Goal: Task Accomplishment & Management: Complete application form

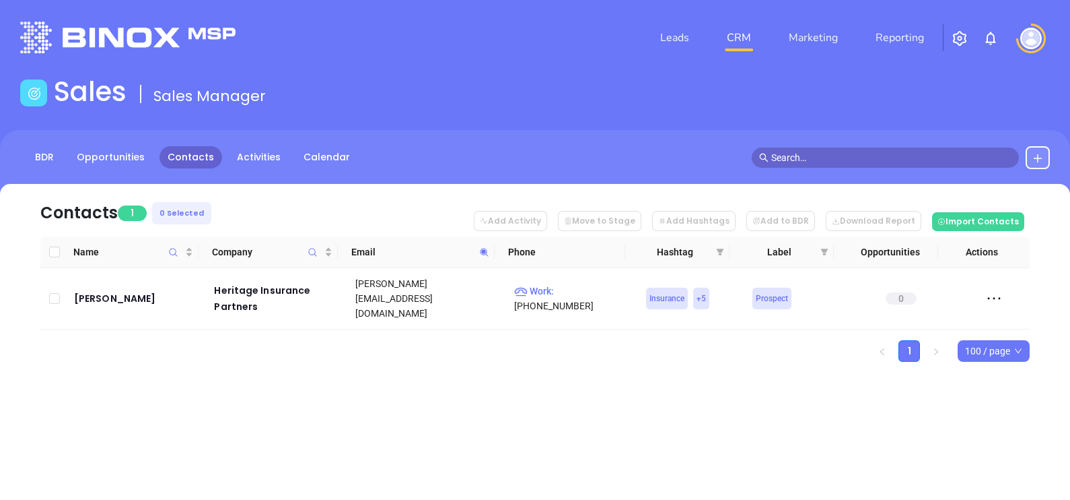
click at [488, 252] on icon at bounding box center [484, 252] width 10 height 10
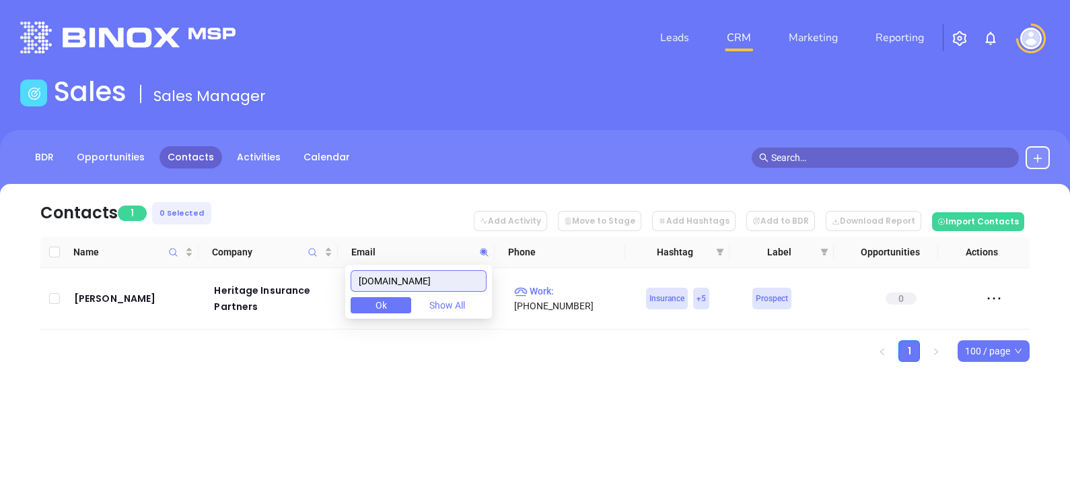
paste input "swiftcreekinsuranc"
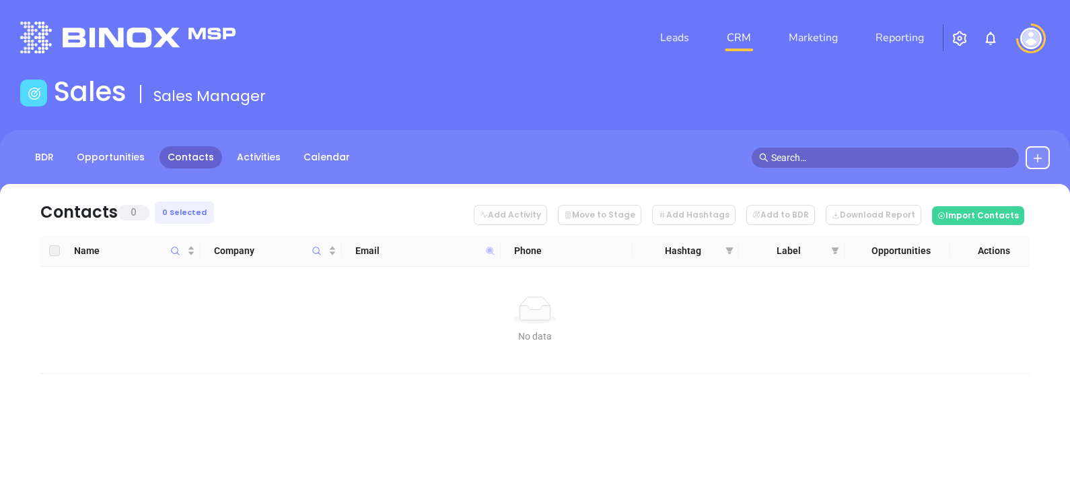
click at [491, 248] on icon at bounding box center [490, 250] width 8 height 8
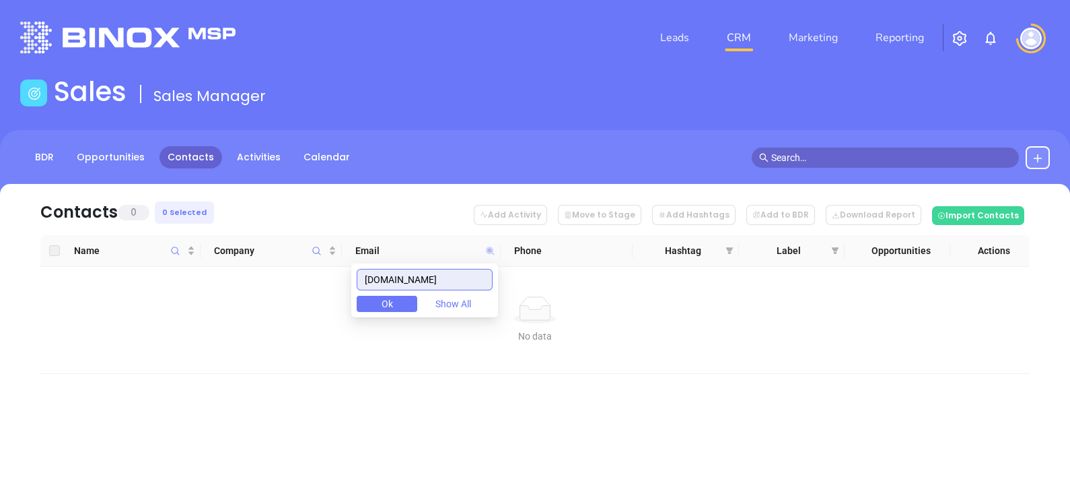
paste input "wsdunbar"
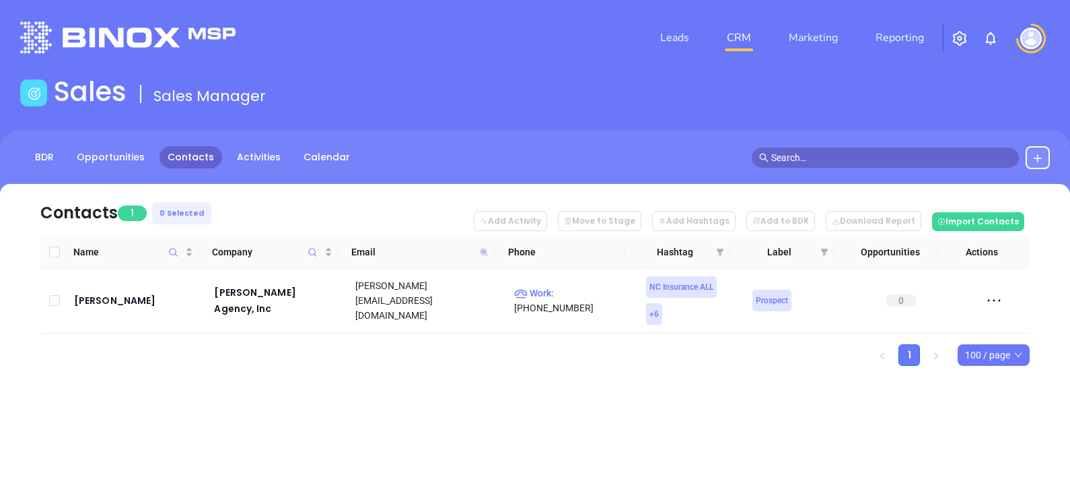
click at [485, 249] on icon at bounding box center [484, 252] width 8 height 8
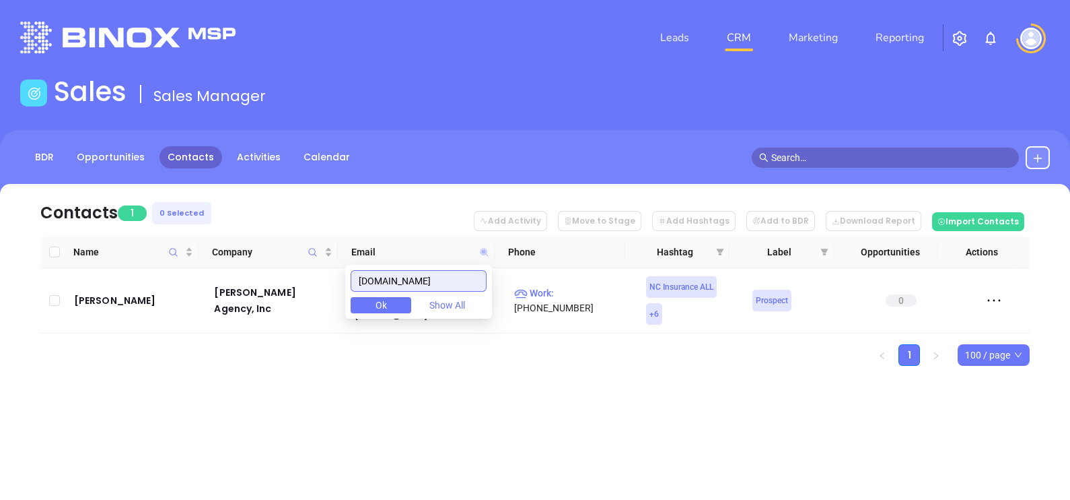
paste input "sumserins"
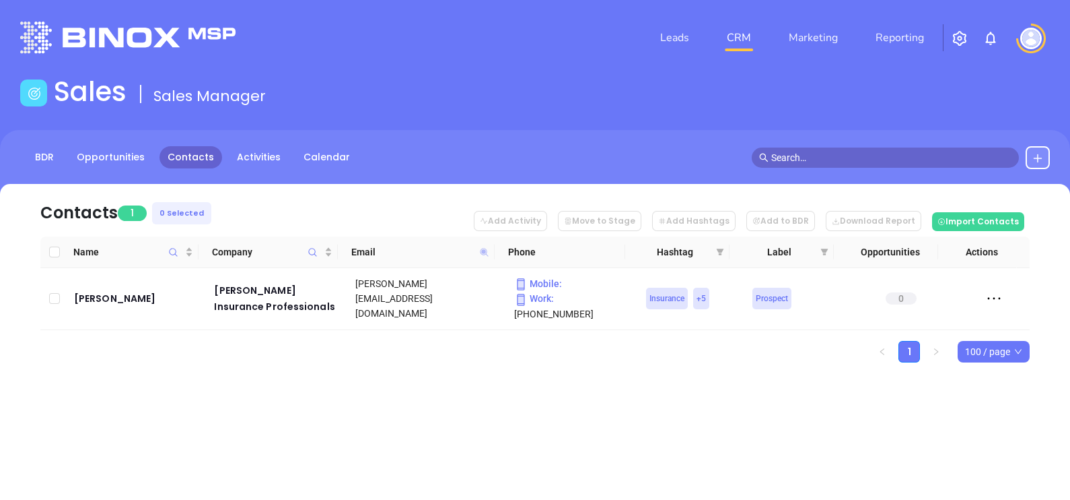
click at [481, 251] on icon at bounding box center [484, 252] width 8 height 8
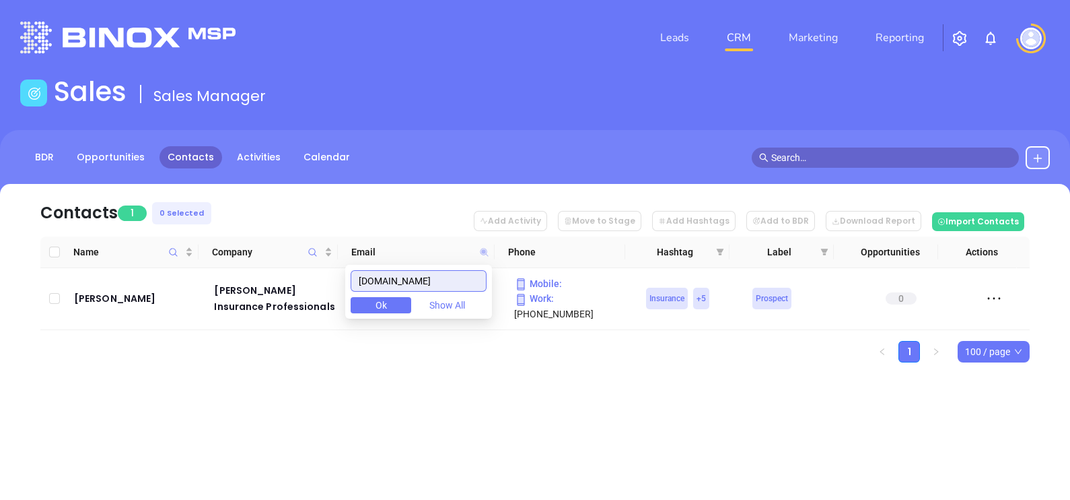
paste input "thurstonandheare"
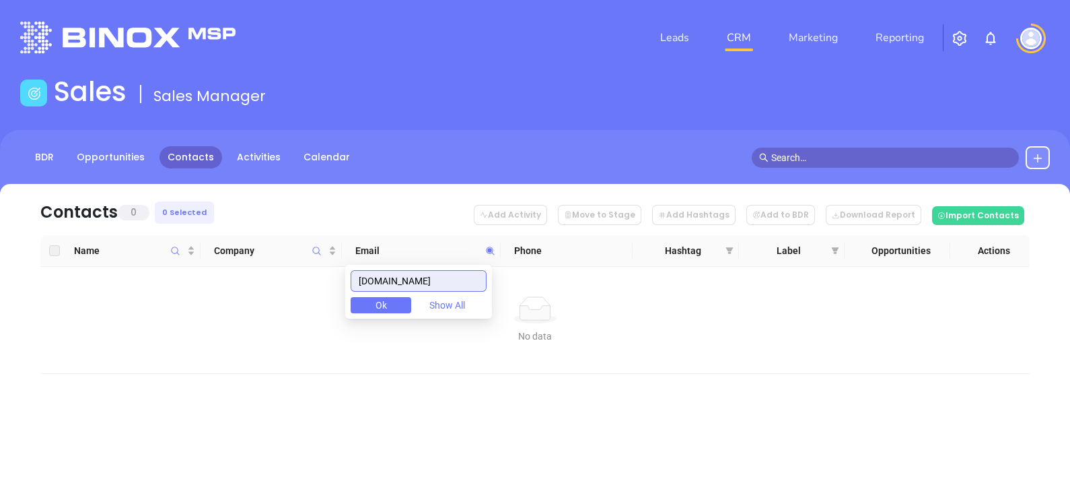
type input "[DOMAIN_NAME]"
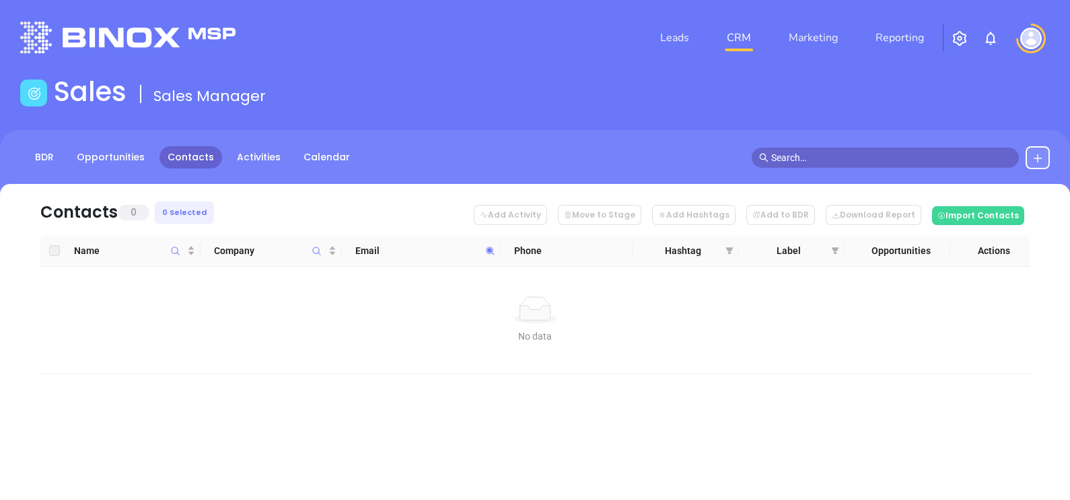
click at [1037, 151] on button at bounding box center [1038, 157] width 24 height 23
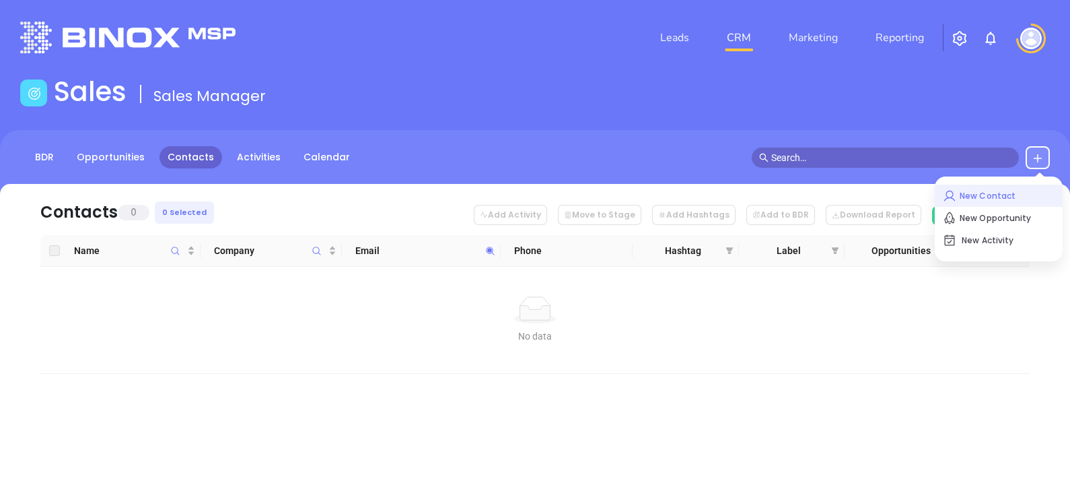
click at [1011, 188] on p "New Contact" at bounding box center [999, 196] width 112 height 22
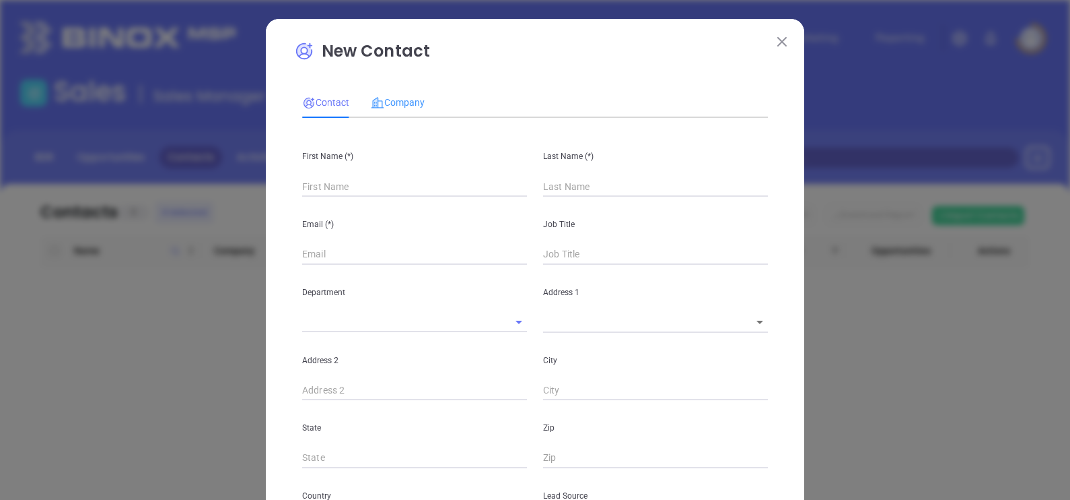
click at [409, 88] on div "Company" at bounding box center [398, 102] width 54 height 31
click at [368, 199] on div "Site Name" at bounding box center [414, 231] width 241 height 68
click at [360, 188] on input "text" at bounding box center [395, 186] width 187 height 20
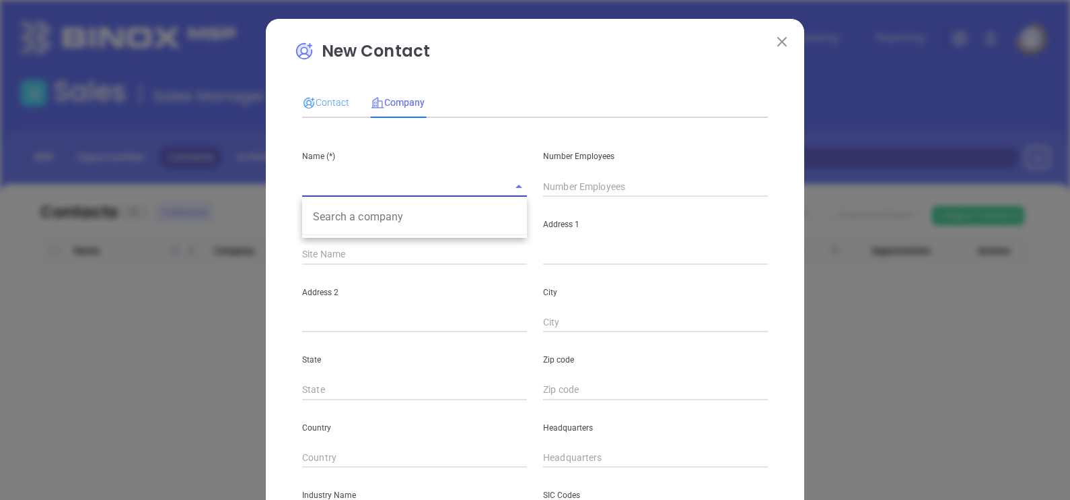
paste input "[PERSON_NAME] and [PERSON_NAME] Insurance"
type input "Thurston and Heare Insurance"
click at [321, 114] on div "Contact" at bounding box center [325, 102] width 47 height 31
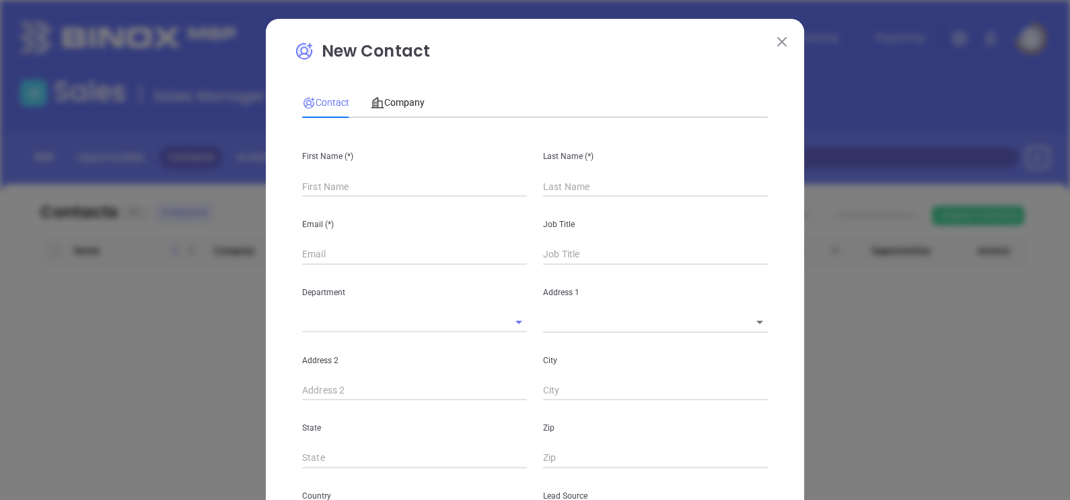
type input "Fourth Phone Call"
type input "1"
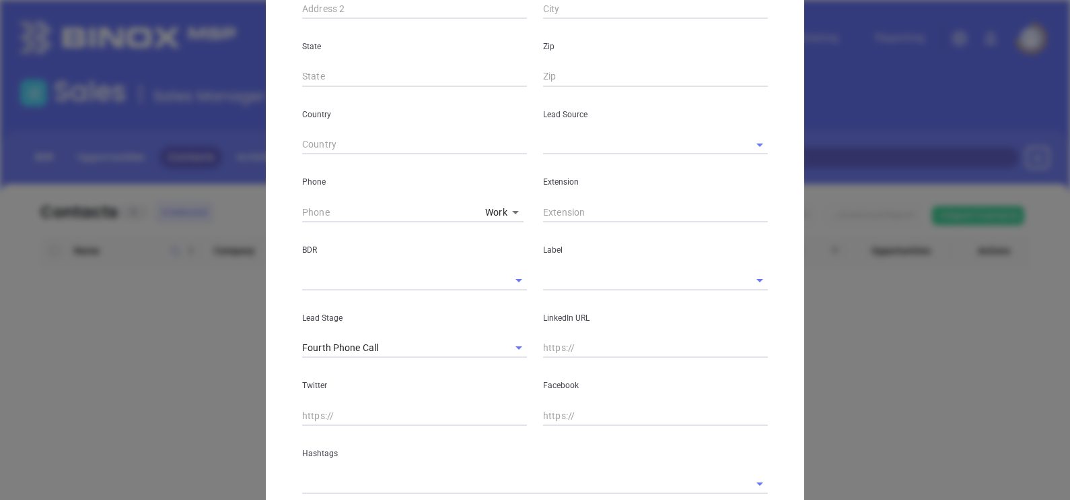
scroll to position [476, 0]
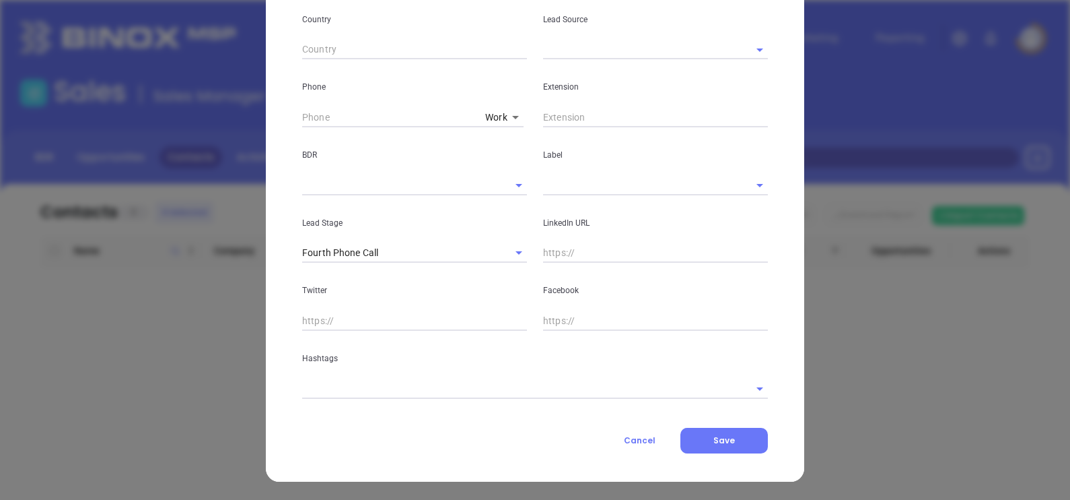
click at [584, 258] on input "text" at bounding box center [655, 253] width 225 height 20
paste input "www.linkedin.com/in/rob-heare-74798113/"
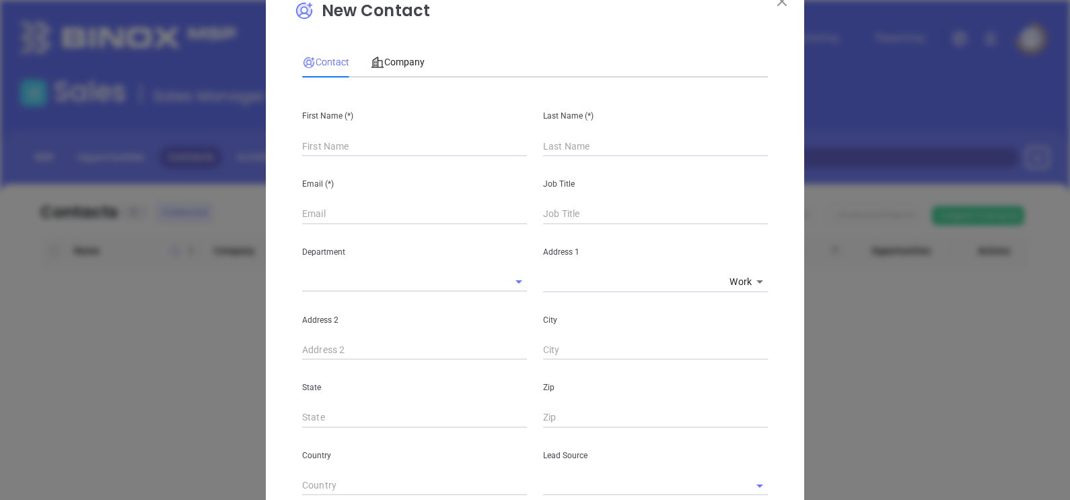
scroll to position [0, 0]
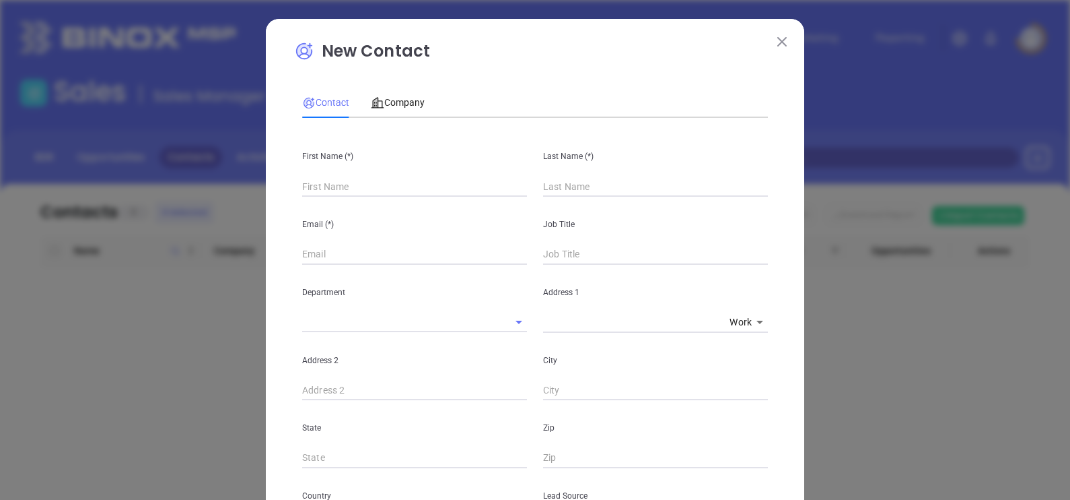
type input "www.linkedin.com/in/rob-heare-74798113/"
click at [358, 178] on input "text" at bounding box center [414, 186] width 225 height 20
type input "Rob"
type input "Heare"
click at [366, 259] on input "text" at bounding box center [414, 254] width 225 height 20
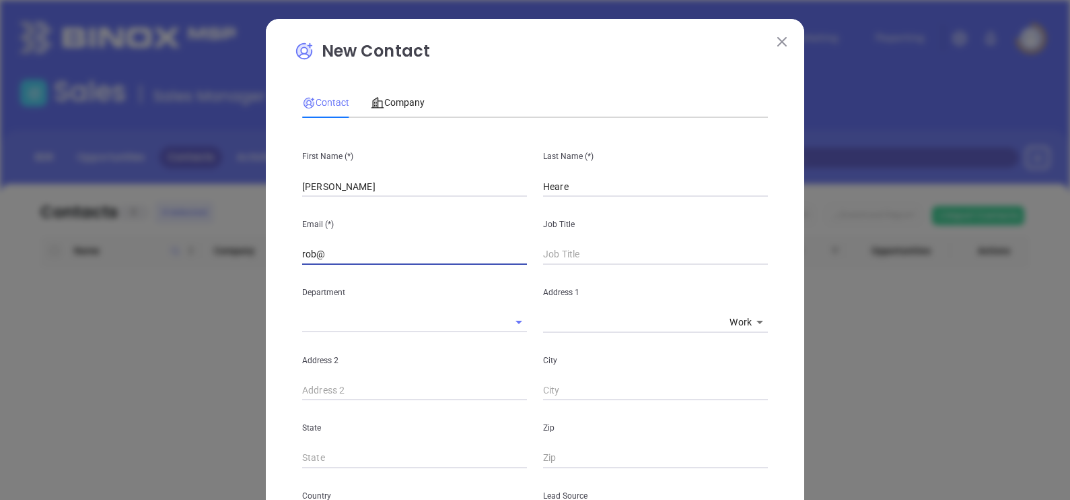
paste input "thurstonandheare.com"
type input "rob@thurstonandheare.com"
type input "Owner"
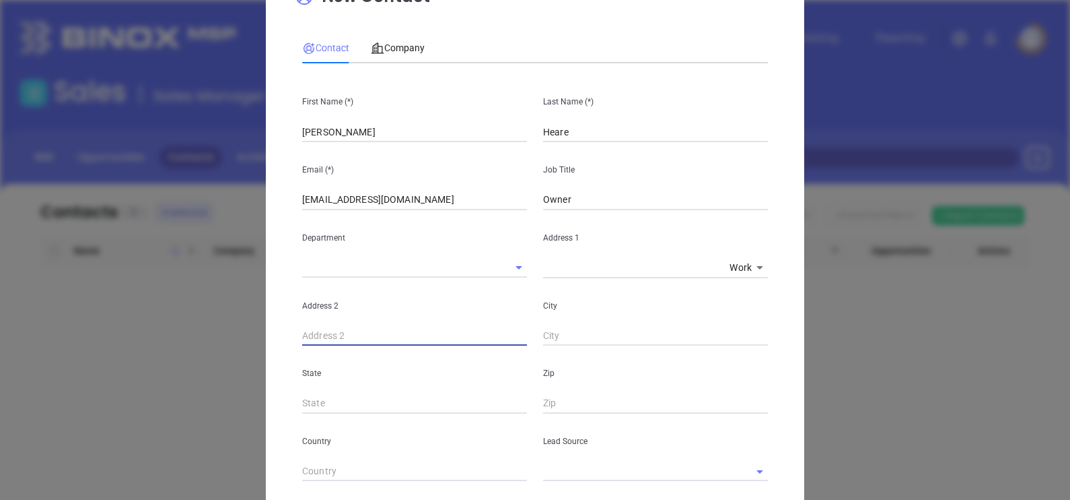
scroll to position [336, 0]
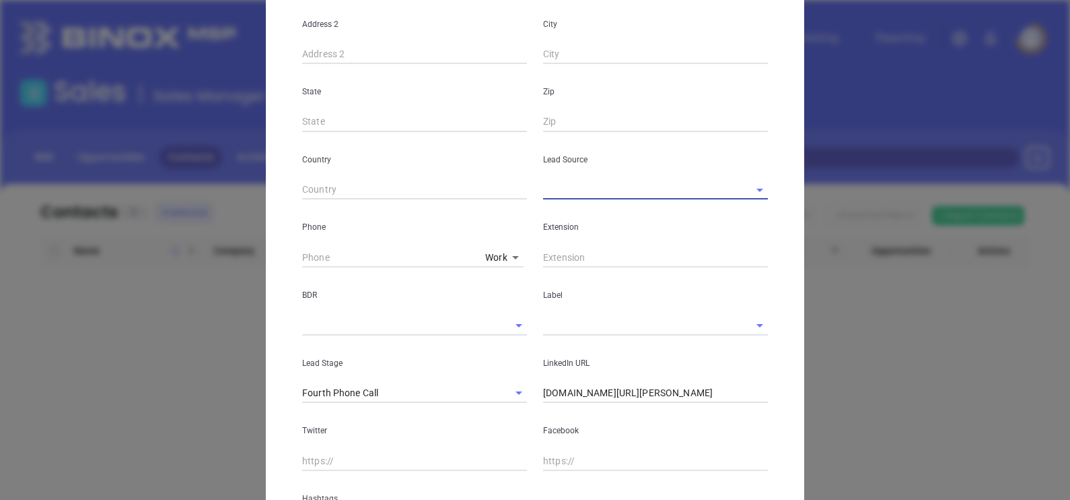
click at [561, 190] on input "text" at bounding box center [636, 190] width 187 height 20
click at [564, 212] on li "Other" at bounding box center [655, 219] width 225 height 24
type input "Other"
type input "( ) -"
click at [381, 325] on input "text" at bounding box center [395, 325] width 187 height 20
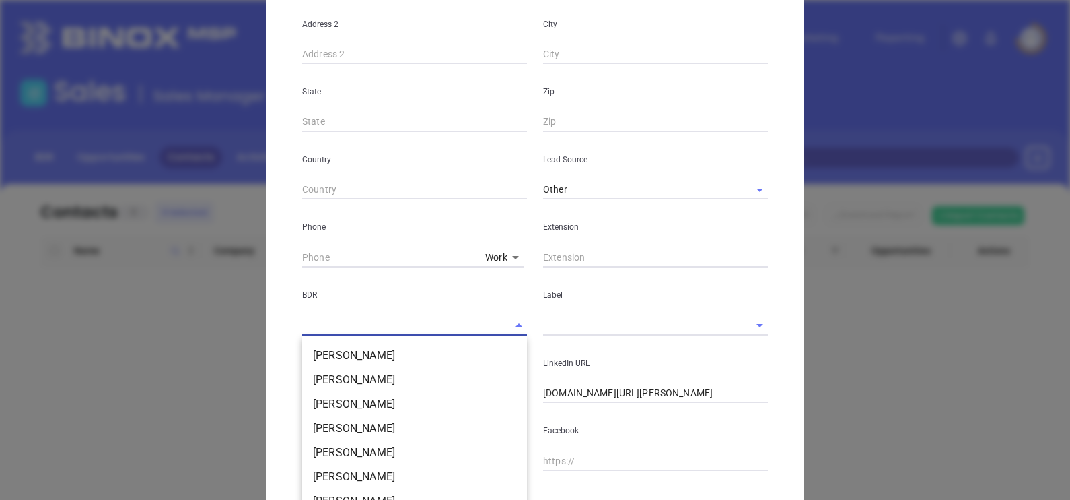
click at [573, 325] on input "text" at bounding box center [636, 325] width 187 height 20
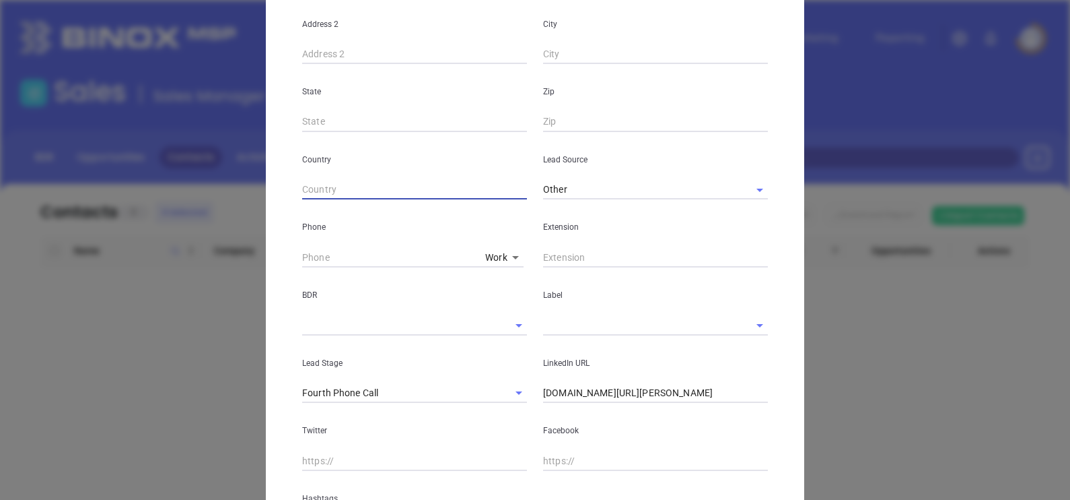
click at [338, 186] on input "text" at bounding box center [414, 190] width 225 height 20
paste input "Phone: (804) 717-8283"
drag, startPoint x: 401, startPoint y: 190, endPoint x: 332, endPoint y: 207, distance: 70.9
click at [332, 207] on div "First Name (*) Rob Last Name (*) Heare Email (*) rob@thurstonandheare.com Job T…" at bounding box center [535, 165] width 466 height 745
type input "Phone: ("
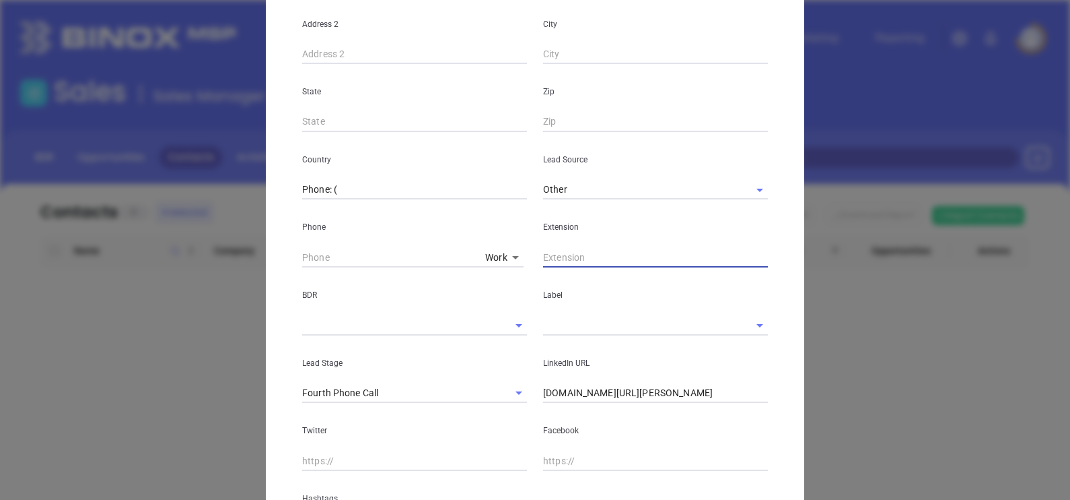
click at [574, 256] on input "text" at bounding box center [655, 257] width 225 height 20
paste input "804) 717-8283"
type input "804) 717-8283"
drag, startPoint x: 625, startPoint y: 265, endPoint x: 506, endPoint y: 270, distance: 120.0
click at [506, 270] on div "First Name (*) Rob Last Name (*) Heare Email (*) rob@thurstonandheare.com Job T…" at bounding box center [535, 165] width 466 height 745
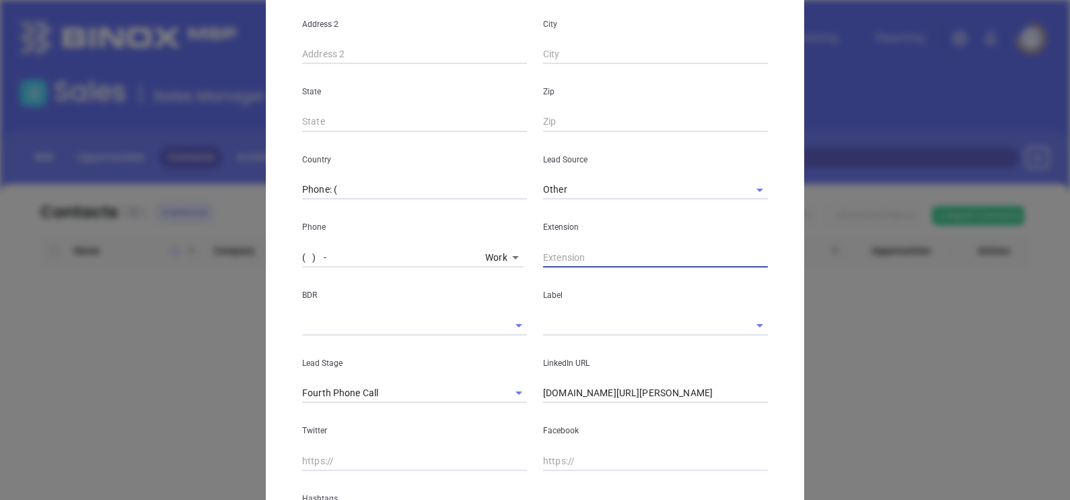
click at [382, 259] on input "( ) -" at bounding box center [391, 257] width 178 height 20
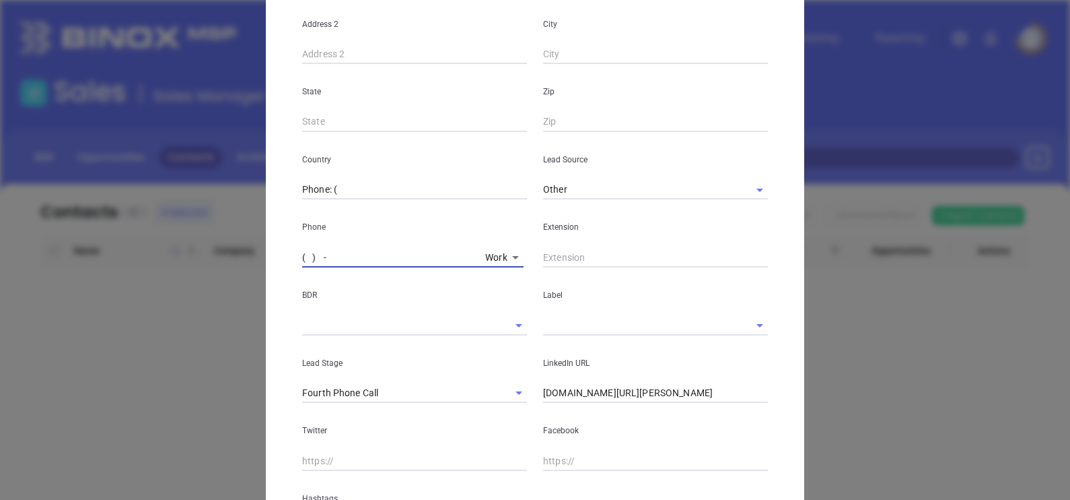
paste input "804) 717-8283"
type input "(804) 717-8283"
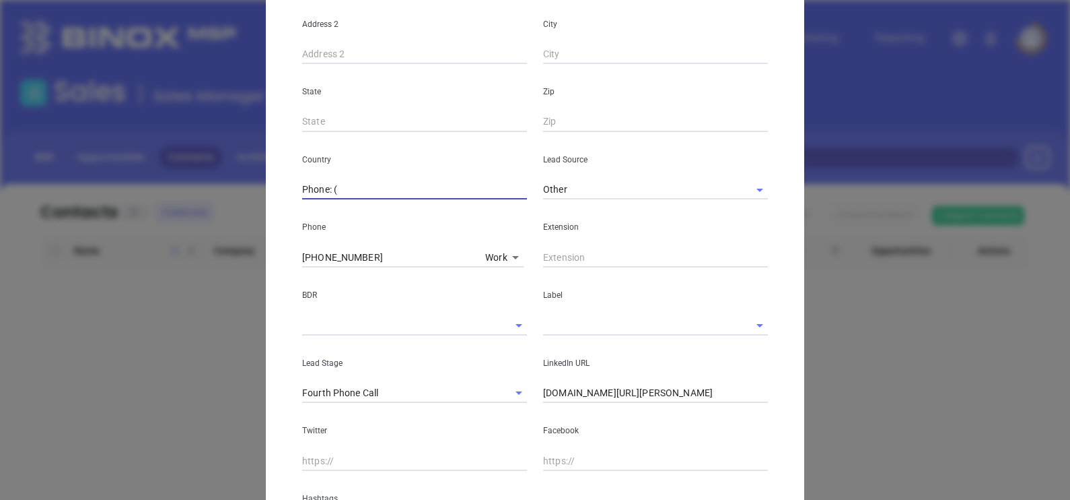
drag, startPoint x: 378, startPoint y: 196, endPoint x: 169, endPoint y: 188, distance: 209.5
click at [169, 189] on div "New Contact Contact Company First Name (*) Rob Last Name (*) Heare Email (*) ro…" at bounding box center [535, 250] width 1070 height 500
click at [558, 326] on input "text" at bounding box center [636, 325] width 187 height 20
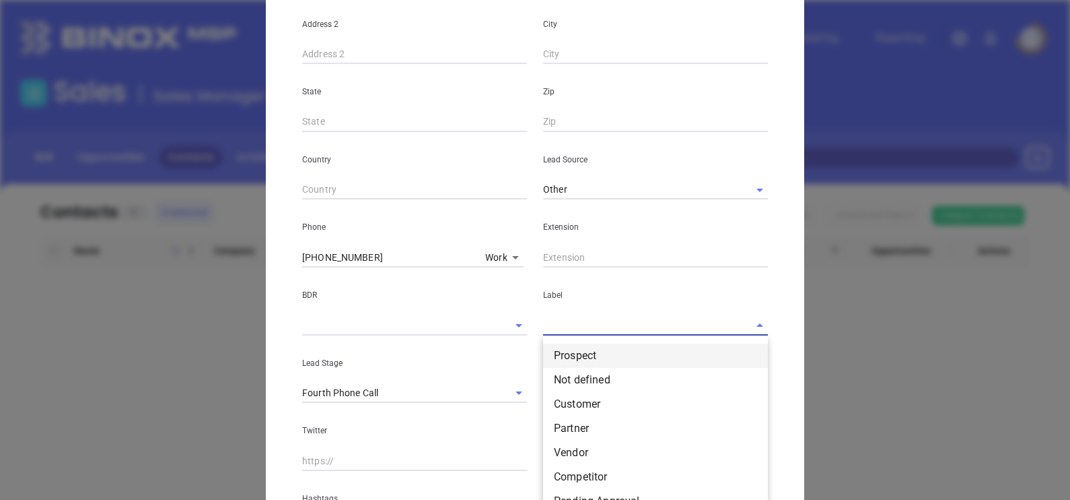
click at [581, 345] on li "Prospect" at bounding box center [655, 355] width 225 height 24
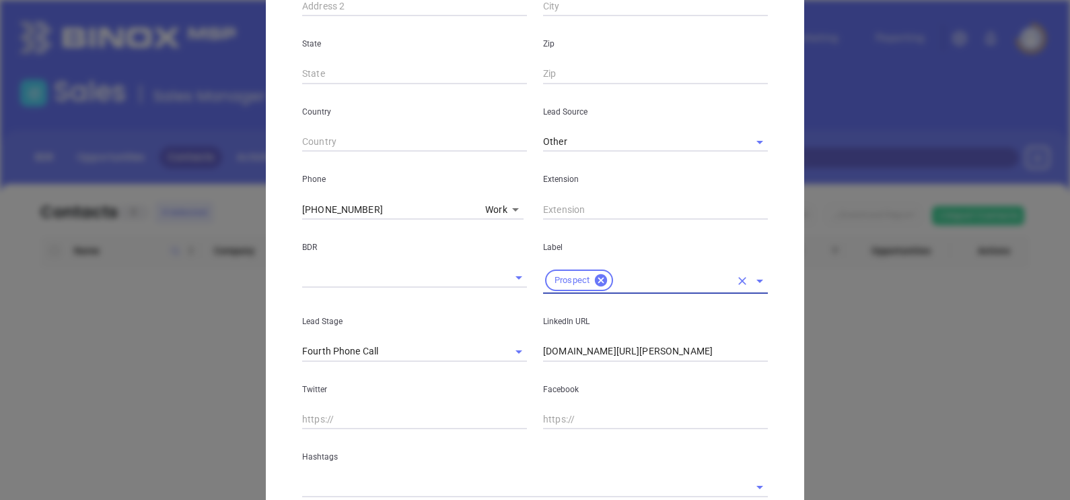
scroll to position [482, 0]
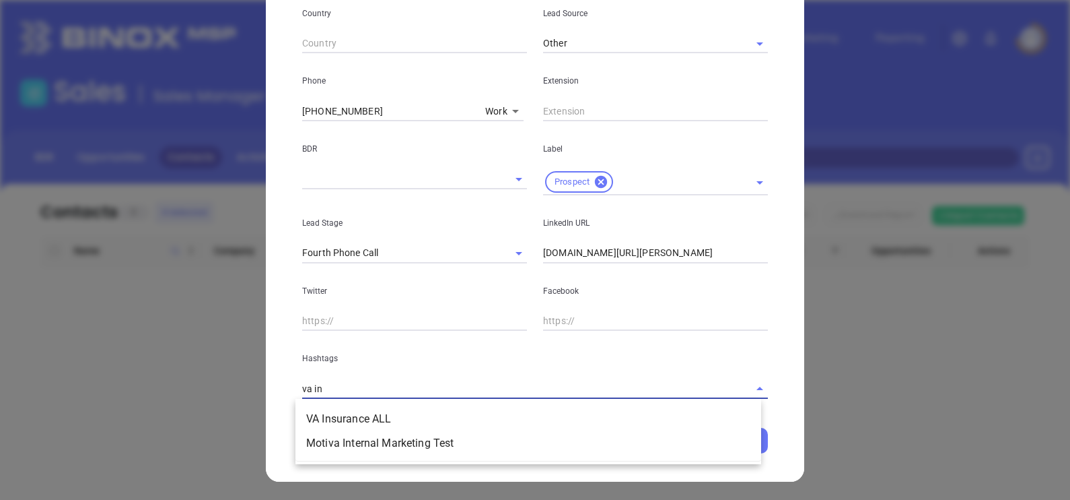
type input "va ins"
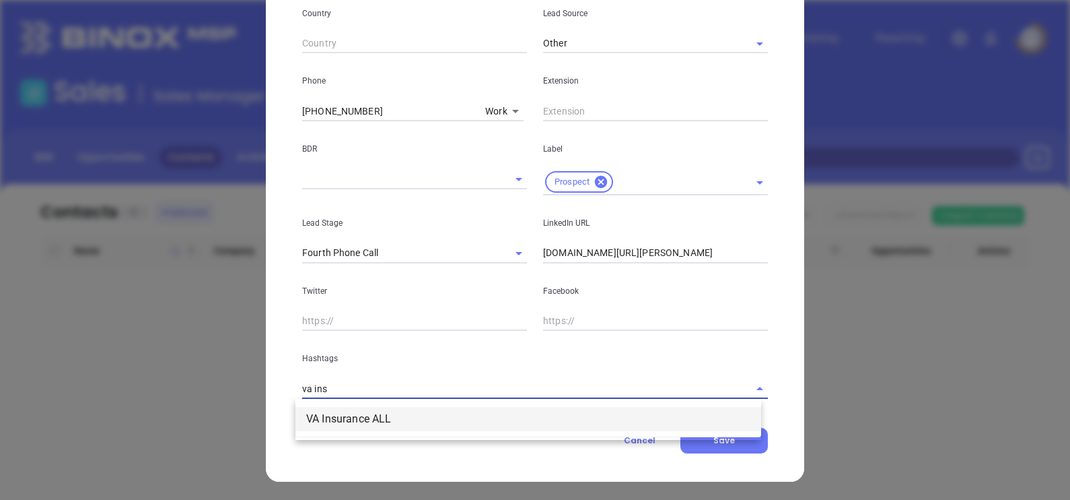
click at [499, 415] on li "VA Insurance ALL" at bounding box center [529, 419] width 466 height 24
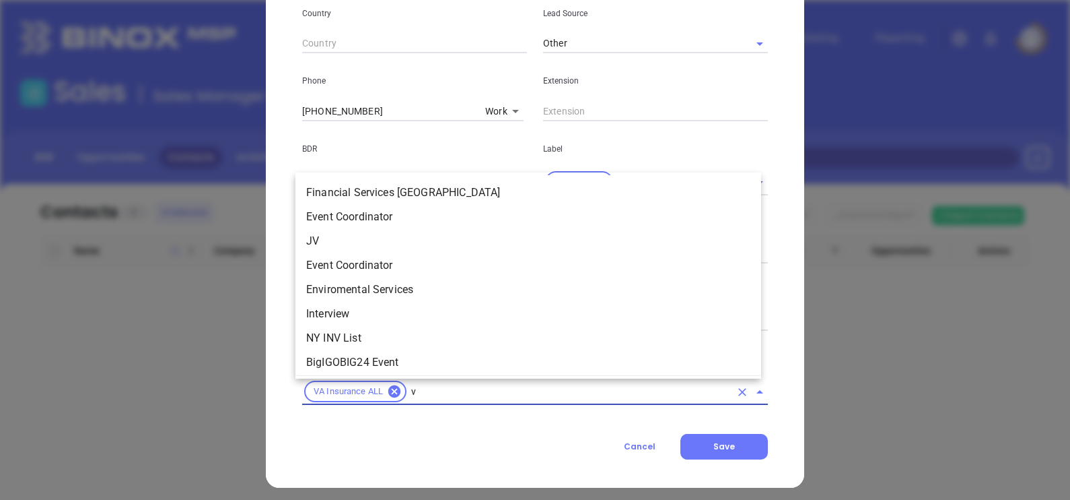
type input "va"
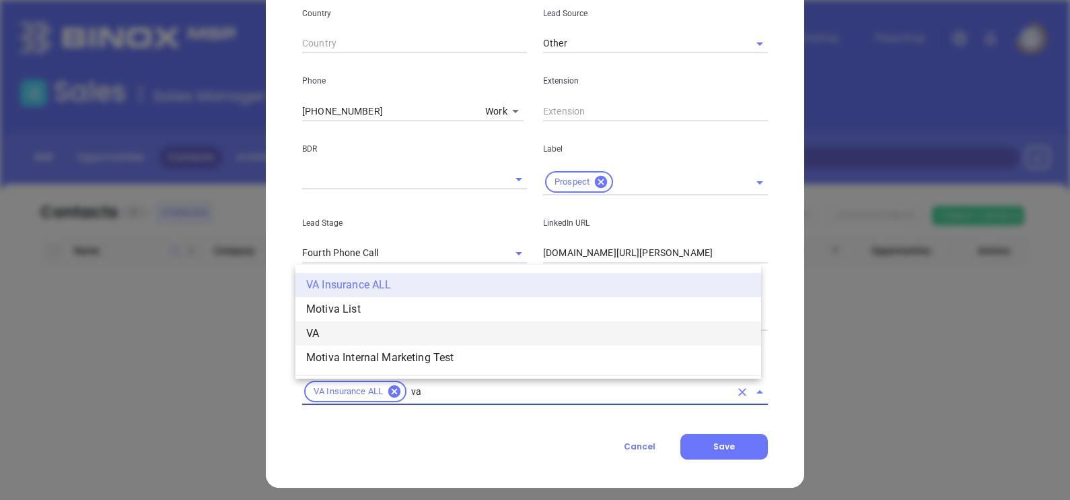
click at [350, 329] on li "VA" at bounding box center [529, 333] width 466 height 24
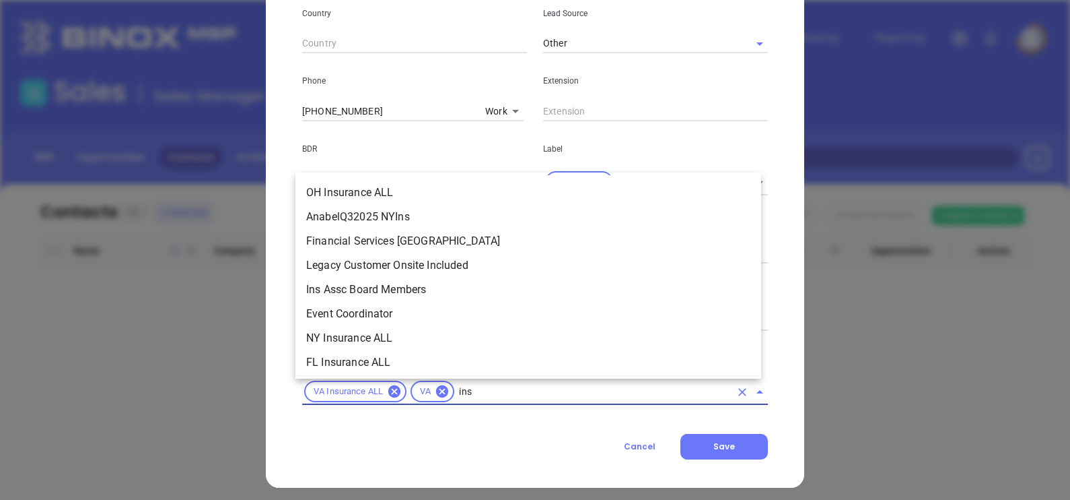
scroll to position [250, 0]
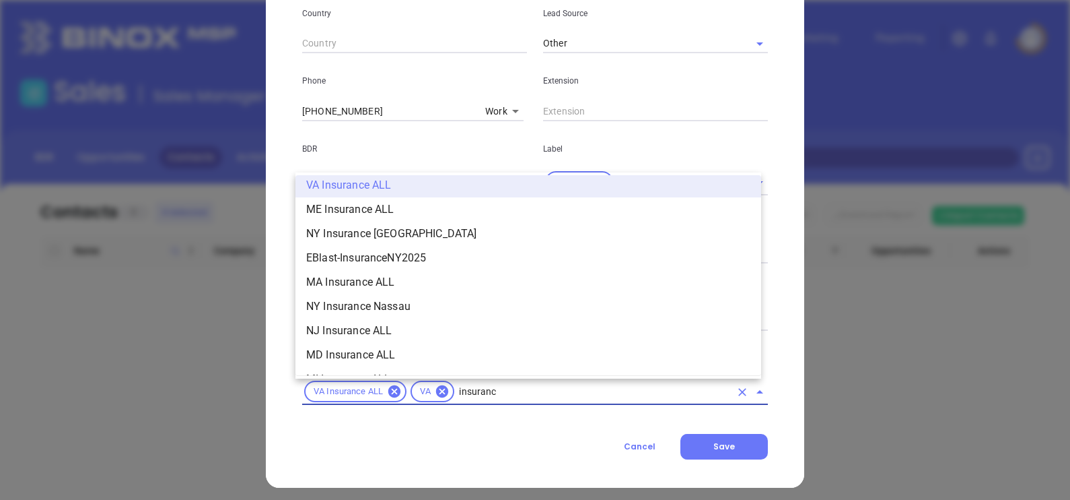
type input "insurance"
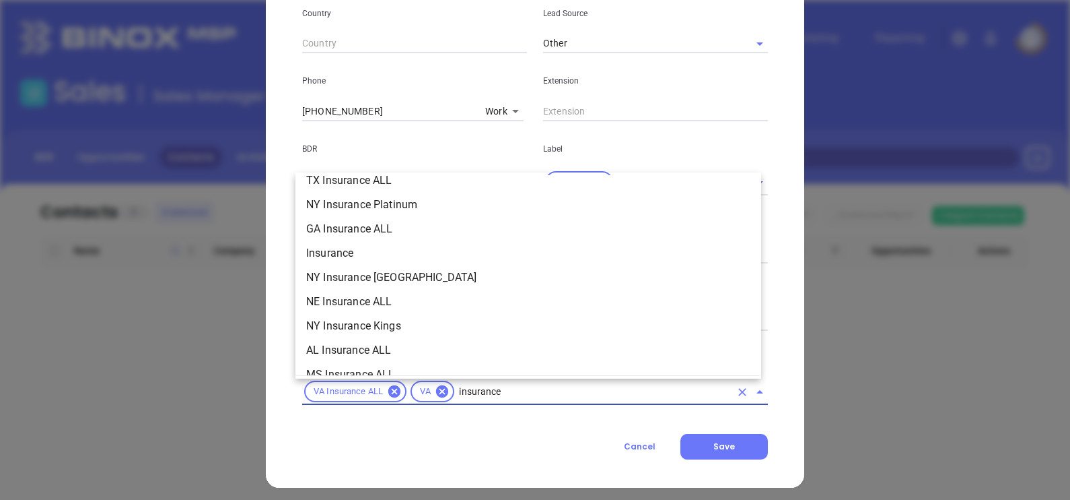
scroll to position [502, 0]
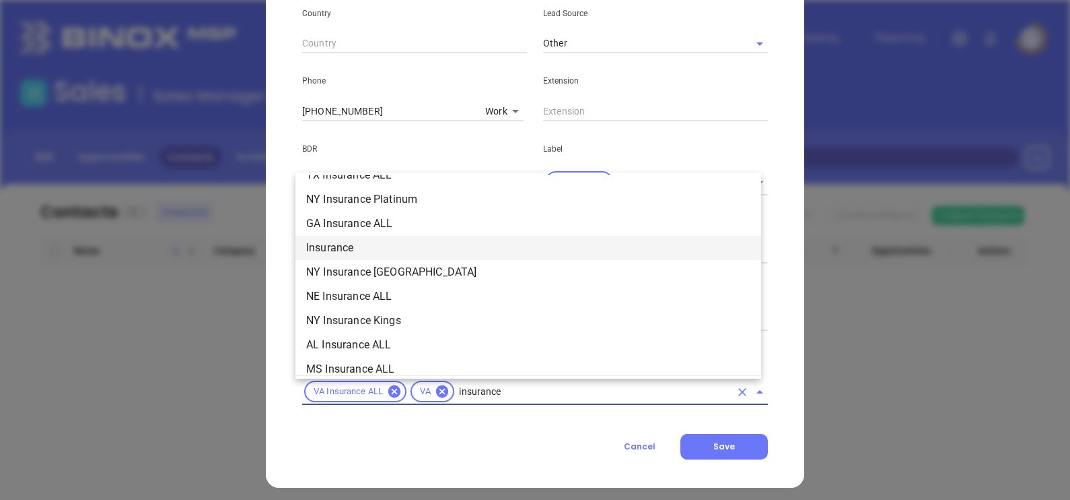
click at [378, 240] on li "Insurance" at bounding box center [529, 248] width 466 height 24
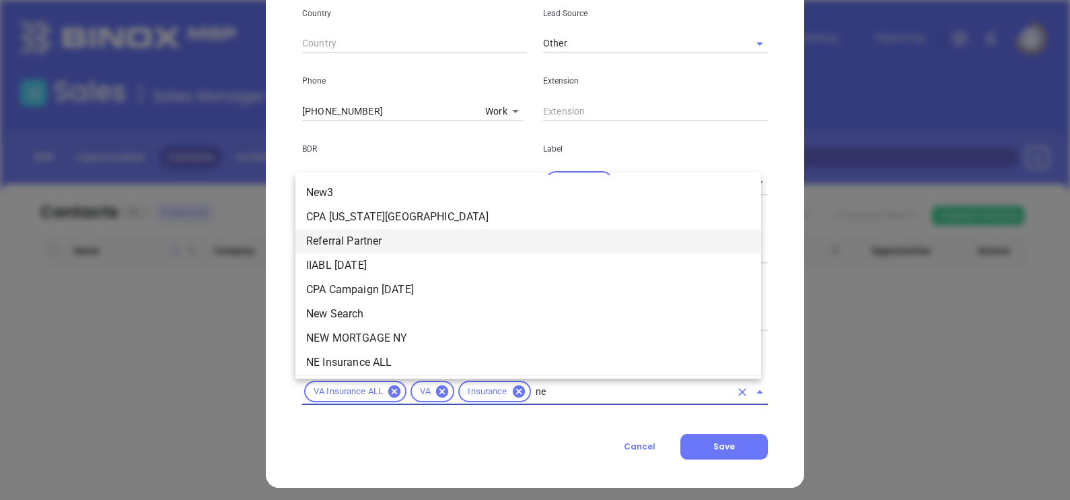
type input "new"
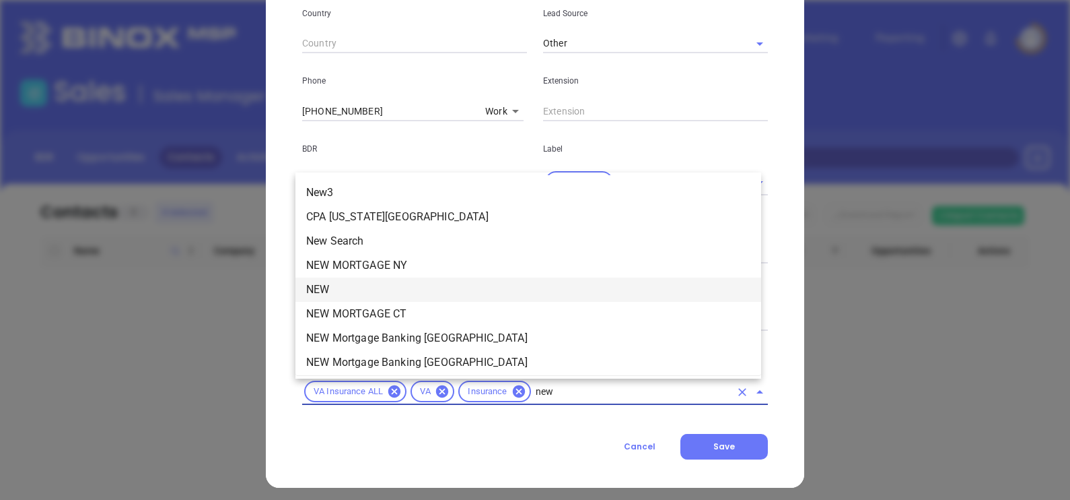
click at [360, 286] on li "NEW" at bounding box center [529, 289] width 466 height 24
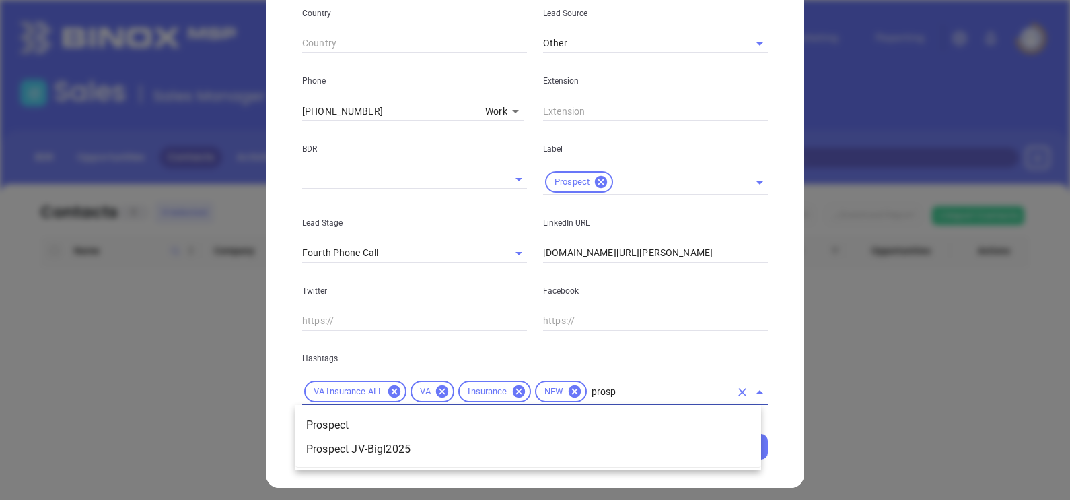
type input "prospe"
click at [392, 416] on li "Prospect" at bounding box center [529, 425] width 466 height 24
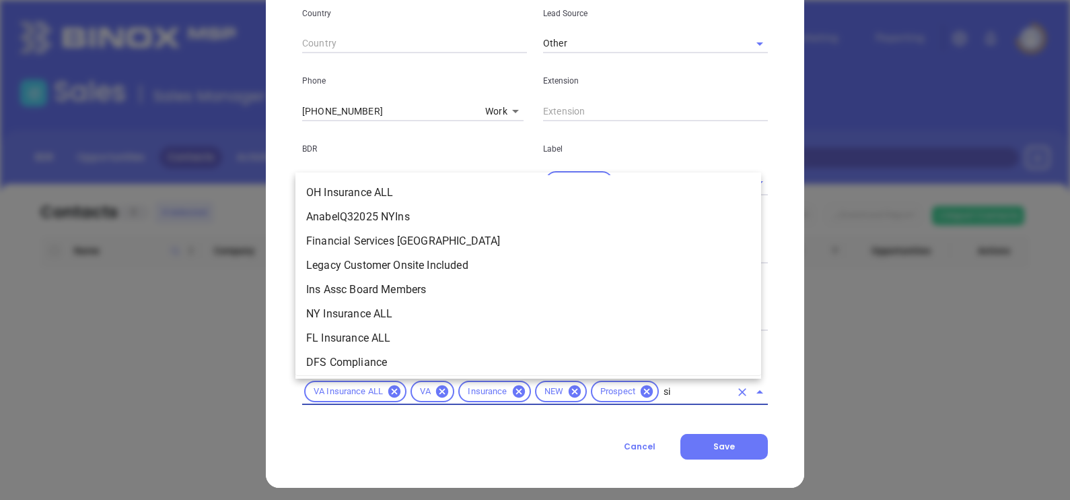
scroll to position [0, 0]
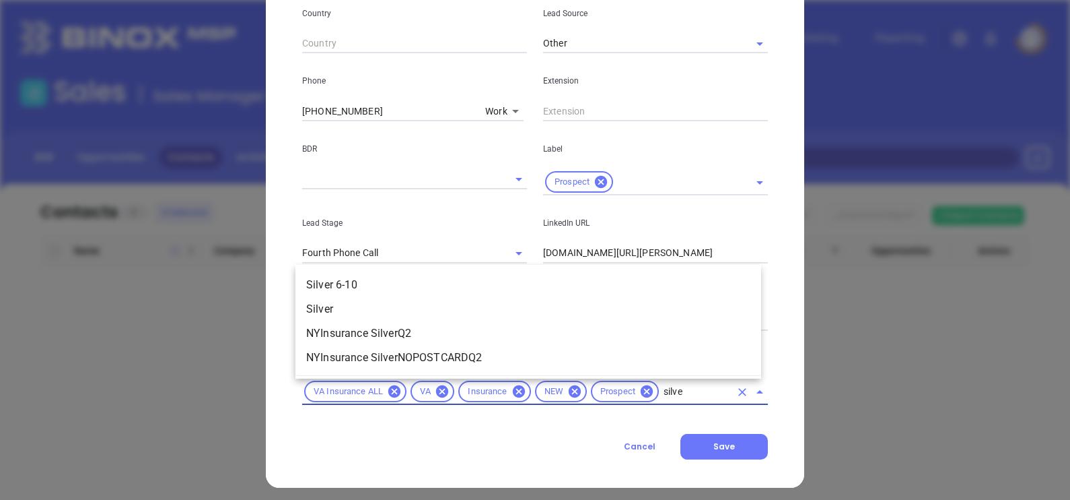
type input "silver"
click at [353, 280] on li "Silver 6-10" at bounding box center [529, 285] width 466 height 24
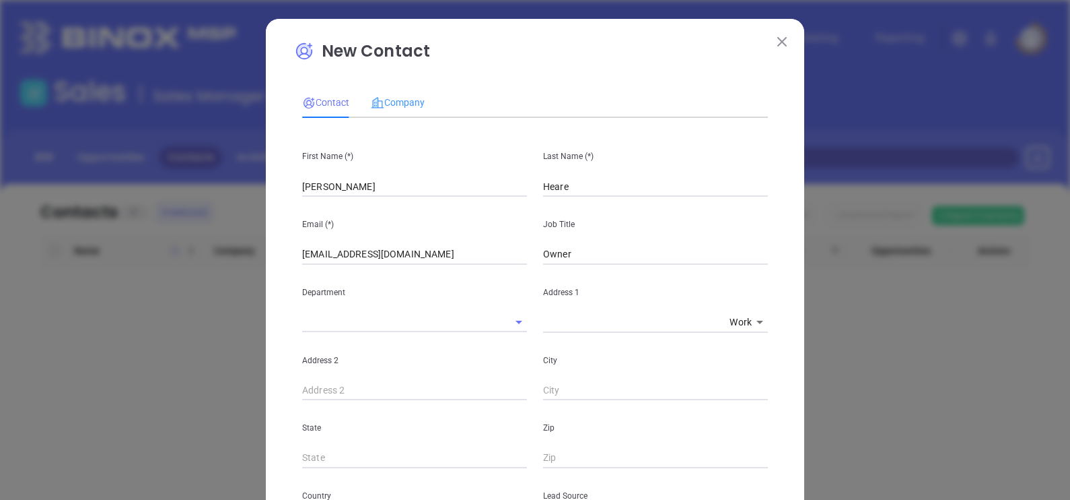
click at [386, 111] on div "Company" at bounding box center [398, 102] width 54 height 31
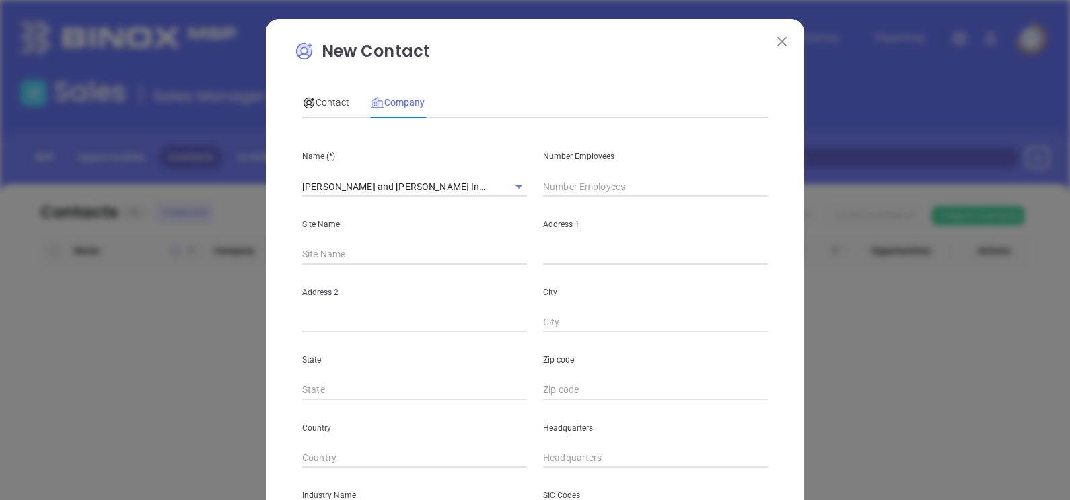
click at [587, 189] on input "text" at bounding box center [655, 186] width 225 height 20
type input "6"
click at [559, 256] on input "text" at bounding box center [655, 254] width 225 height 20
paste input "1216 Crowder Drive Midlothian, Virginia 23113"
drag, startPoint x: 744, startPoint y: 254, endPoint x: 707, endPoint y: 281, distance: 46.2
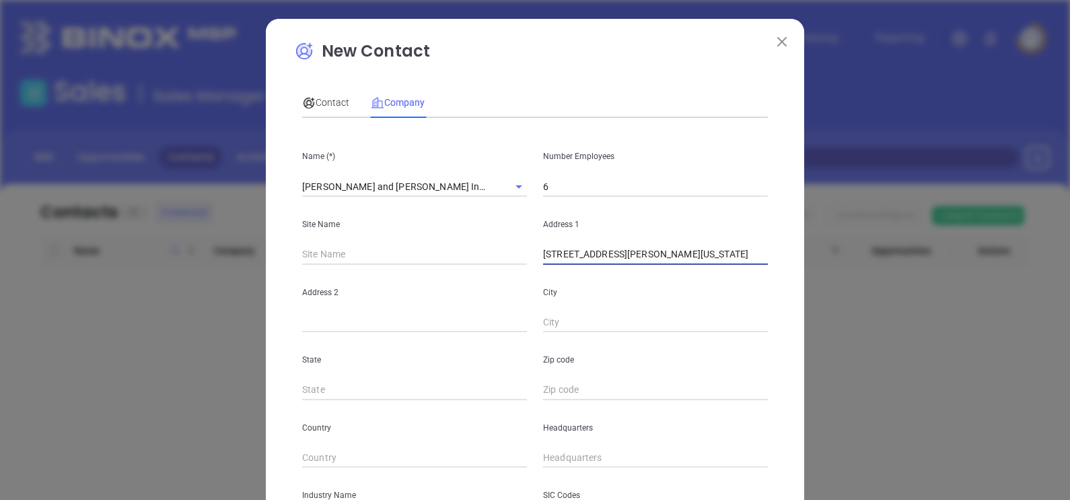
click at [707, 281] on div "Name (*) Thurston and Heare Insurance Number Employees 6 Site Name Address 1 12…" at bounding box center [535, 400] width 466 height 542
type input "1216 Crowder Drive Midlothian, Virginia"
click at [557, 321] on input "text" at bounding box center [655, 322] width 225 height 20
paste input "23113"
type input "23113"
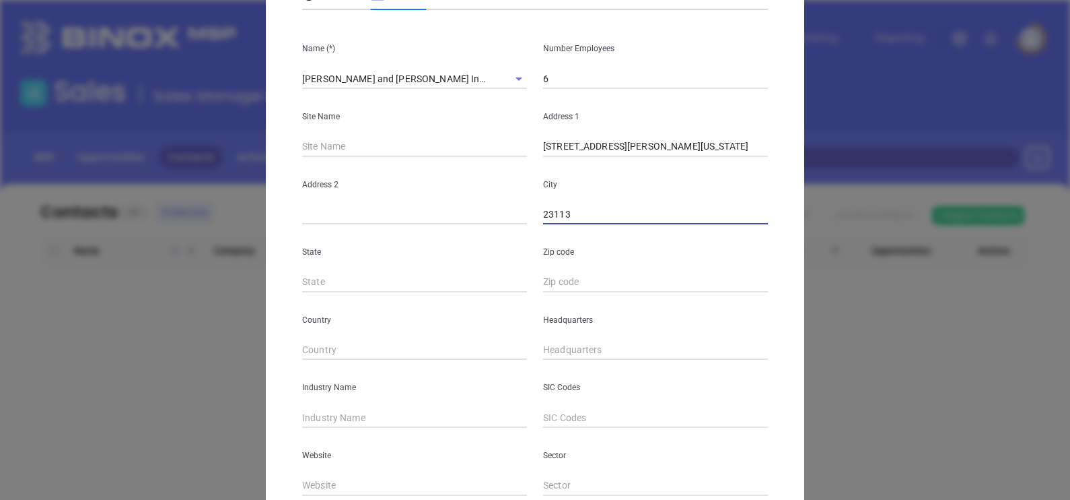
scroll to position [168, 0]
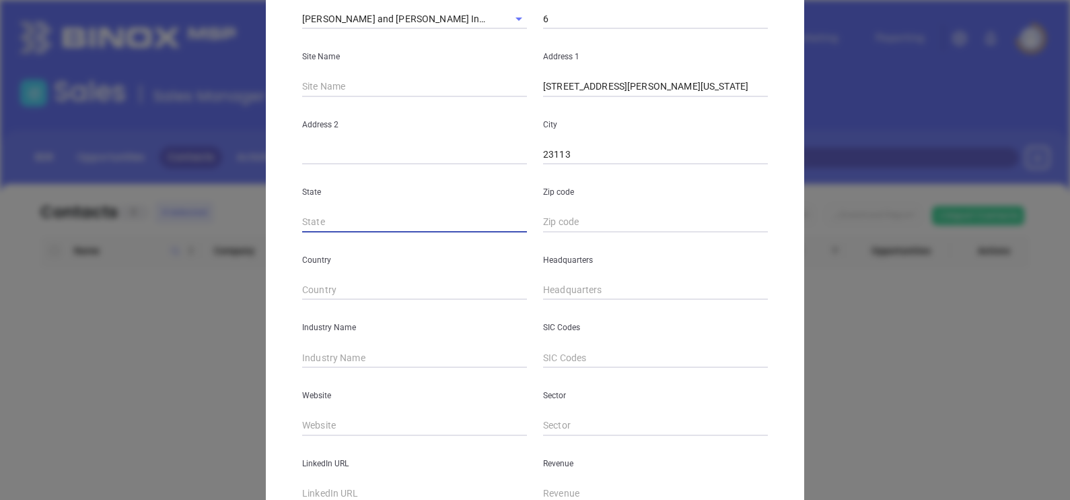
click at [394, 217] on input "text" at bounding box center [414, 222] width 225 height 20
type input "VA"
click at [590, 213] on input "text" at bounding box center [655, 222] width 225 height 20
click at [579, 217] on input "text" at bounding box center [655, 222] width 225 height 20
paste input "23113"
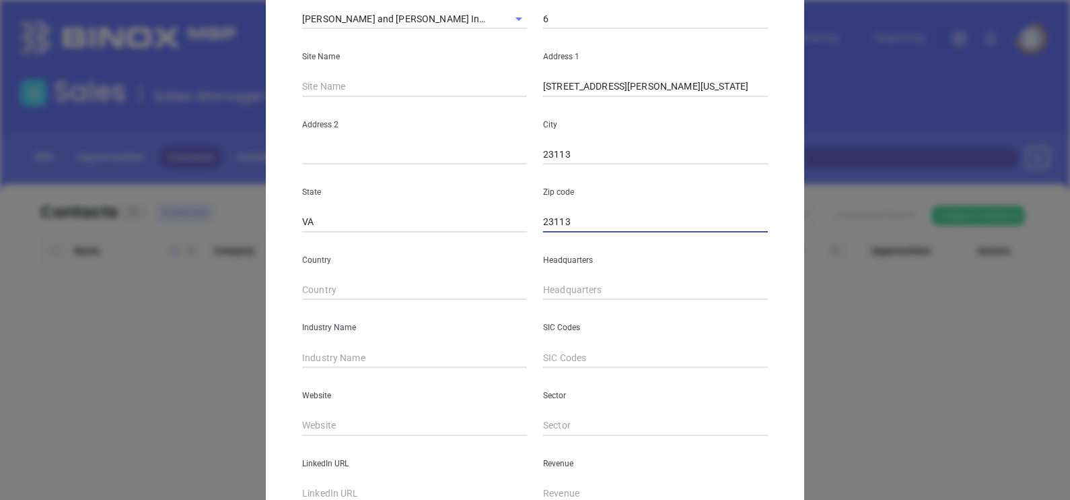
type input "23113"
type input "( ) -"
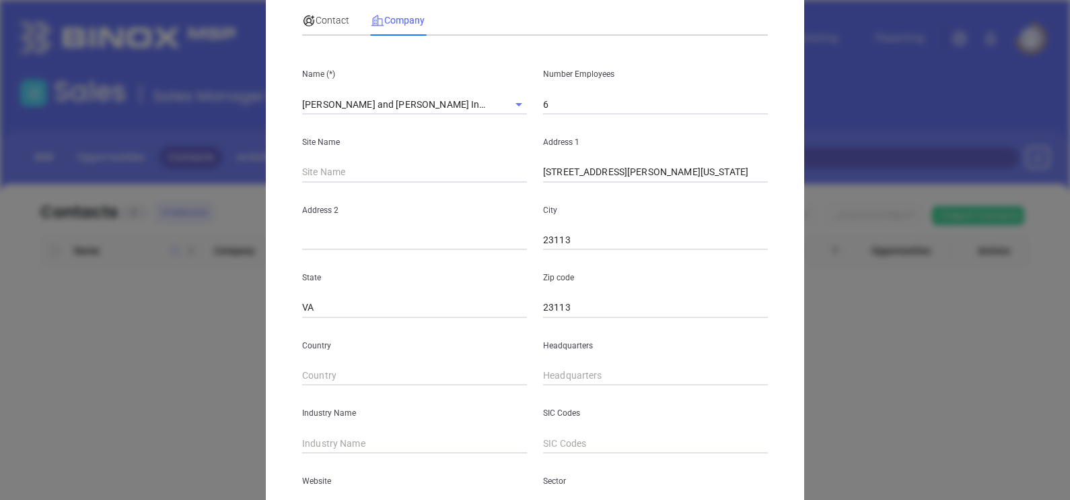
scroll to position [0, 0]
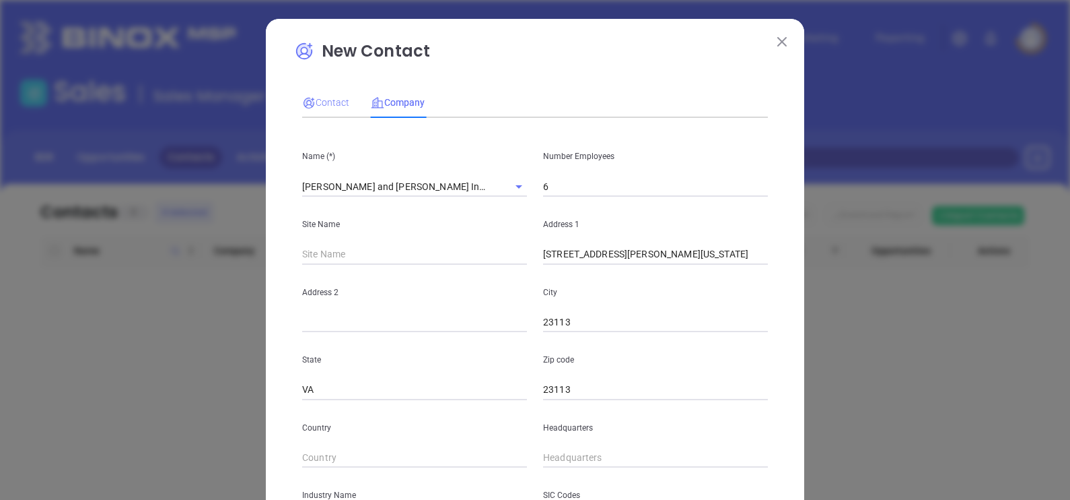
type input "( ) -"
click at [318, 110] on div "Contact" at bounding box center [325, 102] width 47 height 15
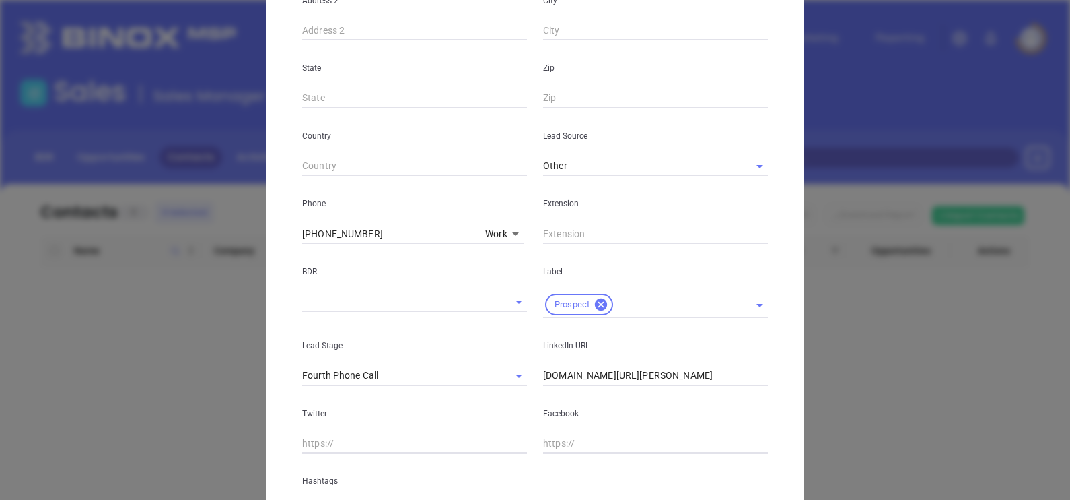
scroll to position [421, 0]
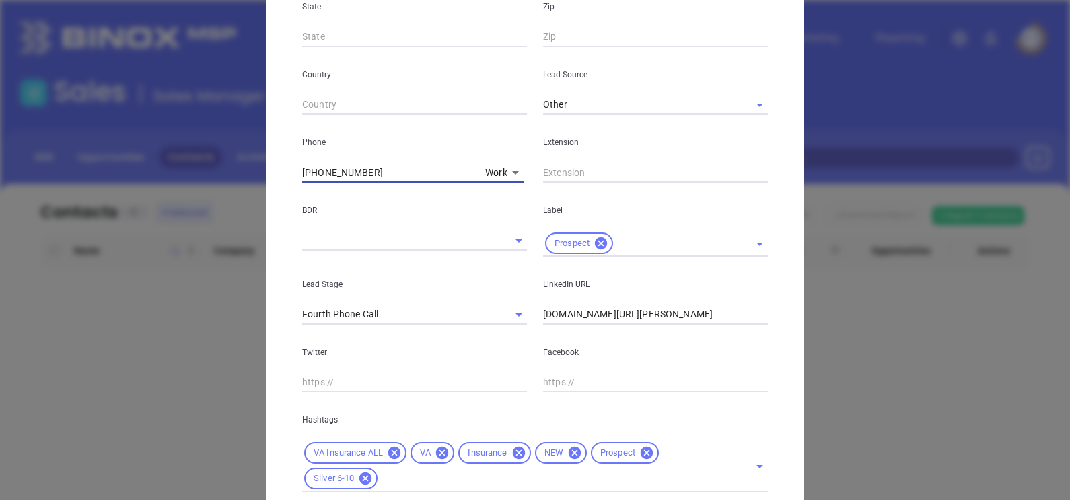
drag, startPoint x: 424, startPoint y: 165, endPoint x: 249, endPoint y: 166, distance: 175.0
click at [249, 166] on div "New Contact Contact Company First Name (*) Rob Last Name (*) Heare Email (*) ro…" at bounding box center [535, 250] width 1070 height 500
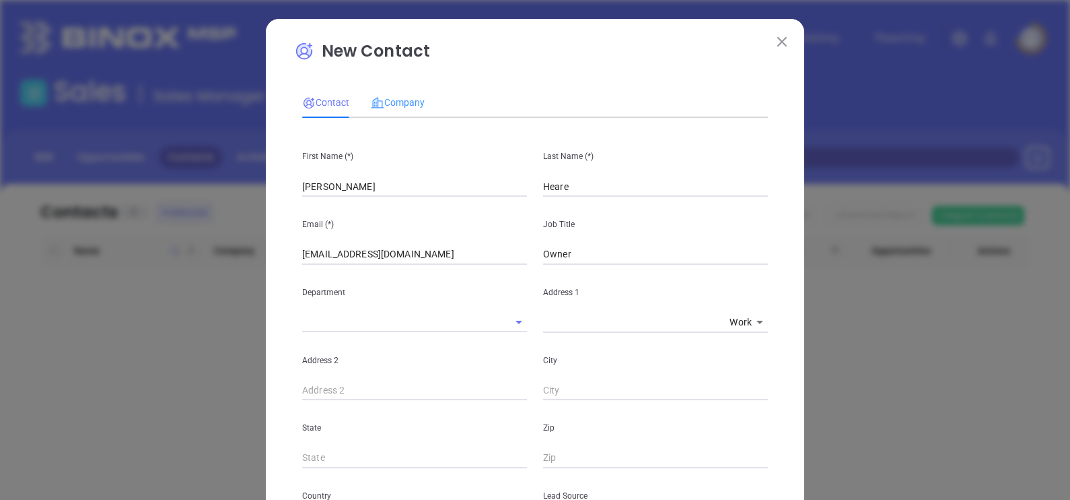
click at [409, 112] on div "Company" at bounding box center [398, 102] width 54 height 31
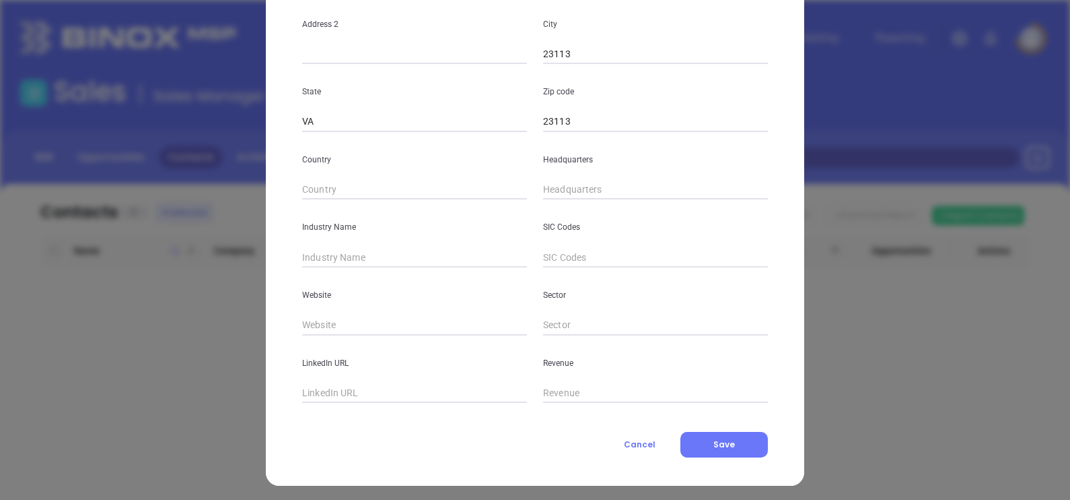
scroll to position [272, 0]
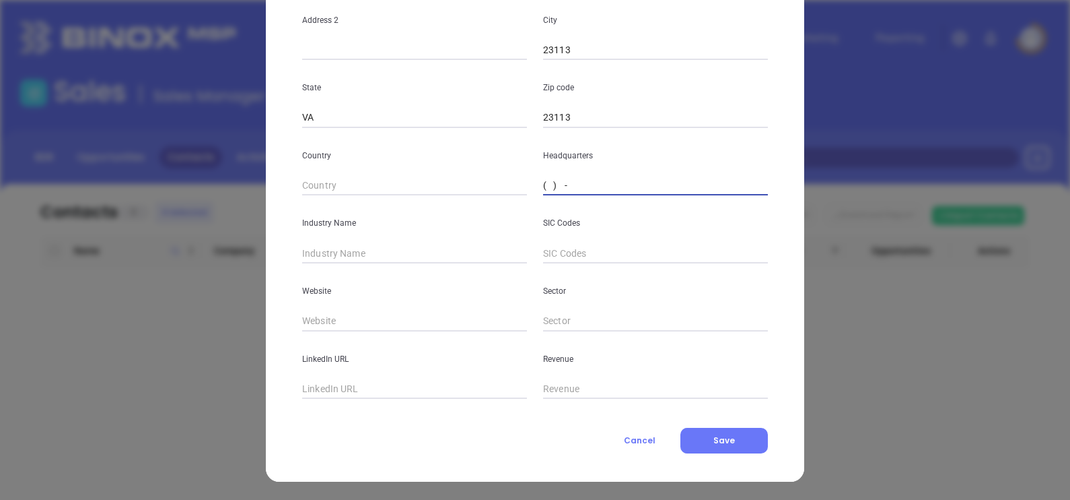
click at [560, 186] on input "( ) -" at bounding box center [655, 186] width 225 height 20
paste input "804) 717-8283"
type input "(804) 717-8283"
type input "Insurance"
click at [334, 312] on input "text" at bounding box center [414, 321] width 225 height 20
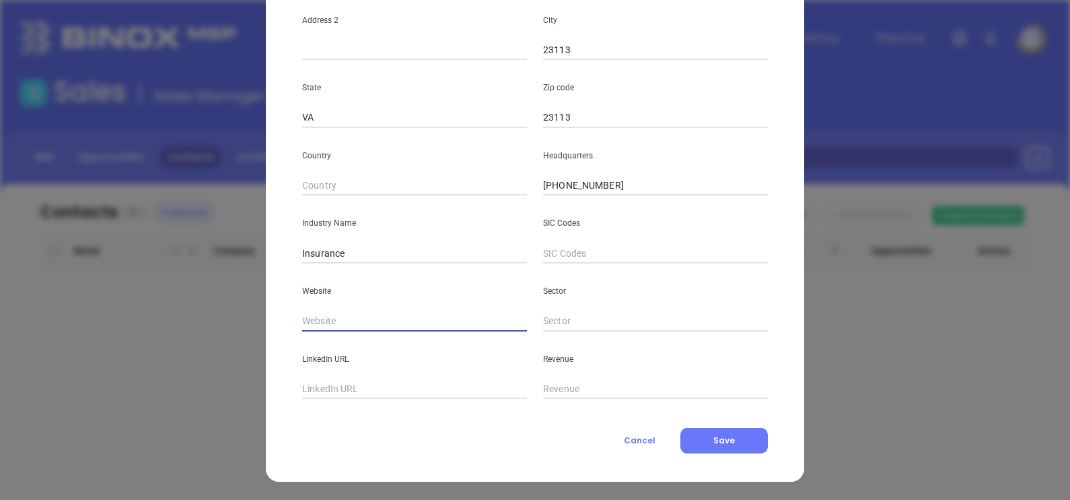
paste input "https://www.thurstonandheare.com/"
type input "https://www.thurstonandheare.com/"
click at [341, 392] on input "text" at bounding box center [414, 389] width 225 height 20
paste input "www.linkedin.com/company/thurston-and-heare-insurance/"
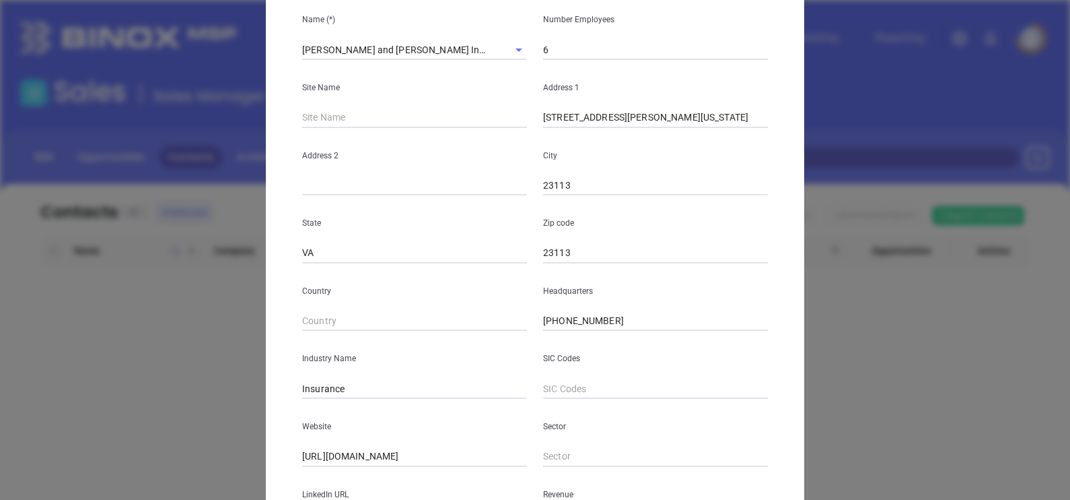
scroll to position [0, 0]
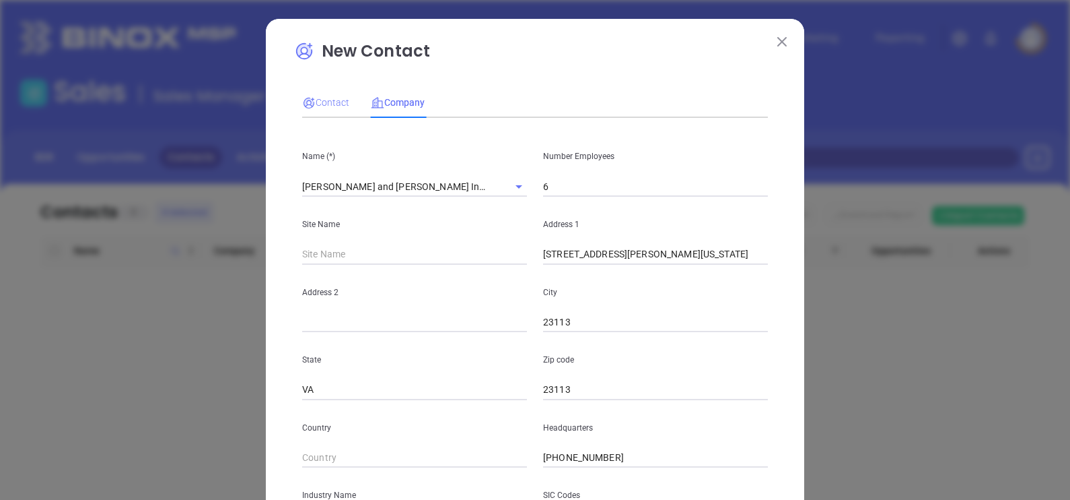
type input "www.linkedin.com/company/thurston-and-heare-insurance/"
click at [331, 101] on span "Contact" at bounding box center [325, 102] width 47 height 11
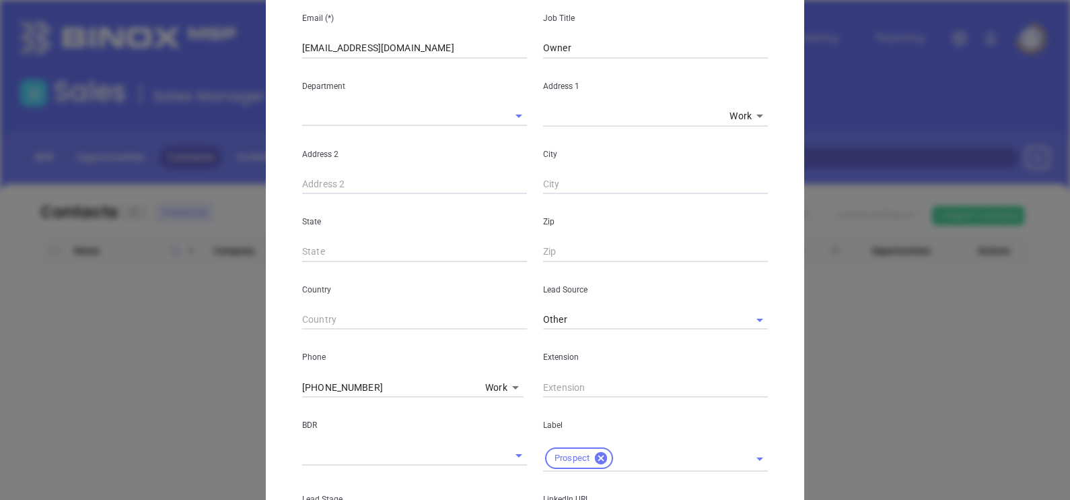
scroll to position [514, 0]
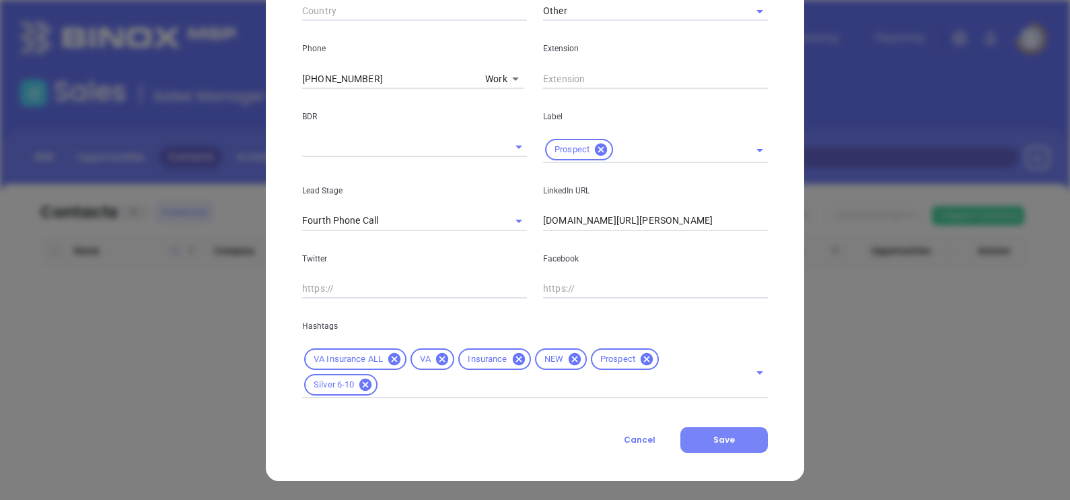
click at [730, 439] on button "Save" at bounding box center [725, 440] width 88 height 26
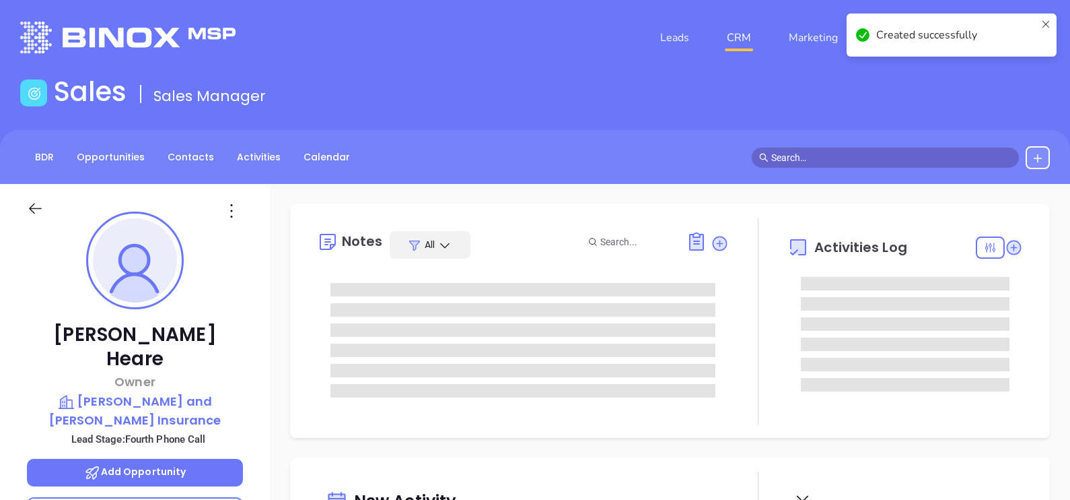
type input "09/19/2025"
type input "Alejandra Lara"
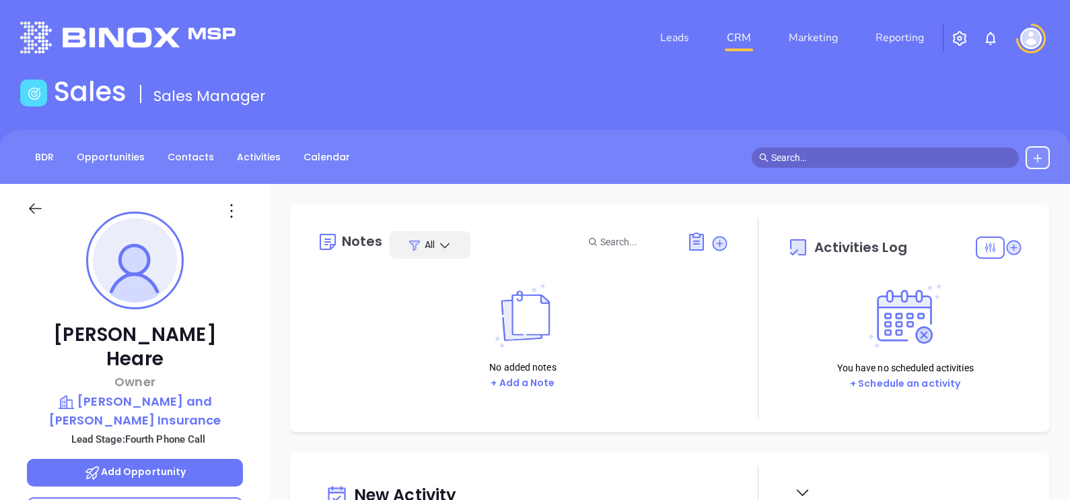
scroll to position [252, 0]
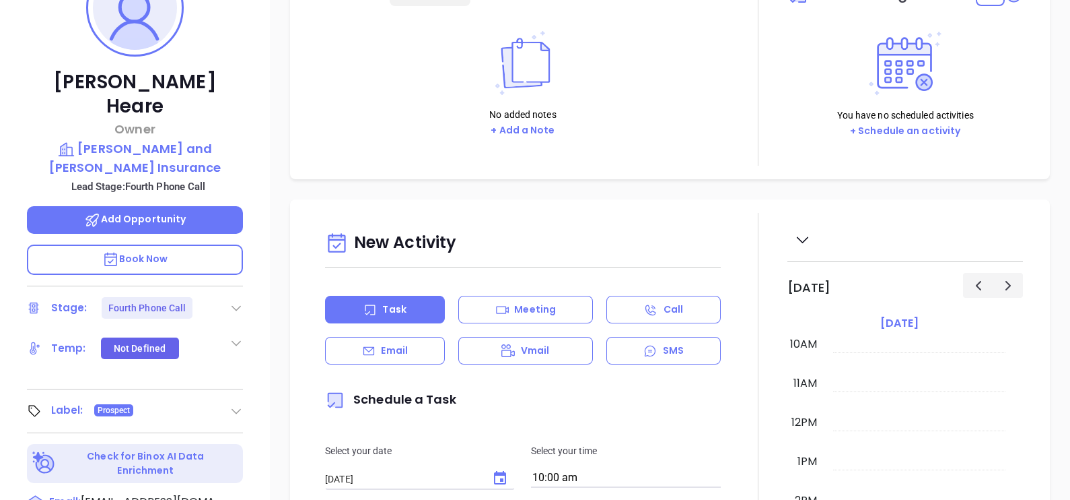
click at [237, 301] on icon at bounding box center [236, 307] width 13 height 13
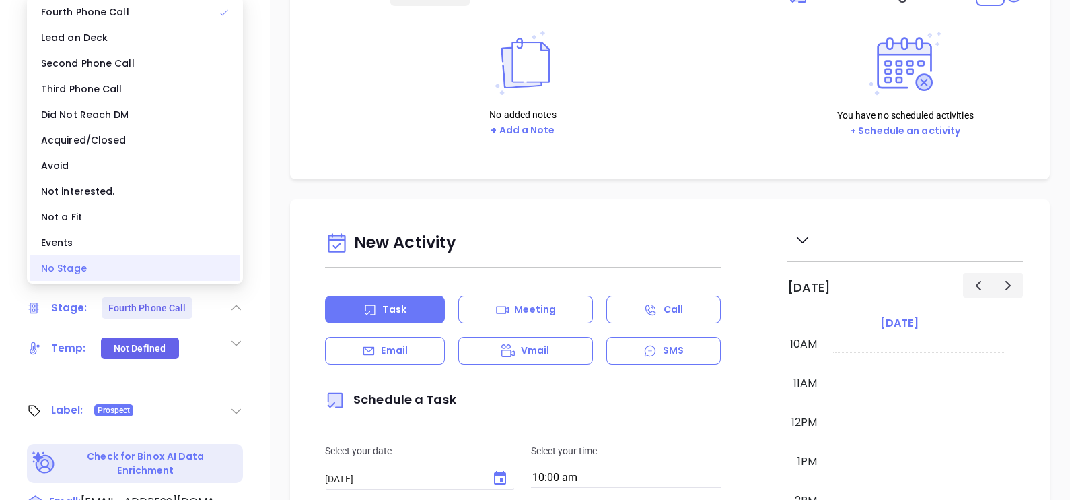
click at [165, 269] on div "No Stage" at bounding box center [135, 268] width 211 height 26
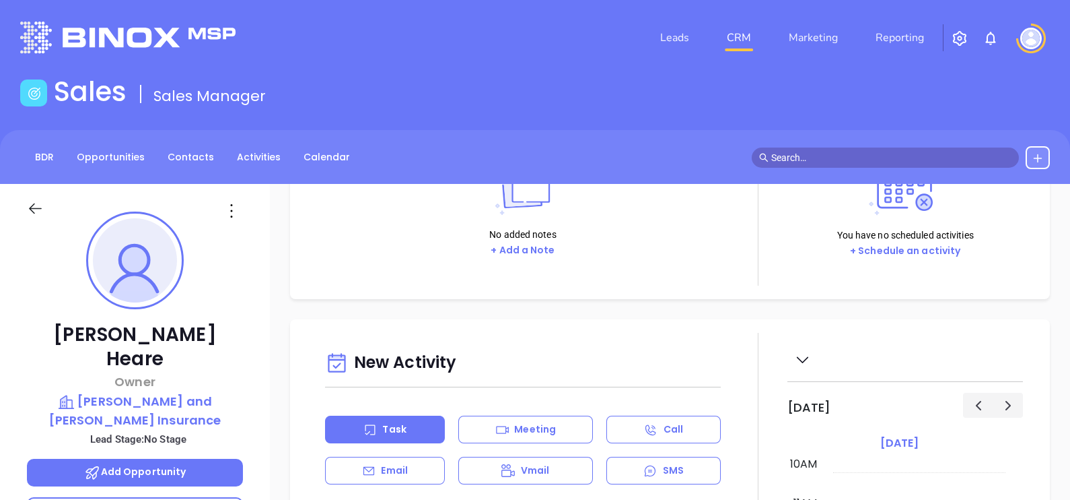
scroll to position [0, 0]
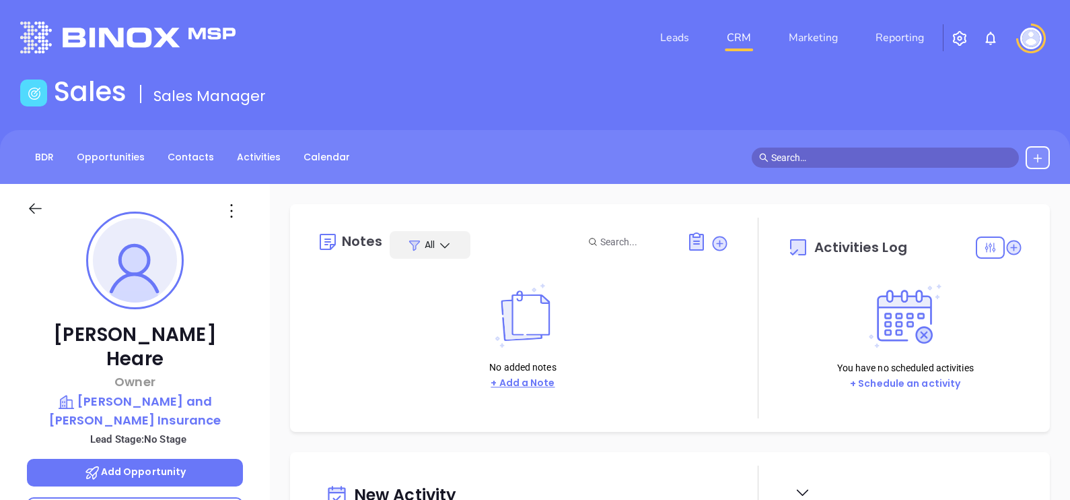
click at [539, 385] on button "+ Add a Note" at bounding box center [523, 382] width 72 height 15
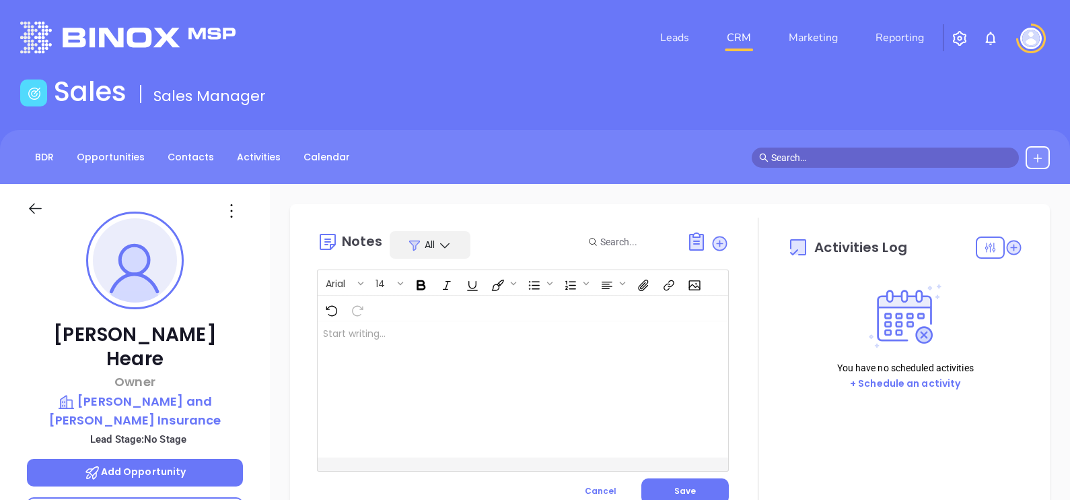
click at [519, 366] on div at bounding box center [509, 389] width 382 height 136
click at [682, 488] on span "Save" at bounding box center [686, 490] width 22 height 11
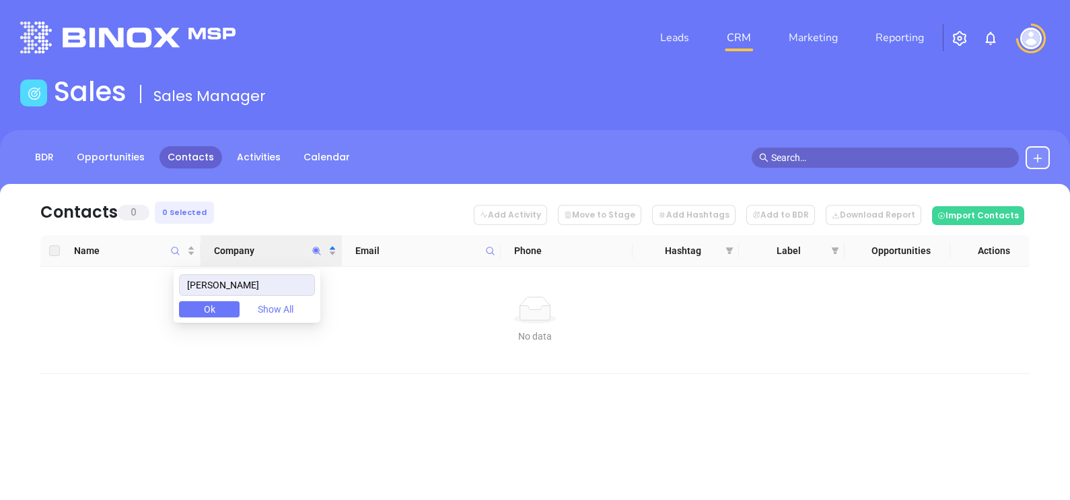
drag, startPoint x: 258, startPoint y: 284, endPoint x: 130, endPoint y: 276, distance: 128.2
click at [132, 276] on body "Leads CRM Marketing Reporting Financial Leads Leads Sales Sales Manager BDR Opp…" at bounding box center [535, 250] width 1070 height 500
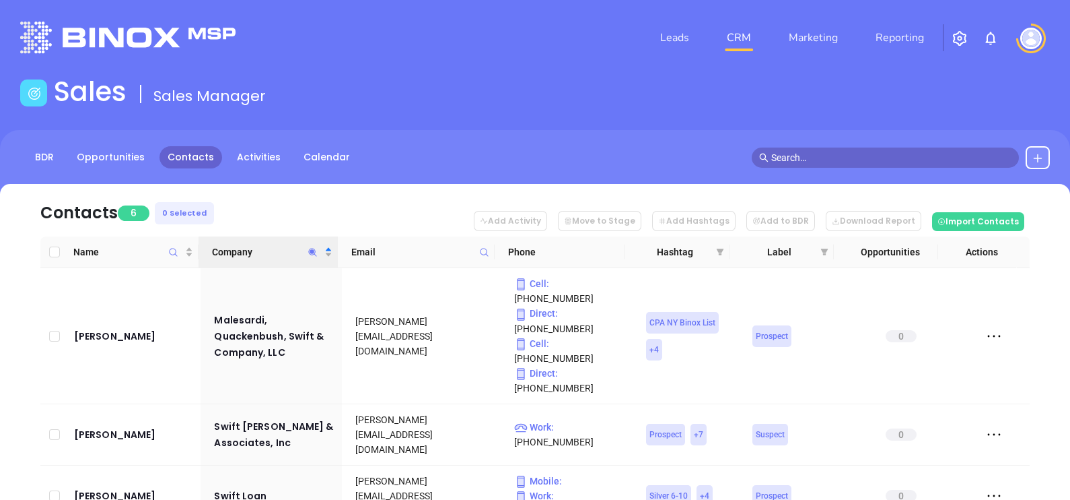
click at [264, 199] on nav "Contacts 6 0 Selected Add Activity Move to Stage Add Hashtags Add to BDR Downlo…" at bounding box center [535, 210] width 990 height 53
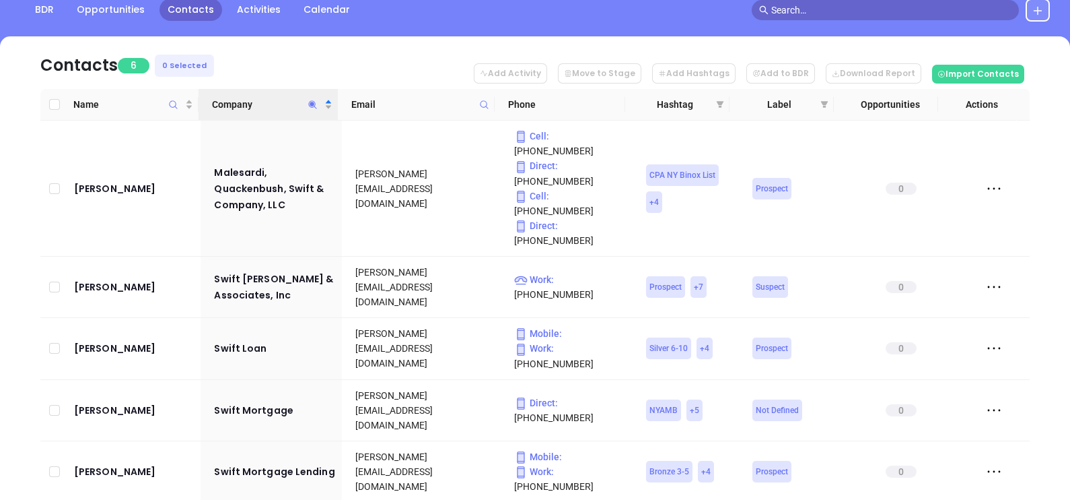
click at [313, 108] on icon "Company" at bounding box center [313, 105] width 10 height 10
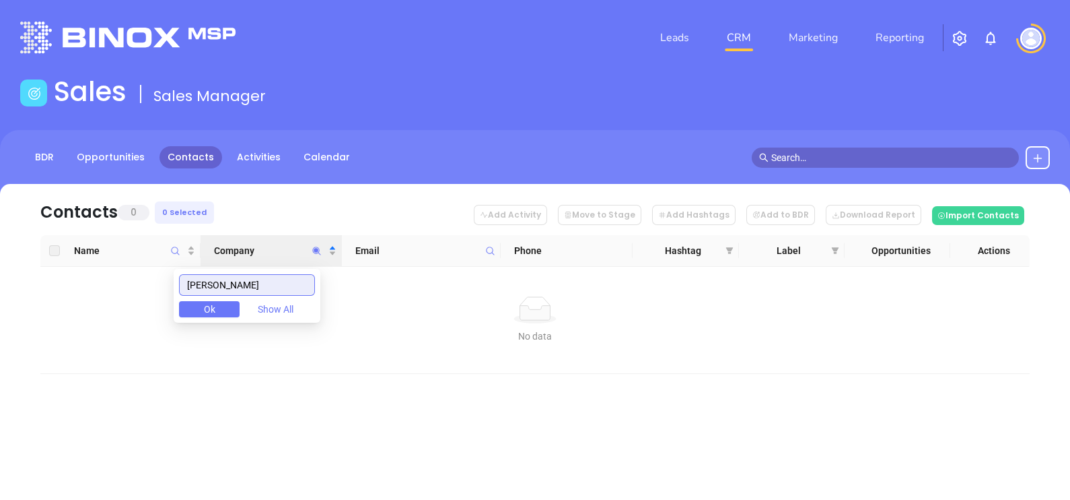
drag, startPoint x: 217, startPoint y: 277, endPoint x: 170, endPoint y: 266, distance: 47.7
click at [171, 266] on body "Leads CRM Marketing Reporting Financial Leads Leads Sales Sales Manager BDR Opp…" at bounding box center [535, 250] width 1070 height 500
drag, startPoint x: 275, startPoint y: 276, endPoint x: 183, endPoint y: 265, distance: 92.9
click at [183, 265] on body "Leads CRM Marketing Reporting Financial Leads Leads Sales Sales Manager BDR Opp…" at bounding box center [535, 250] width 1070 height 500
drag, startPoint x: 242, startPoint y: 281, endPoint x: 121, endPoint y: 278, distance: 121.2
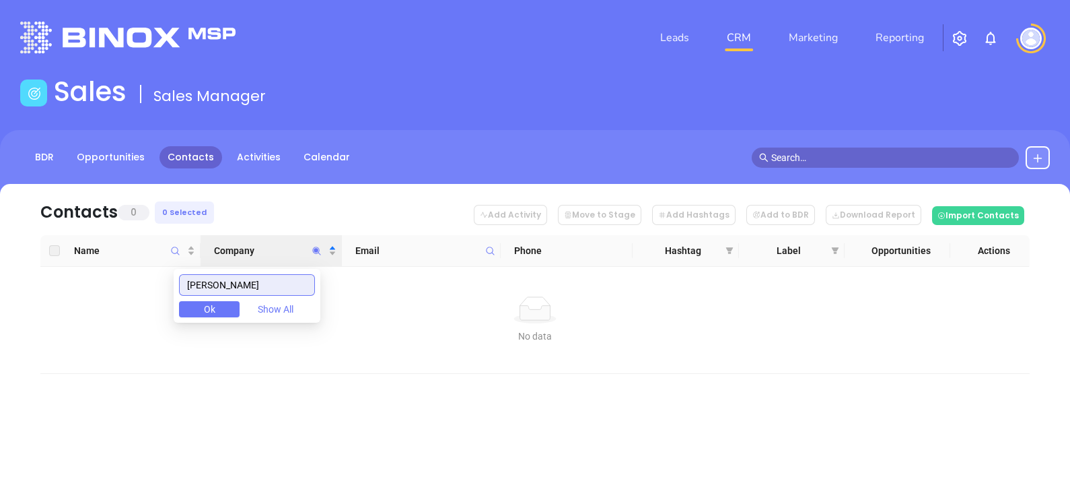
click at [121, 278] on body "Leads CRM Marketing Reporting Financial Leads Leads Sales Sales Manager BDR Opp…" at bounding box center [535, 250] width 1070 height 500
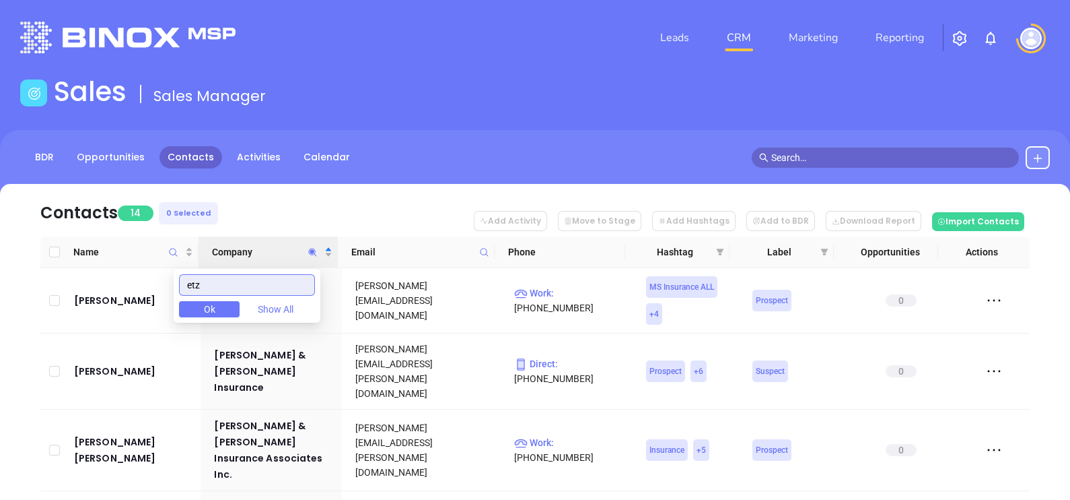
type input "etz"
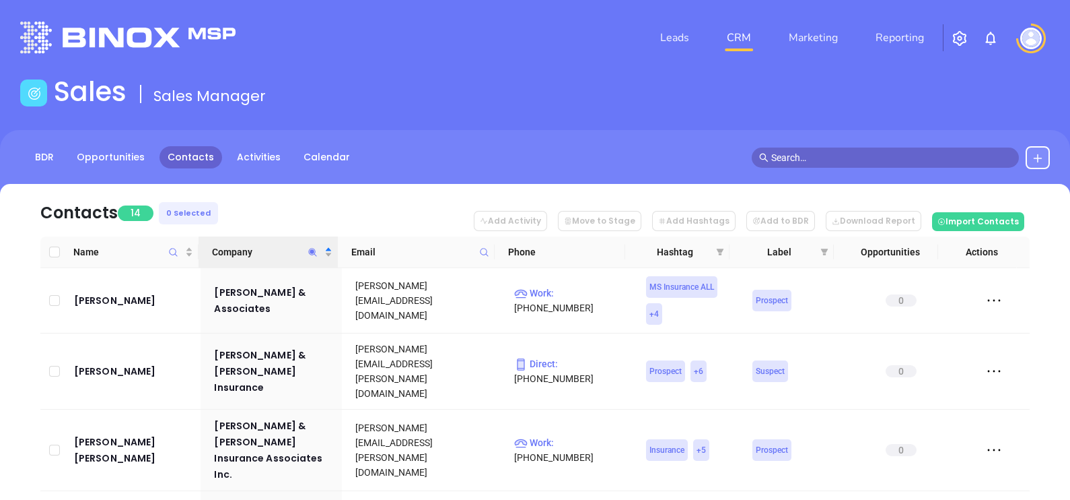
click at [291, 199] on nav "Contacts 14 0 Selected Add Activity Move to Stage Add Hashtags Add to BDR Downl…" at bounding box center [535, 210] width 990 height 53
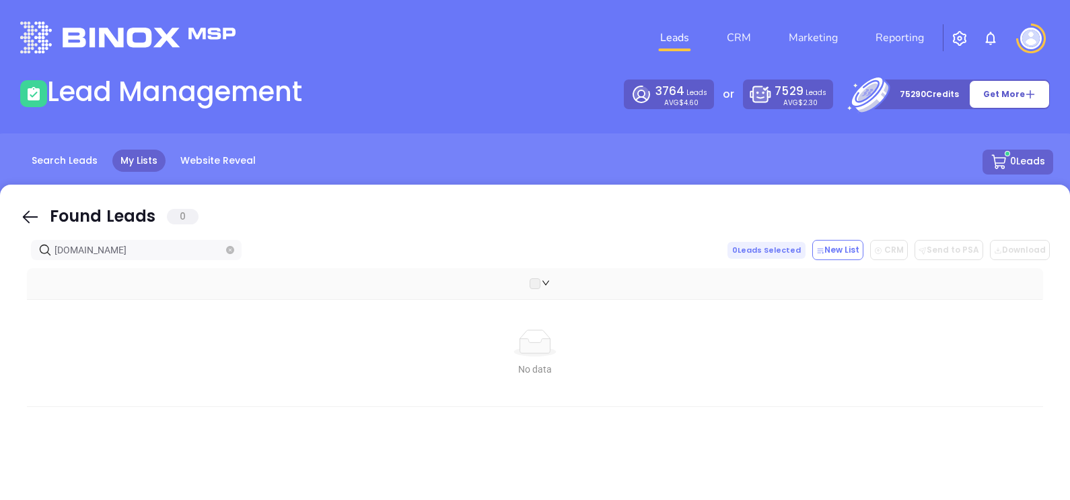
scroll to position [139, 0]
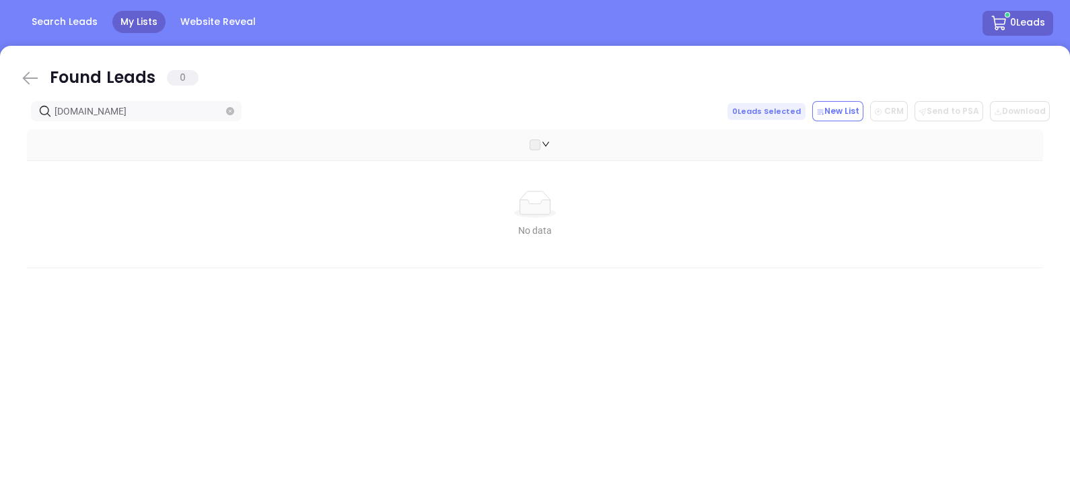
click at [37, 77] on icon at bounding box center [30, 78] width 15 height 13
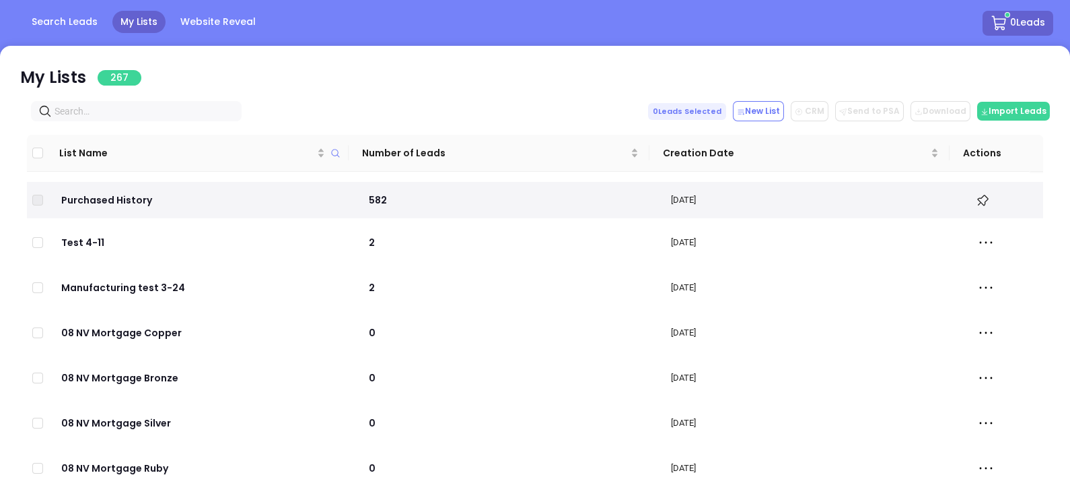
click at [139, 106] on input "text" at bounding box center [139, 111] width 169 height 15
paste input "[DOMAIN_NAME]"
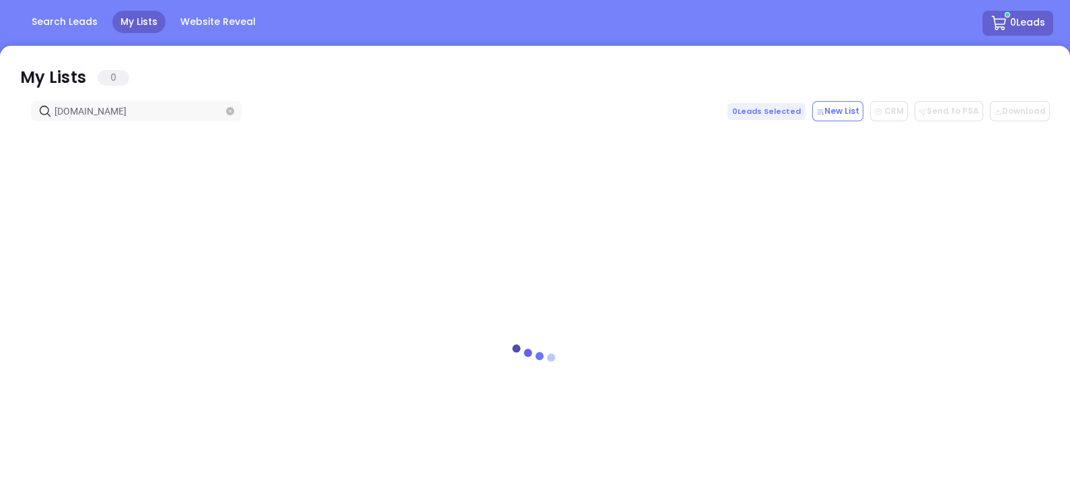
type input "[DOMAIN_NAME]"
click at [37, 74] on icon at bounding box center [30, 78] width 20 height 20
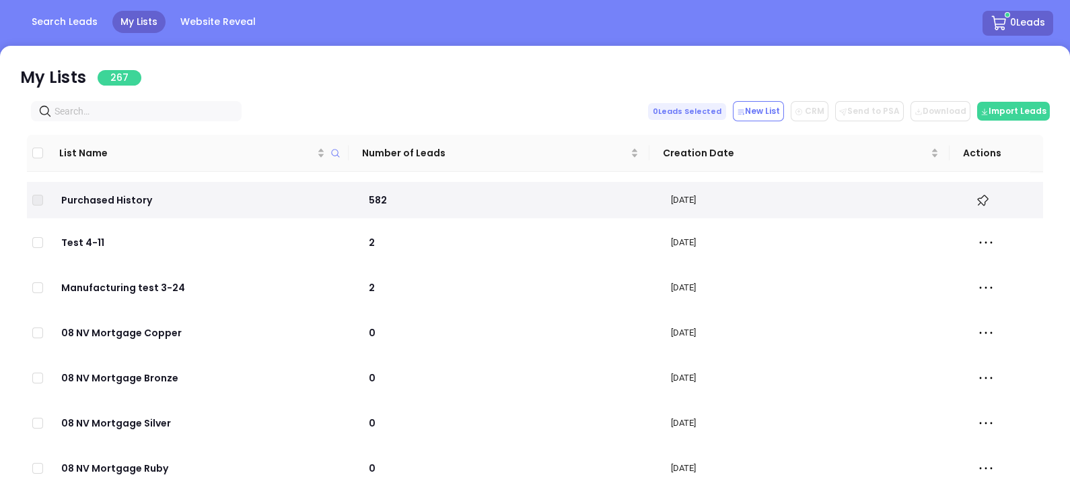
click at [138, 107] on input "text" at bounding box center [139, 111] width 169 height 15
paste input "[DOMAIN_NAME]"
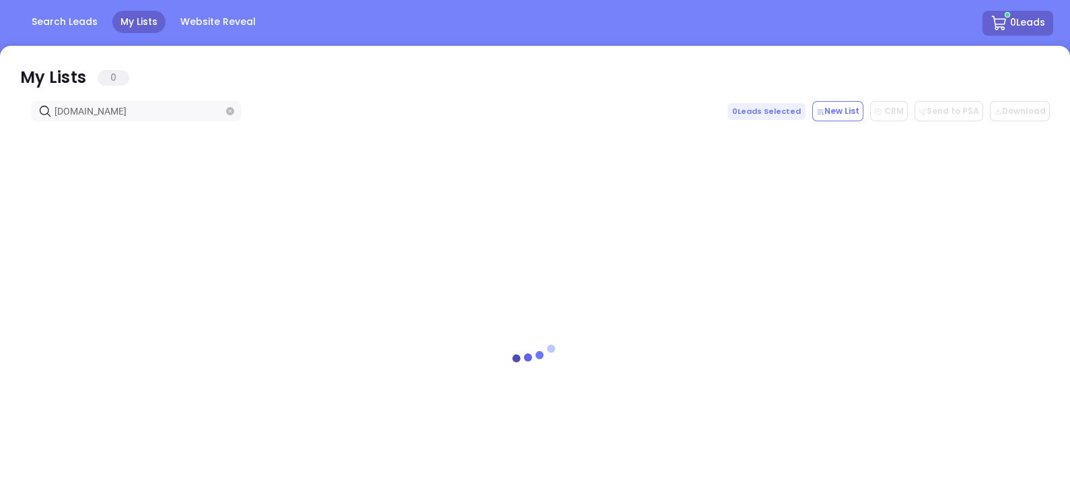
type input "[DOMAIN_NAME]"
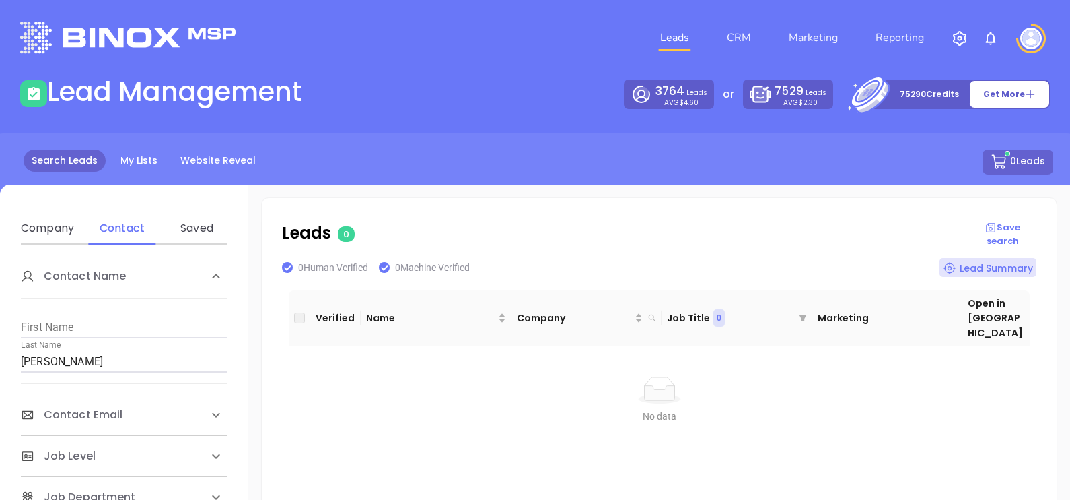
scroll to position [336, 0]
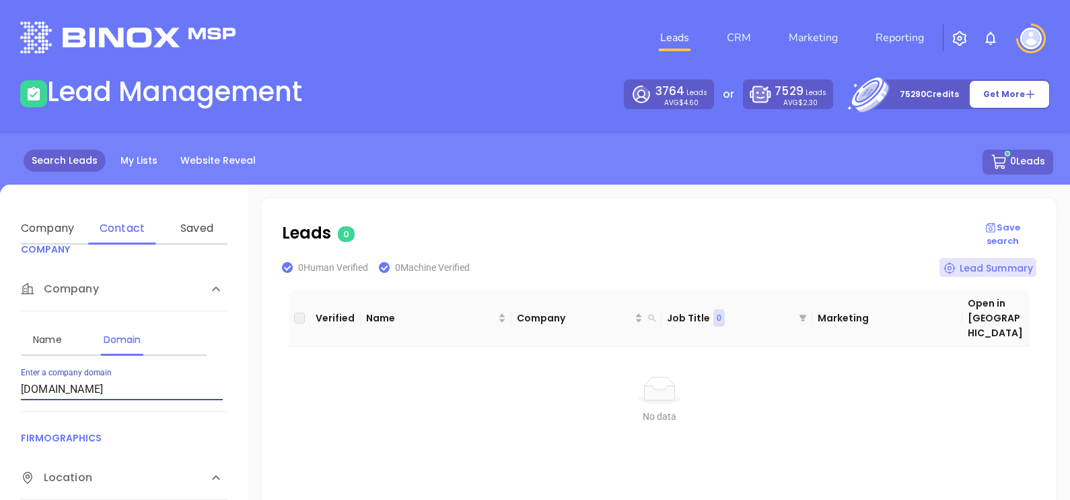
click at [175, 392] on input "dalessandroinsurance.com" at bounding box center [122, 389] width 202 height 22
click at [171, 390] on input "[DOMAIN_NAME]" at bounding box center [122, 389] width 202 height 22
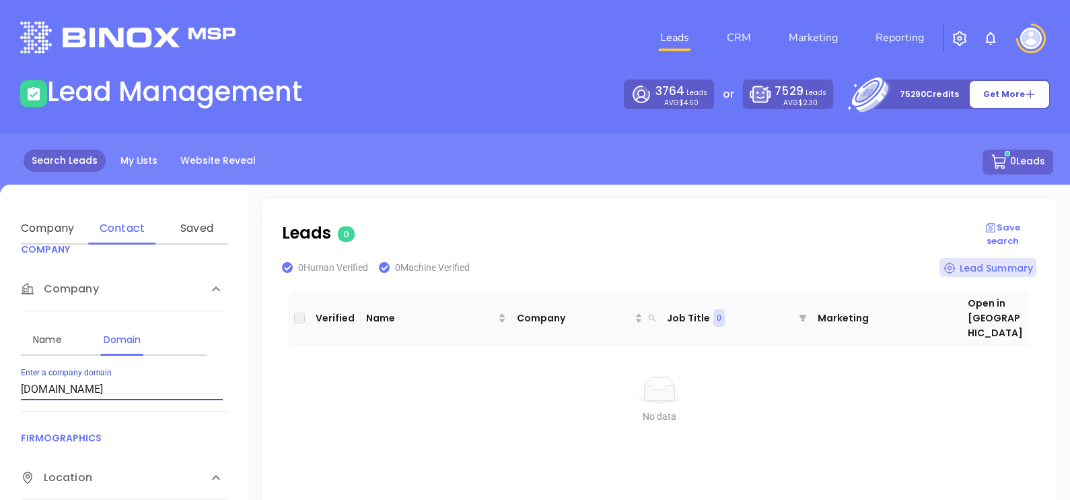
click at [171, 390] on input "[DOMAIN_NAME]" at bounding box center [122, 389] width 202 height 22
paste input "thurstonandhear"
type input "[DOMAIN_NAME]"
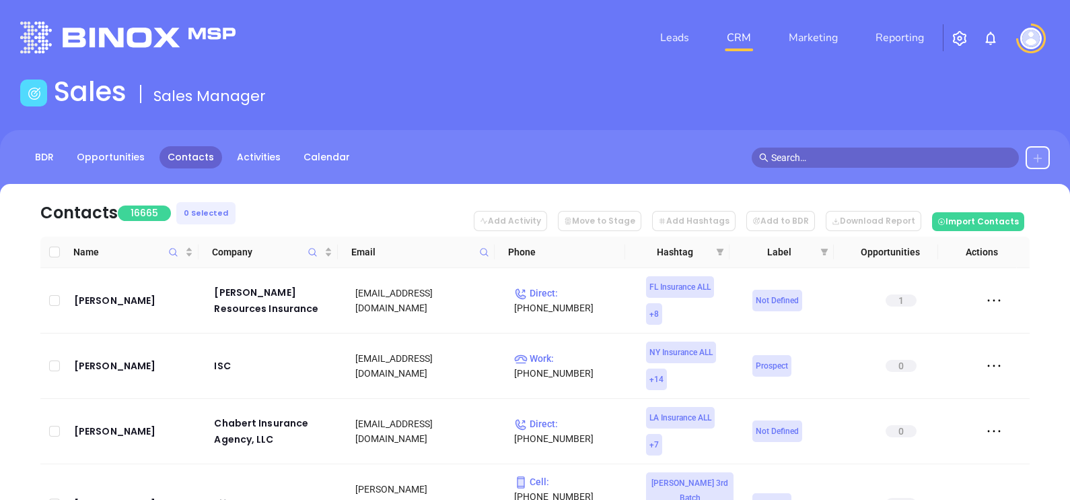
click at [1038, 162] on icon at bounding box center [1038, 157] width 9 height 9
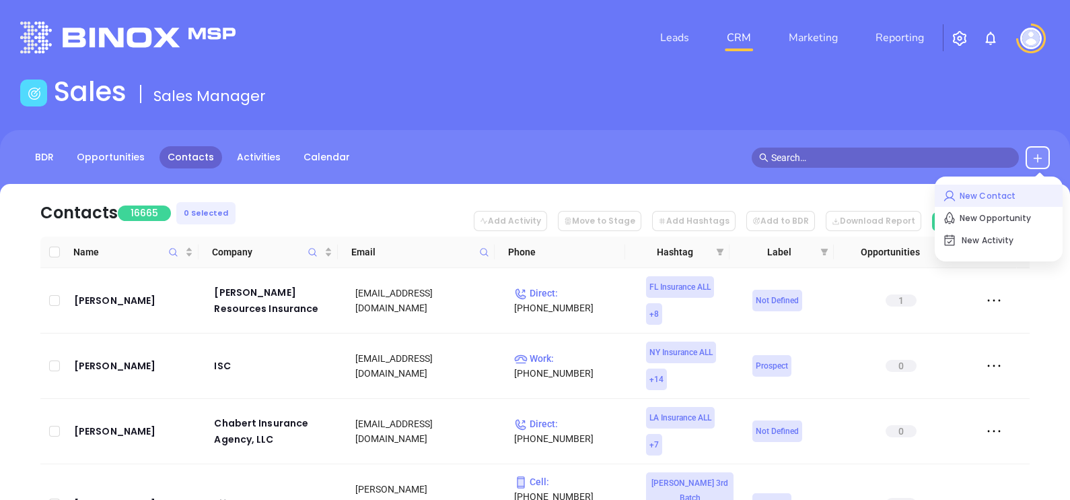
click at [1012, 187] on p "New Contact" at bounding box center [999, 196] width 112 height 22
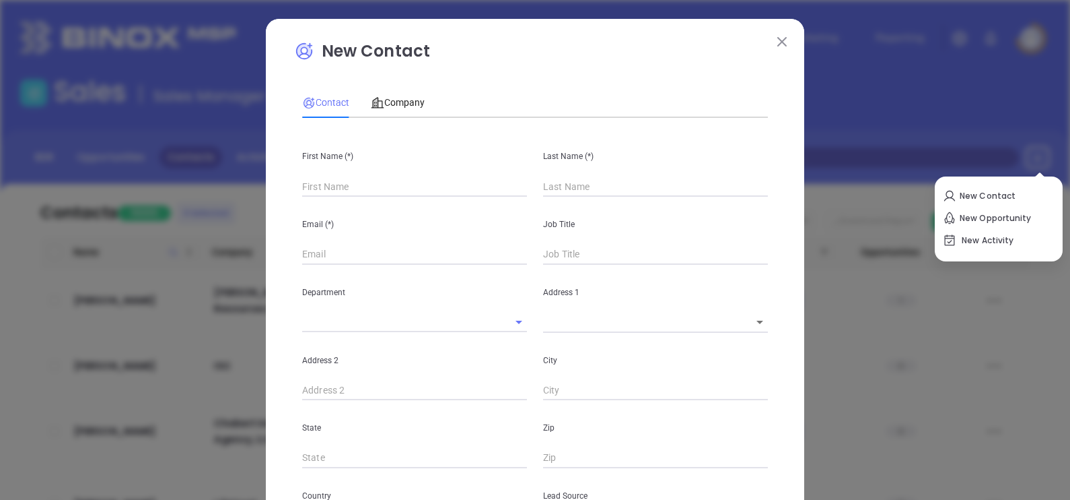
type input "Fourth Phone Call"
type input "1"
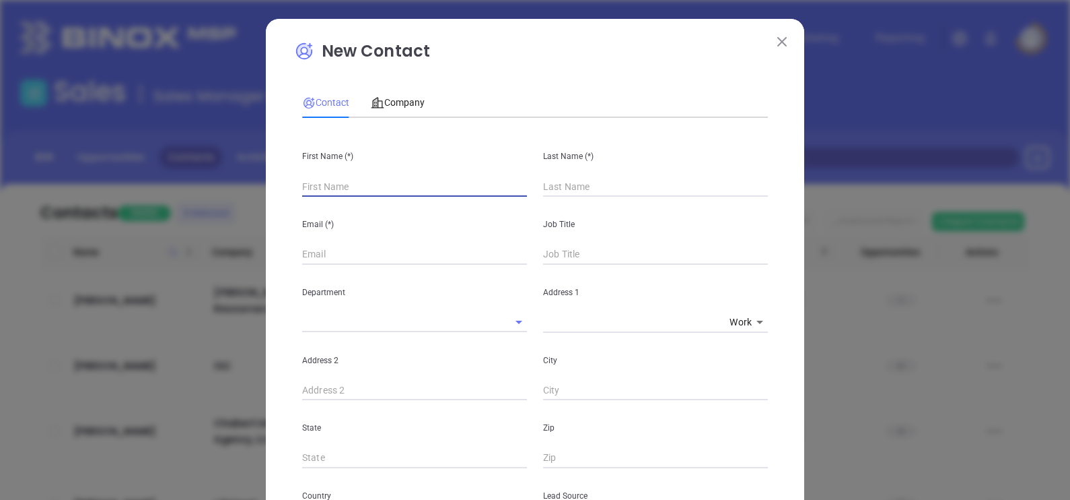
click at [333, 189] on input "text" at bounding box center [414, 186] width 225 height 20
type input "1"
click at [344, 184] on input "text" at bounding box center [414, 186] width 225 height 20
paste input "Rob Griffin"
drag, startPoint x: 378, startPoint y: 193, endPoint x: 318, endPoint y: 205, distance: 61.1
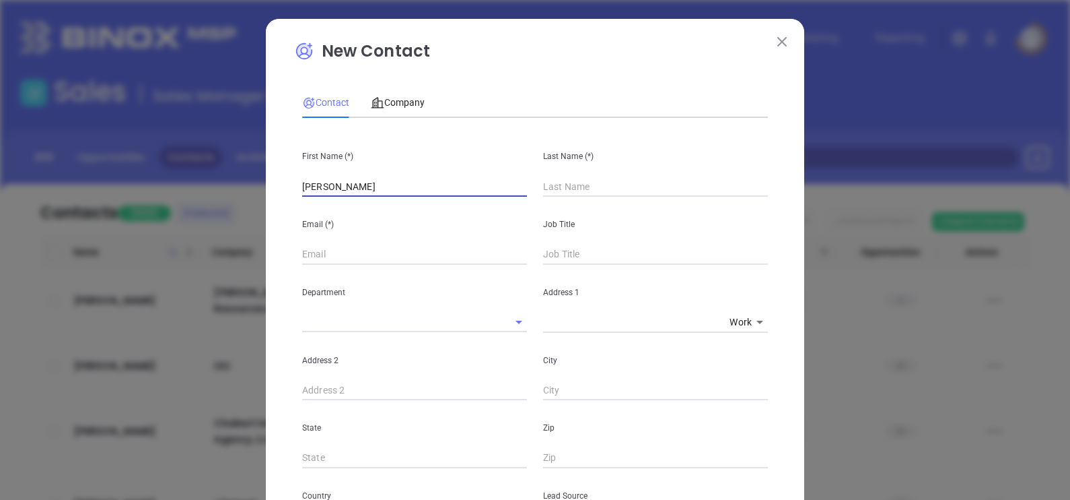
click at [318, 205] on div "First Name (*) Rob Griffin Last Name (*) Email (*) Job Title Department Address…" at bounding box center [535, 501] width 466 height 745
type input "Rob"
click at [581, 186] on input "text" at bounding box center [655, 186] width 225 height 20
paste input "Griffin"
type input "Griffin"
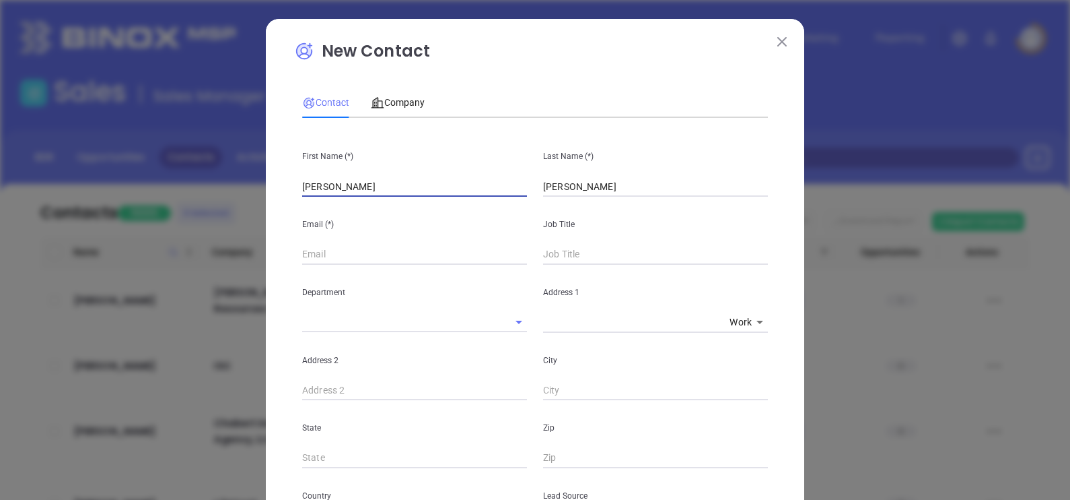
click at [407, 176] on input "Rob" at bounding box center [414, 186] width 225 height 20
type input "Griffin"
click at [409, 177] on input "Rob" at bounding box center [414, 186] width 225 height 20
type input "Rob"
click at [371, 246] on div "Email (*)" at bounding box center [414, 231] width 241 height 68
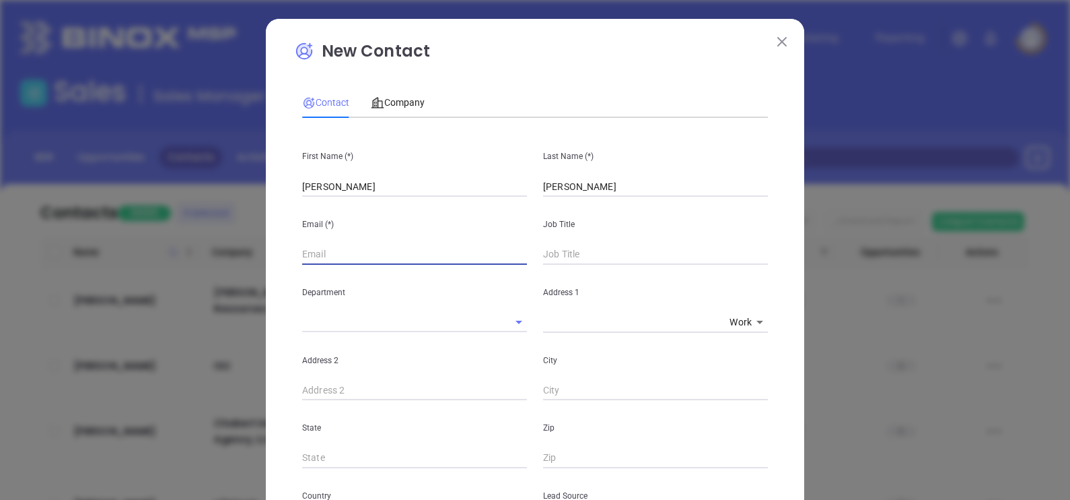
click at [371, 247] on input "text" at bounding box center [414, 254] width 225 height 20
paste input "rob@swiftcreekinsurance.com"
type input "rob@swiftcreekinsurance.com"
type input "President"
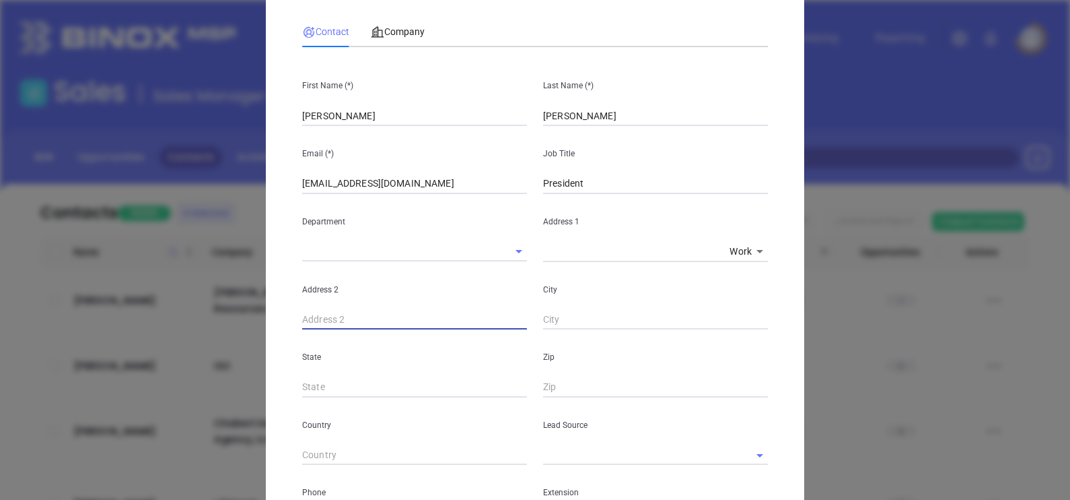
scroll to position [168, 0]
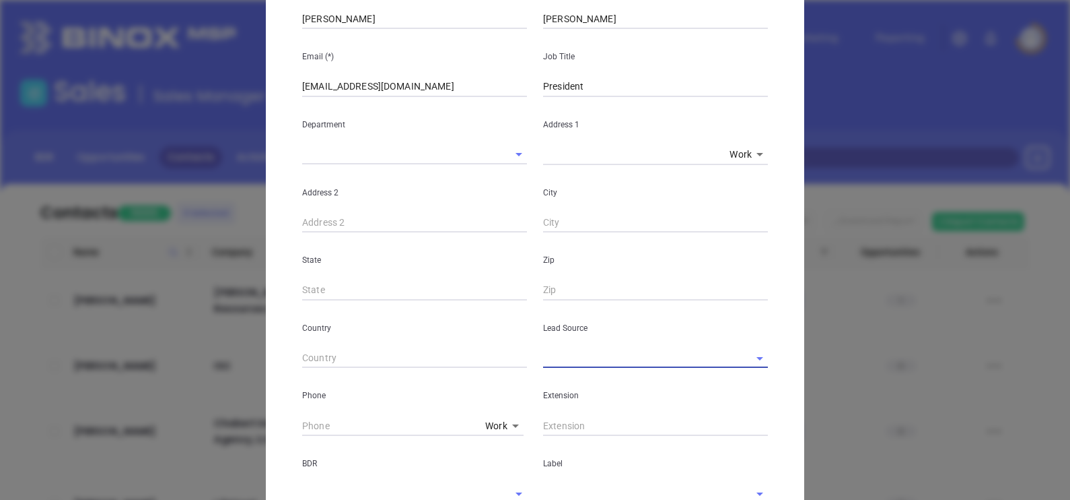
click at [576, 360] on input "text" at bounding box center [636, 358] width 187 height 20
type input "b"
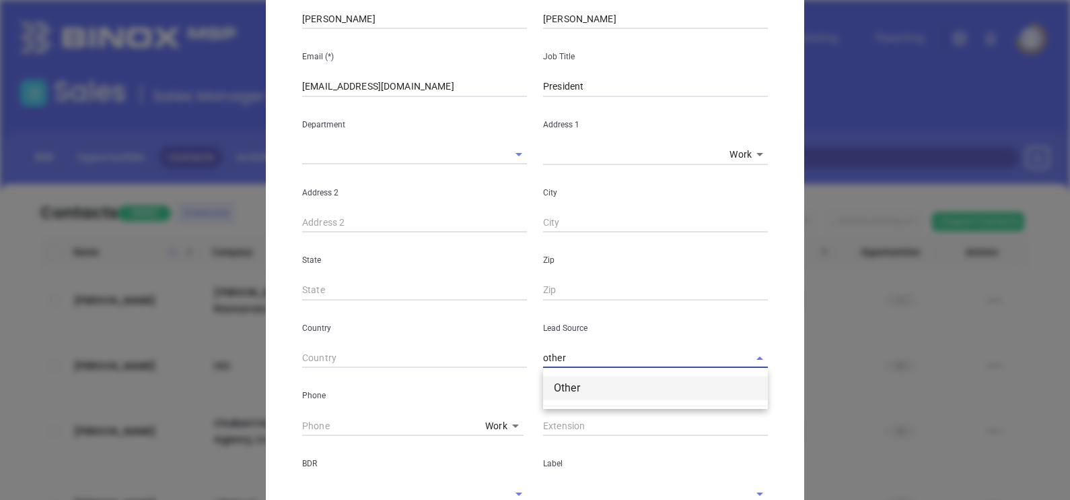
click at [581, 384] on li "Other" at bounding box center [655, 388] width 225 height 24
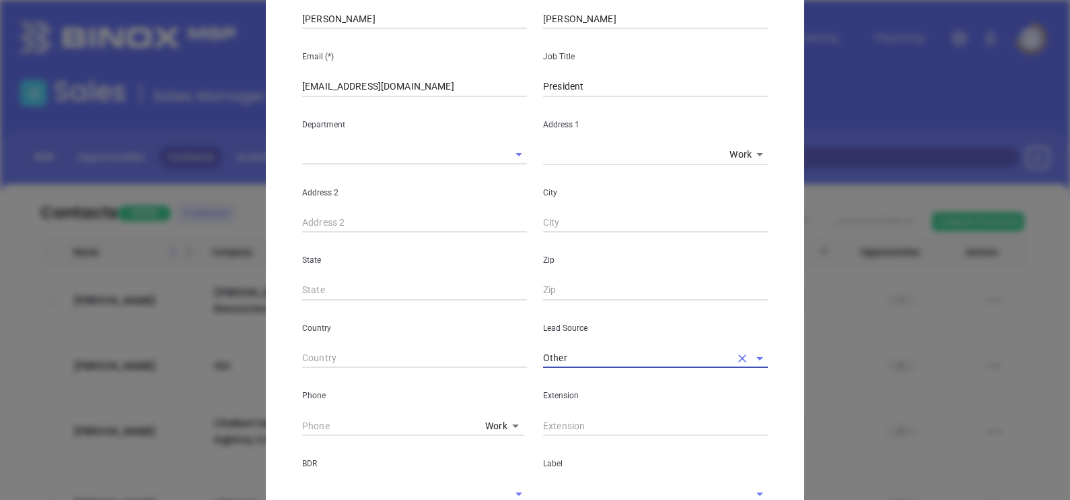
type input "Other"
type input "( ) -"
click at [313, 425] on input "( ) -" at bounding box center [391, 425] width 178 height 20
paste input "804) 767-5951"
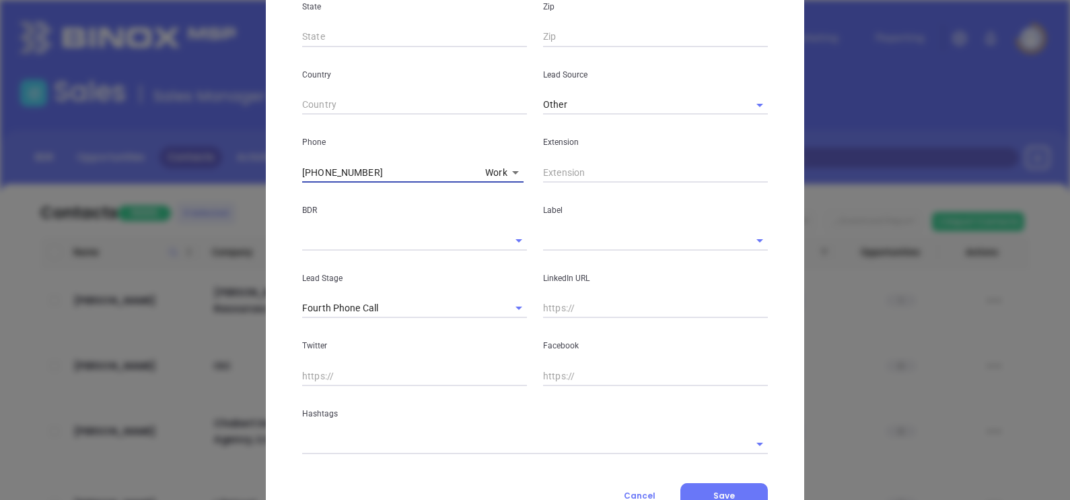
scroll to position [476, 0]
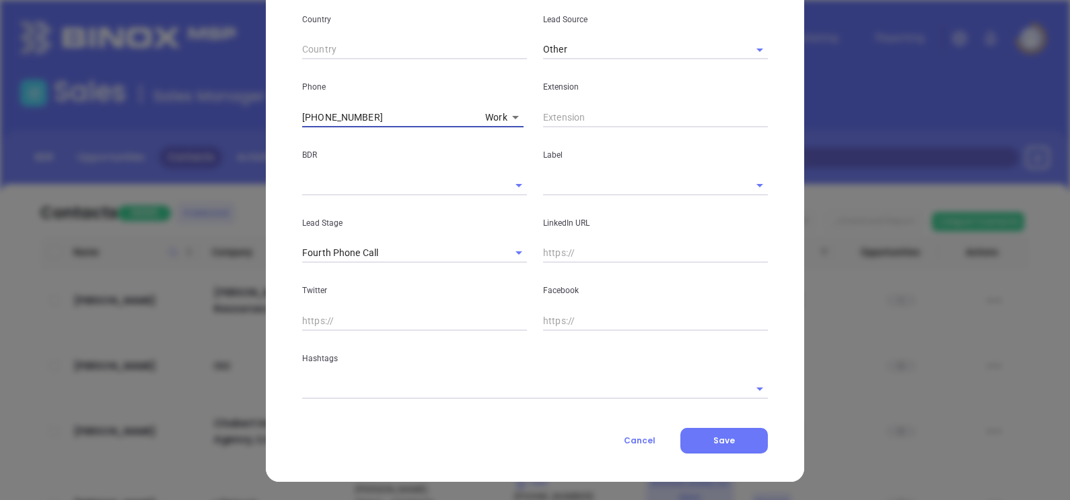
type input "(804) 767-5951"
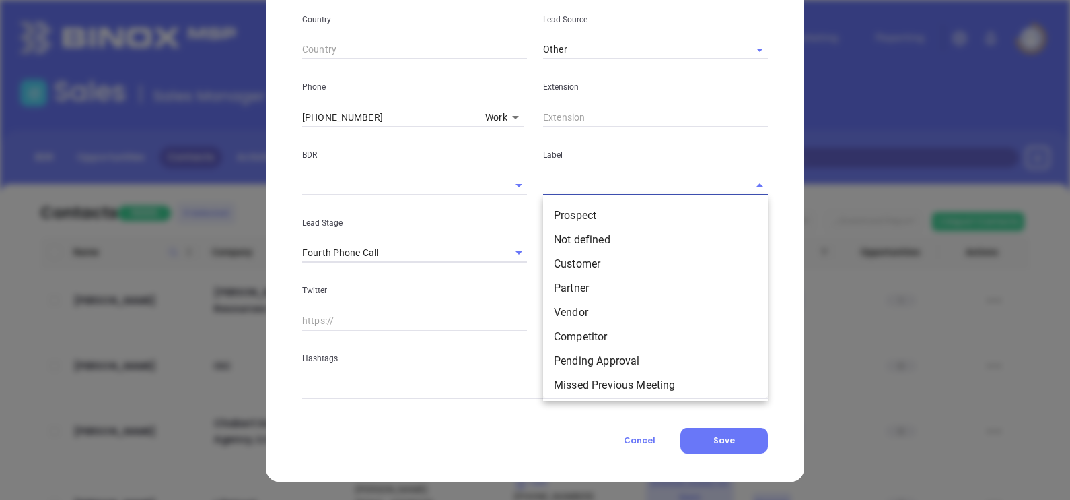
click at [596, 186] on input "text" at bounding box center [636, 185] width 187 height 20
drag, startPoint x: 601, startPoint y: 211, endPoint x: 595, endPoint y: 218, distance: 9.2
click at [601, 211] on li "Prospect" at bounding box center [655, 215] width 225 height 24
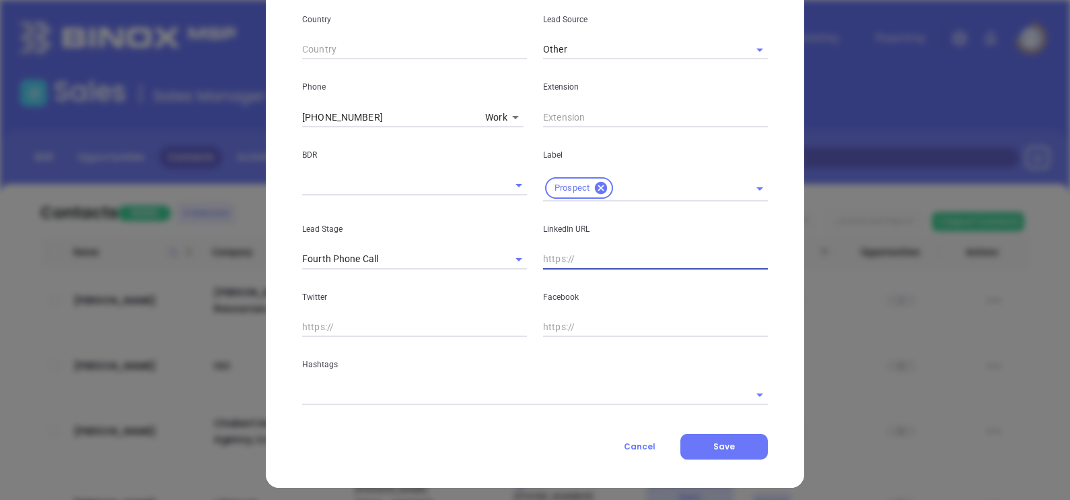
click at [578, 251] on input "text" at bounding box center [655, 259] width 225 height 20
paste input "www.linkedin.com/in/swiftcreekinsurance/"
type input "www.linkedin.com/in/swiftcreekinsurance/"
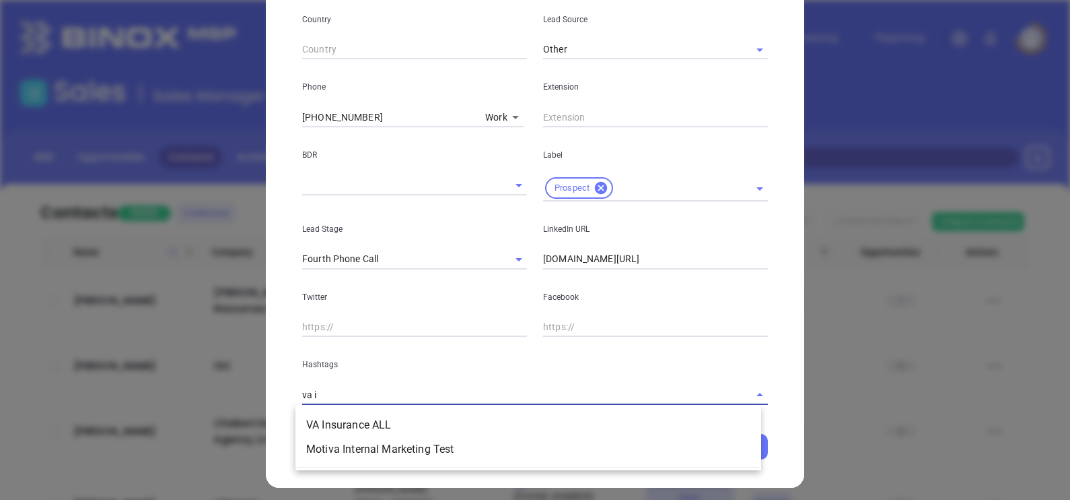
type input "va in"
click at [357, 417] on li "VA Insurance ALL" at bounding box center [529, 425] width 466 height 24
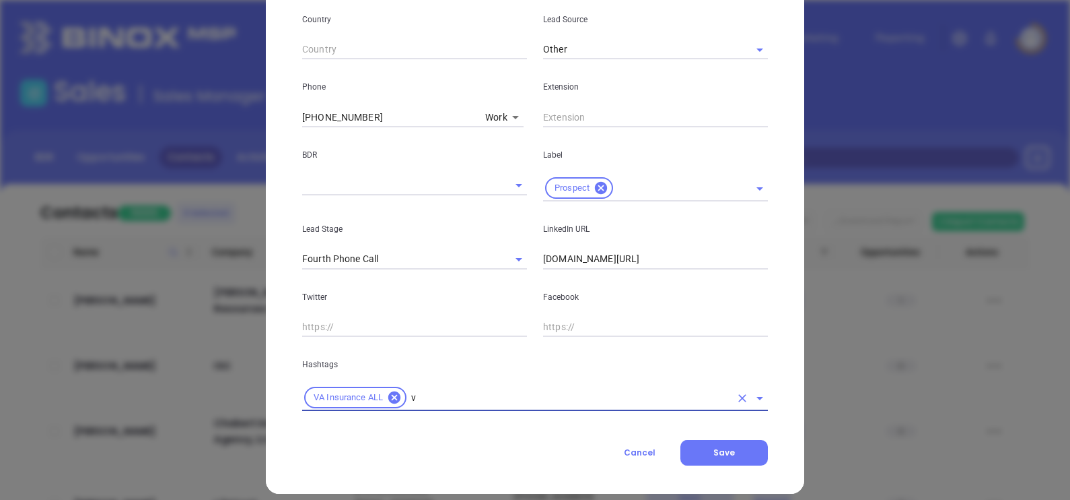
type input "va"
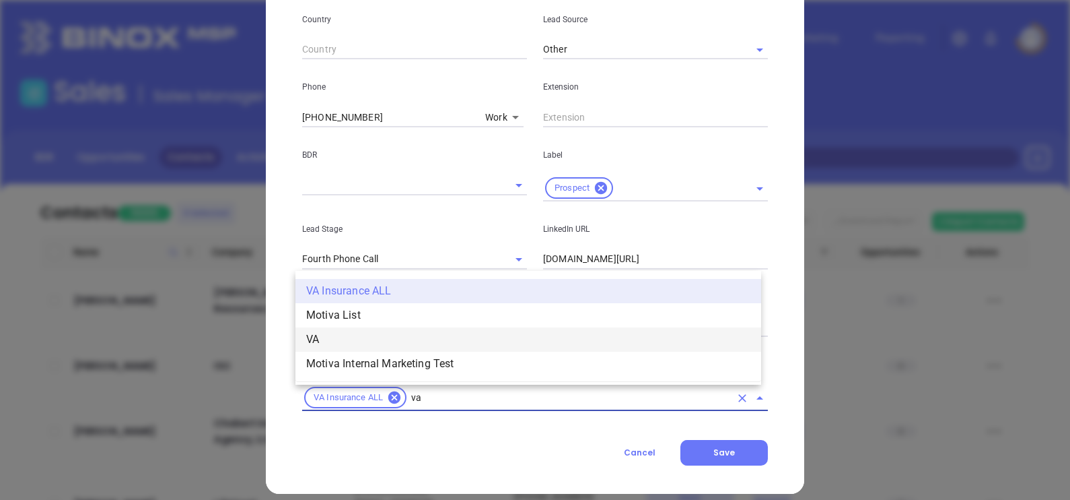
click at [407, 346] on li "VA" at bounding box center [529, 339] width 466 height 24
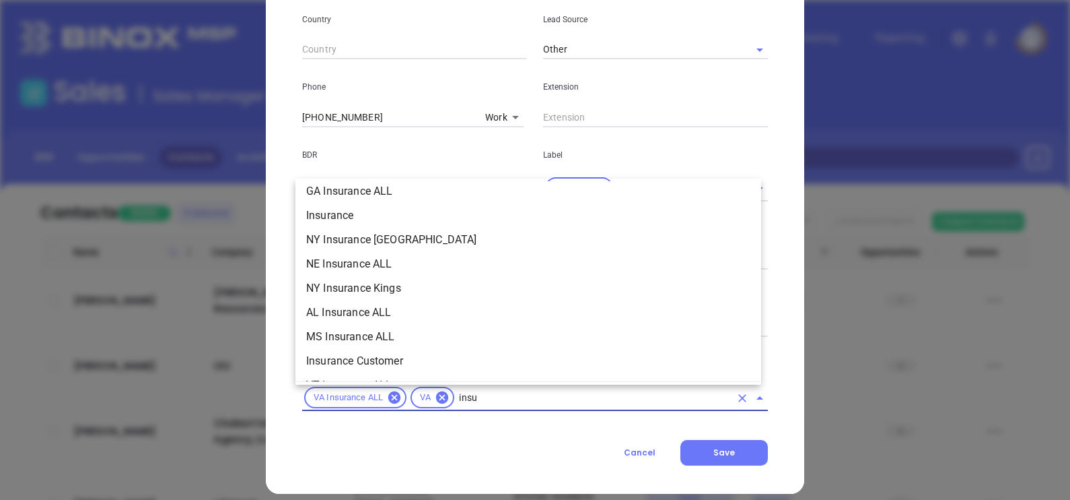
scroll to position [250, 0]
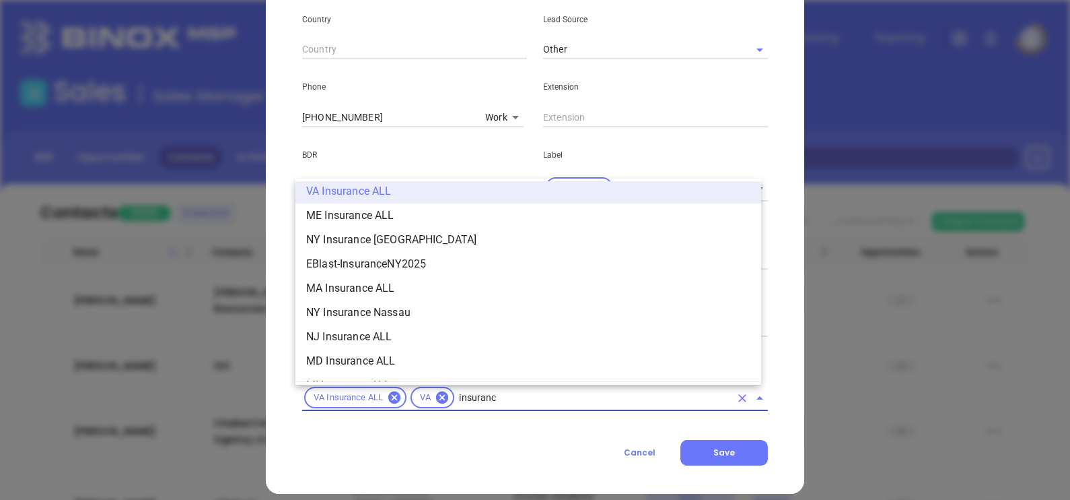
type input "insurance"
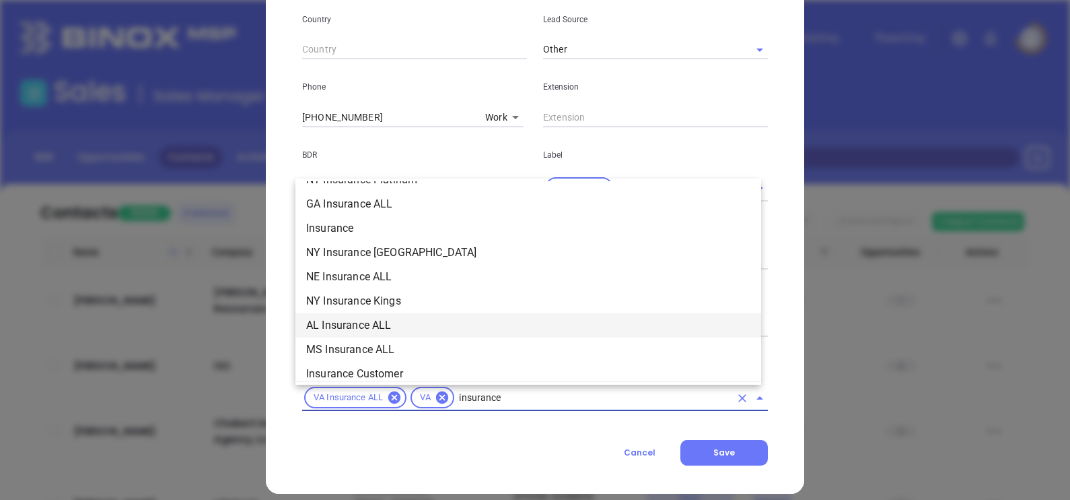
scroll to position [502, 0]
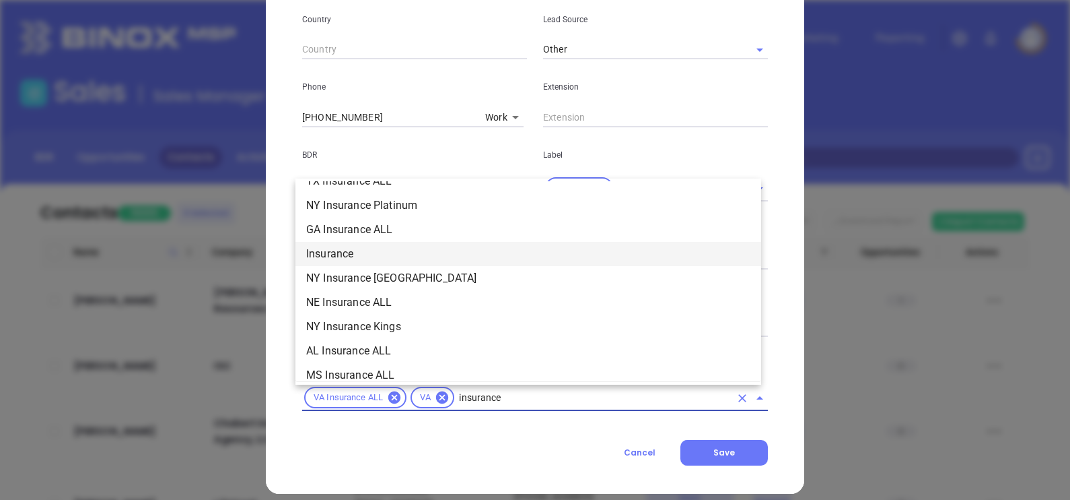
click at [344, 244] on li "Insurance" at bounding box center [529, 254] width 466 height 24
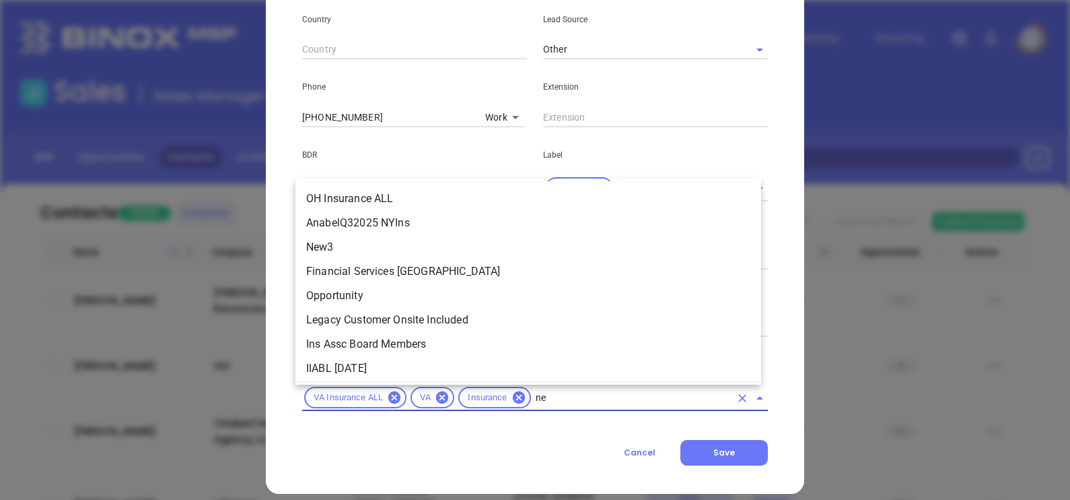
scroll to position [0, 0]
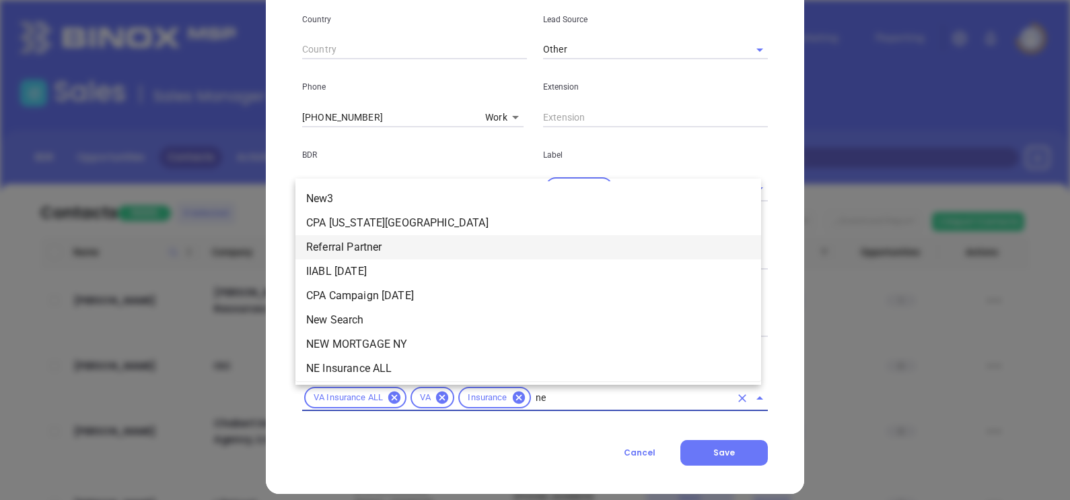
type input "new"
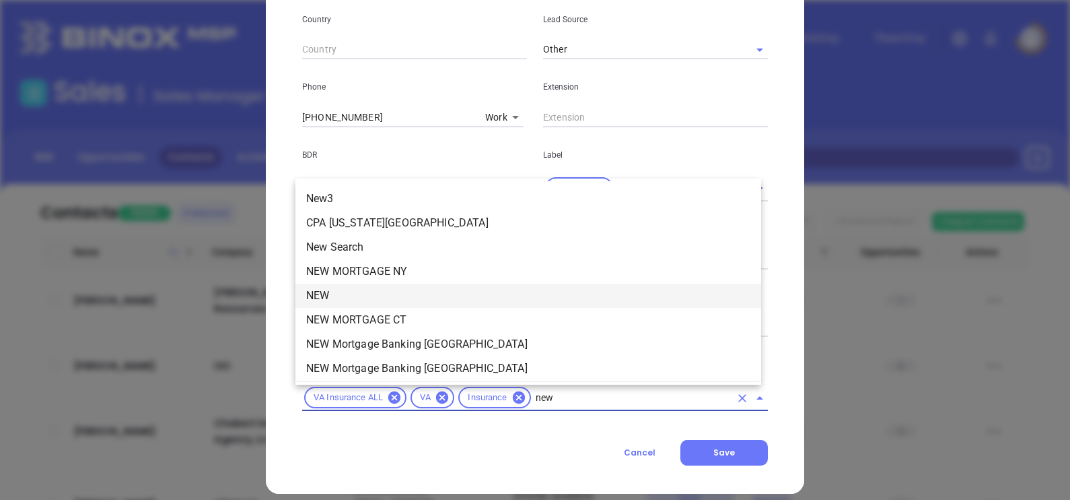
click at [360, 300] on li "NEW" at bounding box center [529, 295] width 466 height 24
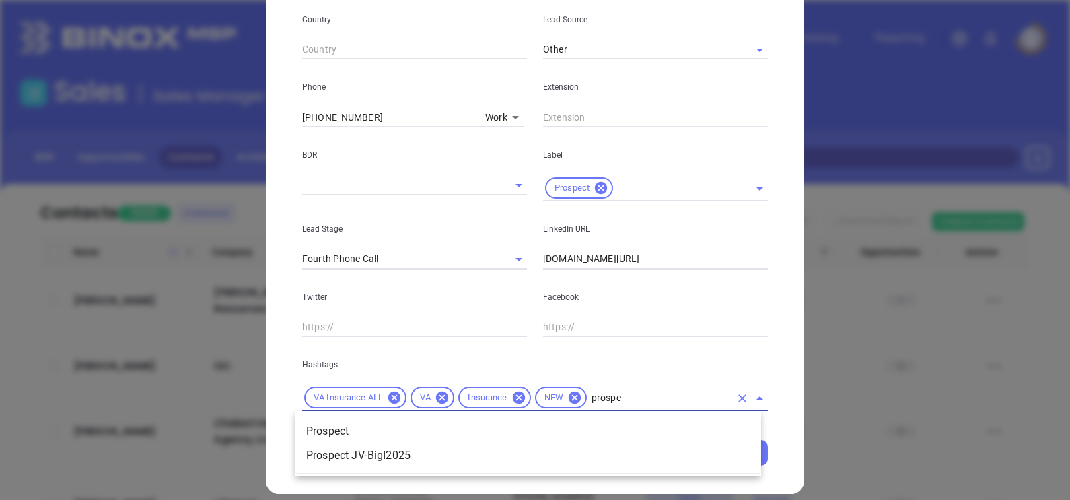
type input "prospec"
click at [374, 428] on li "Prospect" at bounding box center [529, 431] width 466 height 24
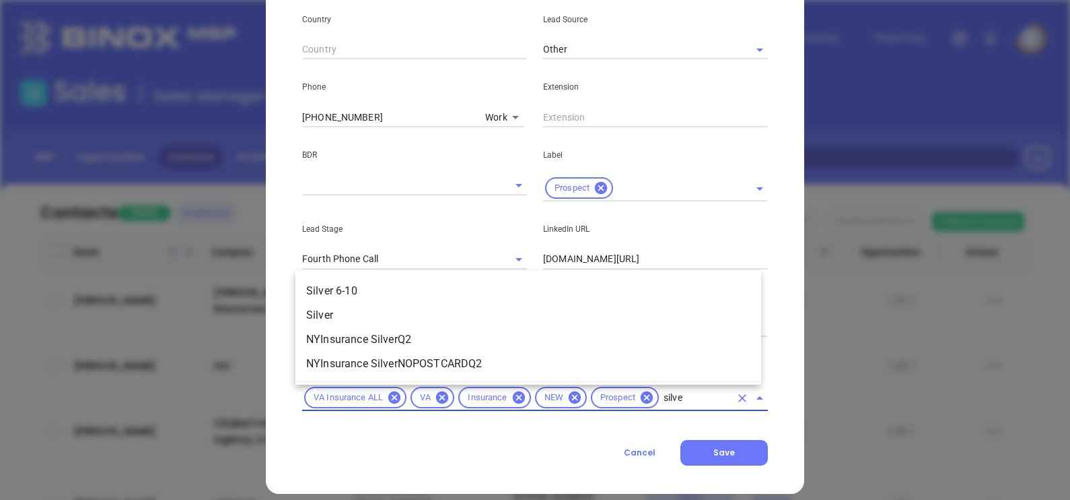
type input "silver"
click at [327, 279] on li "Silver 6-10" at bounding box center [529, 291] width 466 height 24
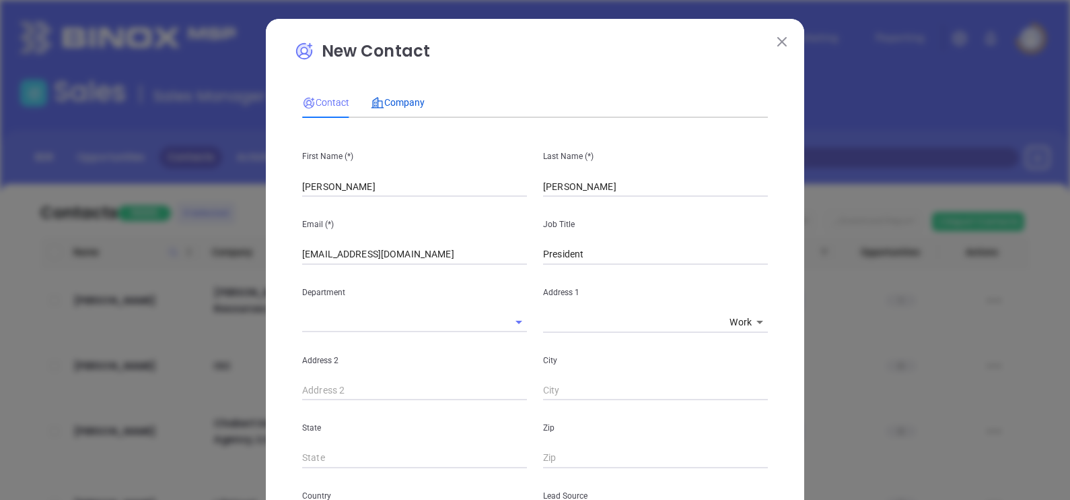
click at [411, 97] on span "Company" at bounding box center [398, 102] width 54 height 11
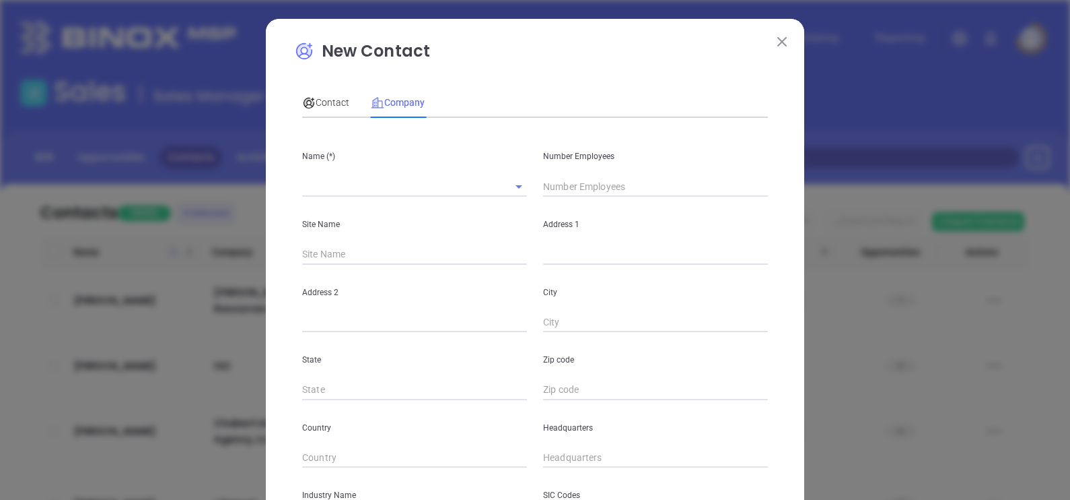
click at [555, 191] on input "text" at bounding box center [655, 186] width 225 height 20
type input "6"
click at [533, 120] on div "Contact Company First Name (*) Rob Last Name (*) Griffin Email (*) rob@swiftcre…" at bounding box center [535, 375] width 466 height 590
click at [383, 186] on input "text" at bounding box center [395, 186] width 187 height 20
paste input "Swift Creek Insurance"
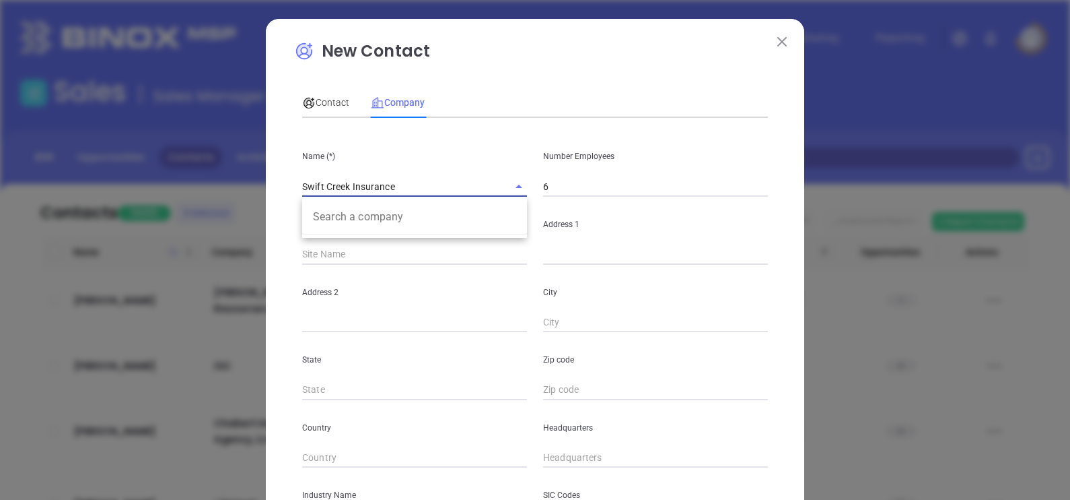
type input "Swift Creek Insurance"
click at [588, 254] on input "text" at bounding box center [655, 254] width 225 height 20
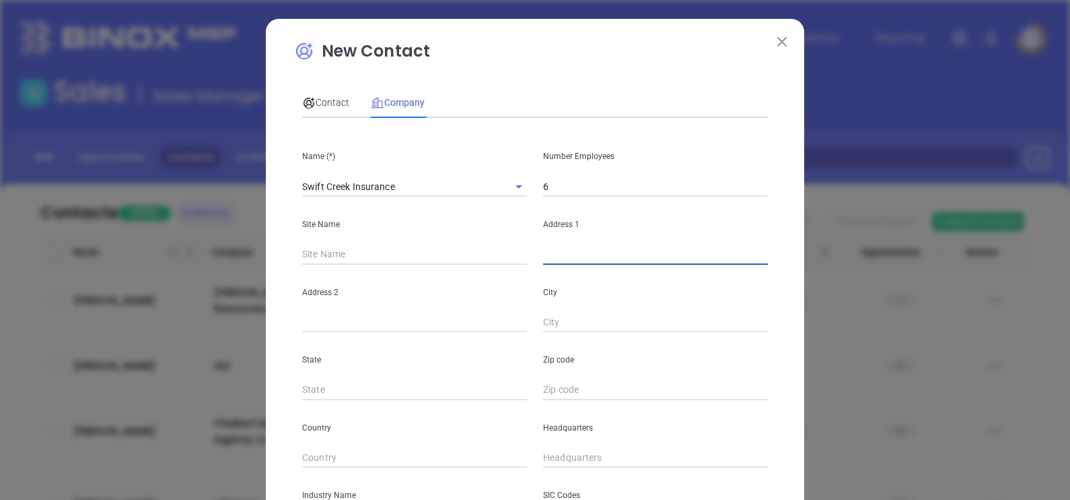
paste input "3007 E Boundary Ter STE 106 Midlothian, VA 23112"
drag, startPoint x: 728, startPoint y: 250, endPoint x: 772, endPoint y: 248, distance: 43.8
click at [772, 248] on div "New Contact Contact Company First Name (*) Rob Last Name (*) Griffin Email (*) …" at bounding box center [535, 386] width 539 height 735
type input "3007 E Boundary Ter STE 106 Midlothian, VA"
click at [591, 379] on div "Zip code" at bounding box center [655, 366] width 241 height 68
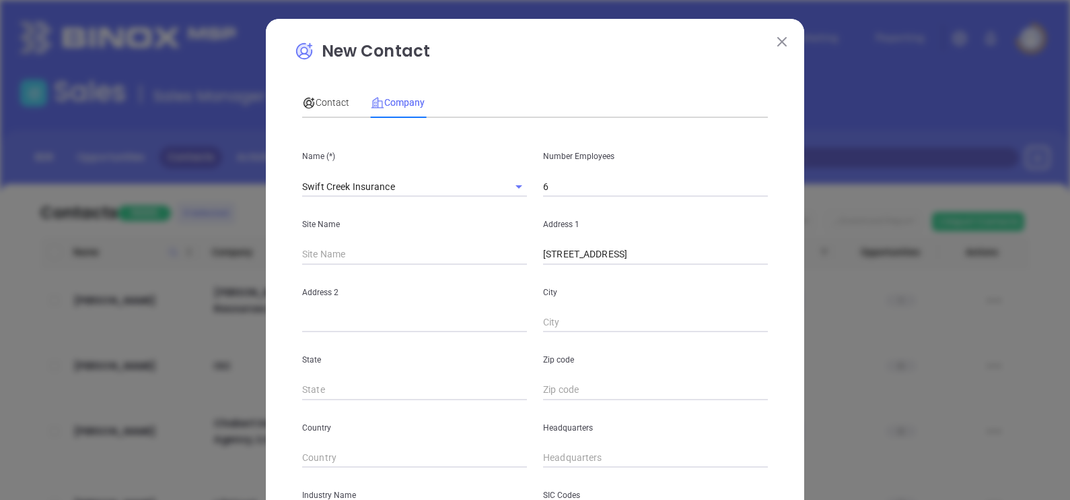
click at [592, 392] on input "text" at bounding box center [655, 390] width 225 height 20
paste input "23112"
type input "23112"
click at [733, 251] on input "3007 E Boundary Ter STE 106 Midlothian, VA" at bounding box center [655, 254] width 225 height 20
type input "3007 E Boundary Ter STE 106"
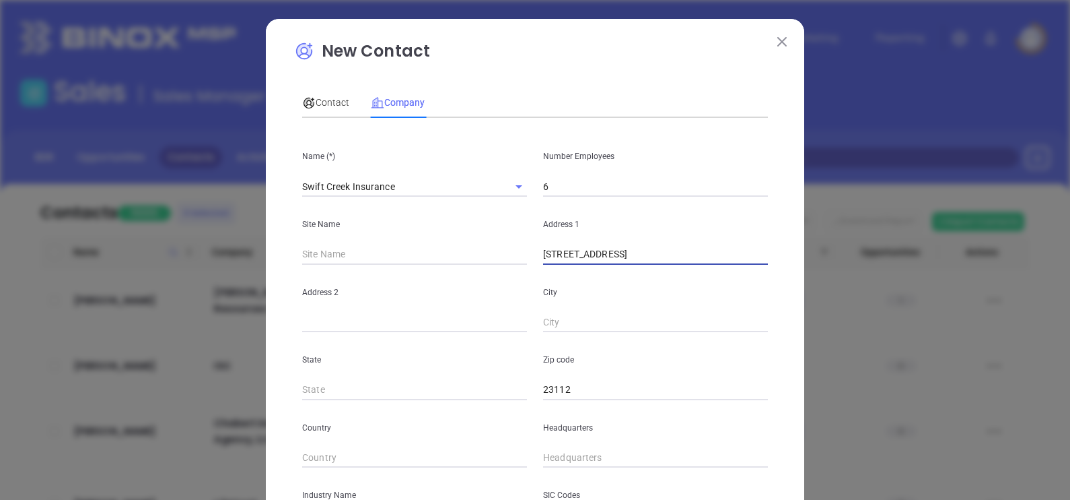
click at [565, 321] on input "text" at bounding box center [655, 322] width 225 height 20
paste input "Midlothian"
type input "Midlothian"
click at [697, 258] on input "3007 E Boundary Ter STE 106" at bounding box center [655, 254] width 225 height 20
type input "3007 E Boundary Ter"
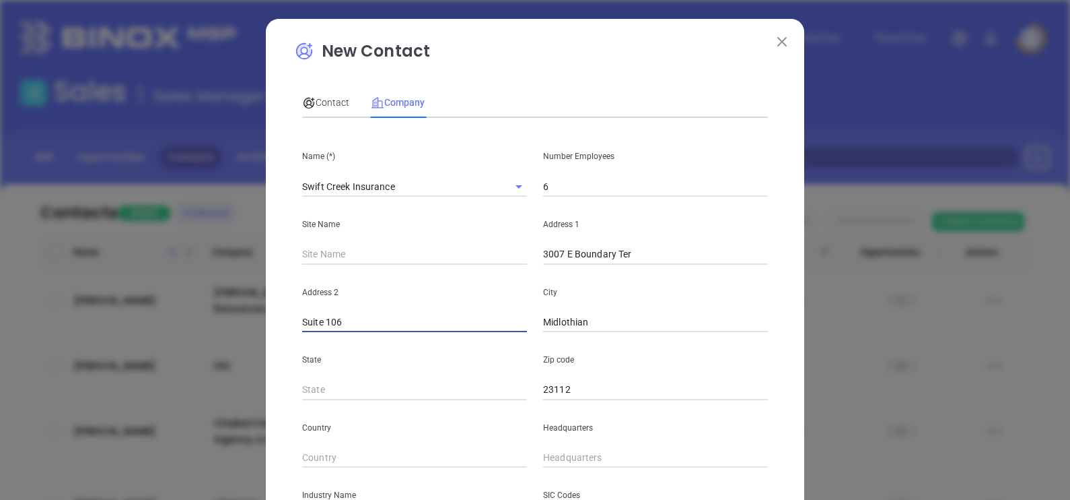
type input "Suite 106"
click at [699, 257] on input "3007 E Boundary Ter" at bounding box center [655, 254] width 225 height 20
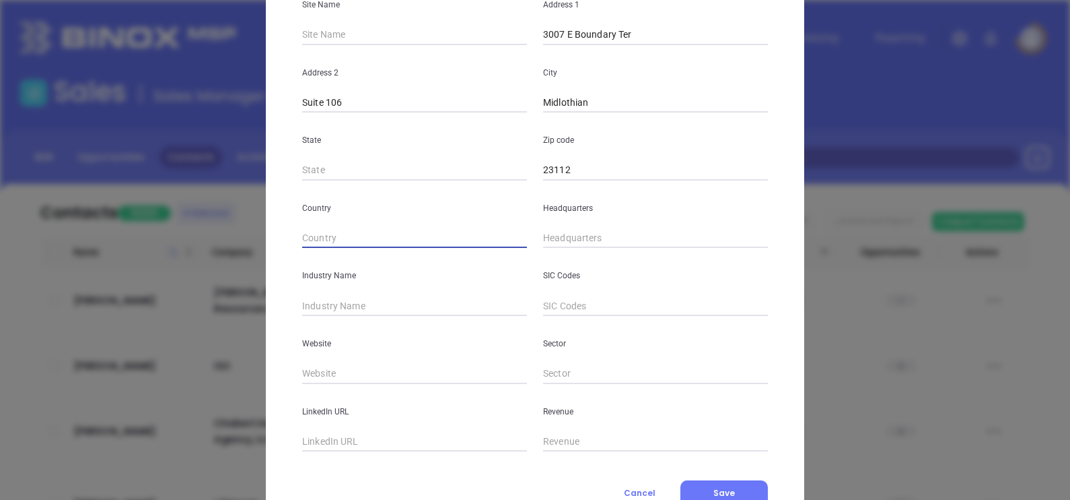
scroll to position [252, 0]
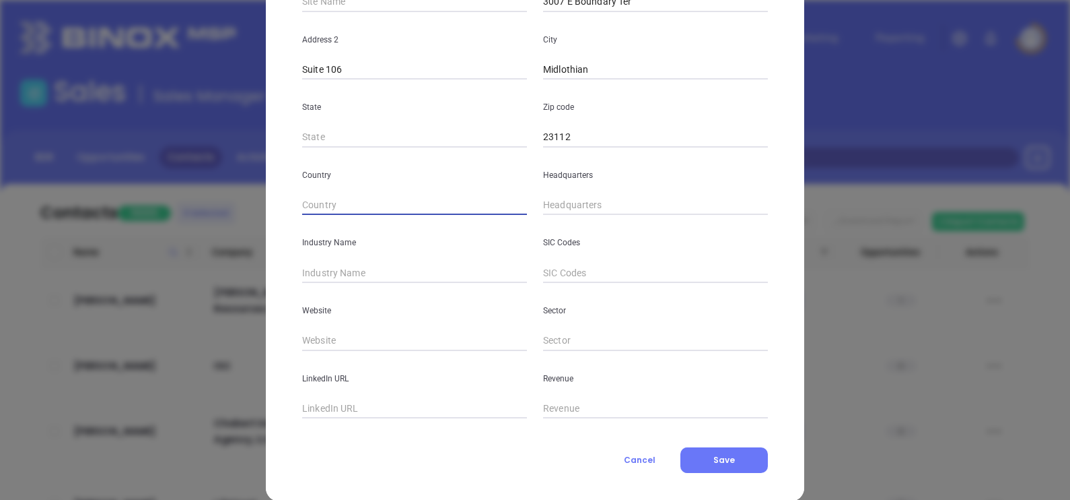
type input "( ) -"
click at [555, 204] on input "( ) -" at bounding box center [655, 205] width 225 height 20
drag, startPoint x: 621, startPoint y: 203, endPoint x: 412, endPoint y: 195, distance: 208.8
click at [412, 195] on div "Country Headquarters ( ) -" at bounding box center [535, 181] width 482 height 68
paste input "804) 767-5951"
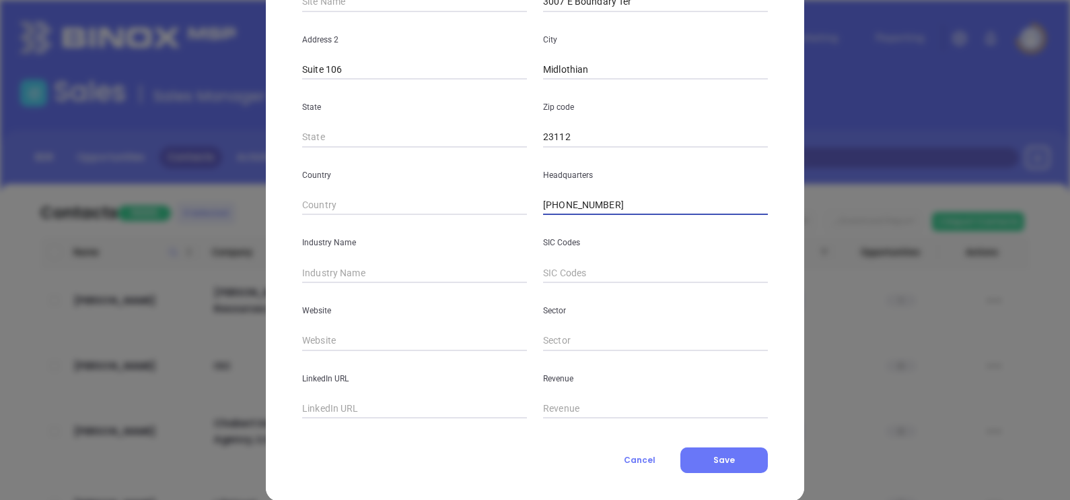
type input "(804) 767-5951"
type input "Insurance"
click at [394, 340] on input "text" at bounding box center [414, 341] width 225 height 20
paste input "http://www.swiftcreekinsurance.com/"
type input "http://www.swiftcreekinsurance.com/"
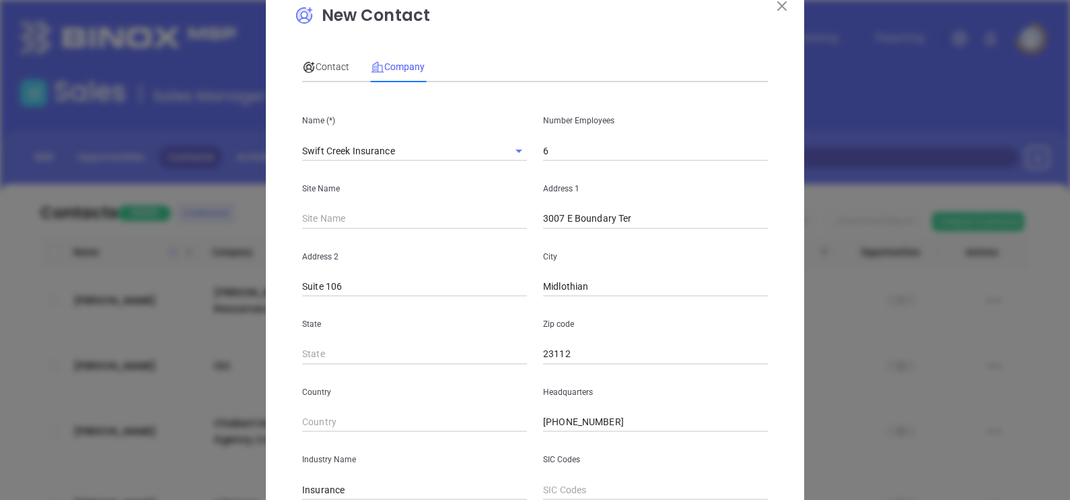
scroll to position [0, 0]
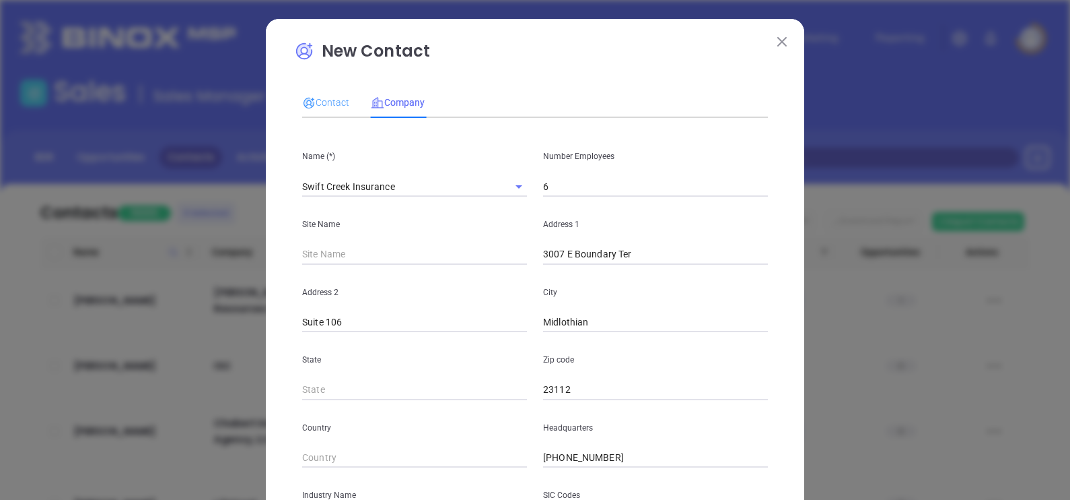
click at [321, 88] on div "Contact" at bounding box center [325, 102] width 47 height 31
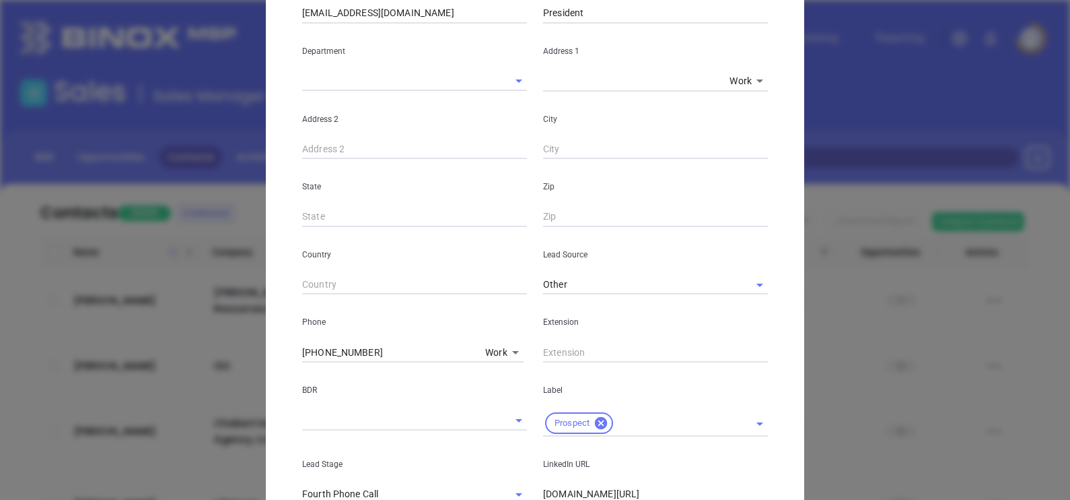
scroll to position [94, 0]
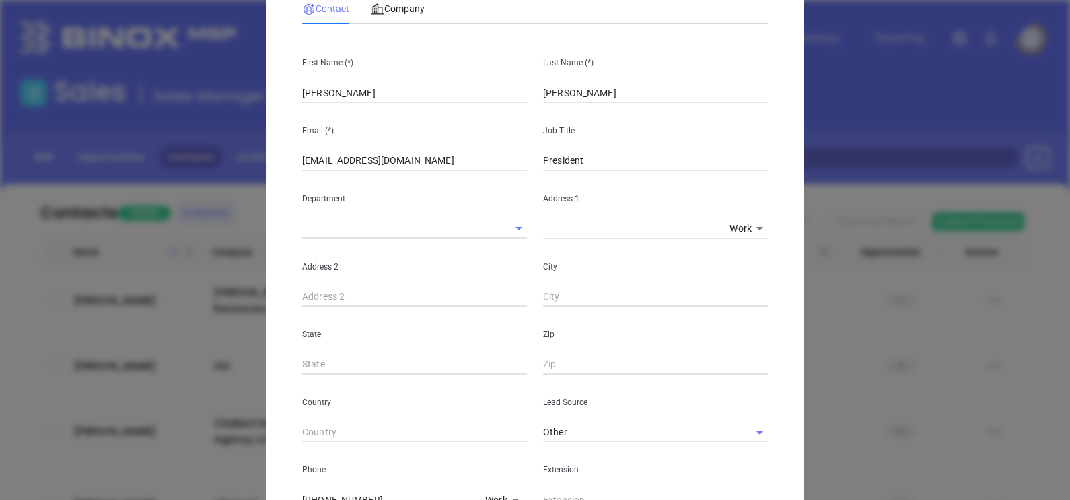
click at [294, 357] on div "State" at bounding box center [414, 340] width 241 height 68
click at [410, 3] on span "Company" at bounding box center [398, 8] width 54 height 11
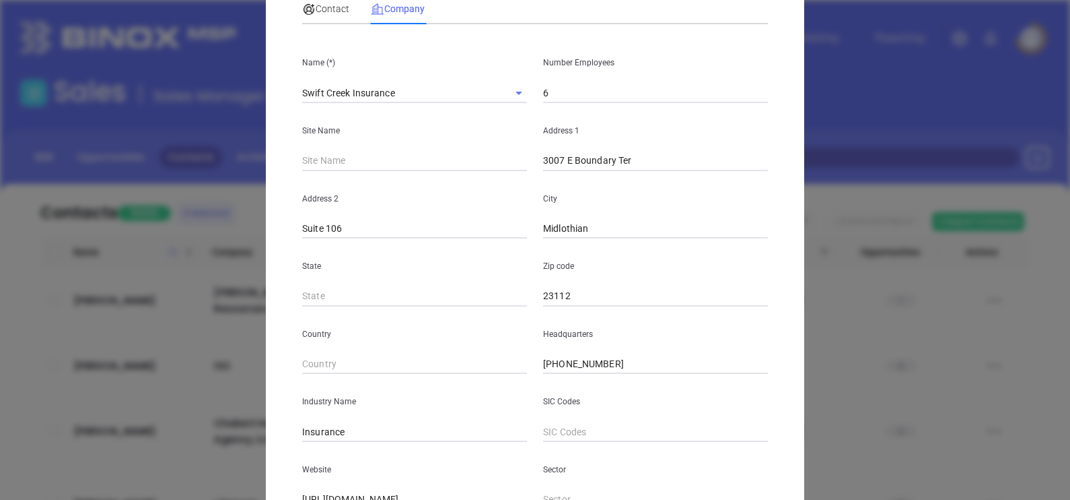
click at [599, 108] on div "Address 1 3007 E Boundary Ter" at bounding box center [655, 137] width 241 height 68
click at [594, 100] on input "6" at bounding box center [655, 93] width 225 height 20
type input "5"
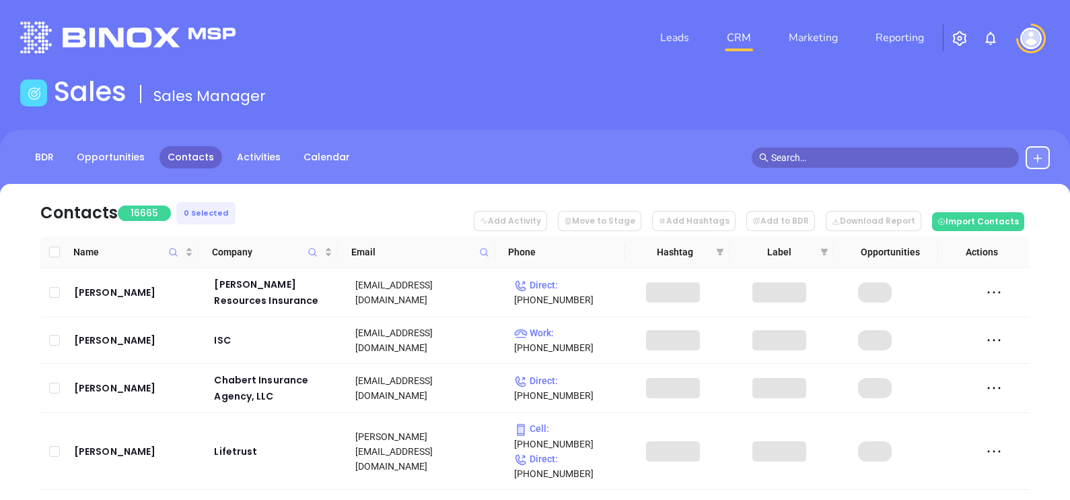
click at [1044, 153] on button at bounding box center [1038, 157] width 24 height 23
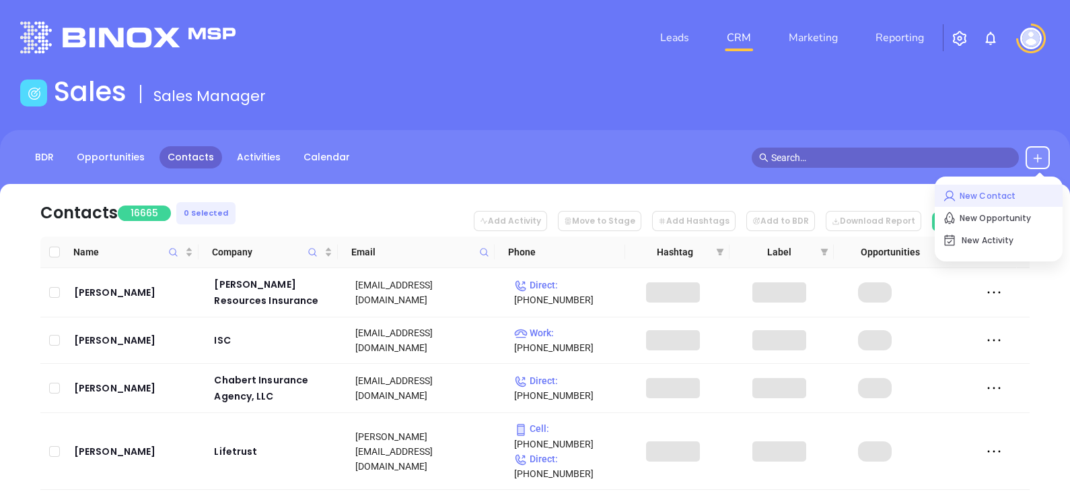
click at [972, 192] on p "New Contact" at bounding box center [999, 196] width 112 height 22
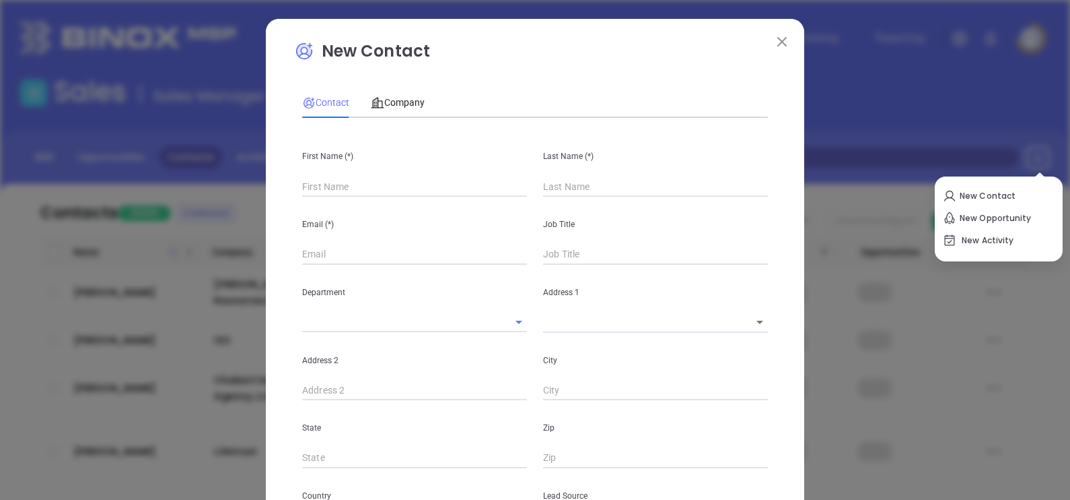
click at [360, 183] on input "text" at bounding box center [414, 186] width 225 height 20
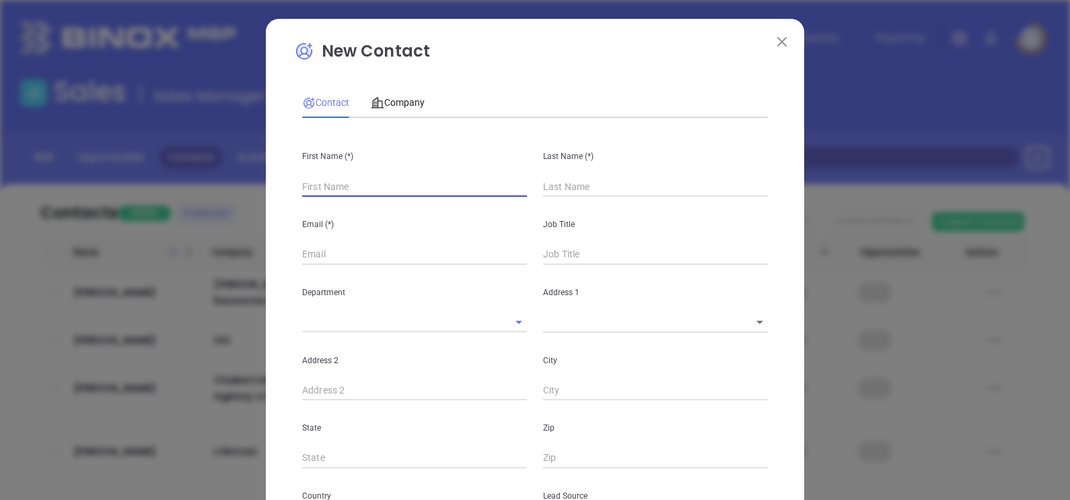
type input "Rob"
type input "Griffin"
type input "rob@swiftcreekinsurance.com"
type input "El Salvador"
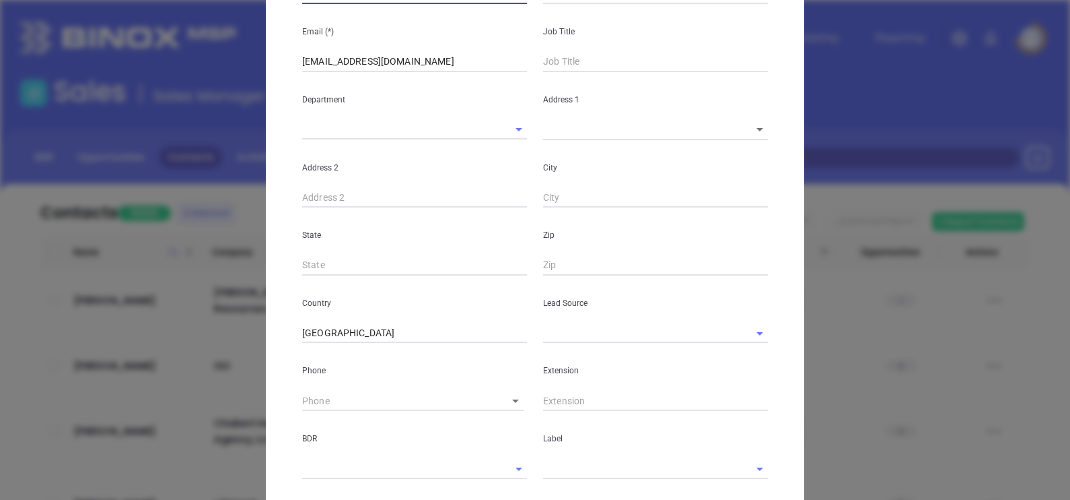
scroll to position [168, 0]
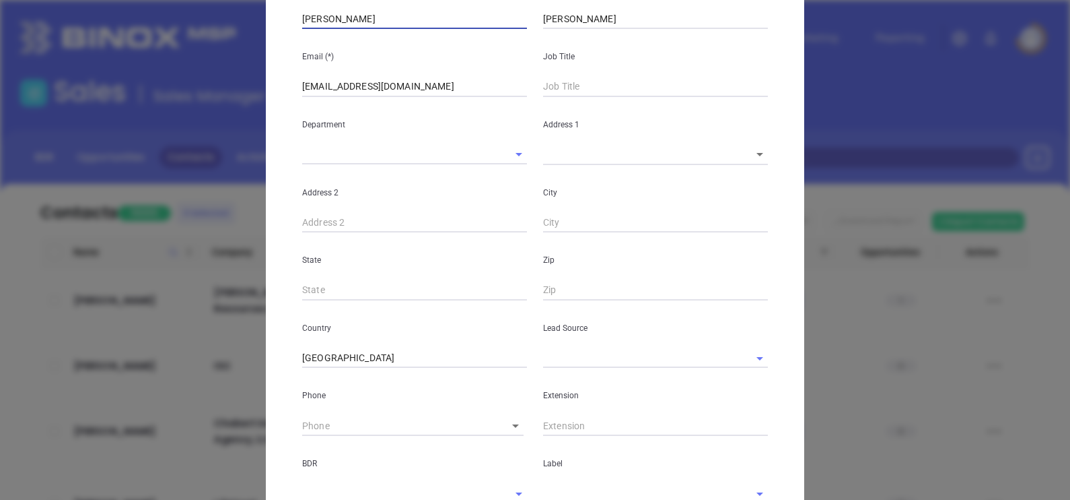
type input "Fourth Phone Call"
click at [543, 83] on input "text" at bounding box center [655, 87] width 225 height 20
type input "P"
type input "1"
type input "Pre"
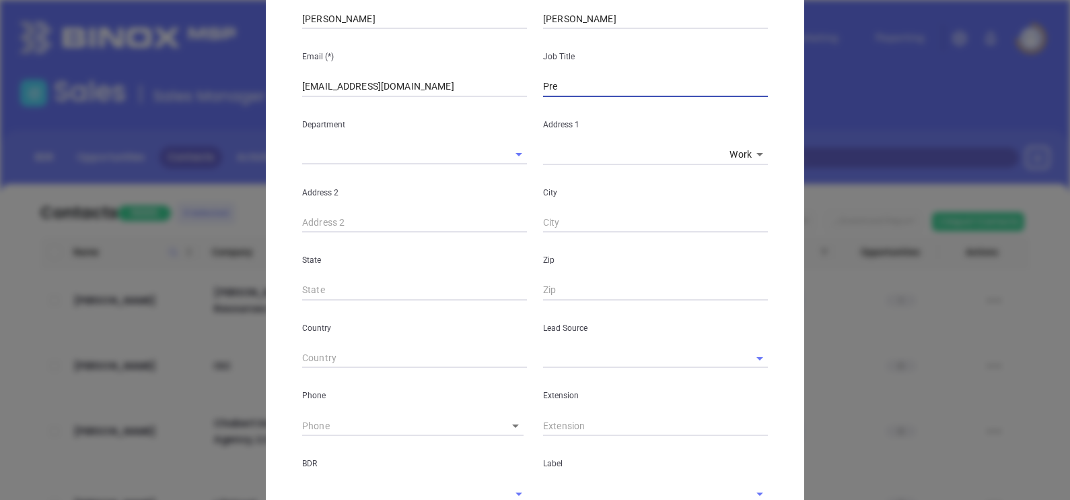
type input "1"
type input "President"
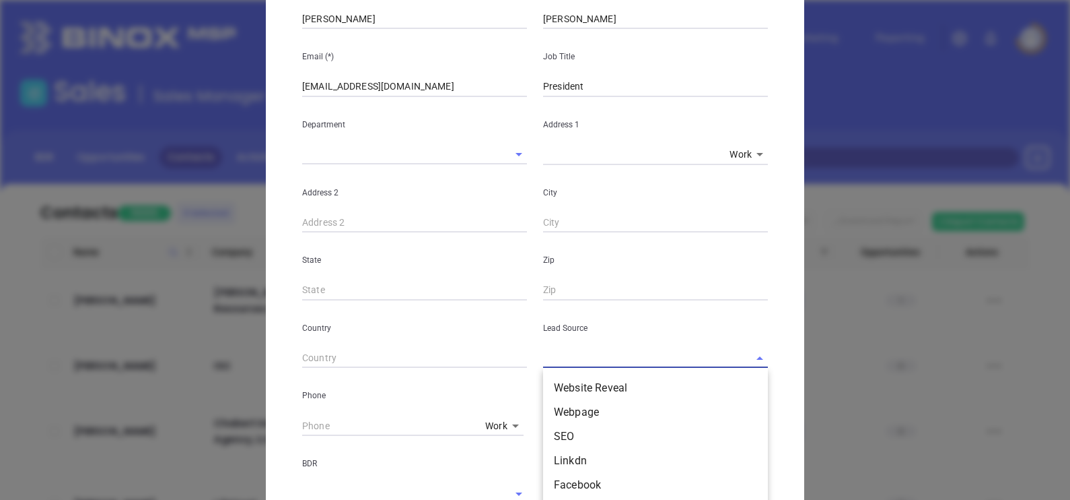
click at [574, 357] on input "text" at bounding box center [636, 358] width 187 height 20
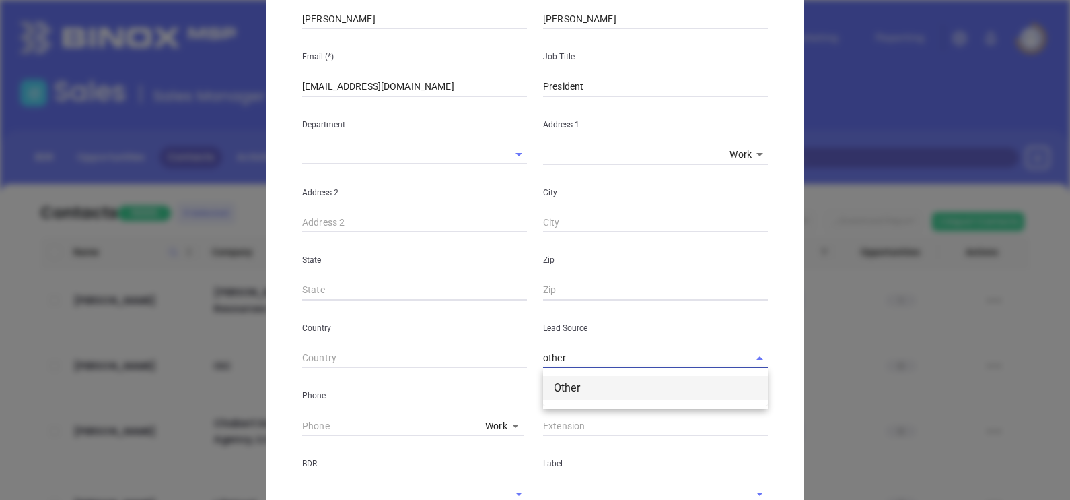
click at [616, 391] on li "Other" at bounding box center [655, 388] width 225 height 24
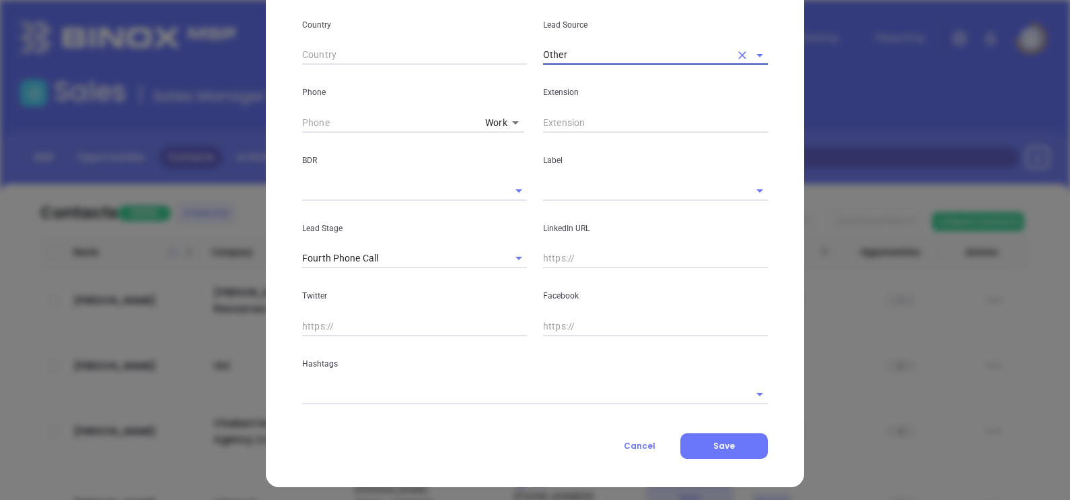
scroll to position [476, 0]
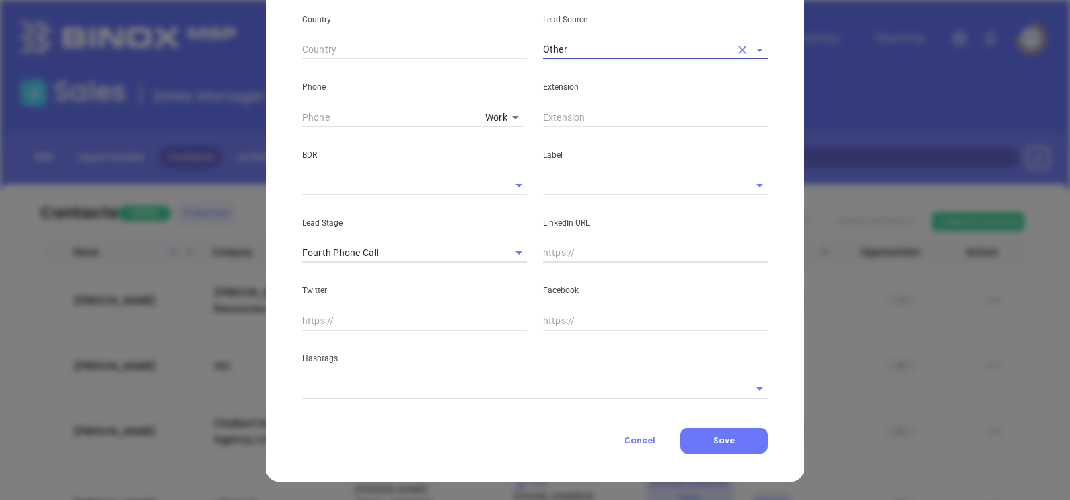
type input "Other"
type input "( ) -"
click at [302, 116] on input "( ) -" at bounding box center [391, 117] width 178 height 20
paste input "804) 419-5355"
type input "(804) 419-5355"
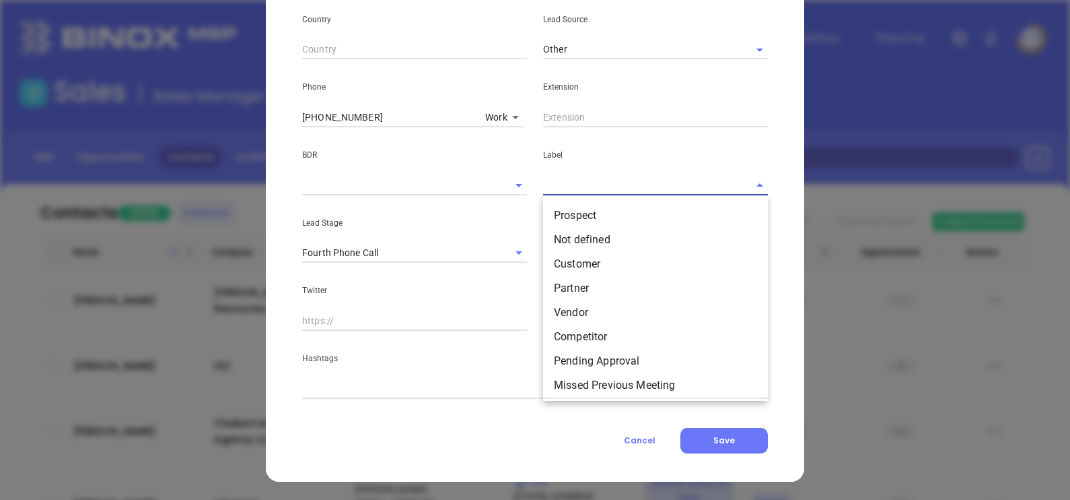
click at [592, 188] on input "text" at bounding box center [636, 185] width 187 height 20
click at [602, 209] on li "Prospect" at bounding box center [655, 215] width 225 height 24
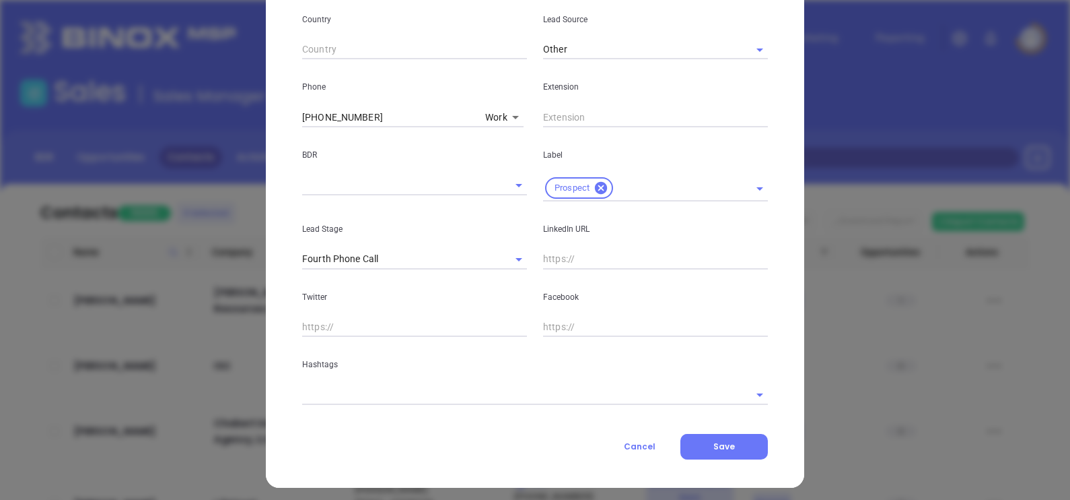
click at [585, 261] on input "text" at bounding box center [655, 259] width 225 height 20
paste input "www.linkedin.com/in/swiftcreekinsurance/"
type input "www.linkedin.com/in/swiftcreekinsurance/"
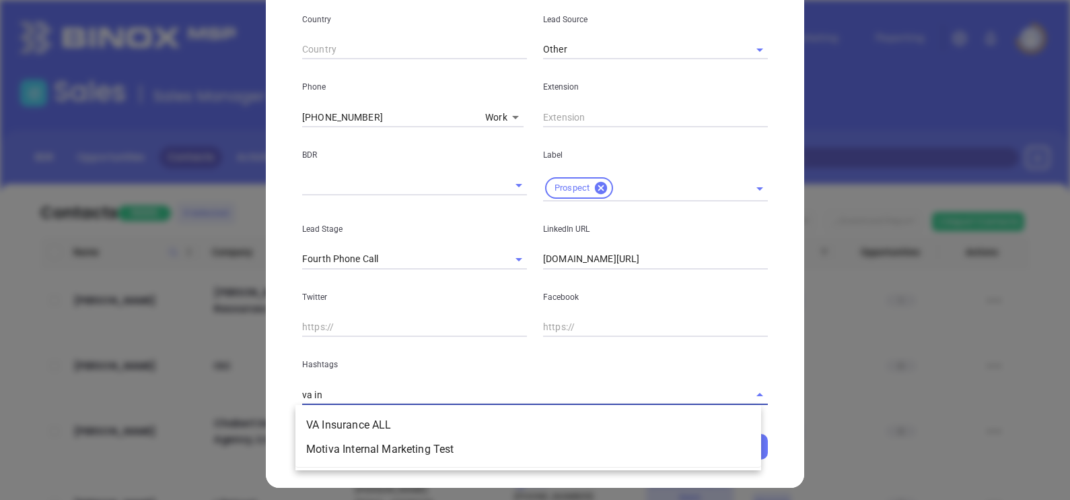
type input "va ins"
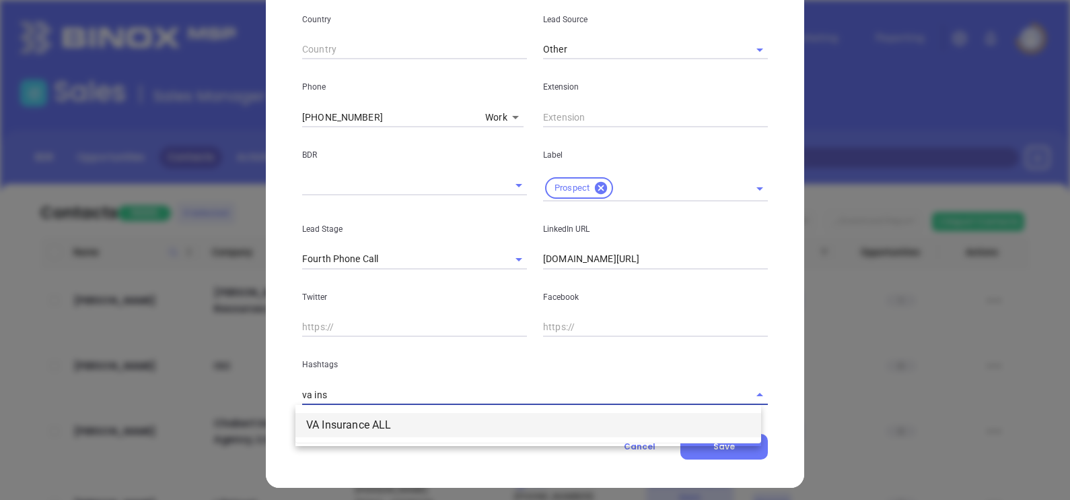
click at [427, 429] on li "VA Insurance ALL" at bounding box center [529, 425] width 466 height 24
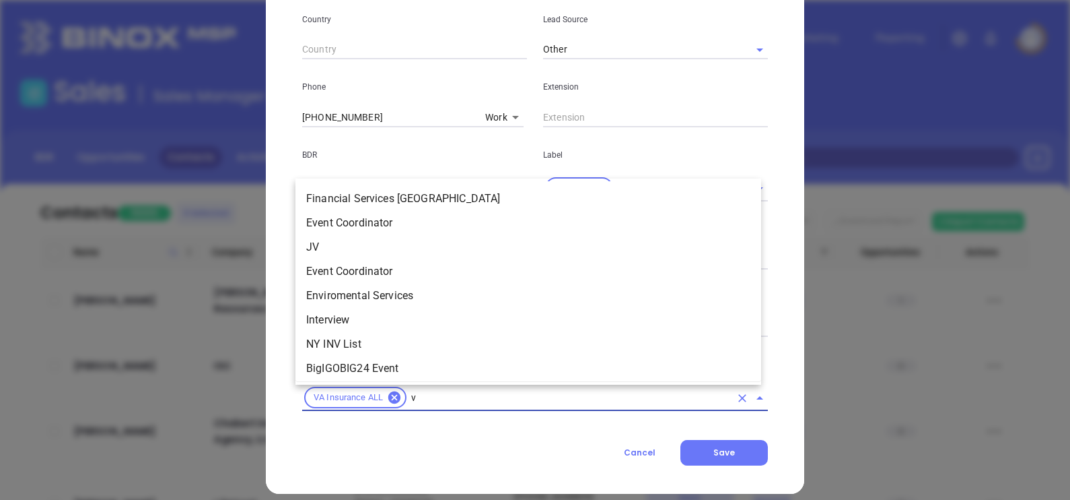
scroll to position [0, 0]
type input "va"
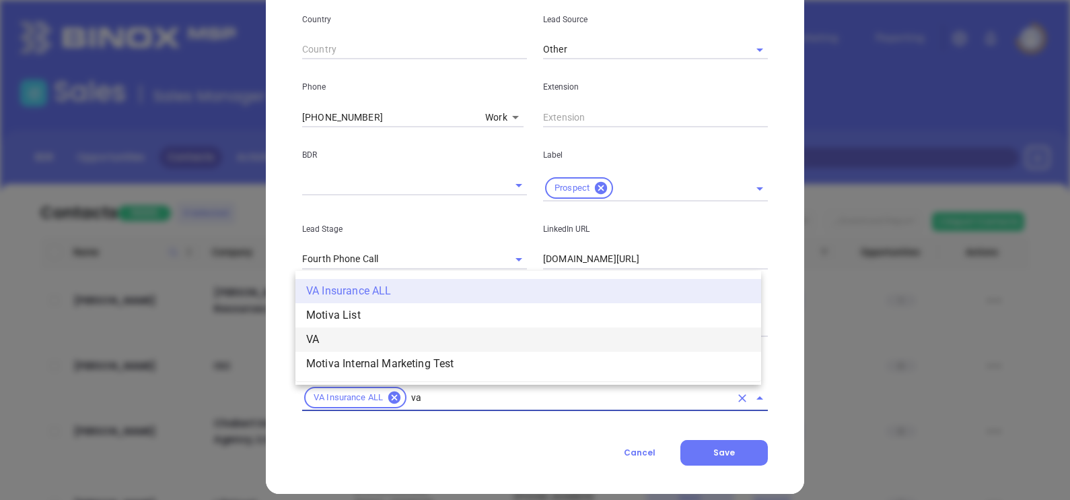
click at [368, 329] on li "VA" at bounding box center [529, 339] width 466 height 24
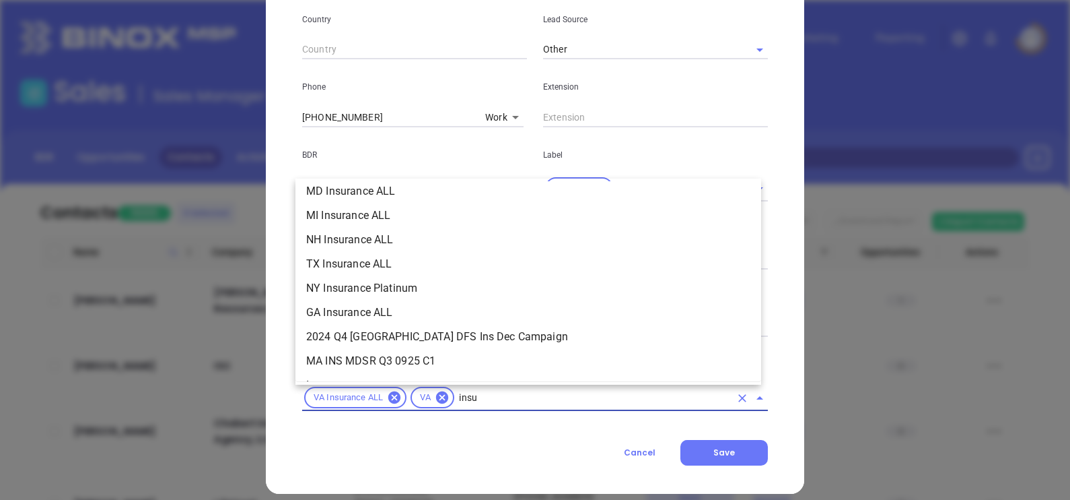
scroll to position [250, 0]
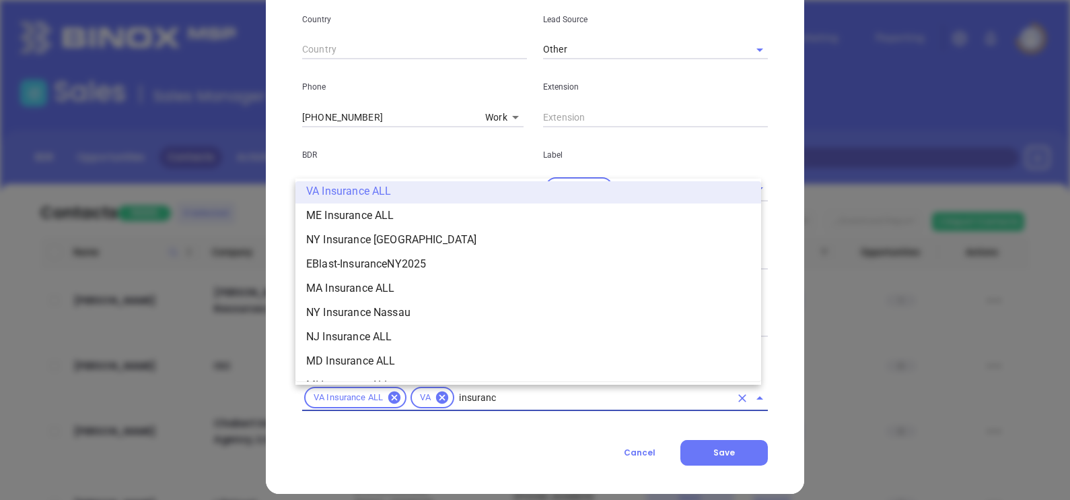
type input "insurance"
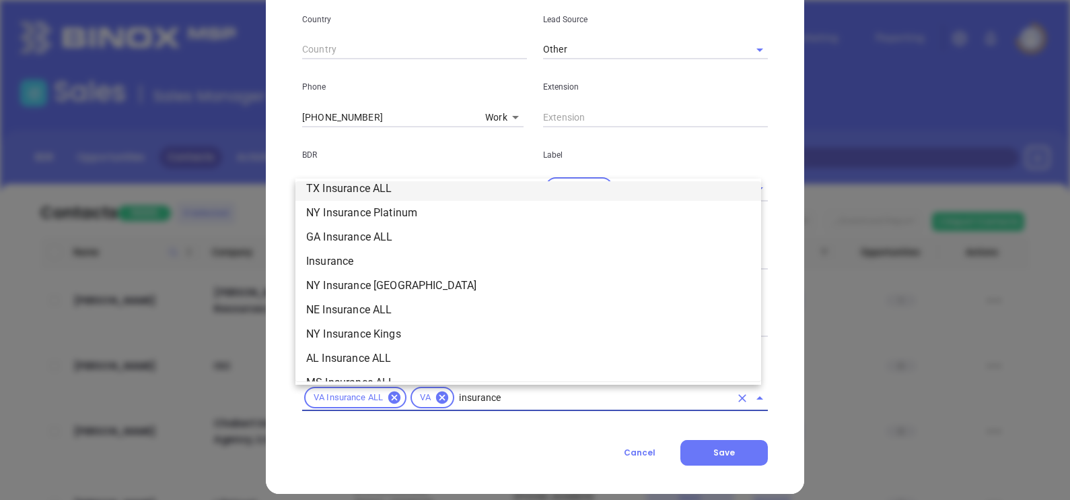
scroll to position [502, 0]
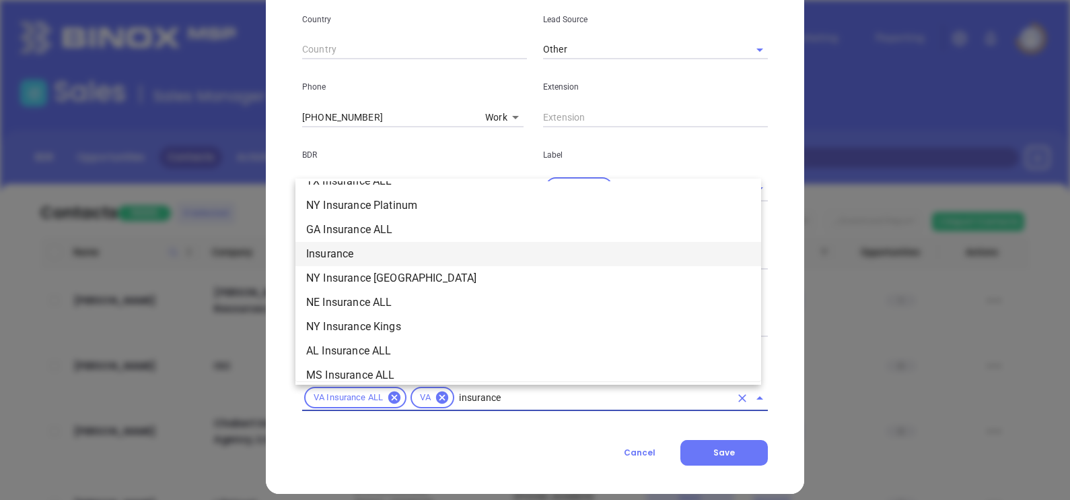
click at [363, 248] on li "Insurance" at bounding box center [529, 254] width 466 height 24
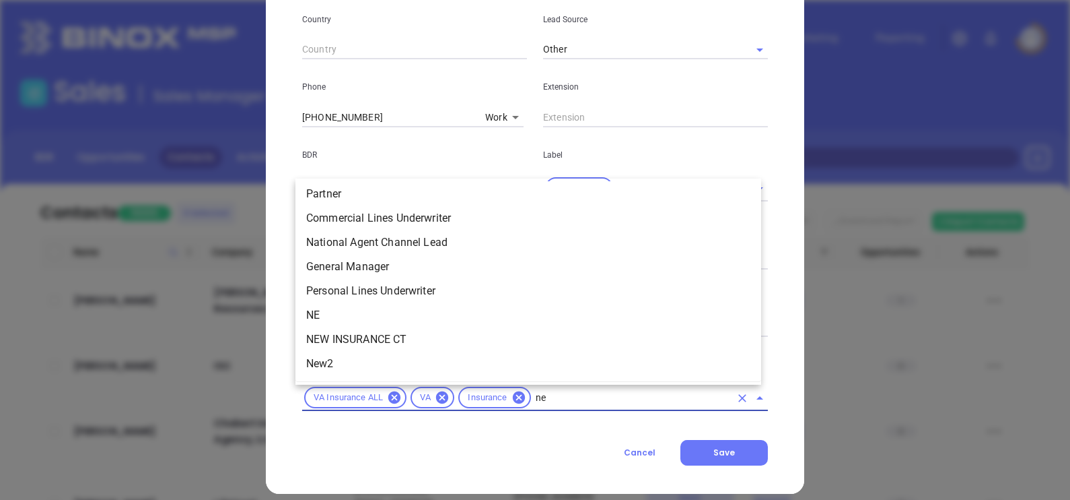
scroll to position [0, 0]
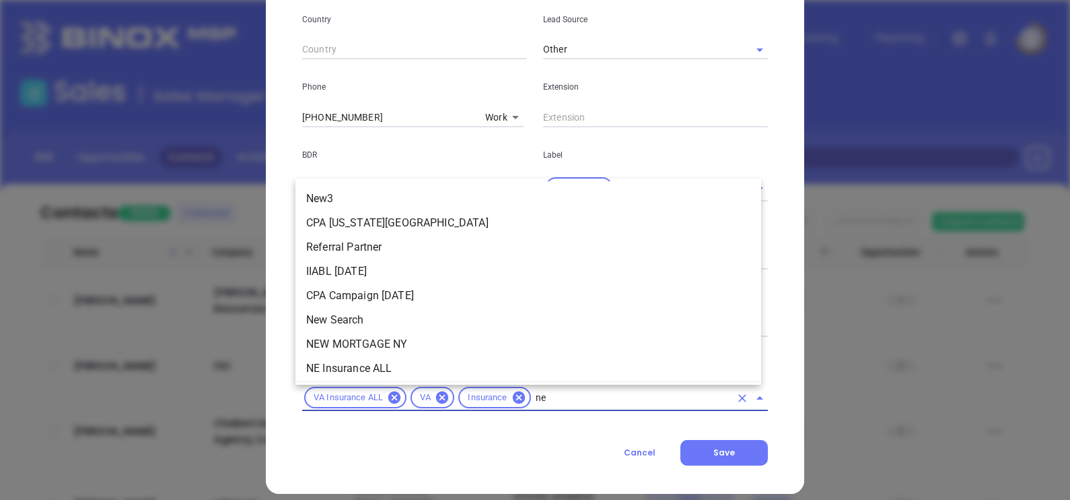
type input "new"
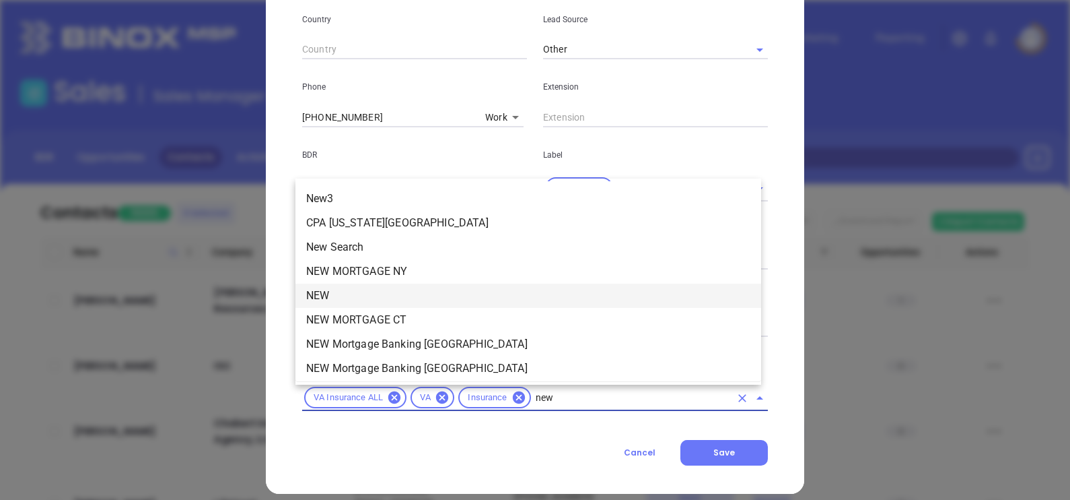
click at [390, 285] on li "NEW" at bounding box center [529, 295] width 466 height 24
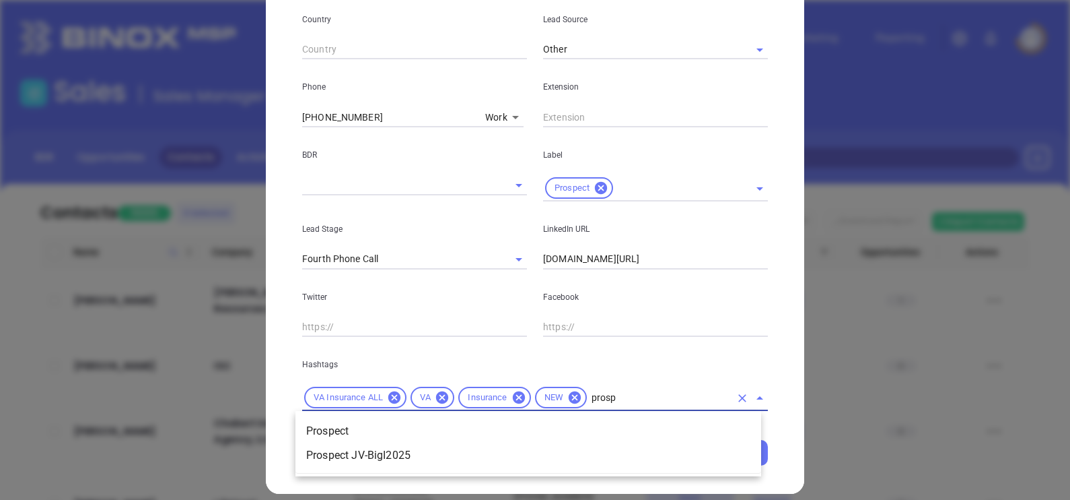
type input "prospe"
click at [408, 429] on li "Prospect" at bounding box center [529, 431] width 466 height 24
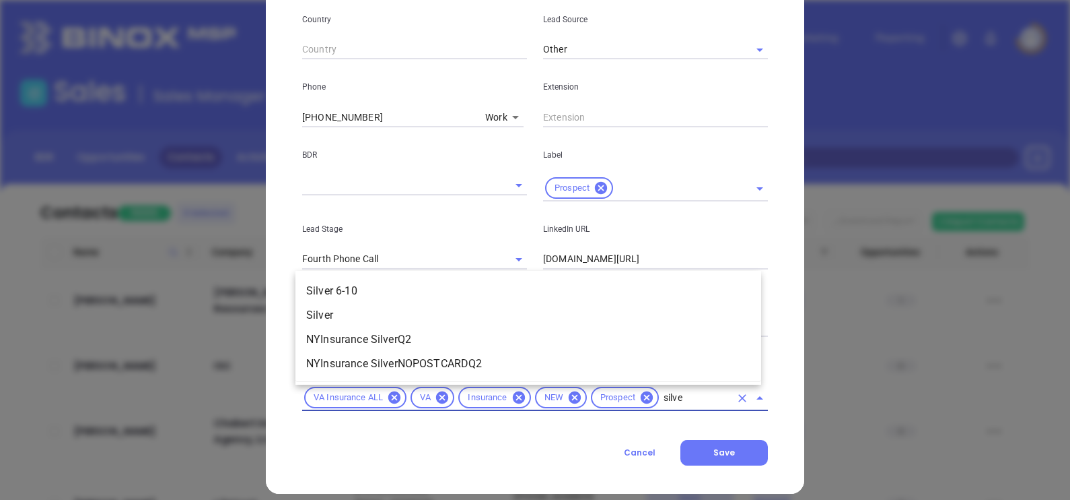
type input "silver"
click at [368, 286] on li "Silver 6-10" at bounding box center [529, 291] width 466 height 24
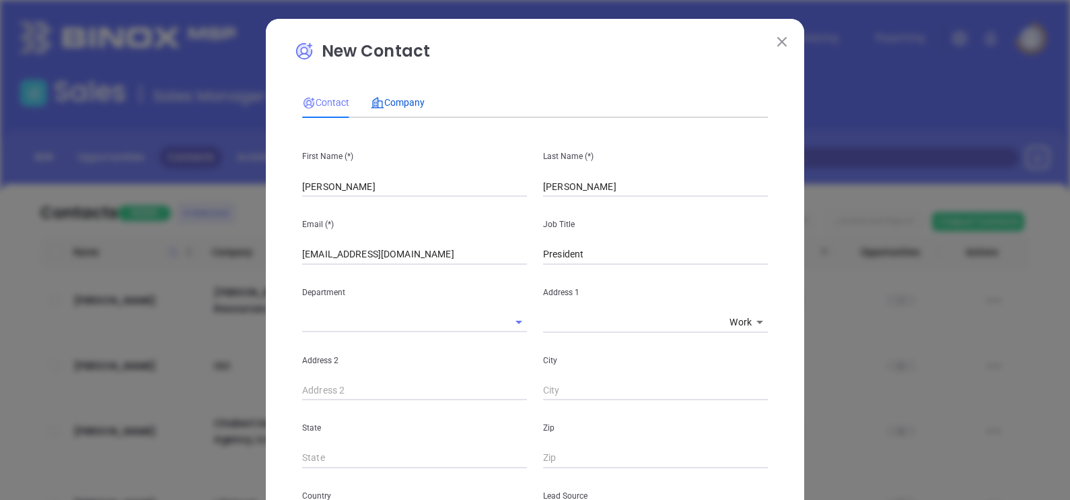
click at [418, 98] on span "Company" at bounding box center [398, 102] width 54 height 11
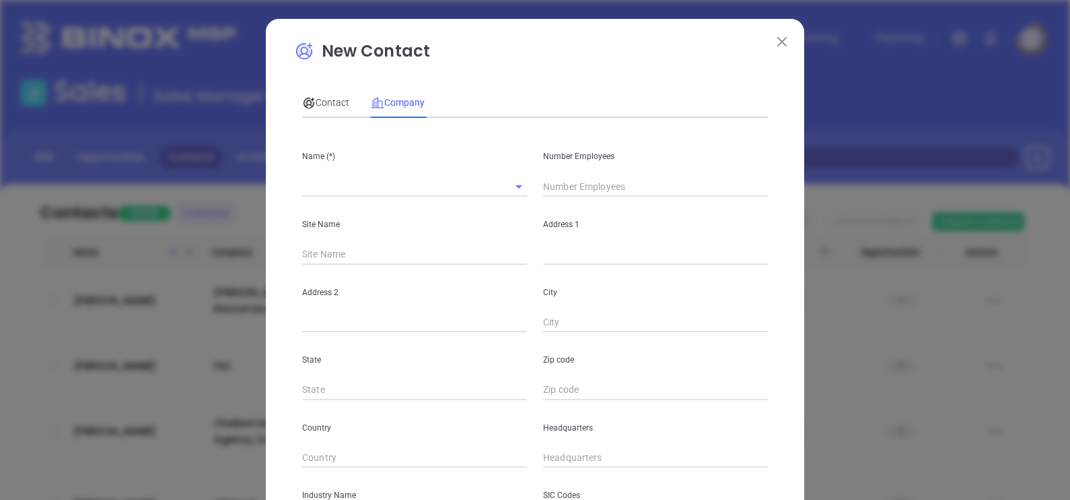
click at [382, 182] on input "text" at bounding box center [395, 186] width 187 height 20
click at [404, 185] on input "text" at bounding box center [395, 186] width 187 height 20
paste input "Swift Creek Insurance"
type input "Swift Creek Insurance"
type input "5"
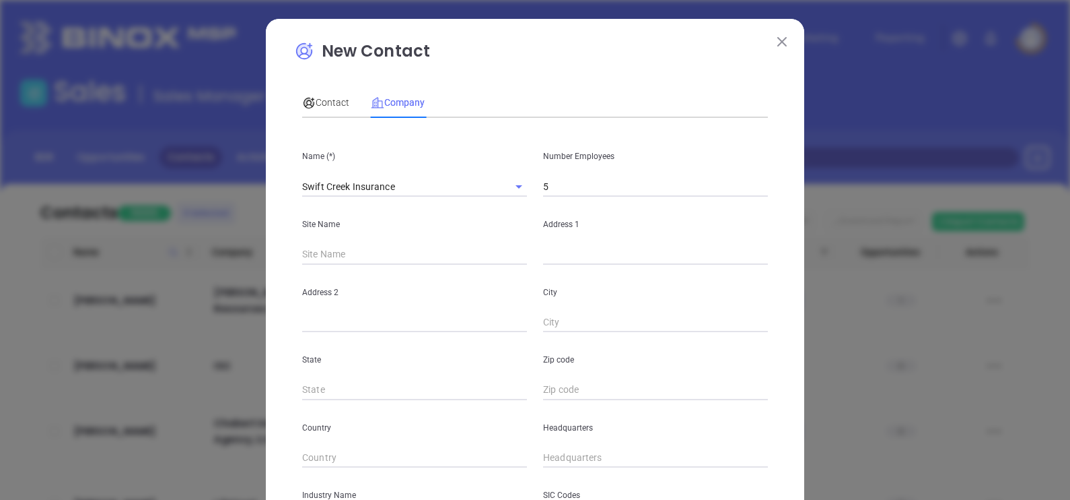
click at [612, 259] on input "text" at bounding box center [655, 254] width 225 height 20
paste input "3007 E Boundary Ter STE 106 Midlothian, VA 23113"
drag, startPoint x: 730, startPoint y: 252, endPoint x: 786, endPoint y: 254, distance: 55.2
click at [786, 254] on div "New Contact Contact Company First Name (*) Rob Last Name (*) Griffin Email (*) …" at bounding box center [535, 386] width 539 height 735
type input "3007 E Boundary Ter STE 106 Midlothian, VA"
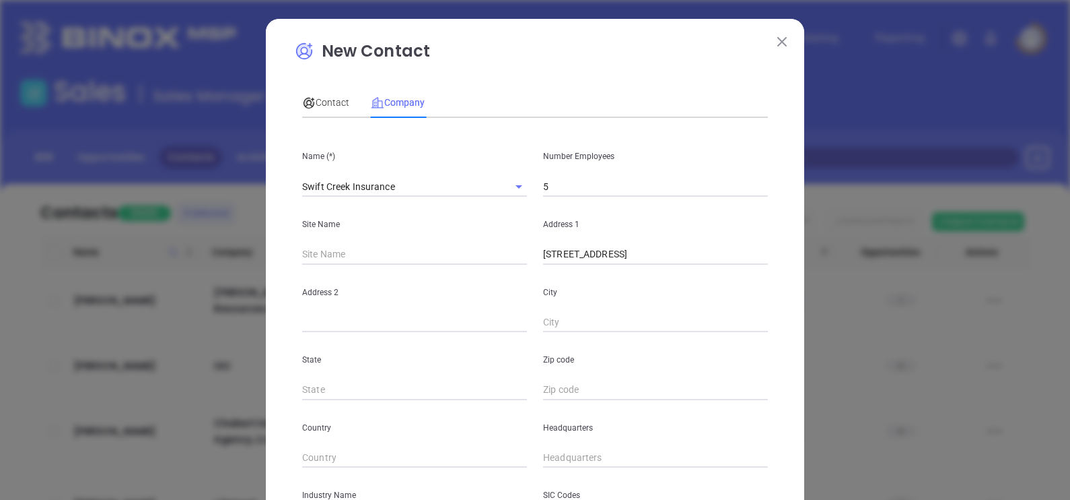
drag, startPoint x: 587, startPoint y: 403, endPoint x: 580, endPoint y: 393, distance: 12.1
click at [582, 397] on div "Name (*) Swift Creek Insurance Number Employees 5 Site Name Address 1 3007 E Bo…" at bounding box center [535, 400] width 466 height 542
click at [580, 392] on input "text" at bounding box center [655, 390] width 225 height 20
click at [579, 387] on input "text" at bounding box center [655, 390] width 225 height 20
paste input "23113"
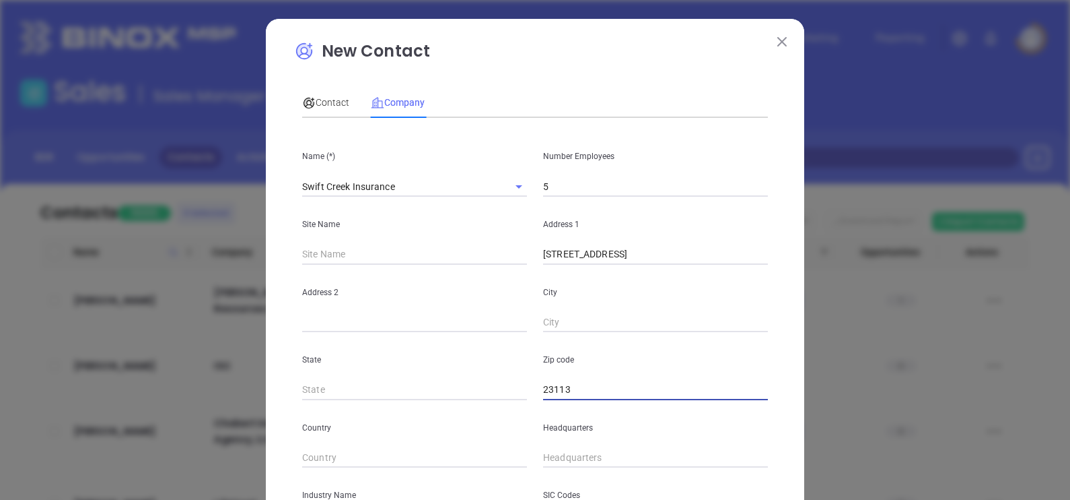
type input "23113"
drag, startPoint x: 743, startPoint y: 261, endPoint x: 710, endPoint y: 269, distance: 33.3
click at [710, 269] on div "Name (*) Swift Creek Insurance Number Employees 5 Site Name Address 1 3007 E Bo…" at bounding box center [535, 400] width 466 height 542
type input "3007 E Boundary Ter STE 106"
click at [642, 333] on div "Zip code 23113" at bounding box center [655, 366] width 241 height 68
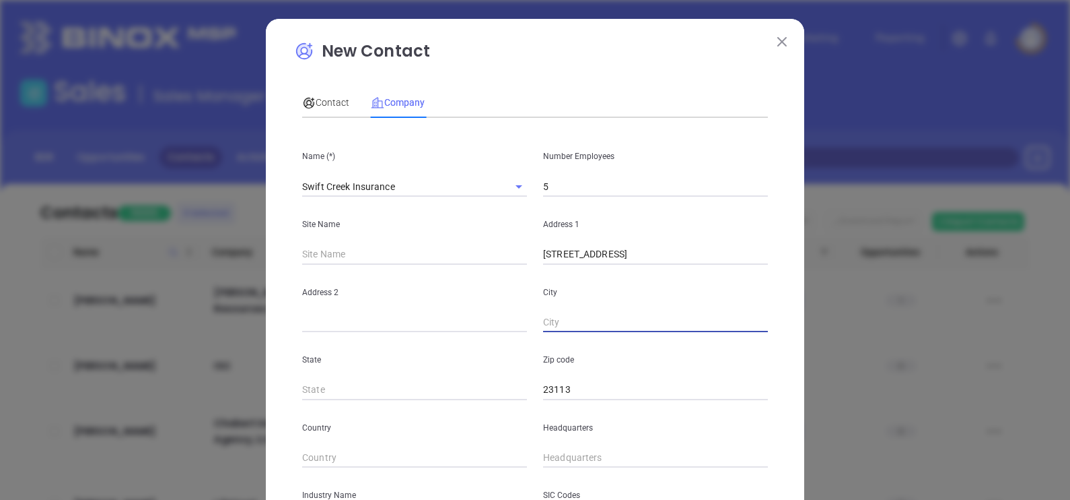
click at [627, 320] on input "text" at bounding box center [655, 322] width 225 height 20
paste input "Midlothian"
type input "Midlothian"
click at [340, 333] on div "State" at bounding box center [414, 366] width 241 height 68
click at [340, 329] on input "text" at bounding box center [414, 322] width 225 height 20
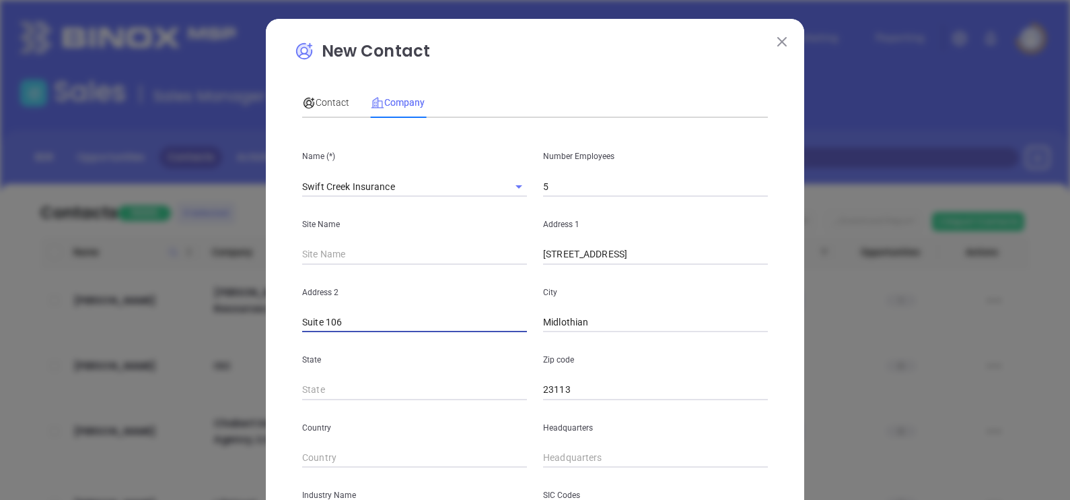
type input "Suite 106"
drag, startPoint x: 675, startPoint y: 258, endPoint x: 623, endPoint y: 271, distance: 53.6
click at [623, 271] on div "Name (*) Swift Creek Insurance Number Employees 5 Site Name Address 1 3007 E Bo…" at bounding box center [535, 400] width 466 height 542
type input "3007 E Boundary Ter"
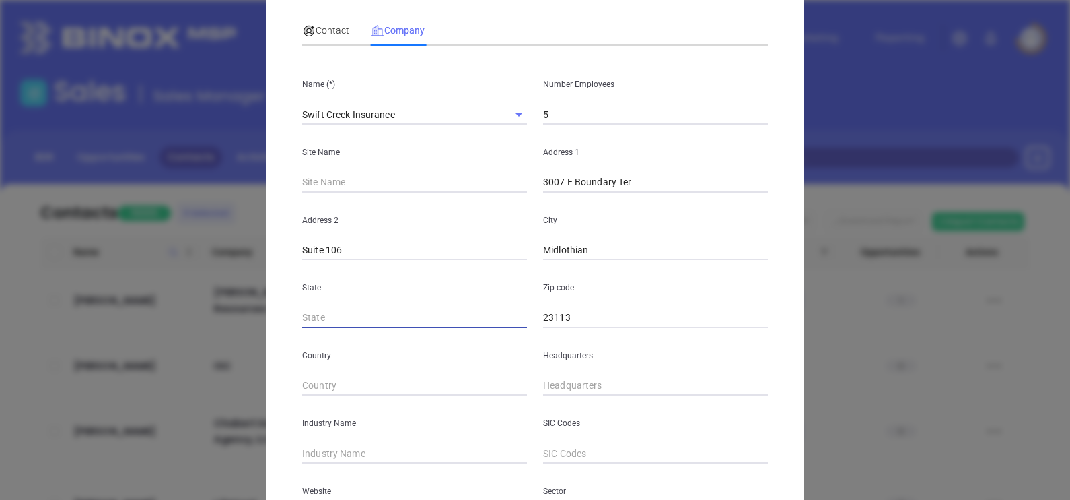
scroll to position [83, 0]
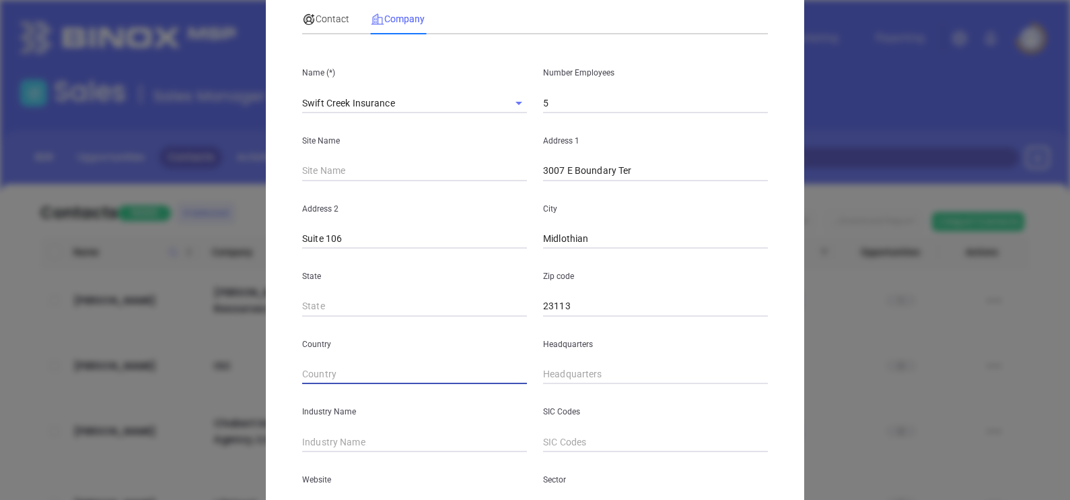
type input "( ) -"
click at [535, 373] on div "Headquarters" at bounding box center [655, 350] width 241 height 68
click at [543, 370] on input "( ) -" at bounding box center [655, 374] width 225 height 20
paste input "804) 419-5355"
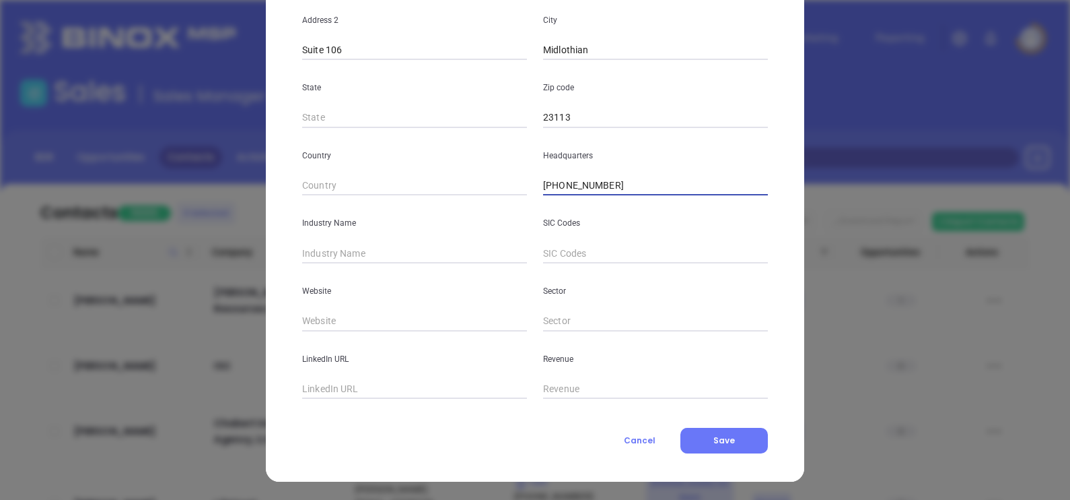
scroll to position [272, 0]
type input "(804) 419-5355"
type input "Insurance"
click at [373, 314] on input "text" at bounding box center [414, 321] width 225 height 20
paste input "http://www.swiftcreekinsurance.com/"
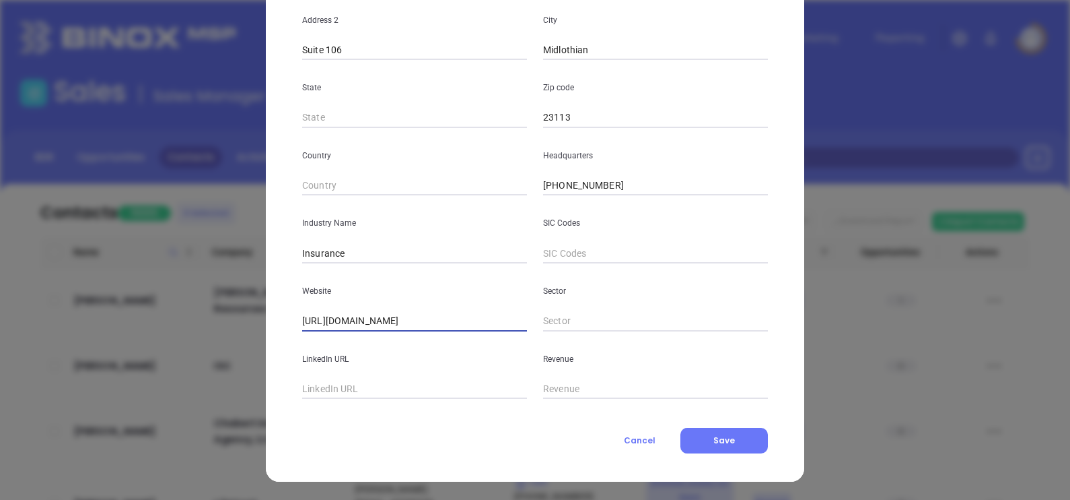
type input "http://www.swiftcreekinsurance.com/"
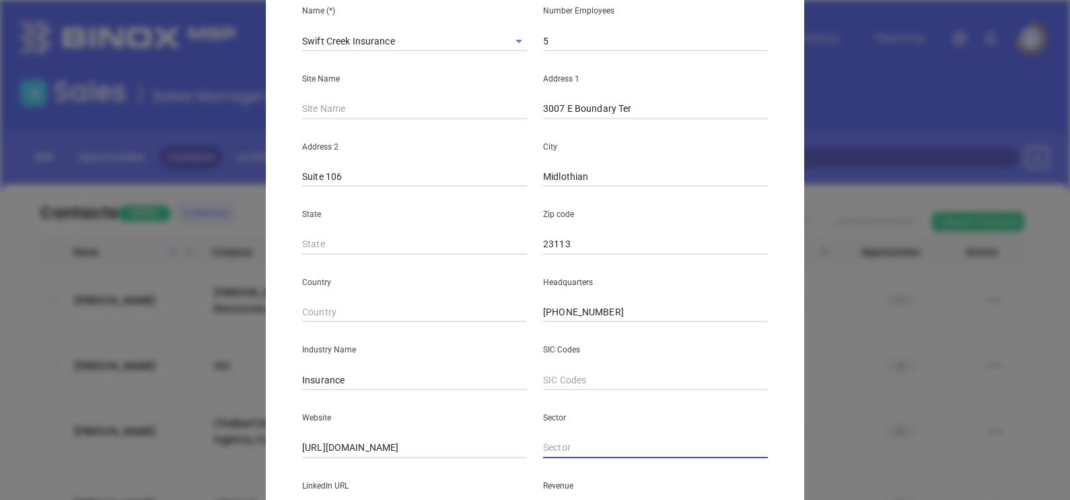
scroll to position [0, 0]
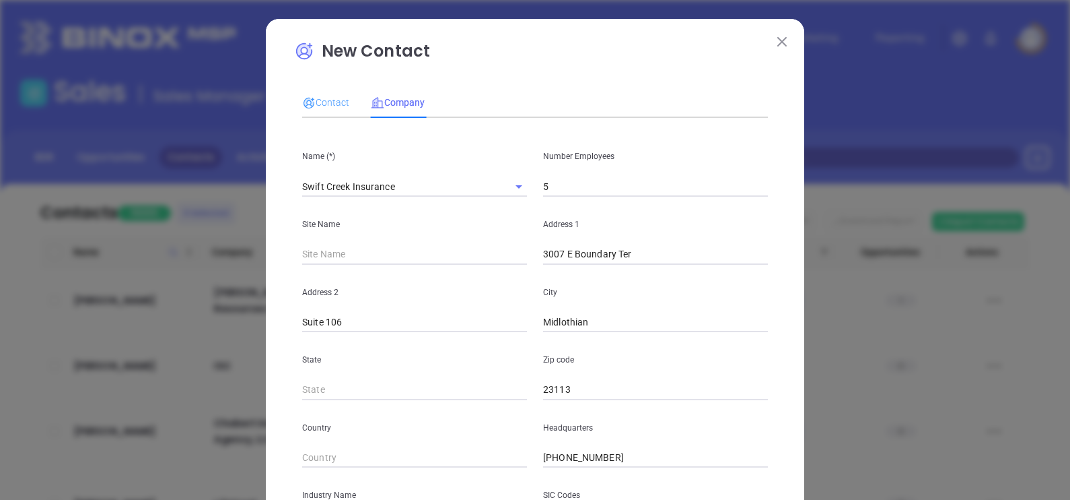
click at [322, 89] on div "Contact" at bounding box center [325, 102] width 47 height 31
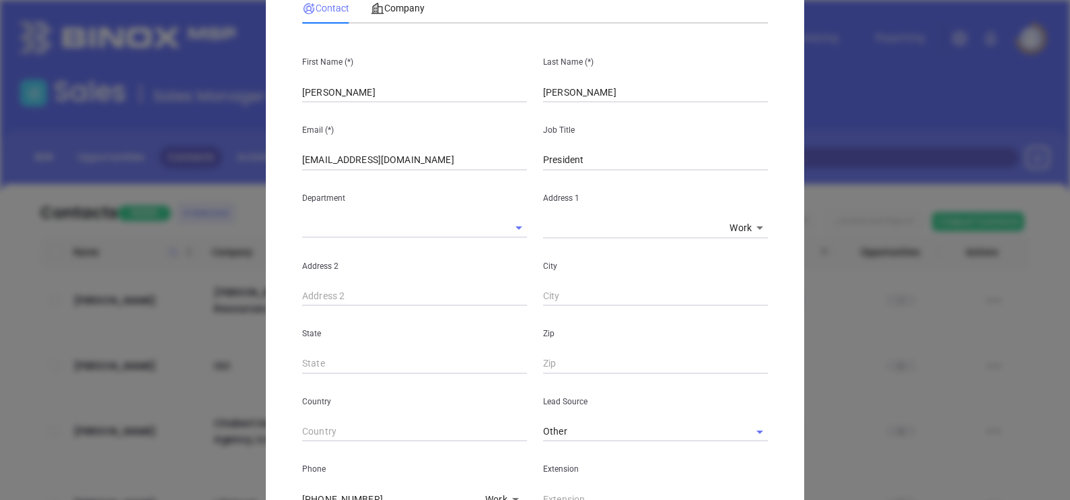
scroll to position [94, 0]
click at [563, 91] on input "Griffin" at bounding box center [655, 93] width 225 height 20
click at [380, 80] on div "First Name (*) Rob" at bounding box center [414, 69] width 241 height 68
click at [444, 135] on p "Email (*)" at bounding box center [414, 130] width 225 height 15
click at [463, 175] on div "Department" at bounding box center [414, 205] width 241 height 68
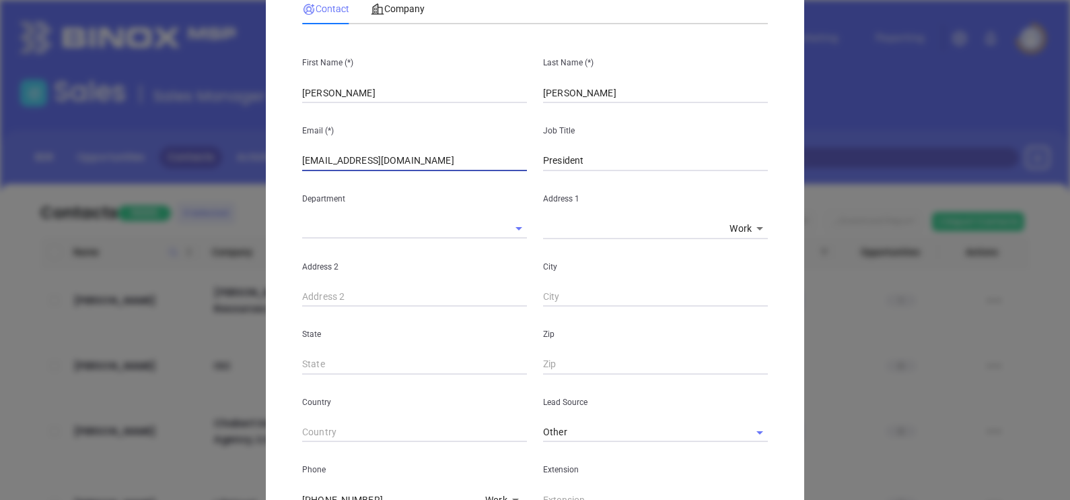
click at [460, 155] on input "rob@swiftcreekinsurance.com" at bounding box center [414, 161] width 225 height 20
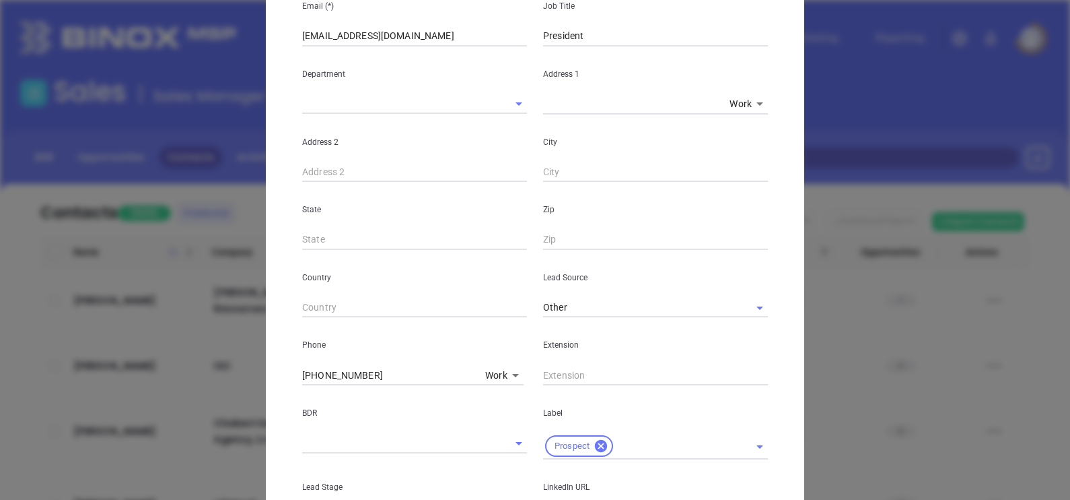
scroll to position [514, 0]
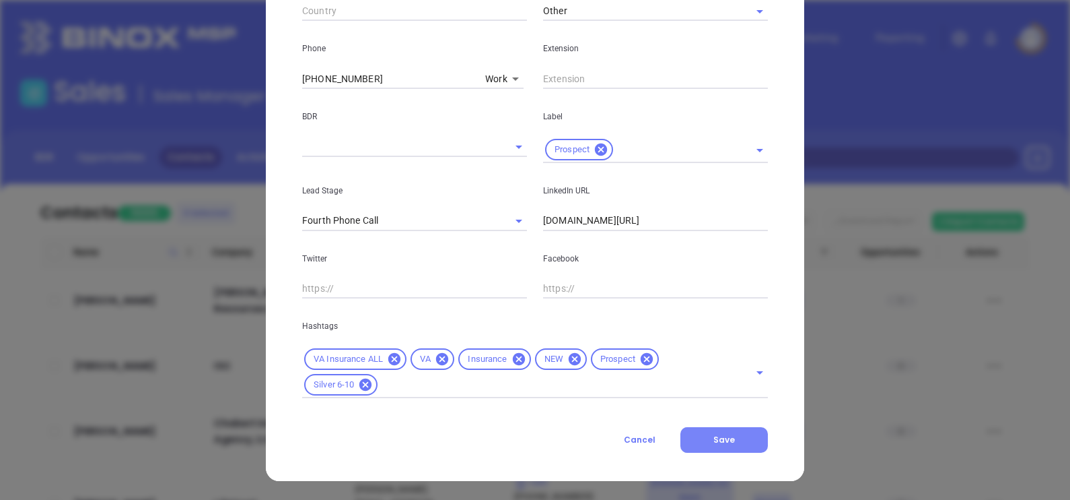
click at [741, 437] on button "Save" at bounding box center [725, 440] width 88 height 26
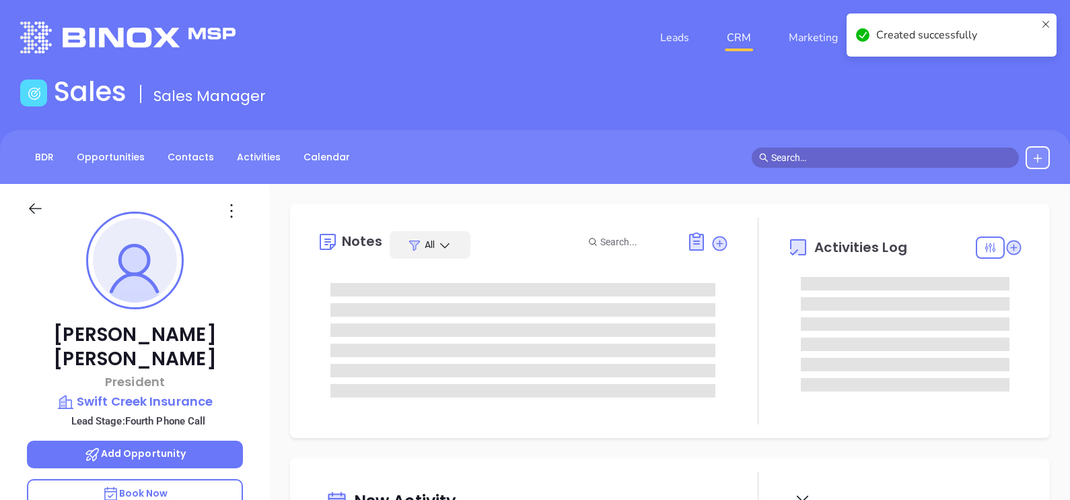
type input "[DATE]"
click at [230, 216] on icon at bounding box center [231, 210] width 2 height 13
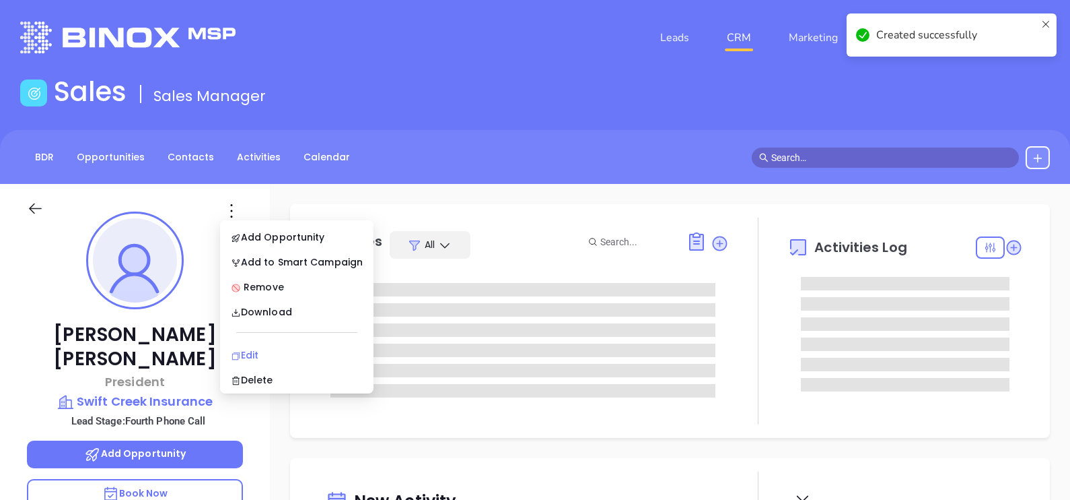
type input "[PERSON_NAME]"
click at [269, 347] on div "Edit" at bounding box center [297, 354] width 132 height 15
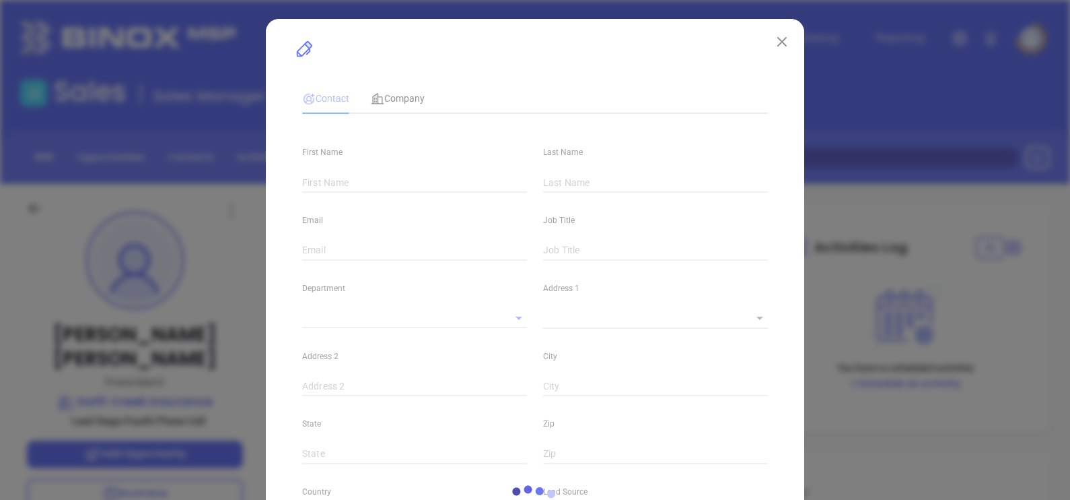
type input "Rob"
type input "Griffin"
type input "rob@swiftcreekinsurance.com"
type input "President"
type textarea "3007 E Boundary Ter"
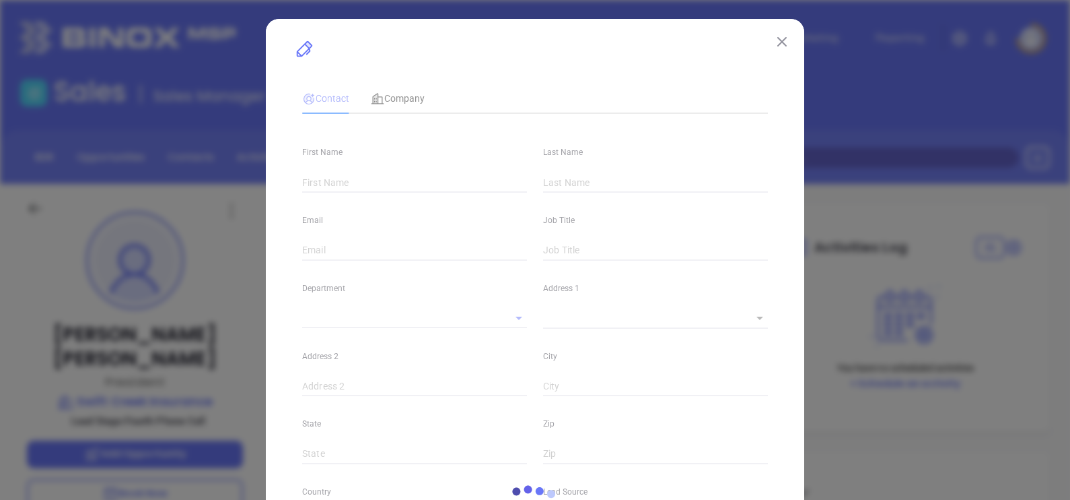
type input "1"
type input "Suite 106"
type input "Midlothian"
type input "23113"
type input "www.linkedin.com/in/swiftcreekinsurance/"
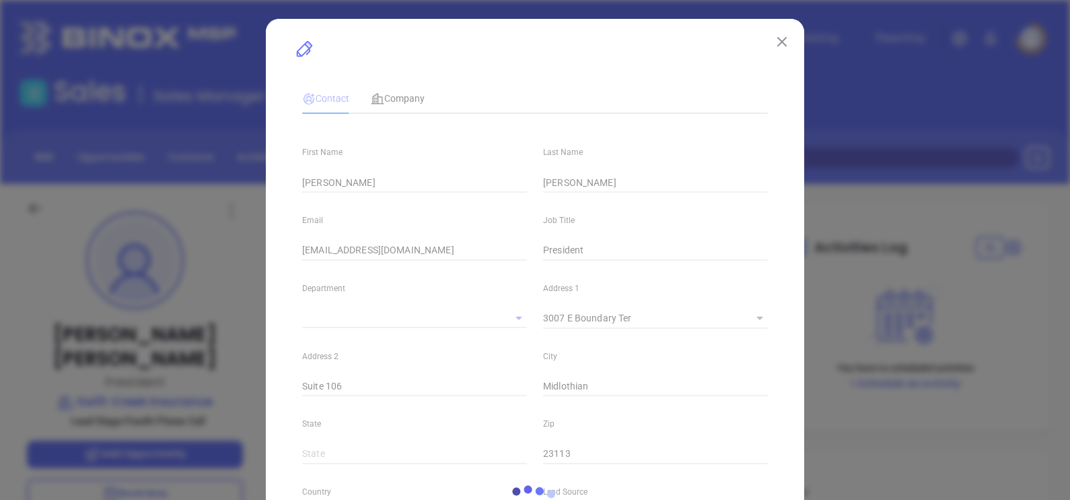
type input "Other"
type input "Fourth Phone Call"
type input "(804) 419-5355"
type input "1"
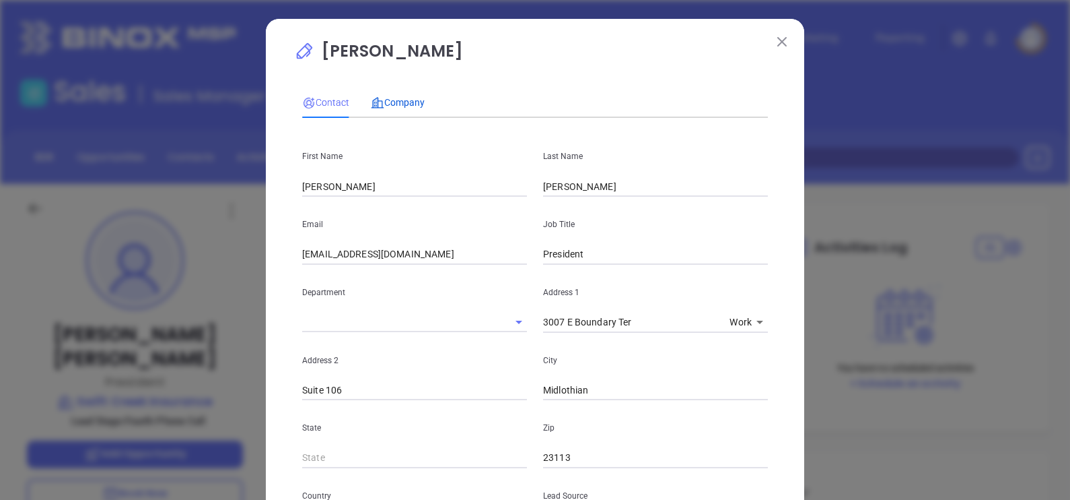
click at [410, 104] on span "Company" at bounding box center [398, 102] width 54 height 11
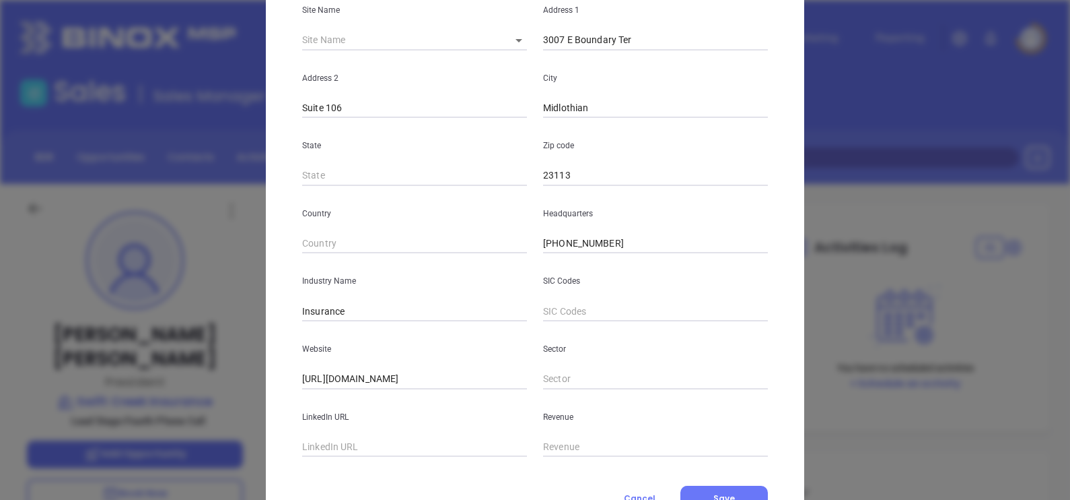
scroll to position [272, 0]
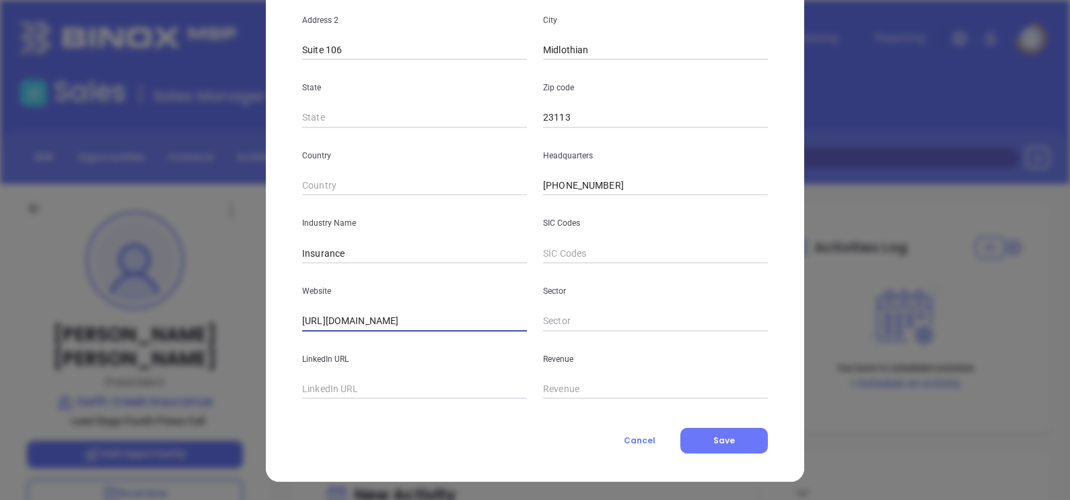
click at [465, 312] on input "http://www.swiftcreekinsurance.com/" at bounding box center [414, 321] width 225 height 20
paste input "SwiftCreek/"
type input "http://www.swiftcreekinsurance.com/SwiftCreek/"
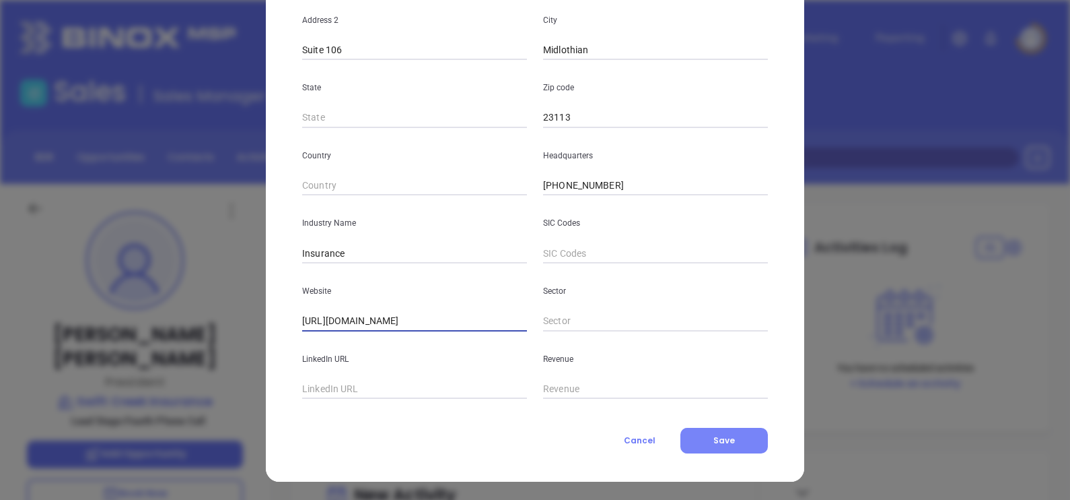
click at [740, 440] on button "Save" at bounding box center [725, 441] width 88 height 26
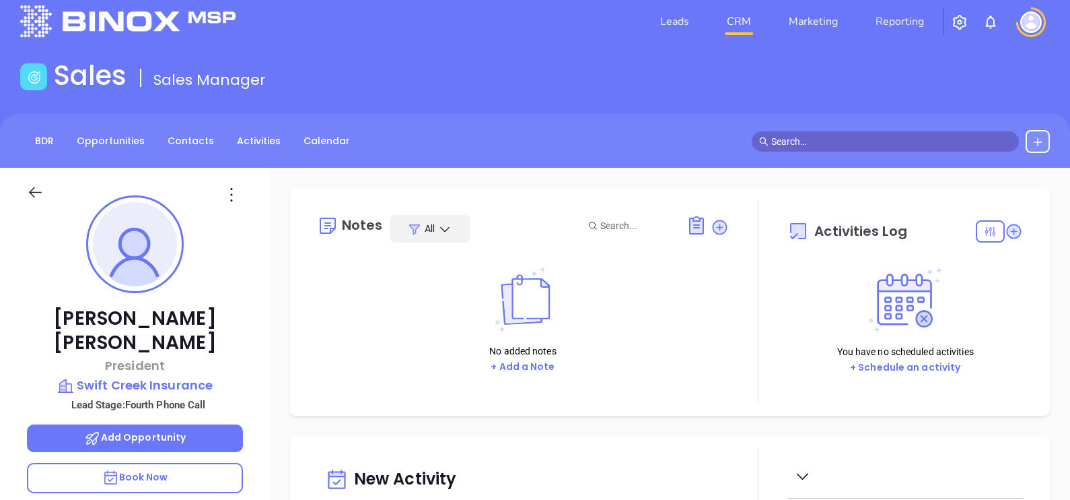
scroll to position [252, 0]
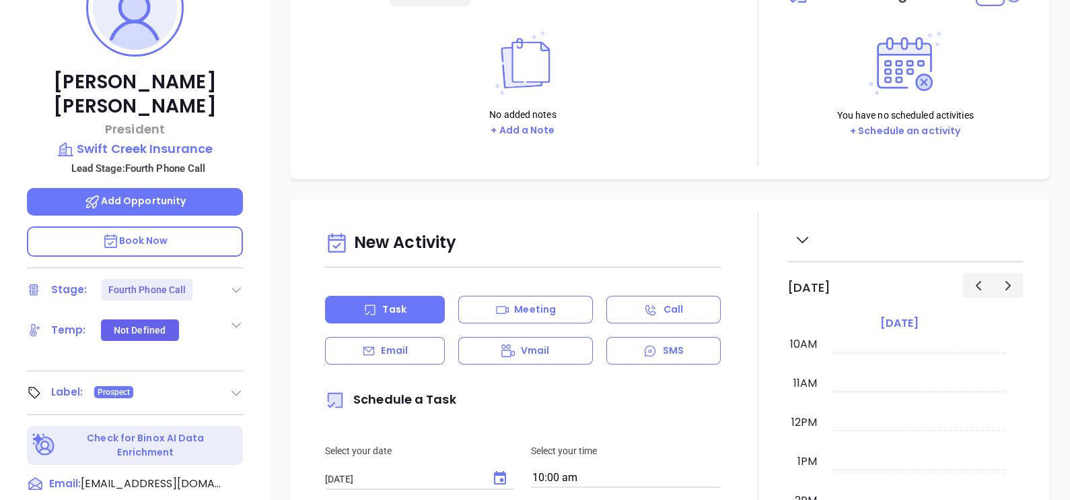
click at [237, 283] on icon at bounding box center [236, 289] width 13 height 13
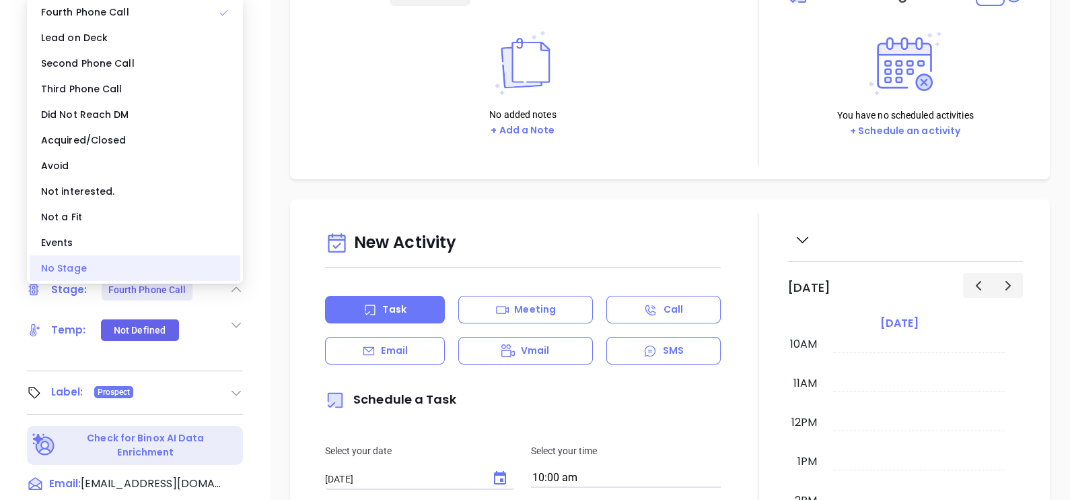
click at [125, 273] on div "No Stage" at bounding box center [135, 268] width 211 height 26
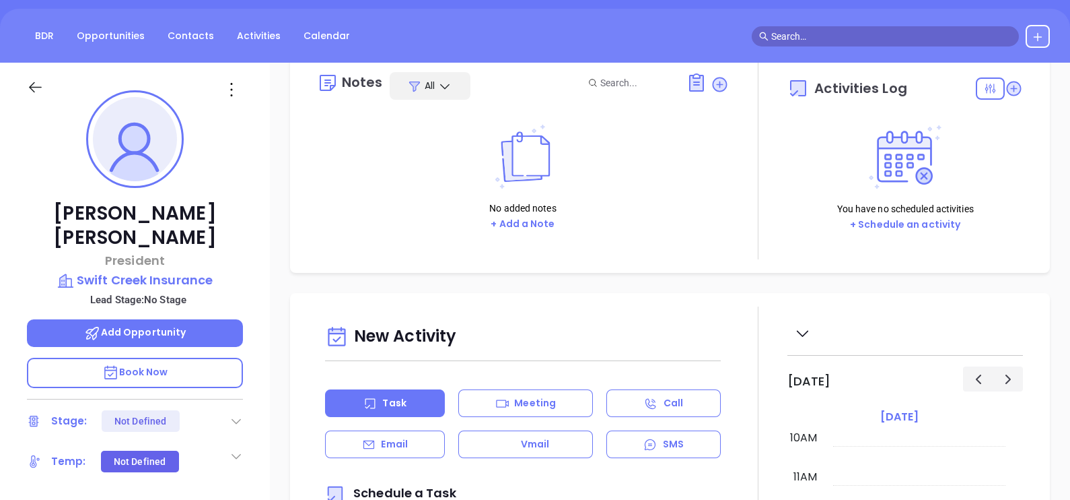
scroll to position [0, 0]
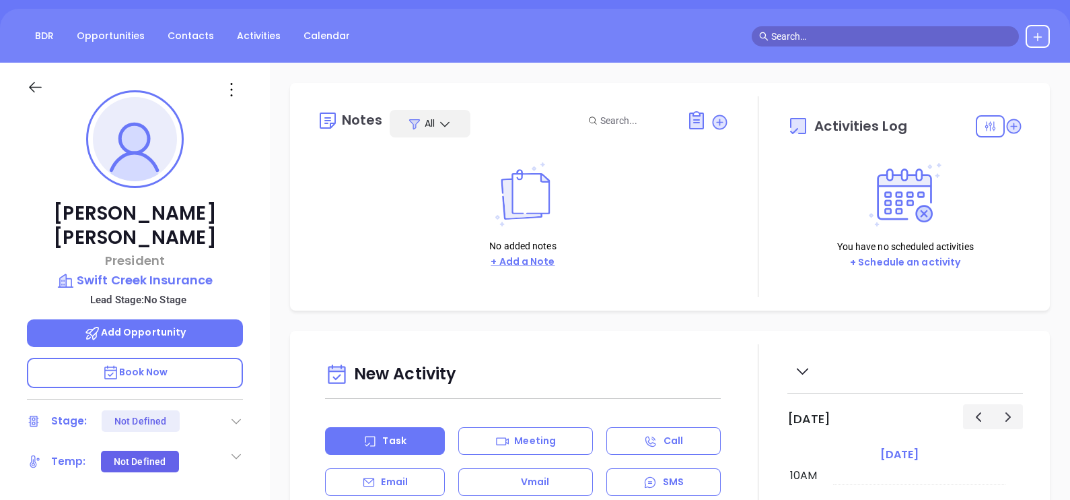
click at [519, 254] on button "+ Add a Note" at bounding box center [523, 261] width 72 height 15
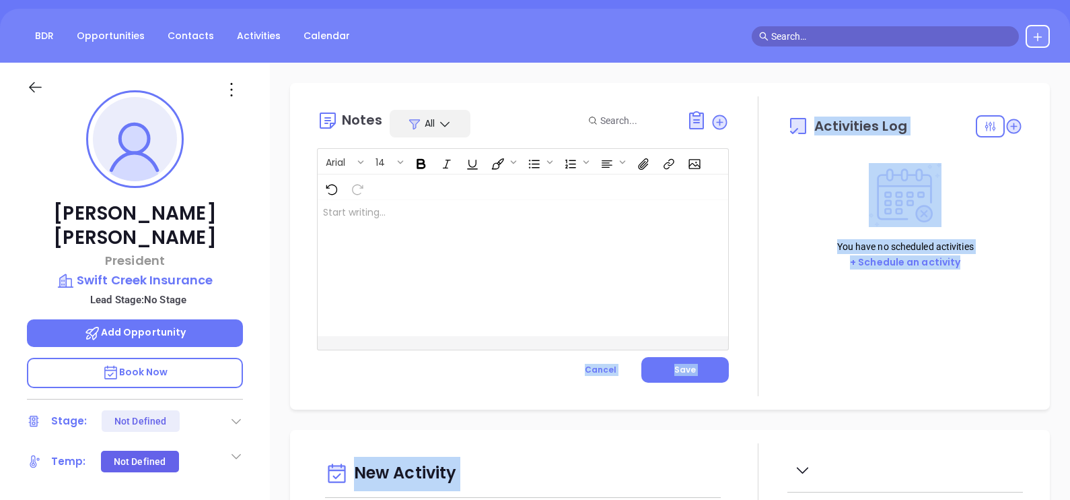
click at [495, 193] on div "Arial 14" at bounding box center [523, 174] width 411 height 51
drag, startPoint x: 495, startPoint y: 193, endPoint x: 507, endPoint y: 226, distance: 34.5
click at [507, 226] on div at bounding box center [509, 268] width 382 height 136
drag, startPoint x: 469, startPoint y: 228, endPoint x: 460, endPoint y: 230, distance: 9.2
click at [469, 228] on div at bounding box center [509, 268] width 382 height 136
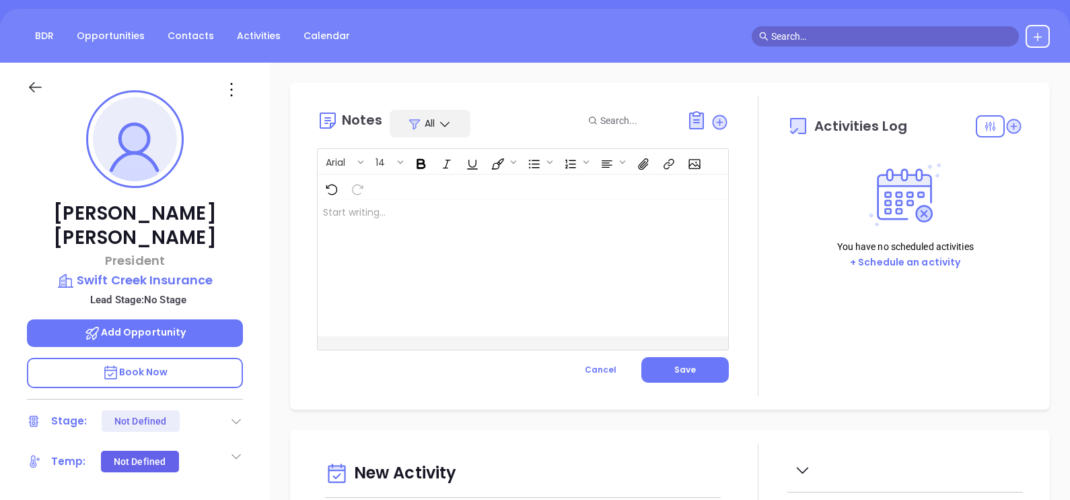
click at [246, 184] on div "Rob Griffin President Swift Creek Insurance Lead Stage: No Stage Add Opportunit…" at bounding box center [135, 375] width 270 height 625
click at [380, 226] on div at bounding box center [509, 268] width 382 height 136
click at [675, 365] on span "Save" at bounding box center [686, 369] width 22 height 11
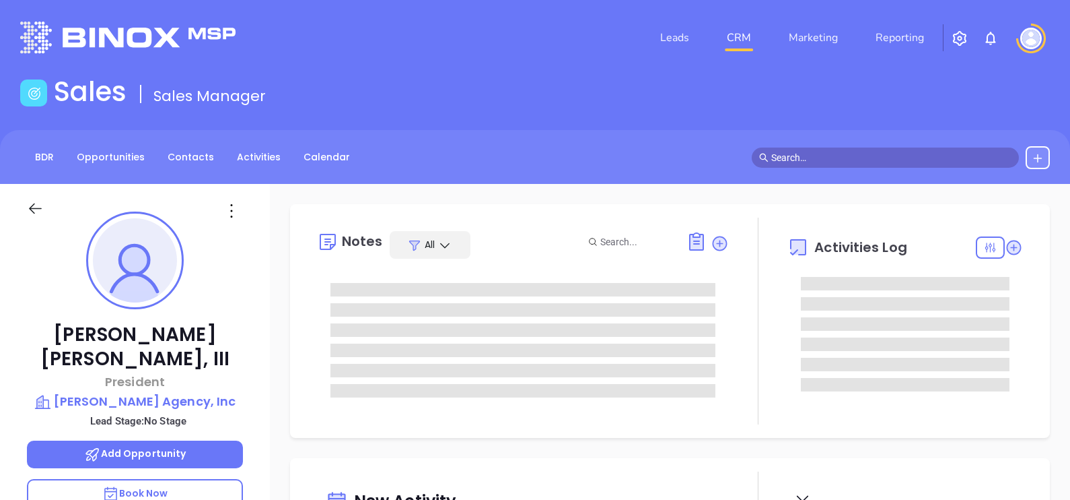
type input "[DATE]"
type input "[PERSON_NAME]"
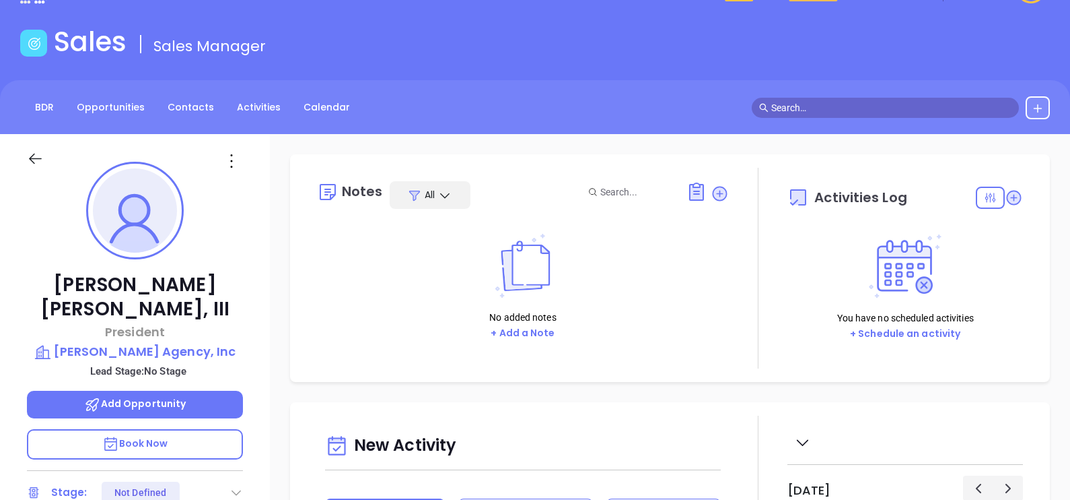
scroll to position [0, 0]
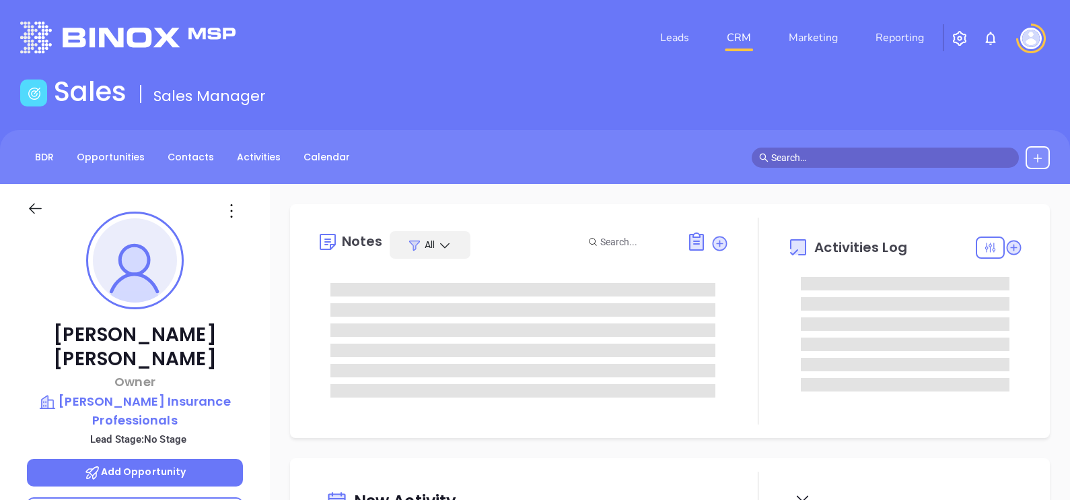
type input "09/19/2025"
type input "[PERSON_NAME]"
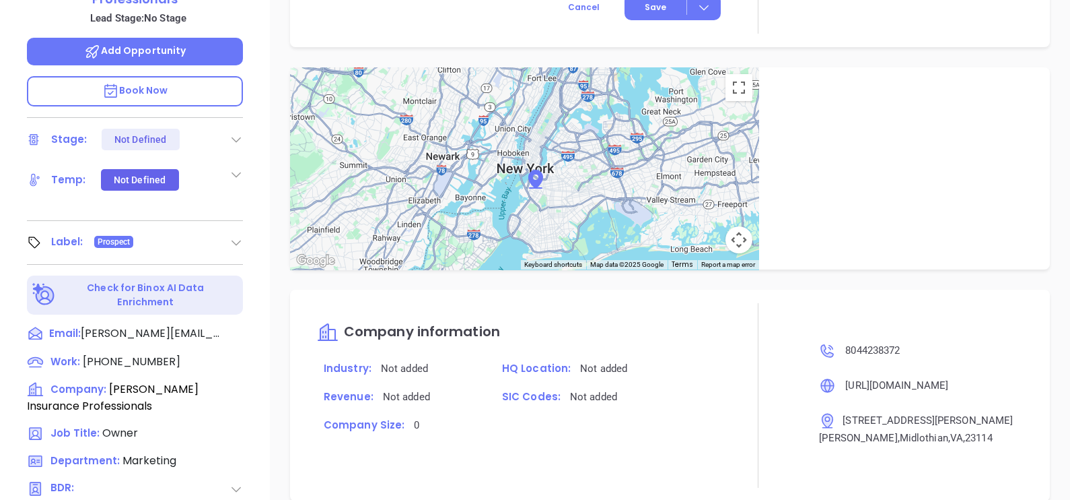
scroll to position [626, 0]
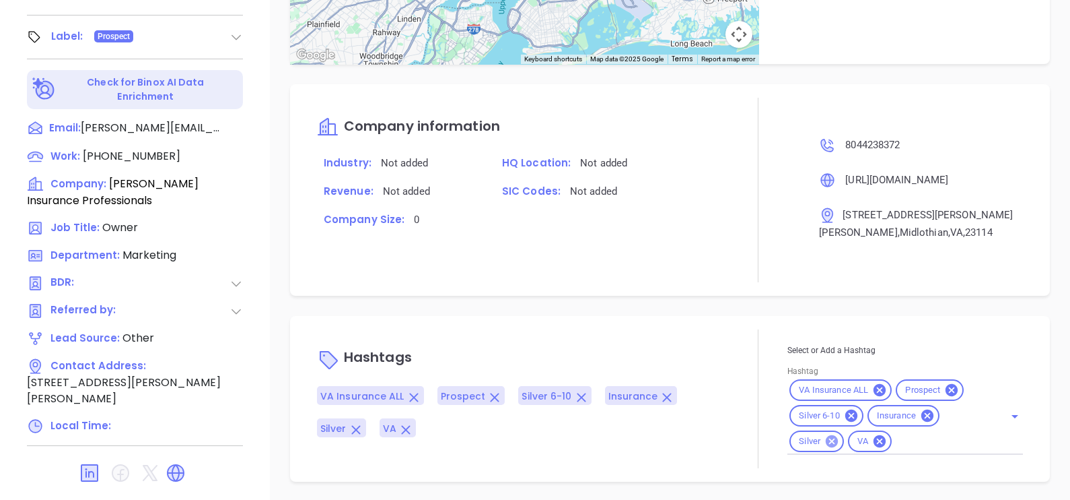
click at [827, 434] on icon at bounding box center [832, 441] width 15 height 15
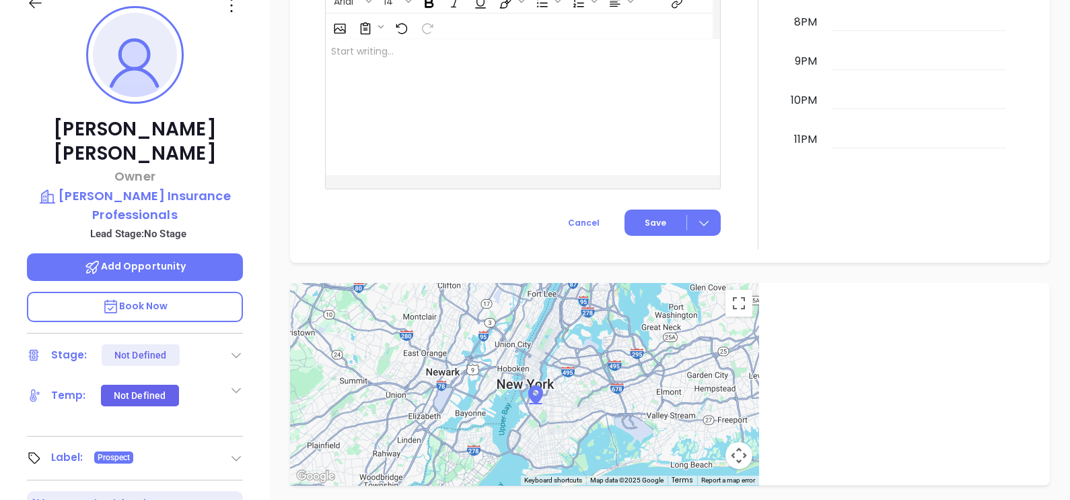
scroll to position [37, 0]
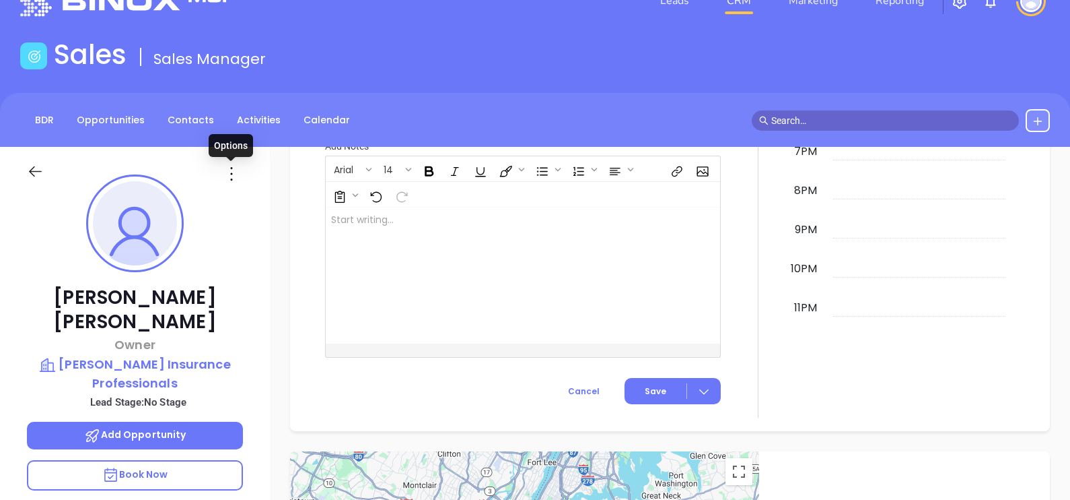
click at [232, 171] on icon at bounding box center [232, 174] width 22 height 22
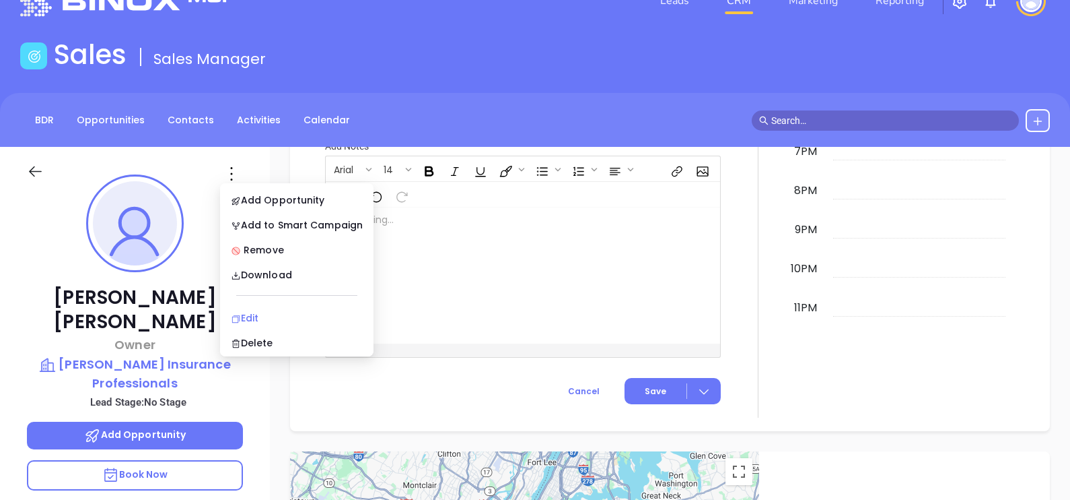
click at [281, 312] on div "Edit" at bounding box center [297, 317] width 132 height 15
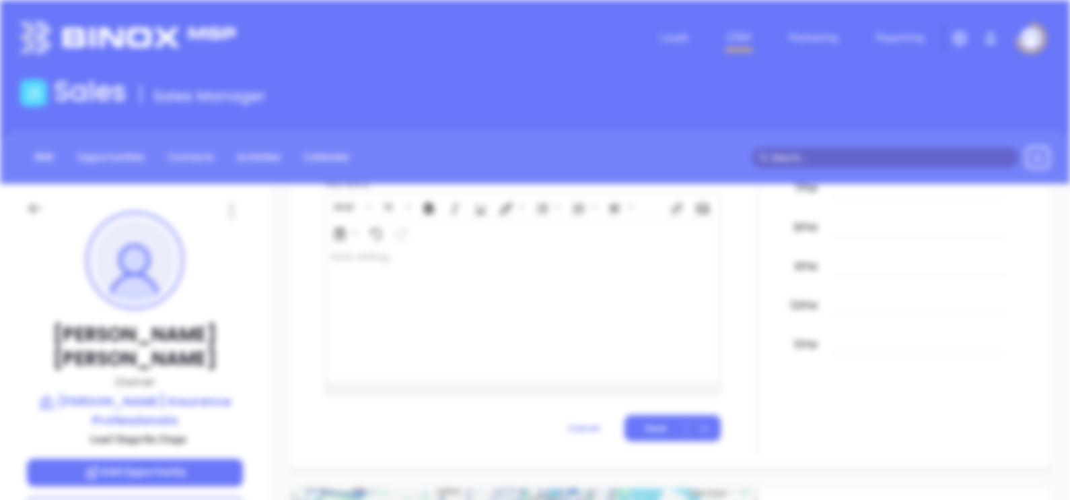
scroll to position [0, 0]
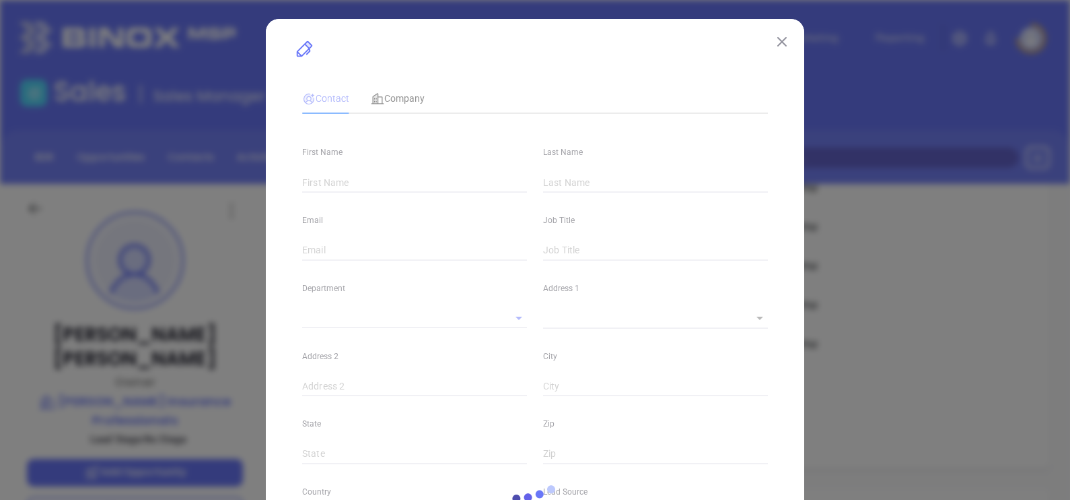
type input "Todd"
type input "Sumser"
type input "todd@sumserins.com"
type input "Owner"
type input "1"
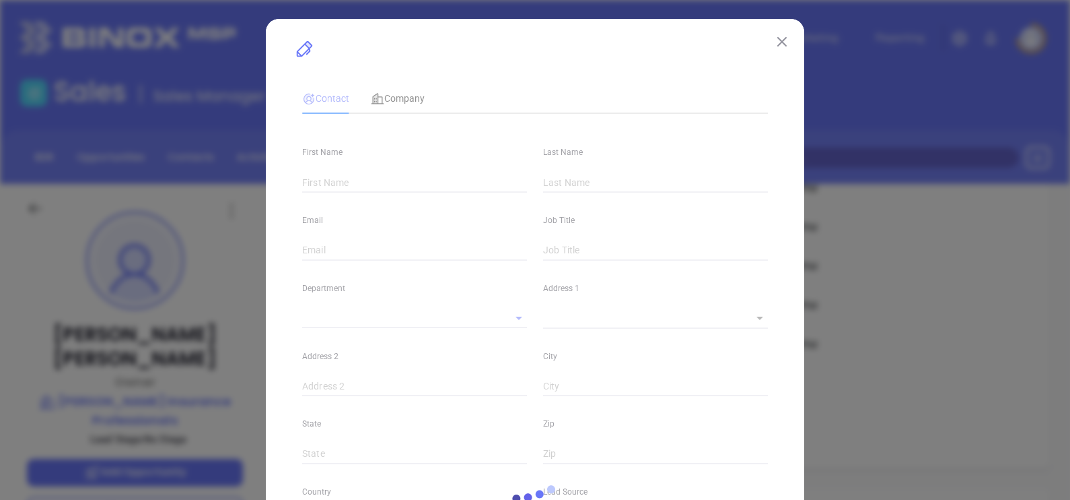
type input "www.linkedin.com/in/todd-sumser"
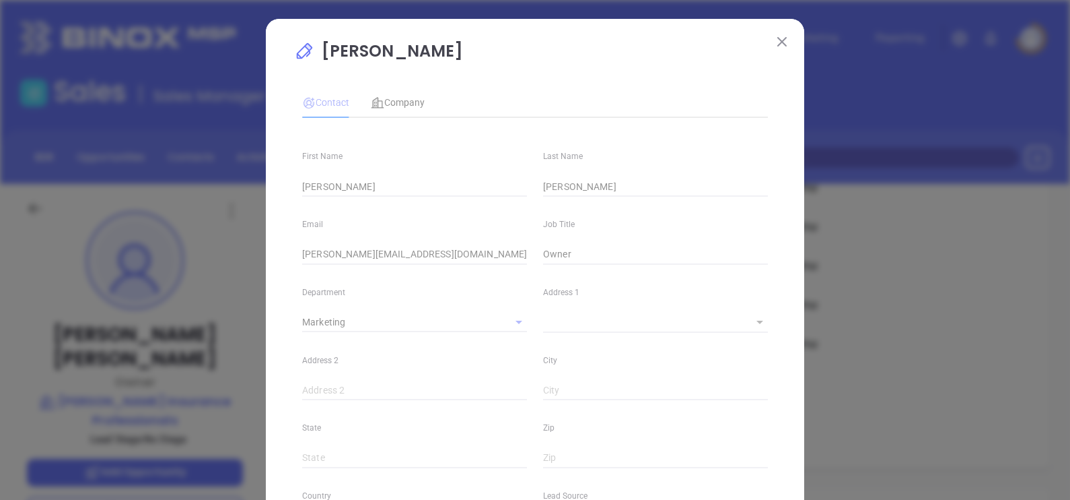
type input "Marketing"
type input "Other"
type input "undefined undefined"
type input "(804) 423-8372"
type input "1"
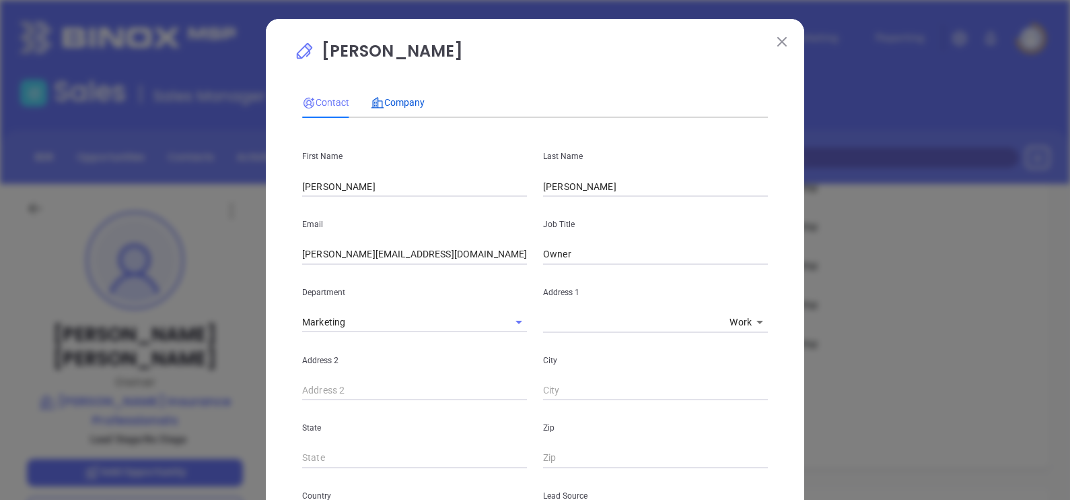
click at [412, 108] on div "Company" at bounding box center [398, 102] width 54 height 15
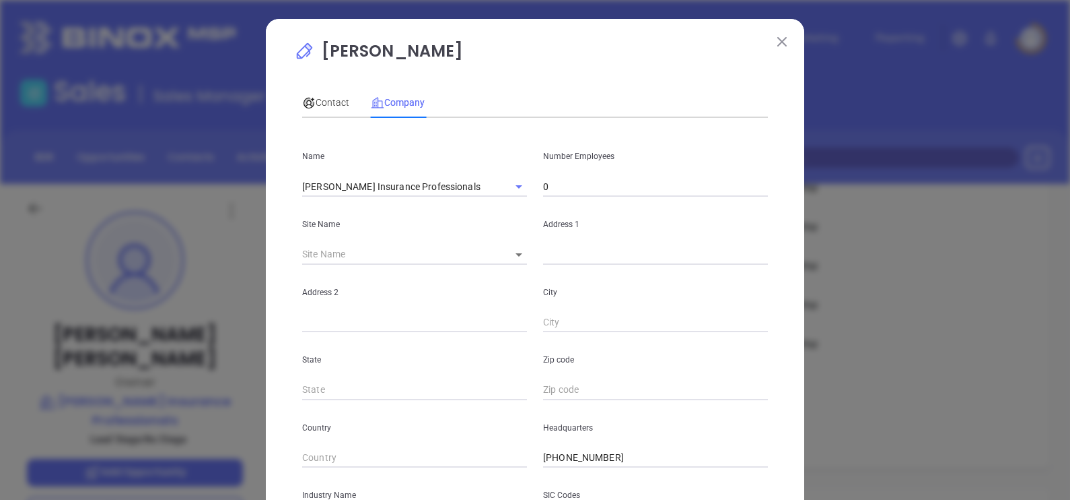
scroll to position [272, 0]
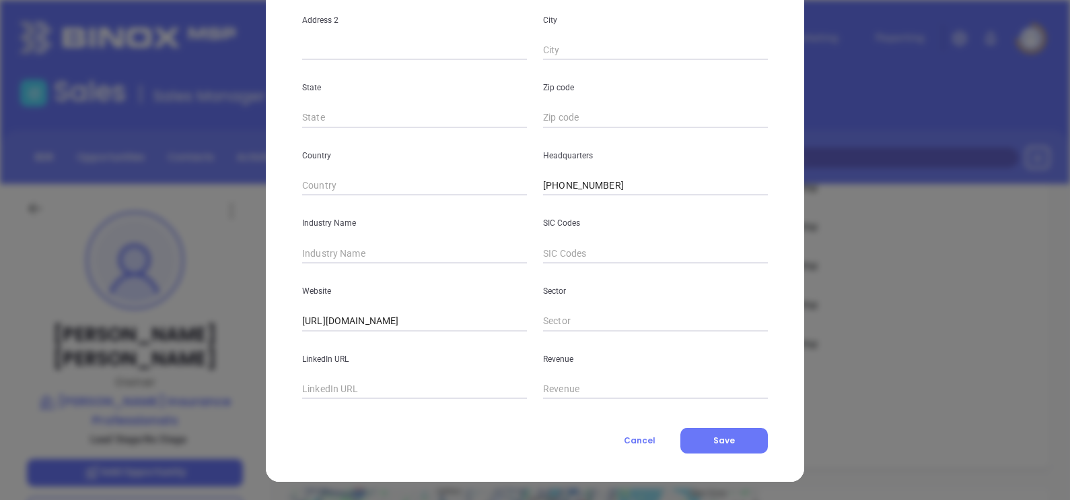
click at [328, 379] on input "text" at bounding box center [414, 389] width 225 height 20
paste input "www.linkedin.com/company/sumser-insurance-professionals-inc./"
type input "www.linkedin.com/company/sumser-insurance-professionals-inc./"
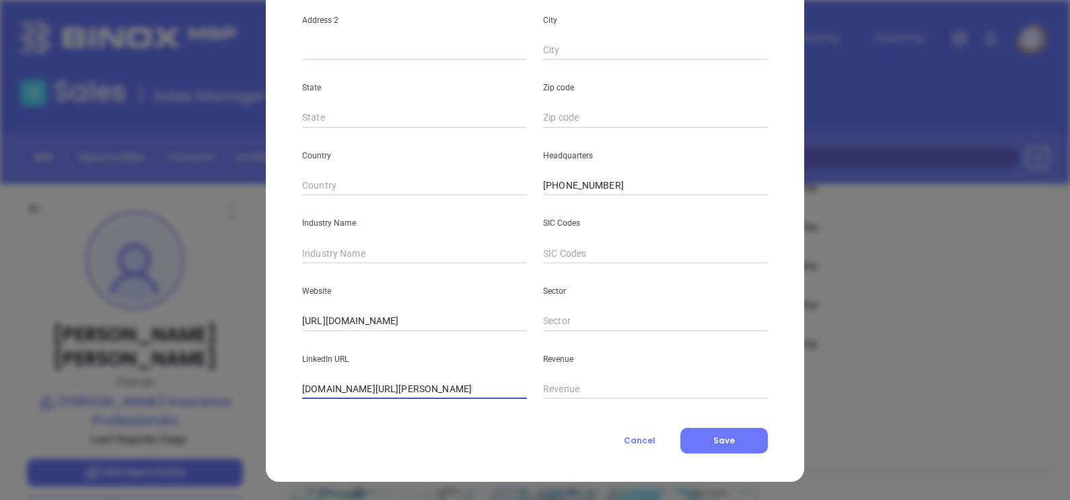
click at [386, 252] on input "text" at bounding box center [414, 253] width 225 height 20
type input "Insurance"
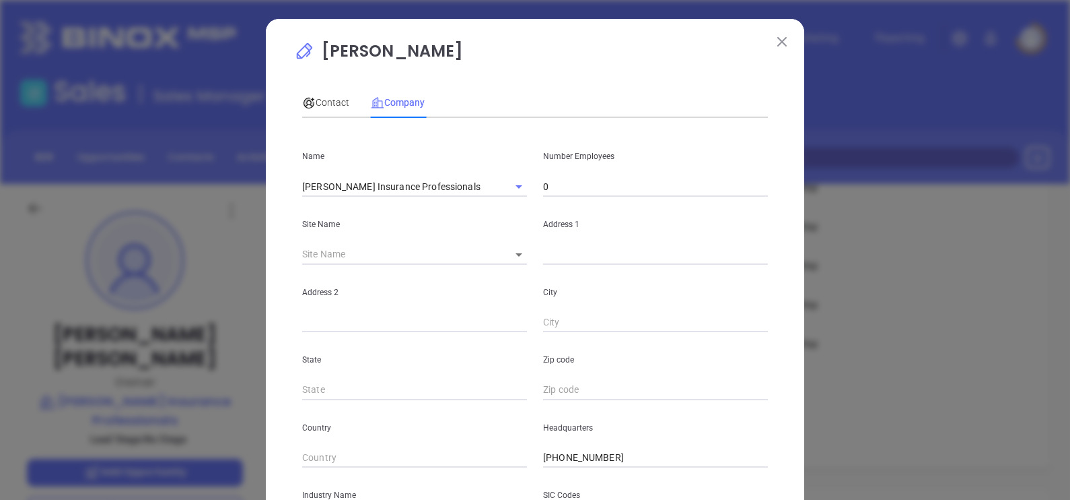
click at [573, 180] on input "0" at bounding box center [655, 186] width 225 height 20
type input "7"
click at [337, 103] on span "Contact" at bounding box center [325, 102] width 47 height 11
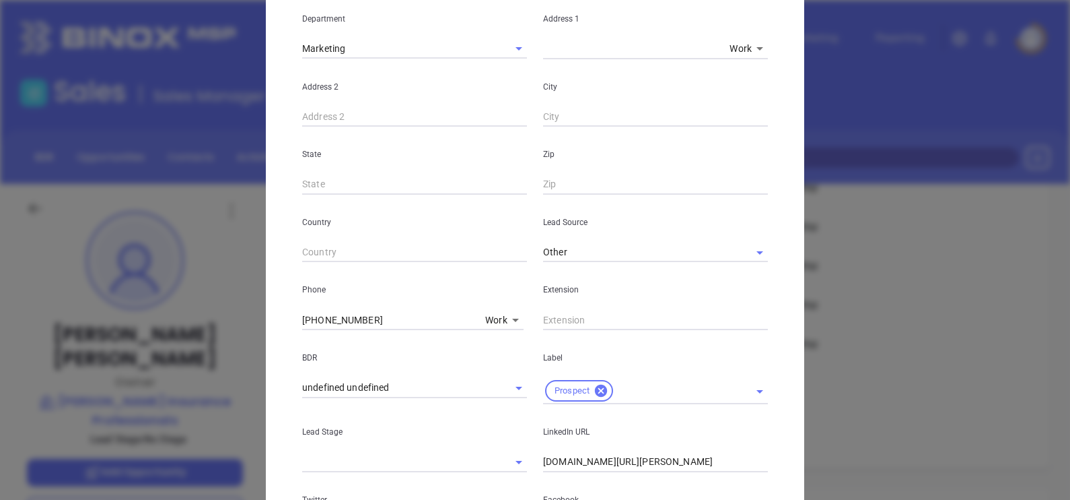
scroll to position [488, 0]
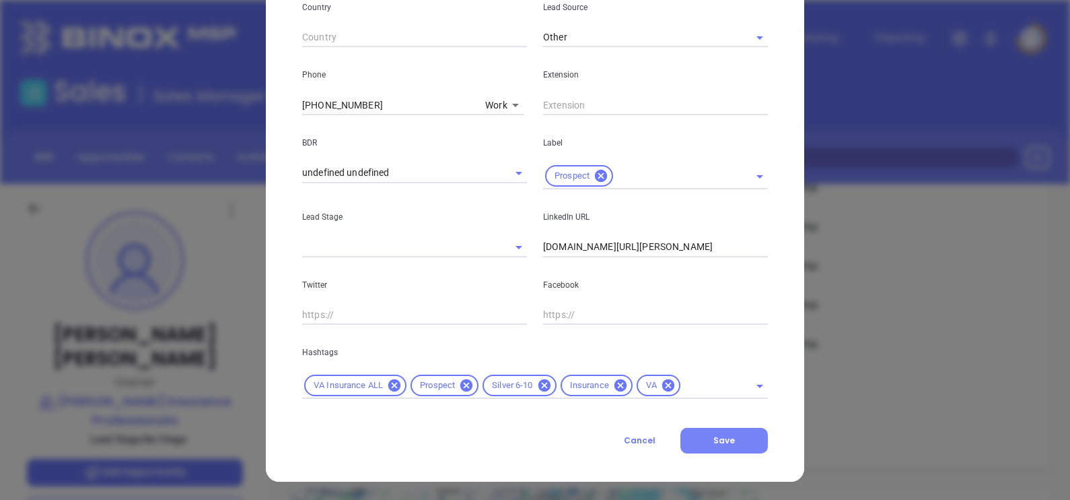
click at [728, 432] on button "Save" at bounding box center [725, 441] width 88 height 26
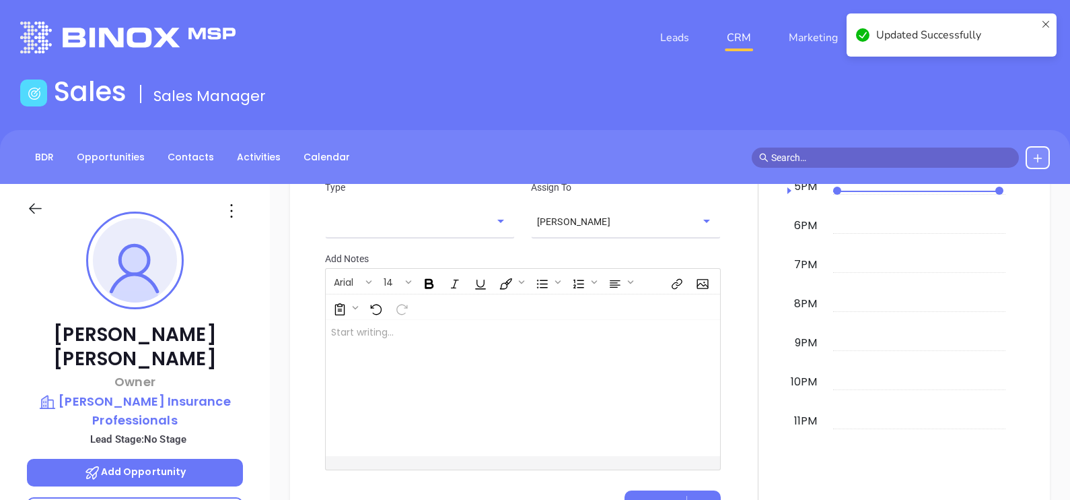
scroll to position [765, 0]
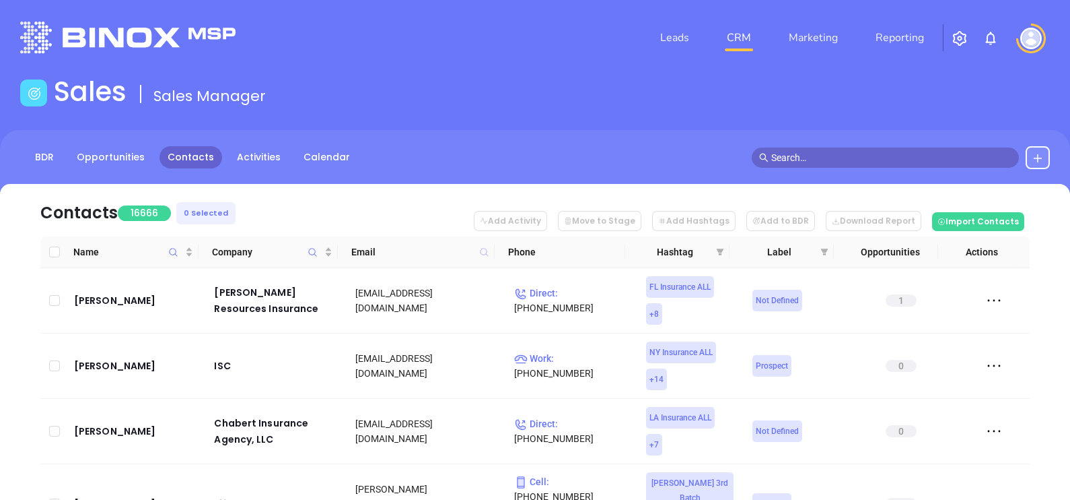
click at [485, 253] on icon at bounding box center [484, 252] width 10 height 10
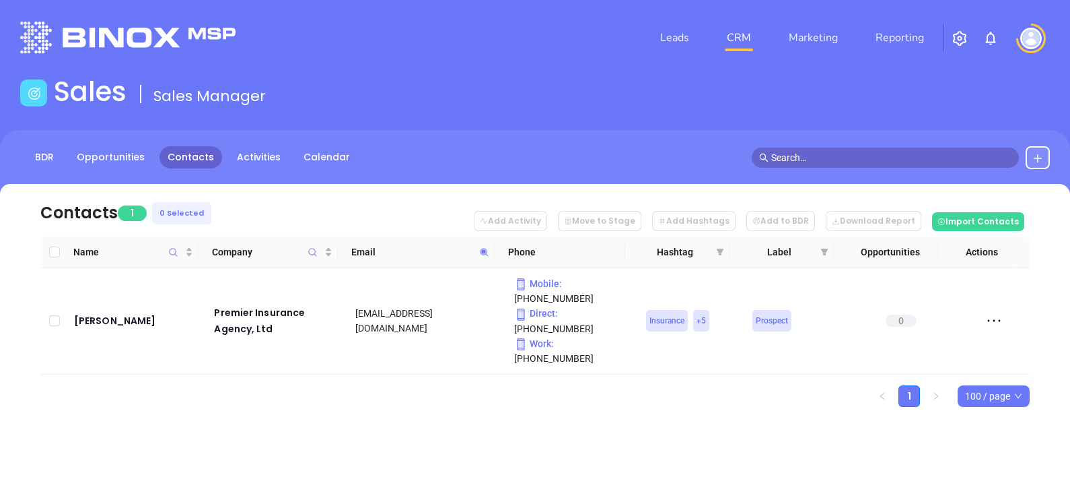
click at [489, 252] on icon at bounding box center [484, 252] width 10 height 10
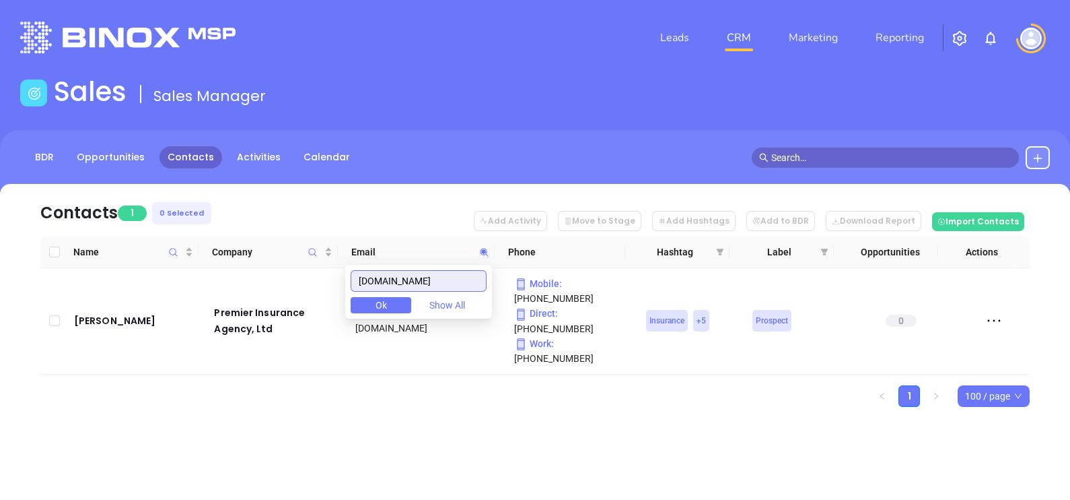
paste input "figgandso"
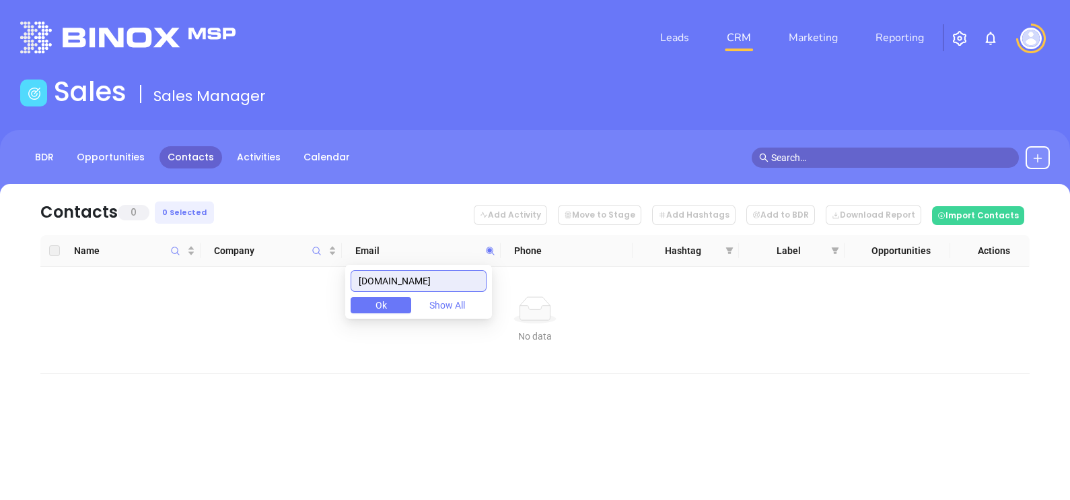
drag, startPoint x: 458, startPoint y: 274, endPoint x: 329, endPoint y: 285, distance: 130.4
click at [333, 286] on body "Leads CRM Marketing Reporting Financial Leads Leads Sales Sales Manager BDR Opp…" at bounding box center [535, 250] width 1070 height 500
paste input "ellisandetzinsurance"
type input "[DOMAIN_NAME]"
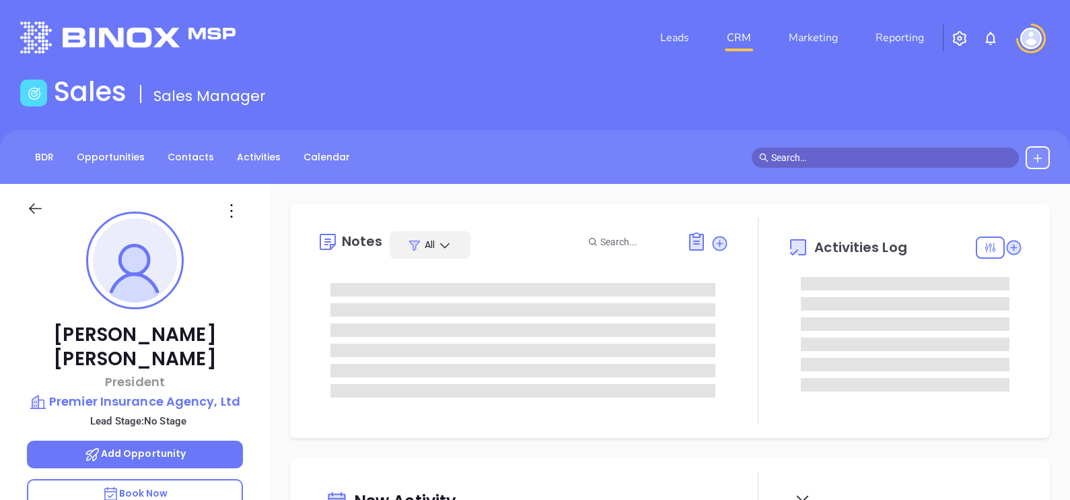
type input "[DATE]"
type input "[PERSON_NAME]"
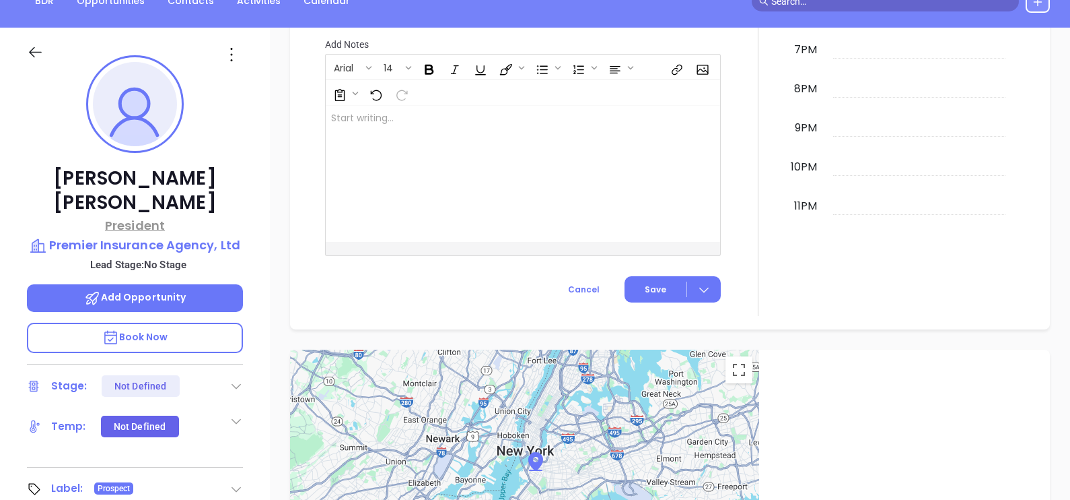
scroll to position [121, 0]
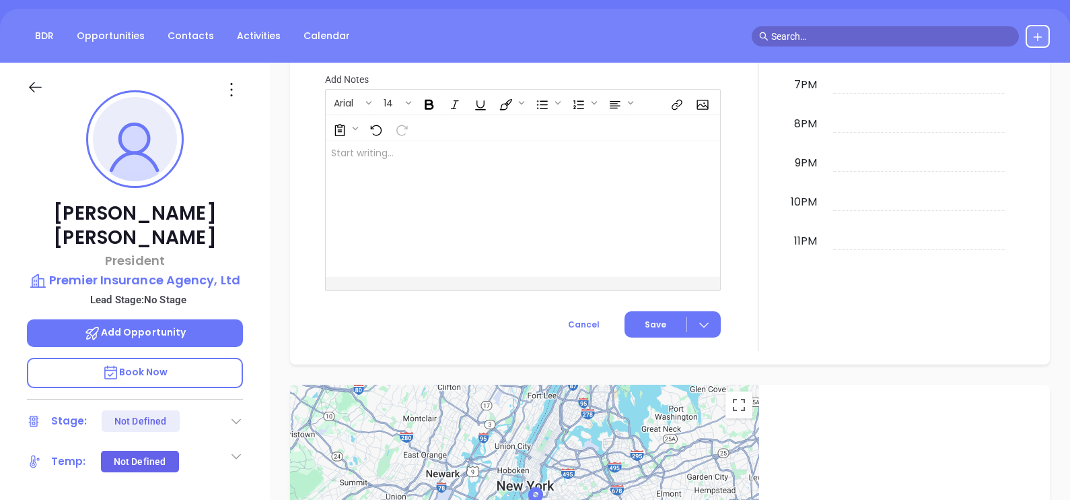
click at [234, 90] on icon at bounding box center [232, 90] width 22 height 22
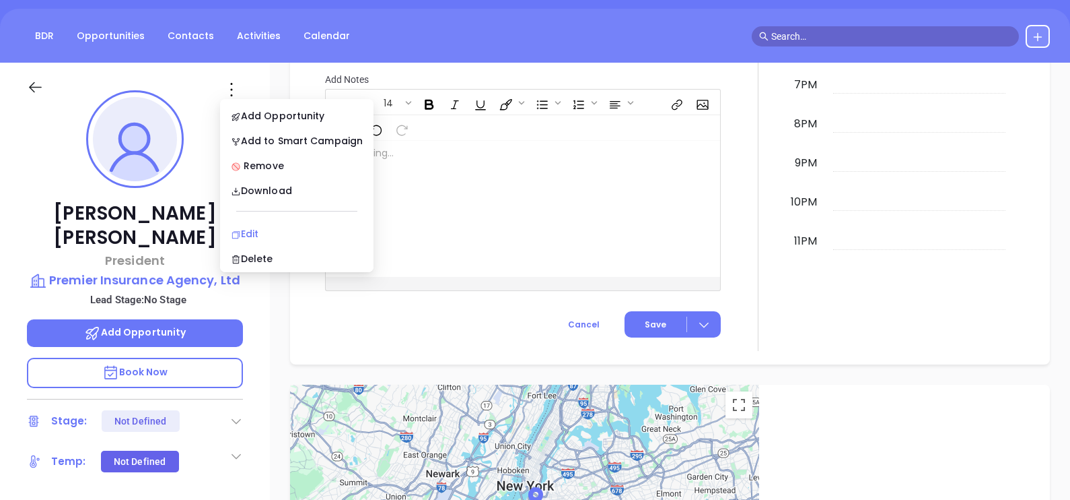
click at [269, 230] on div "Edit" at bounding box center [297, 233] width 132 height 15
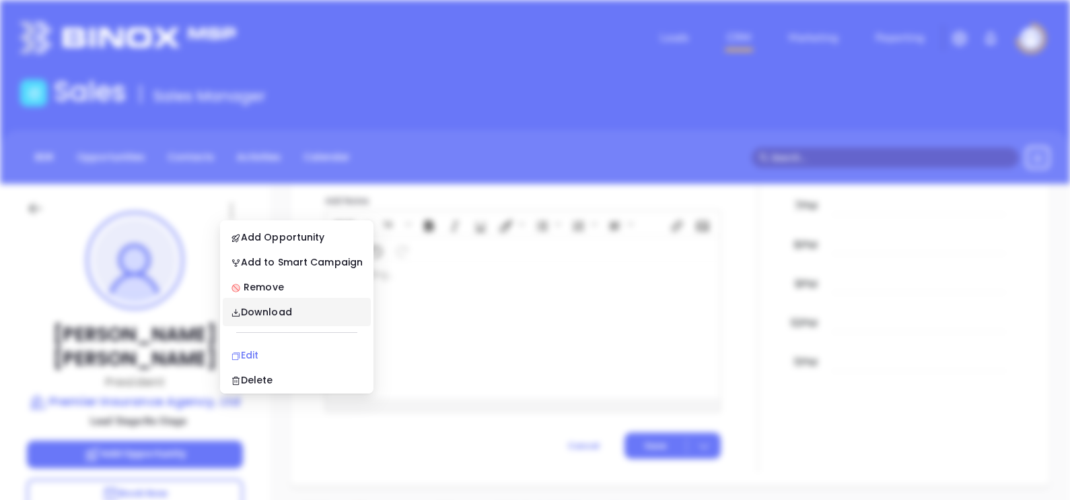
scroll to position [0, 0]
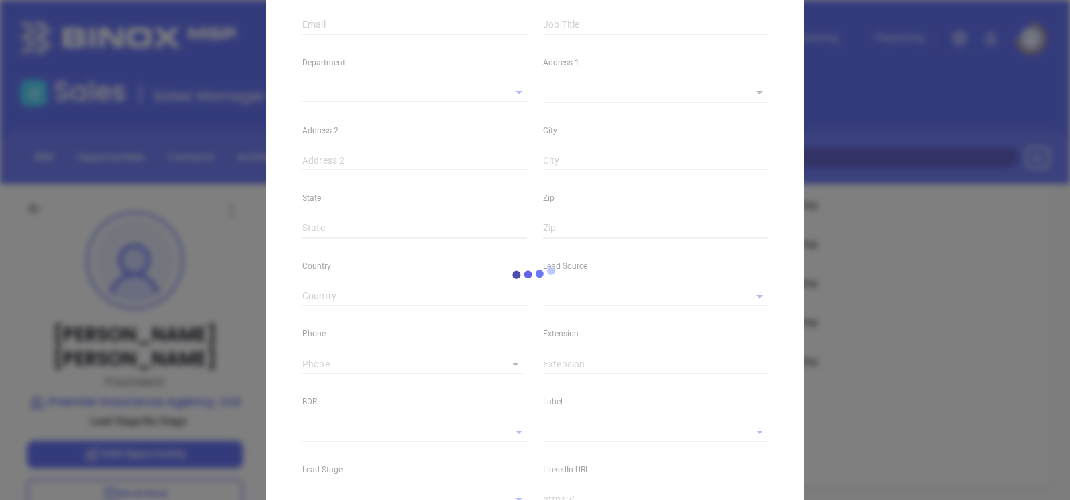
type input "[PERSON_NAME]"
type input "[EMAIL_ADDRESS][DOMAIN_NAME]"
type input "President"
type input "1"
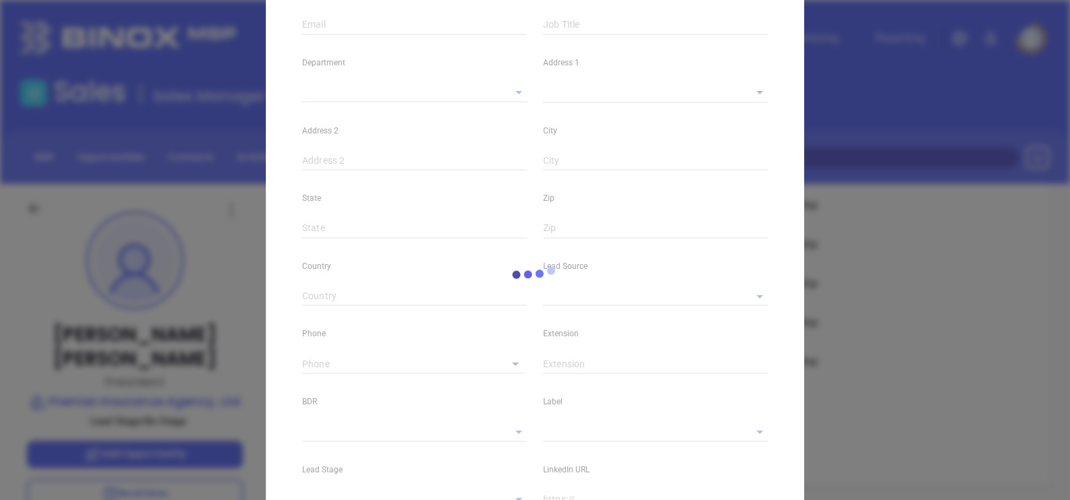
type input "[DOMAIN_NAME][URL][PERSON_NAME]"
type input "Marketing"
type input "Other"
type input "undefined undefined"
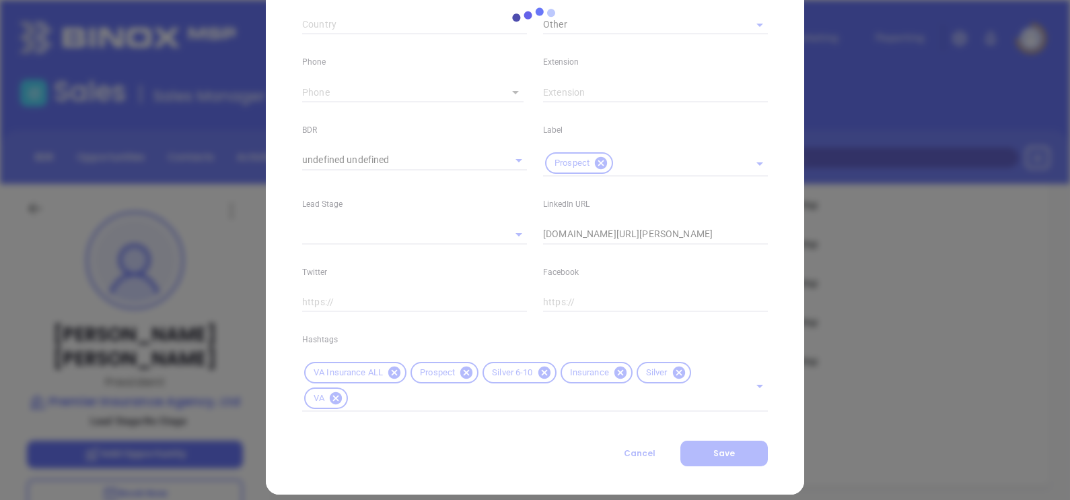
scroll to position [514, 0]
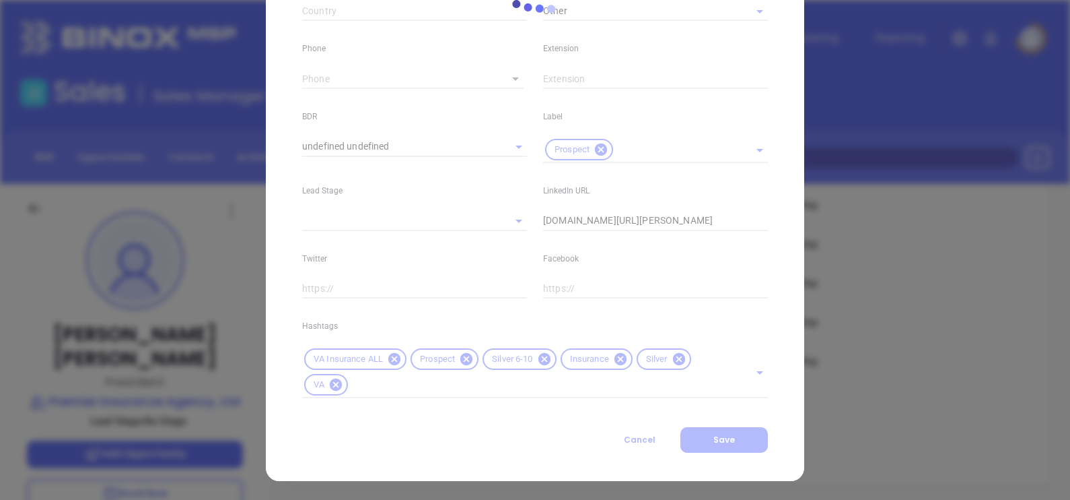
type input "[PHONE_NUMBER]"
type input "1"
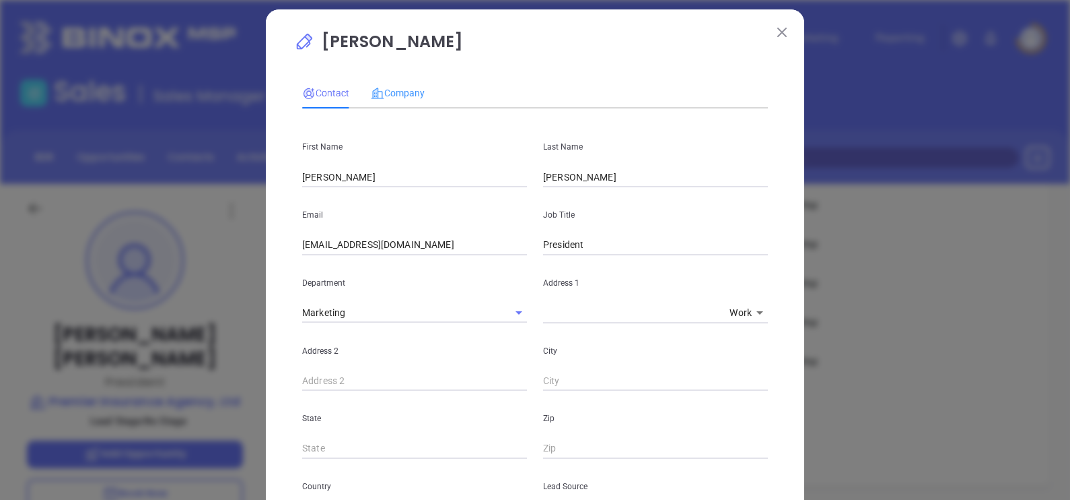
scroll to position [9, 0]
click at [399, 98] on span "Company" at bounding box center [398, 93] width 54 height 11
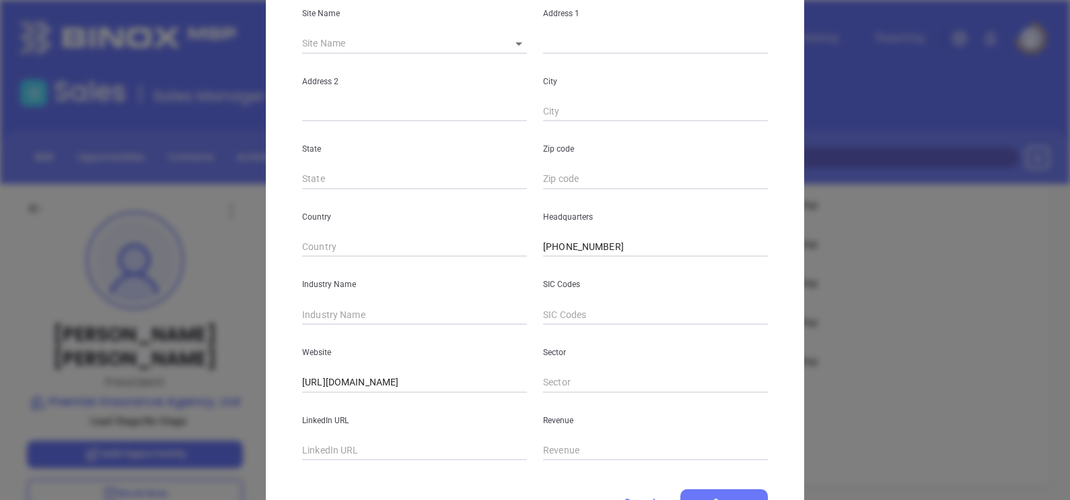
scroll to position [272, 0]
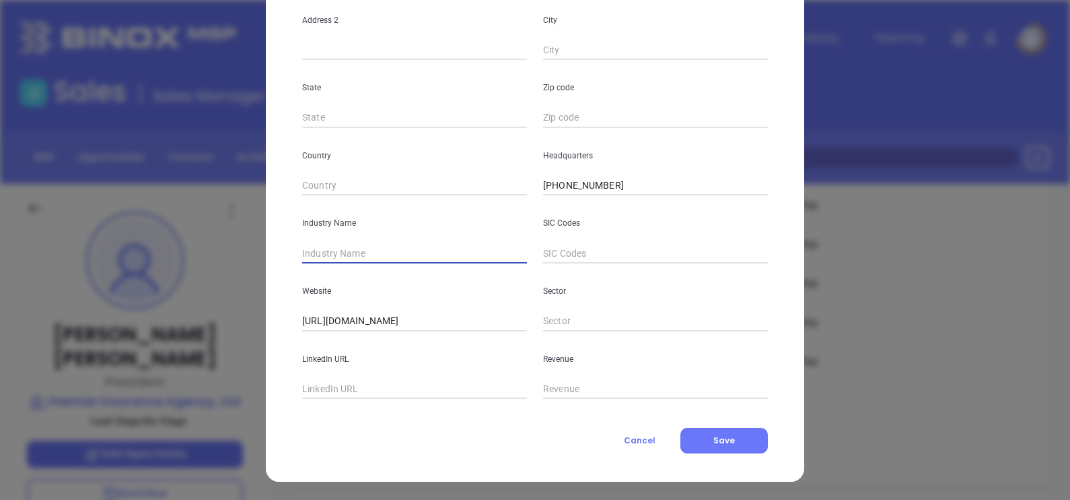
click at [351, 250] on input "text" at bounding box center [414, 253] width 225 height 20
type input "Insurance"
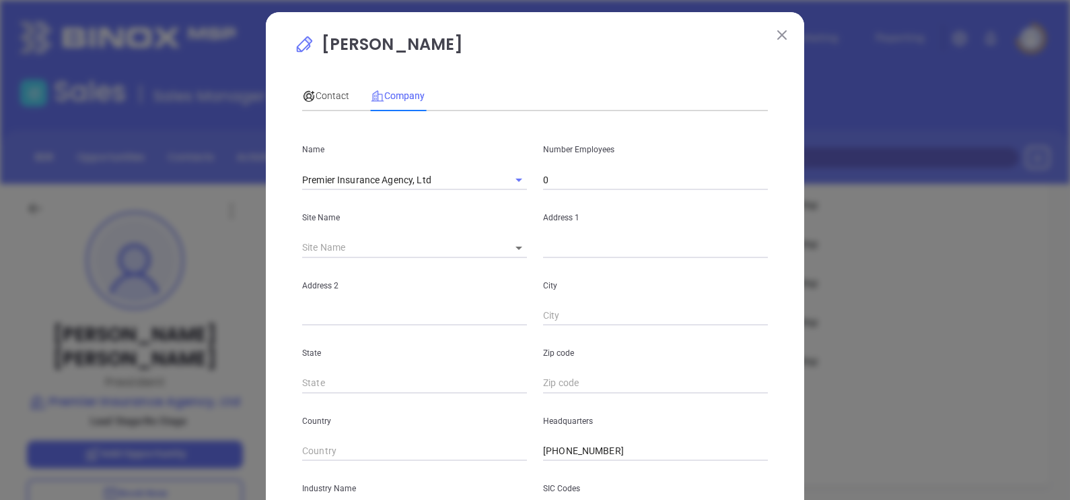
scroll to position [0, 0]
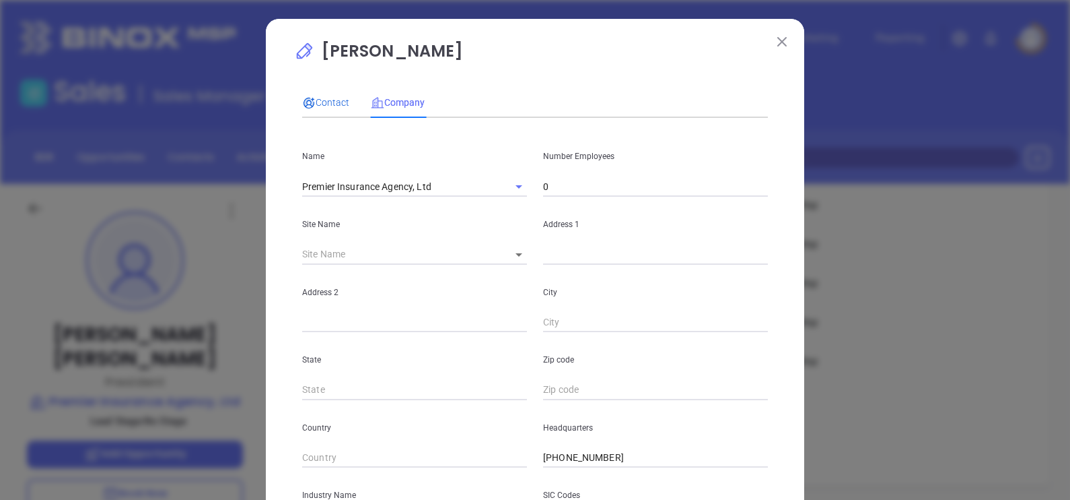
click at [320, 104] on span "Contact" at bounding box center [325, 102] width 47 height 11
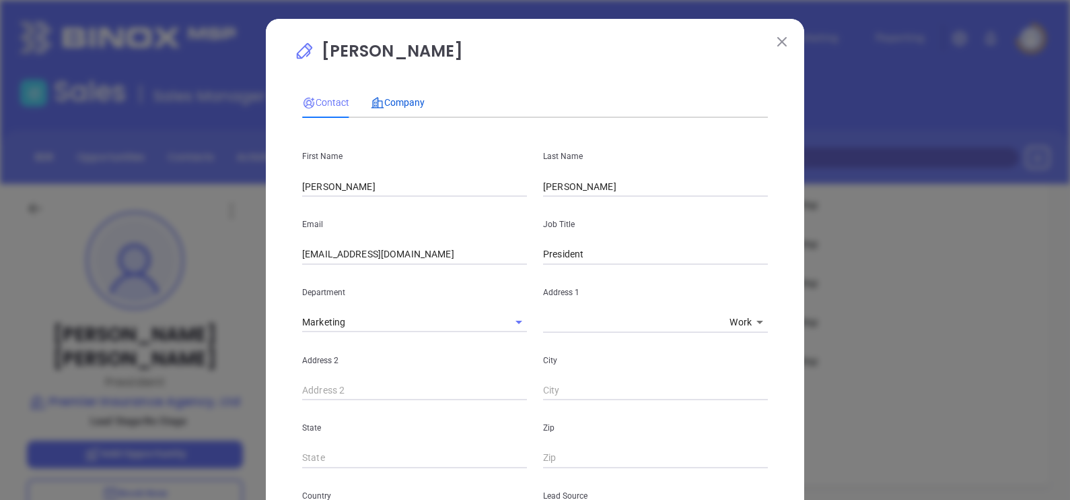
click at [404, 106] on span "Company" at bounding box center [398, 102] width 54 height 11
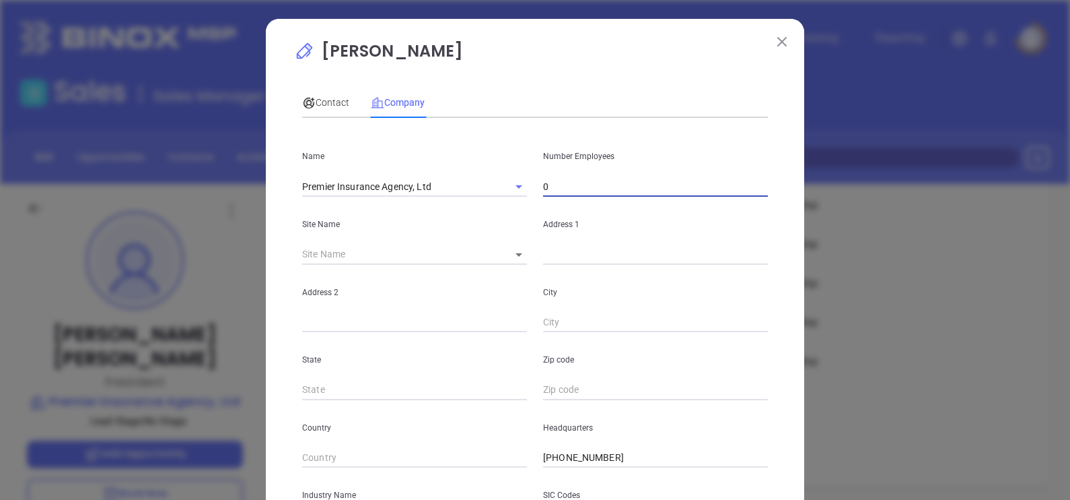
click at [561, 182] on input "0" at bounding box center [655, 186] width 225 height 20
type input "7"
click at [326, 101] on span "Contact" at bounding box center [325, 102] width 47 height 11
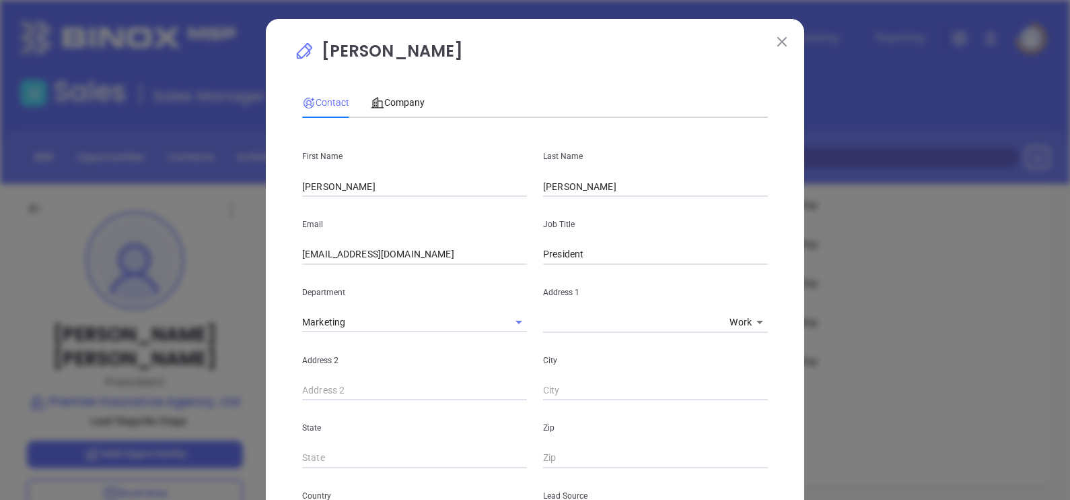
scroll to position [514, 0]
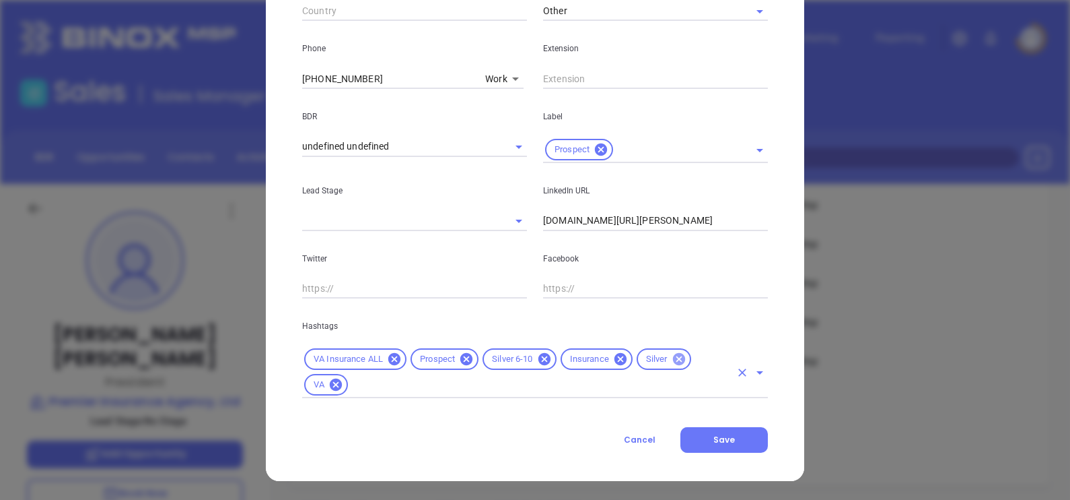
click at [672, 358] on icon at bounding box center [679, 358] width 15 height 15
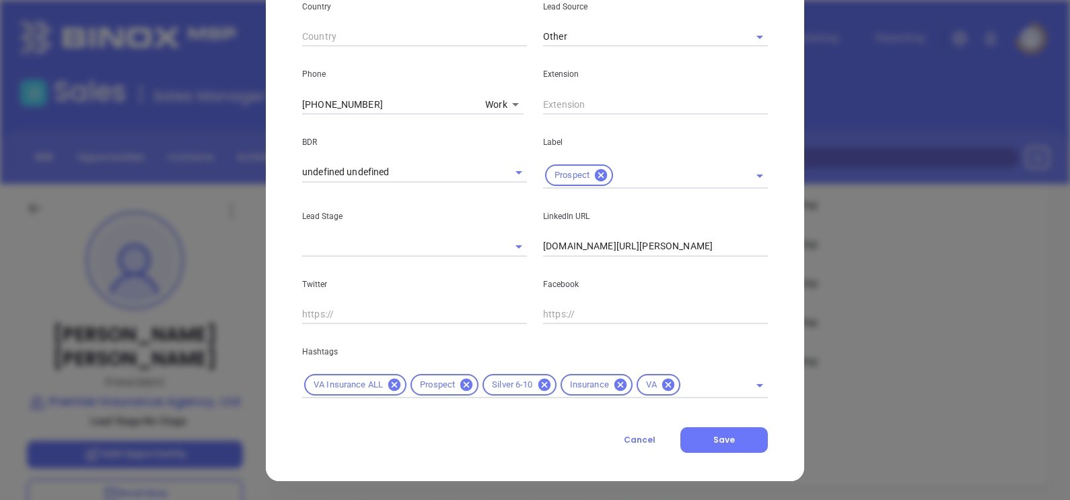
scroll to position [488, 0]
click at [726, 438] on span "Save" at bounding box center [725, 439] width 22 height 11
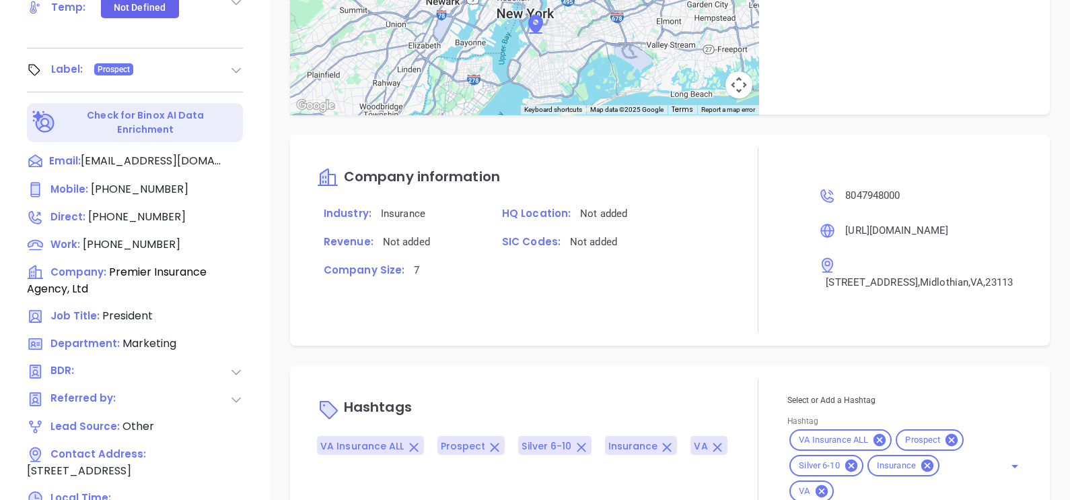
scroll to position [626, 0]
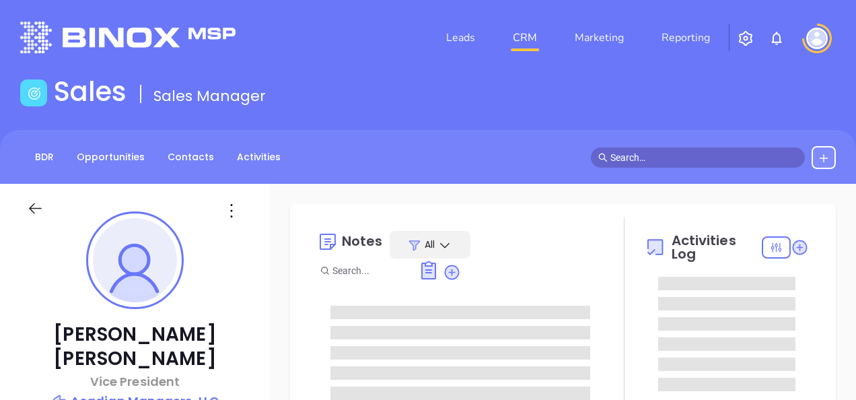
type input "[DATE]"
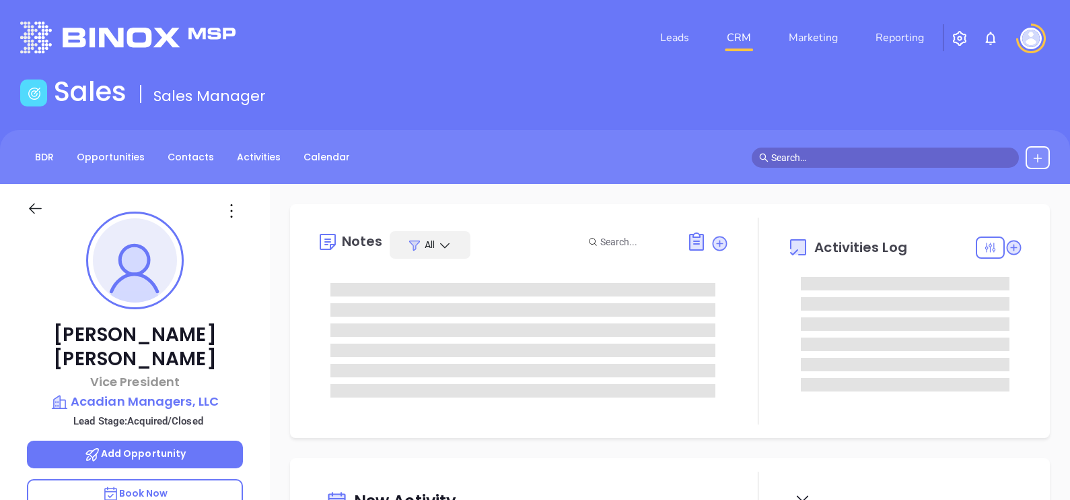
scroll to position [390, 0]
type input "[PERSON_NAME]"
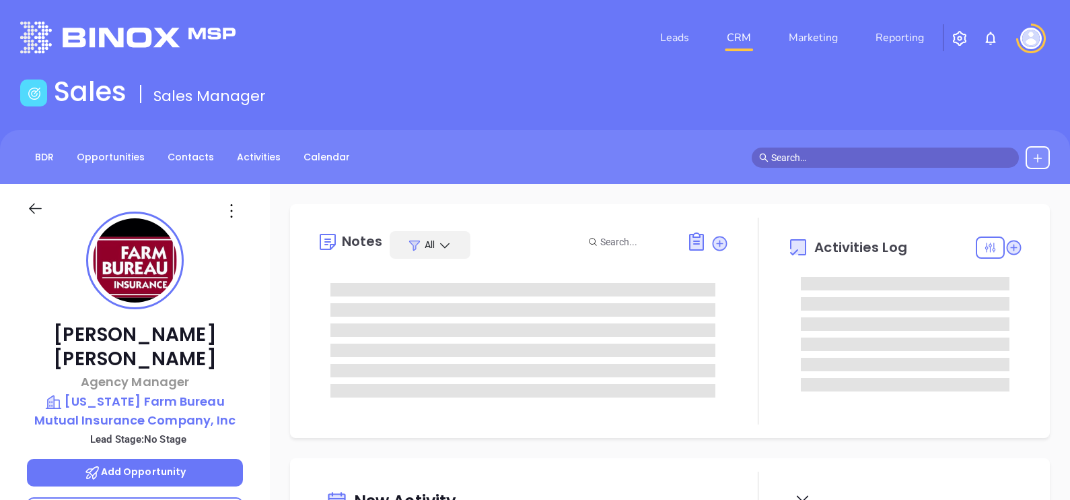
type input "[DATE]"
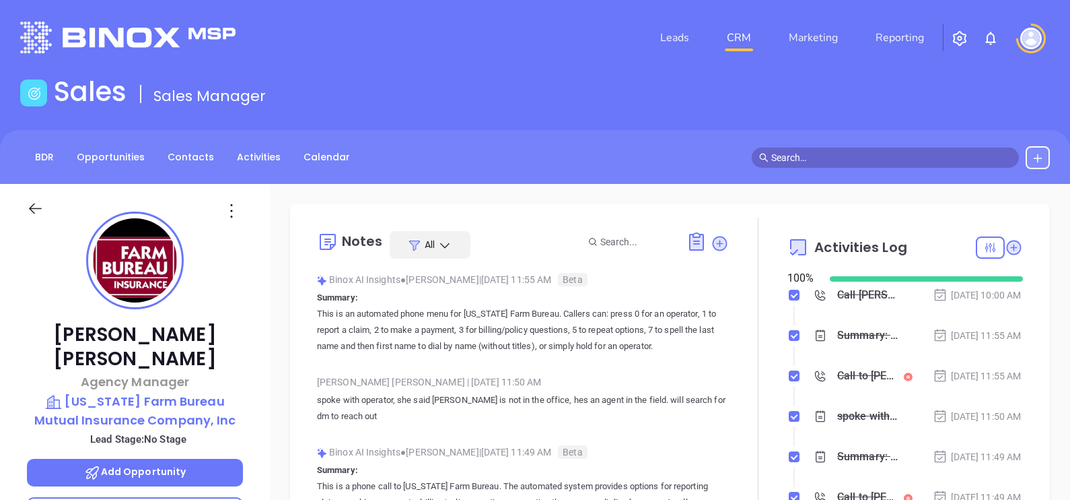
type input "[PERSON_NAME]"
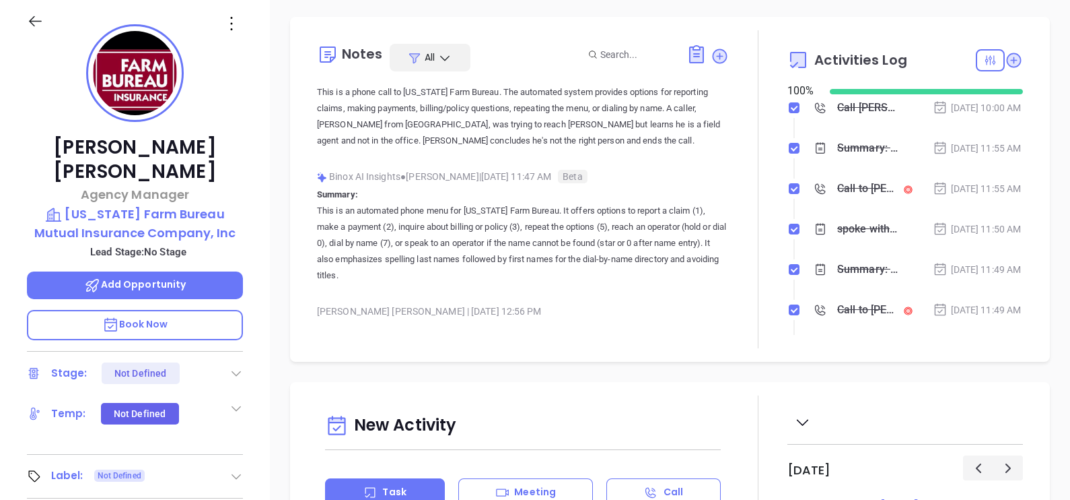
scroll to position [252, 0]
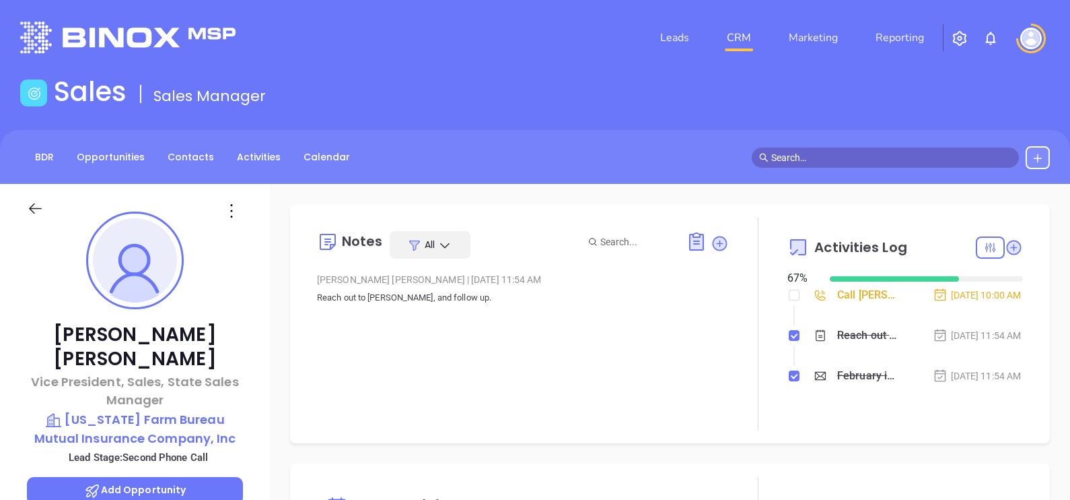
type input "[PERSON_NAME]"
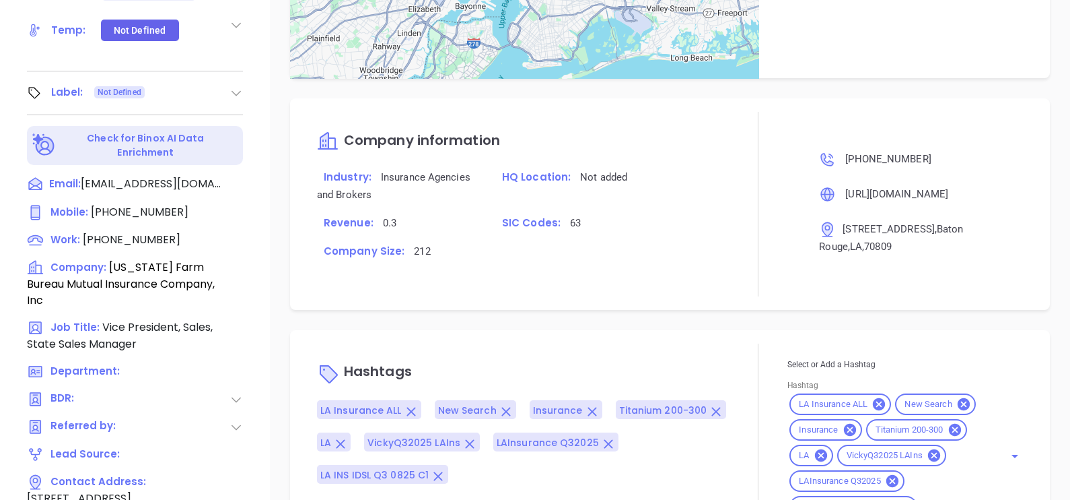
scroll to position [841, 0]
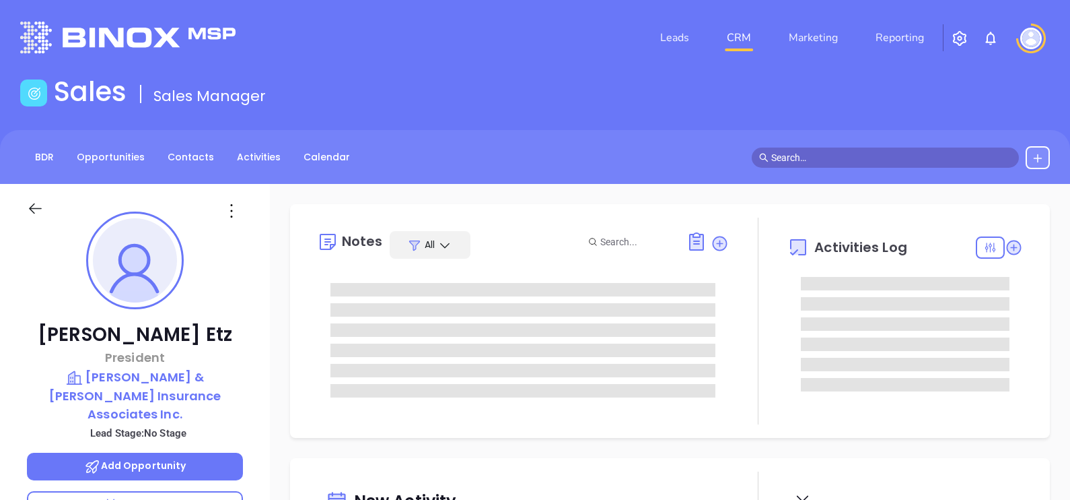
type input "[DATE]"
type input "[PERSON_NAME]"
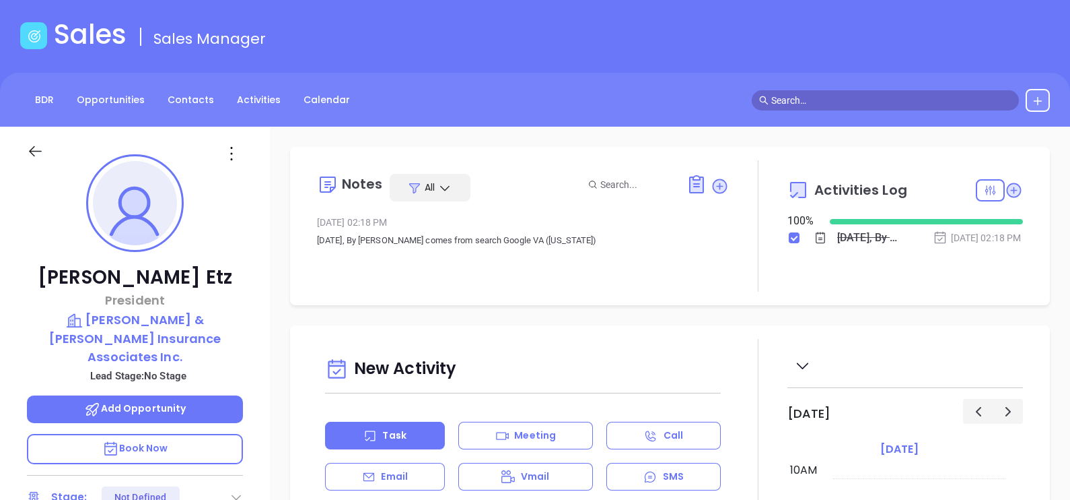
scroll to position [83, 0]
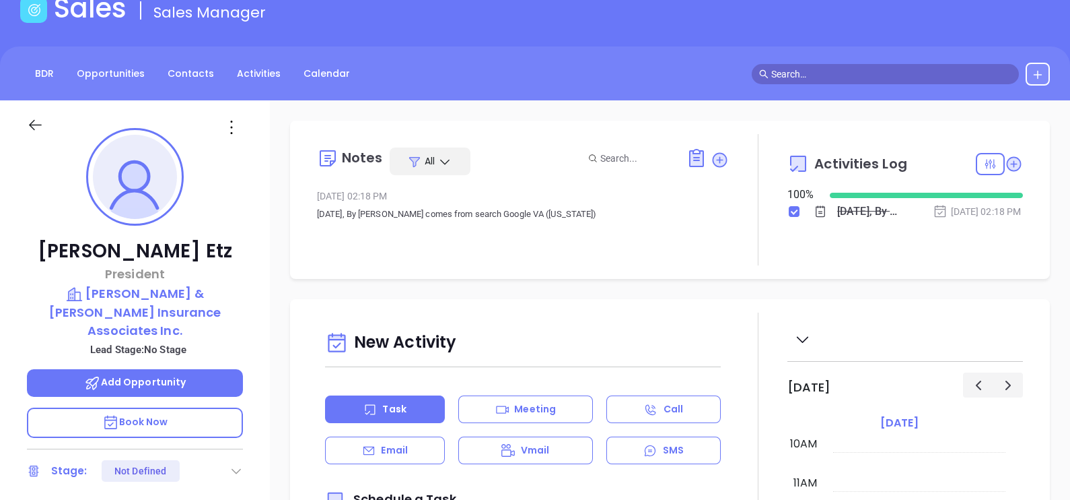
click at [236, 123] on icon at bounding box center [232, 127] width 22 height 22
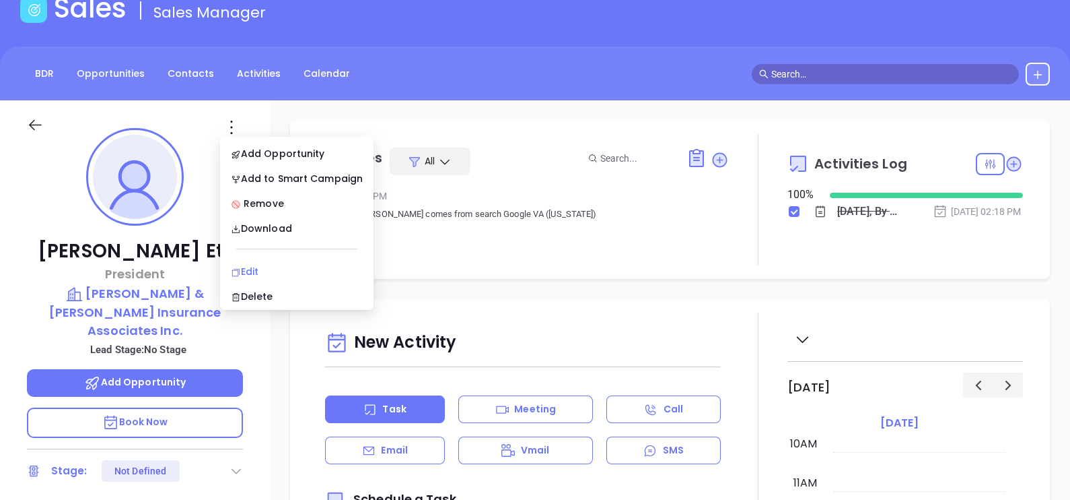
click at [308, 268] on div "Edit" at bounding box center [297, 271] width 132 height 15
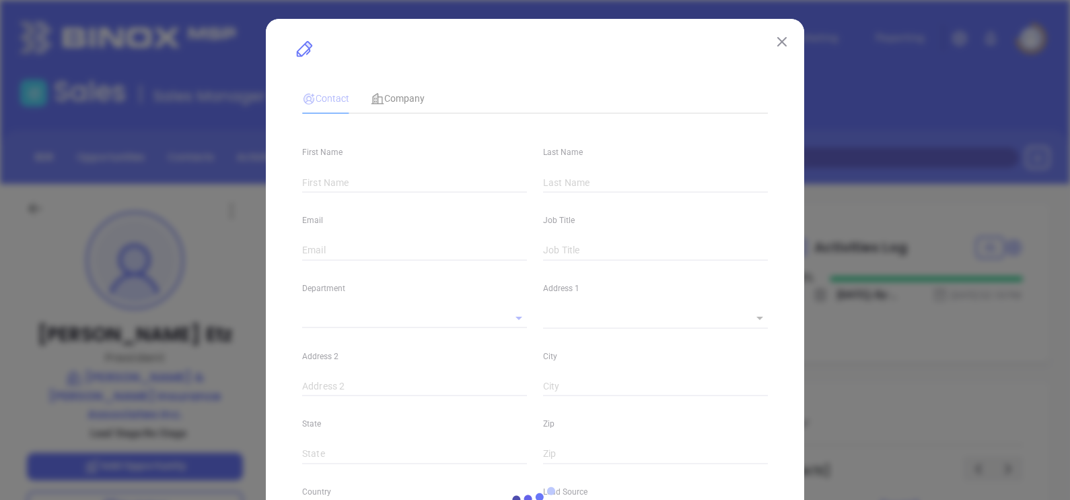
type input "[PERSON_NAME]"
type input "Etz"
type input "[PERSON_NAME][EMAIL_ADDRESS][PERSON_NAME][DOMAIN_NAME]"
type input "President"
type input "1"
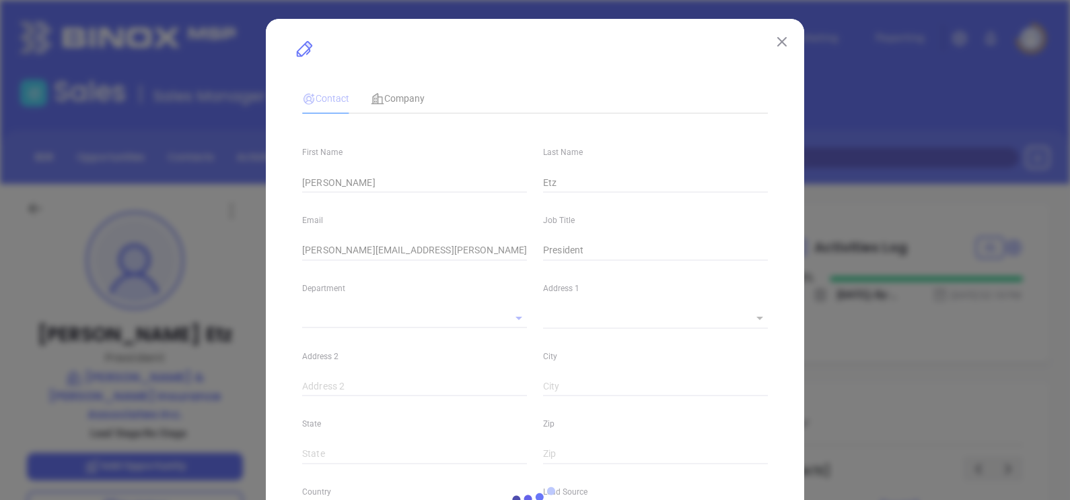
type input "[DOMAIN_NAME][URL][PERSON_NAME]"
type input "Marketing"
type input "Other"
type input "undefined undefined"
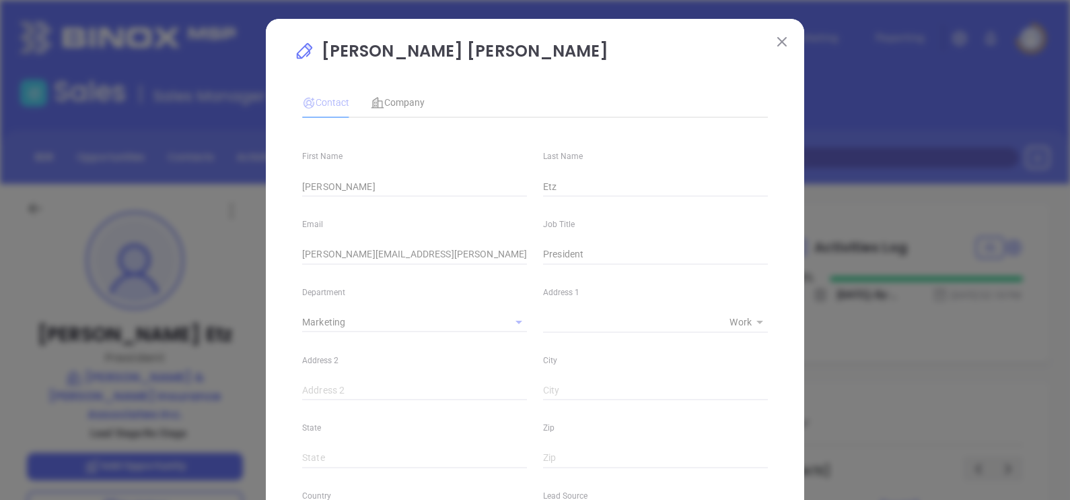
type input "[PHONE_NUMBER]"
type input "1"
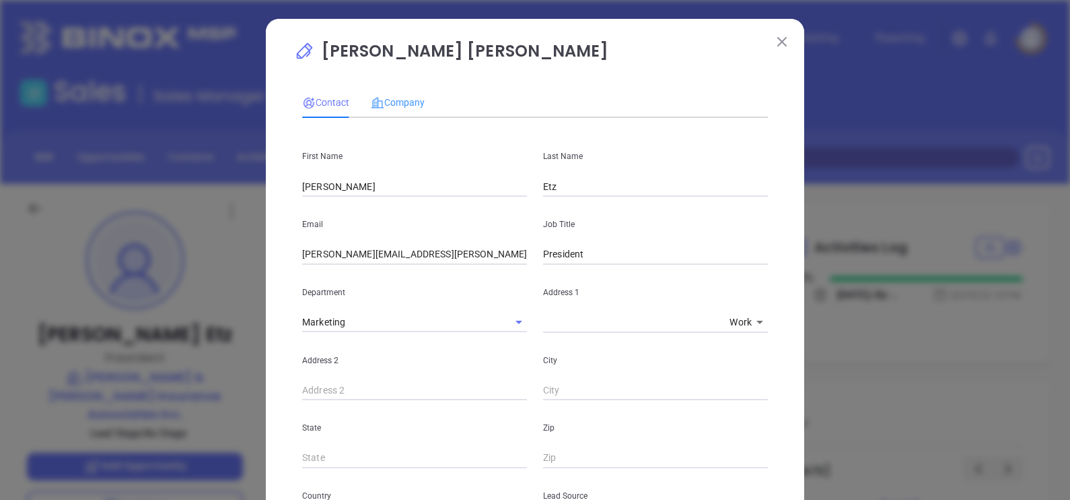
click at [406, 91] on div "Company" at bounding box center [398, 102] width 54 height 31
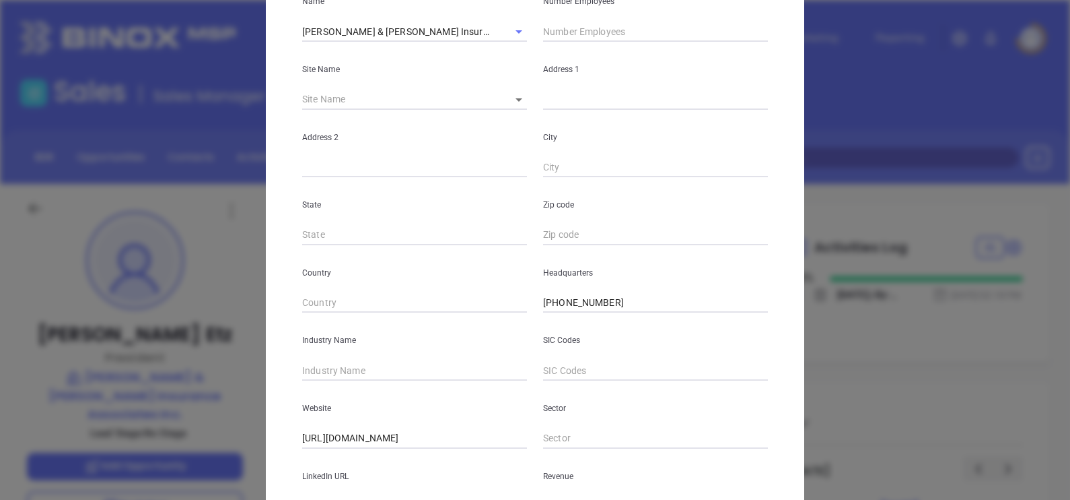
scroll to position [272, 0]
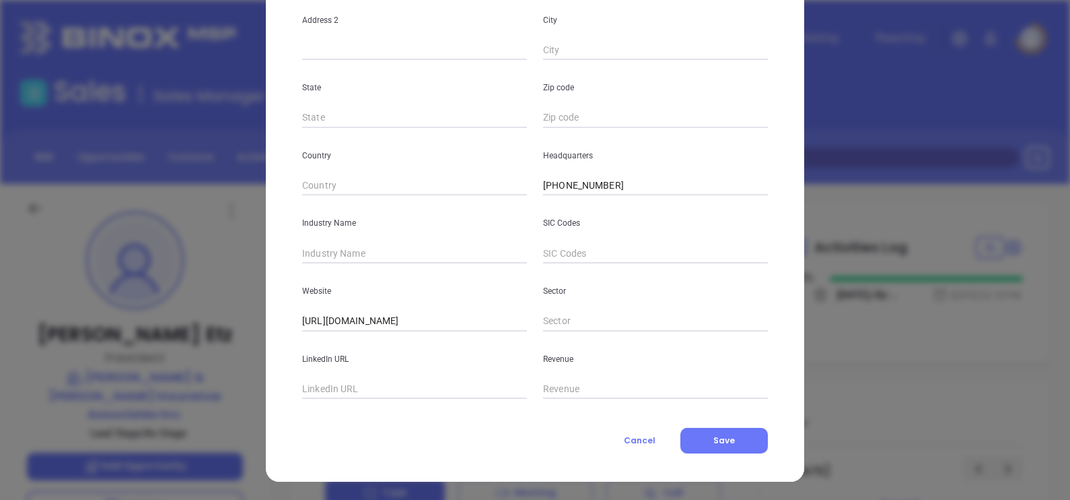
click at [372, 252] on input "text" at bounding box center [414, 253] width 225 height 20
type input "Insurance"
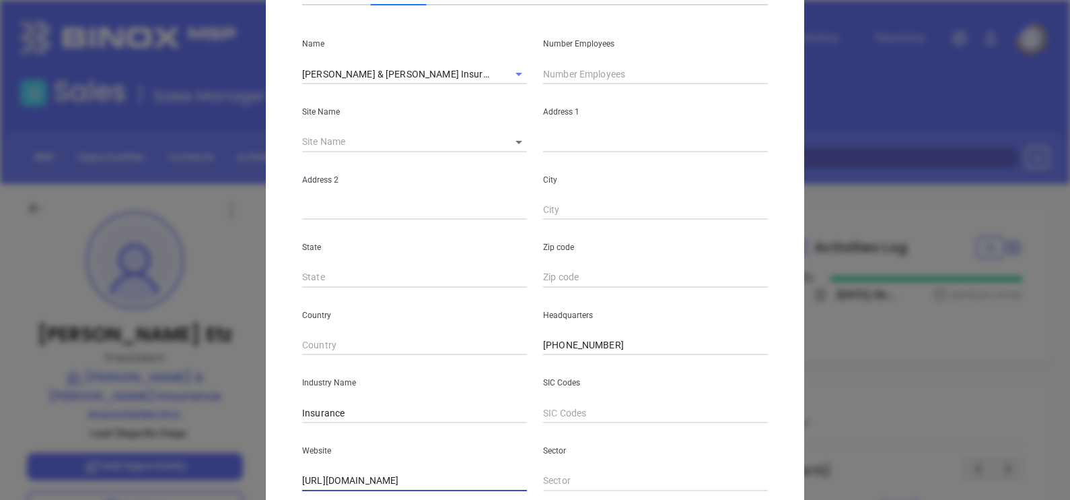
scroll to position [0, 0]
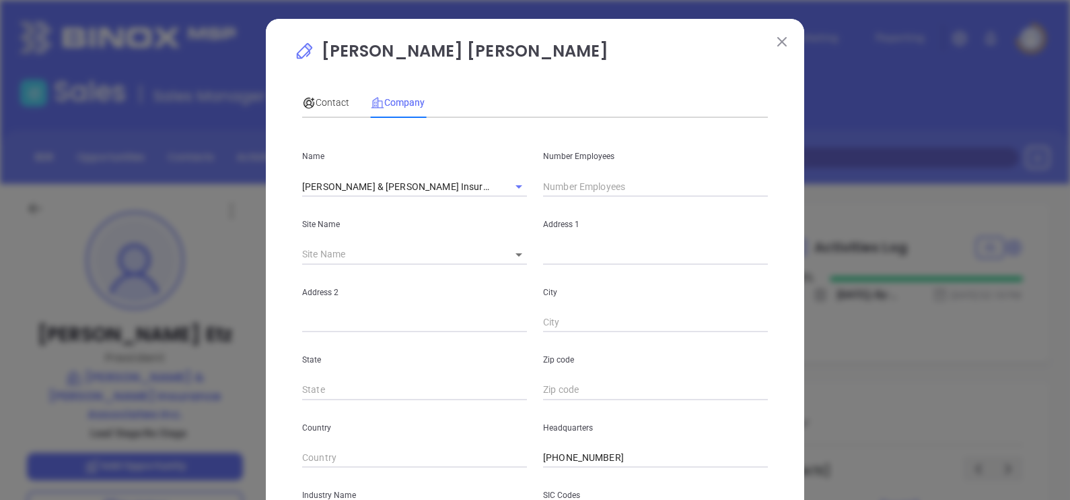
drag, startPoint x: 593, startPoint y: 182, endPoint x: 566, endPoint y: 174, distance: 28.6
click at [593, 182] on input "text" at bounding box center [655, 186] width 225 height 20
click at [323, 102] on span "Contact" at bounding box center [325, 102] width 47 height 11
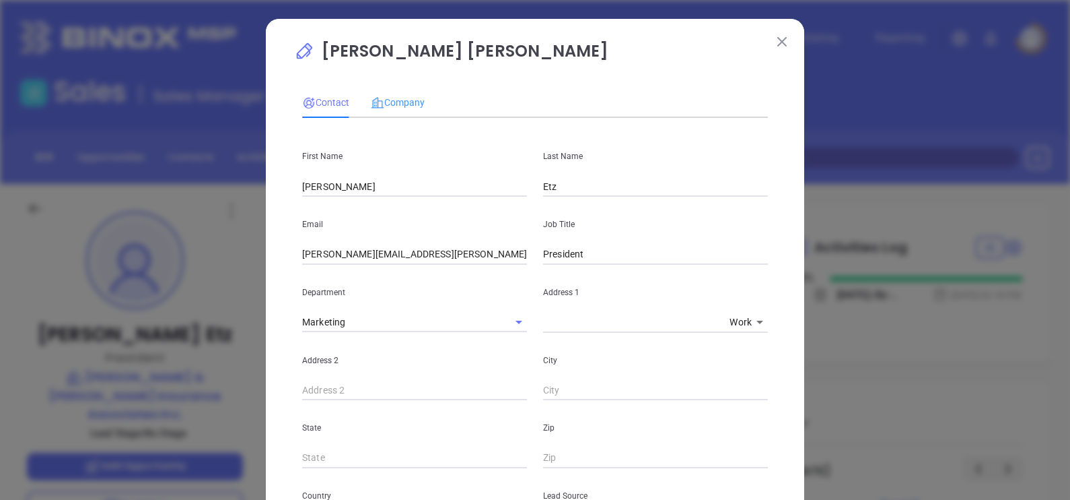
click at [398, 94] on div "Company" at bounding box center [398, 102] width 54 height 31
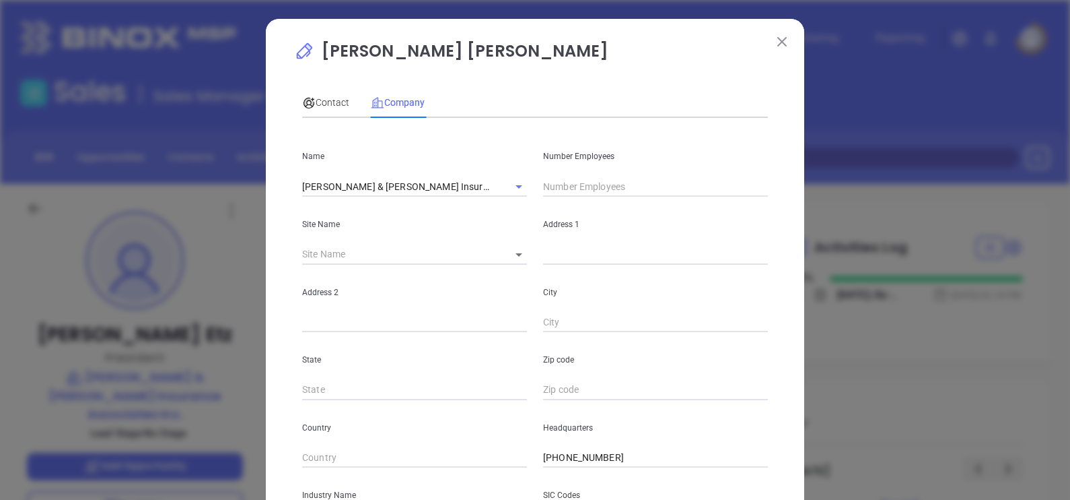
drag, startPoint x: 586, startPoint y: 172, endPoint x: 592, endPoint y: 179, distance: 9.5
click at [592, 179] on div "Number Employees" at bounding box center [655, 163] width 241 height 68
click at [594, 182] on input "text" at bounding box center [655, 186] width 225 height 20
type input "6"
click at [315, 104] on span "Contact" at bounding box center [325, 102] width 47 height 11
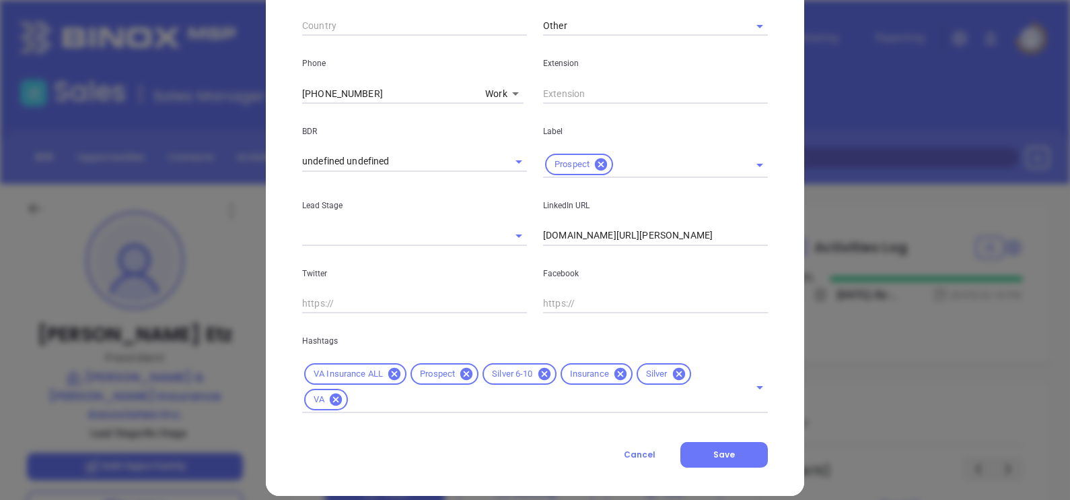
scroll to position [514, 0]
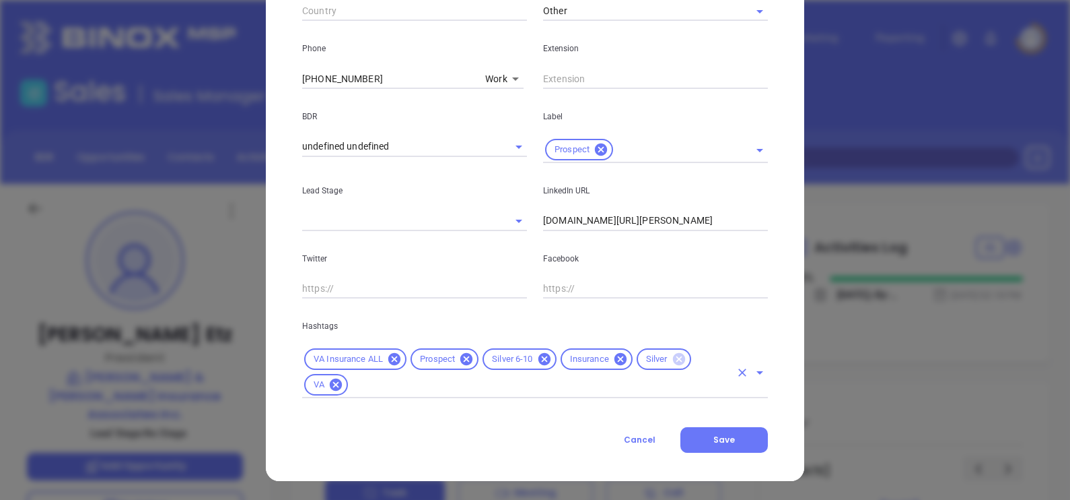
click at [674, 357] on icon at bounding box center [679, 359] width 12 height 12
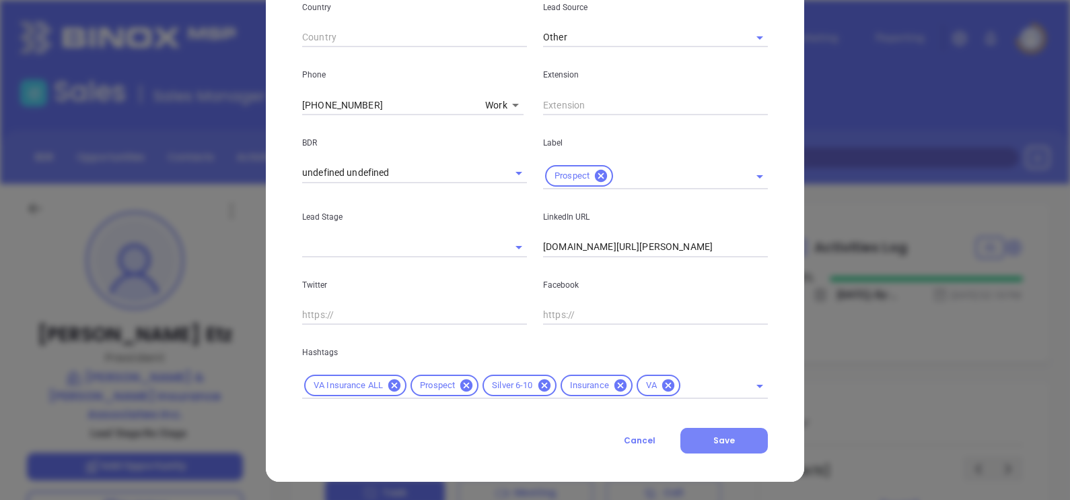
click at [714, 441] on span "Save" at bounding box center [725, 439] width 22 height 11
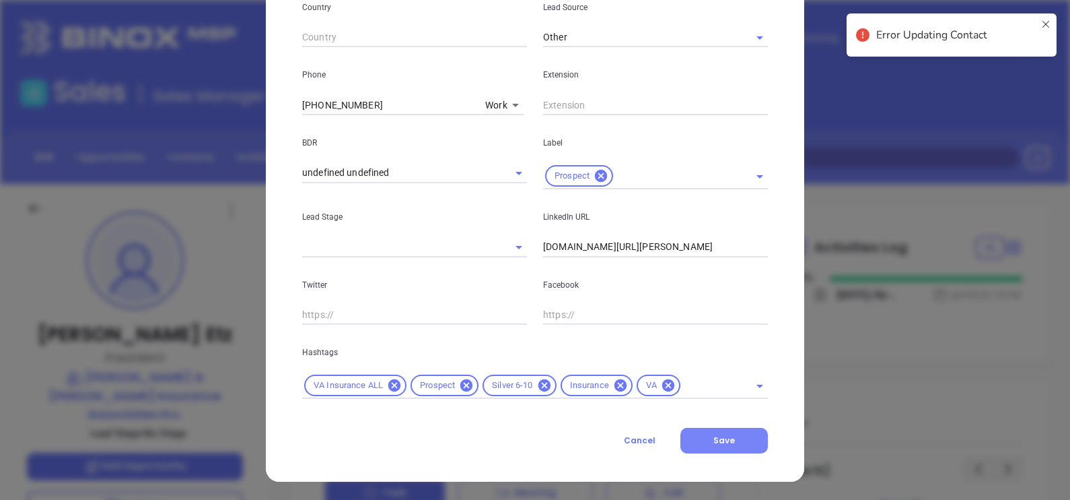
click at [724, 428] on button "Save" at bounding box center [725, 441] width 88 height 26
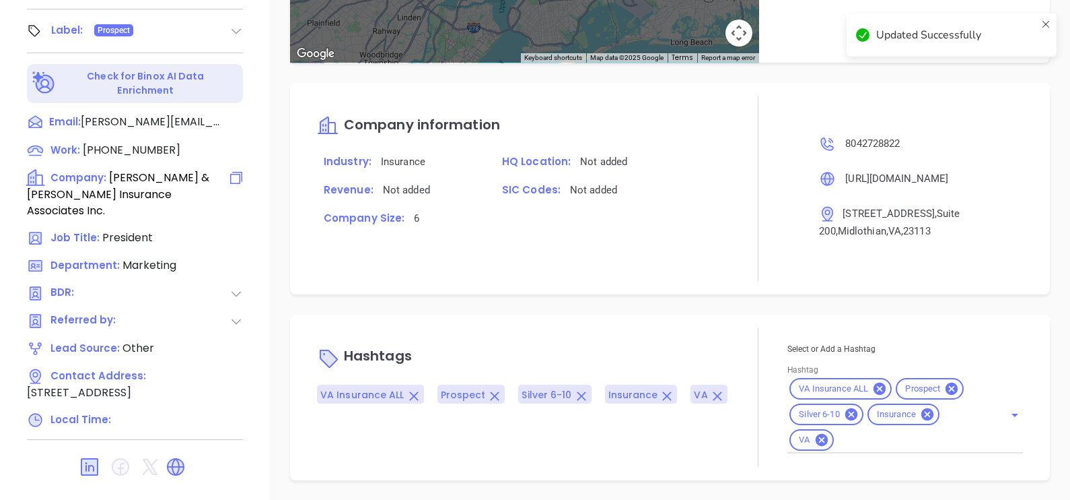
scroll to position [707, 0]
